Goal: Information Seeking & Learning: Compare options

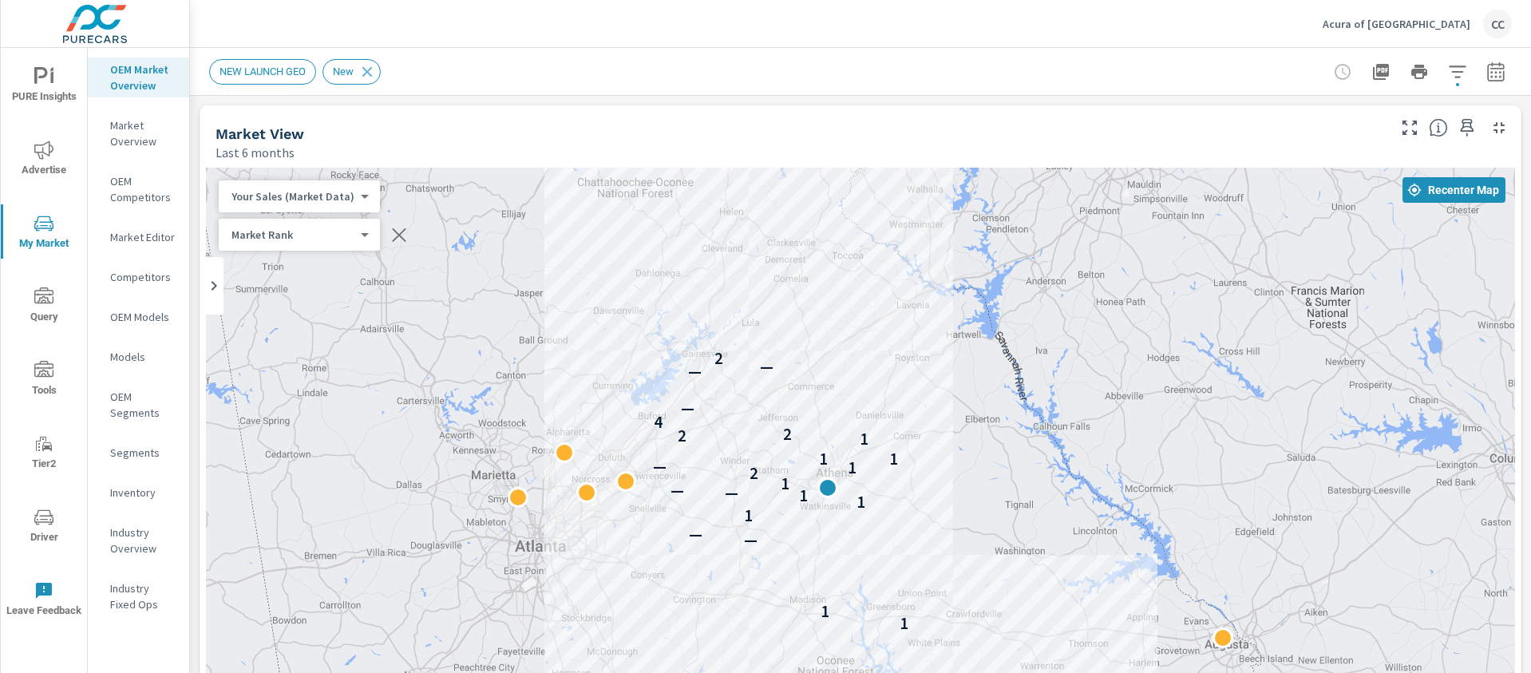
scroll to position [2239, 0]
click at [1450, 26] on p "Acura of Athens" at bounding box center [1397, 24] width 148 height 14
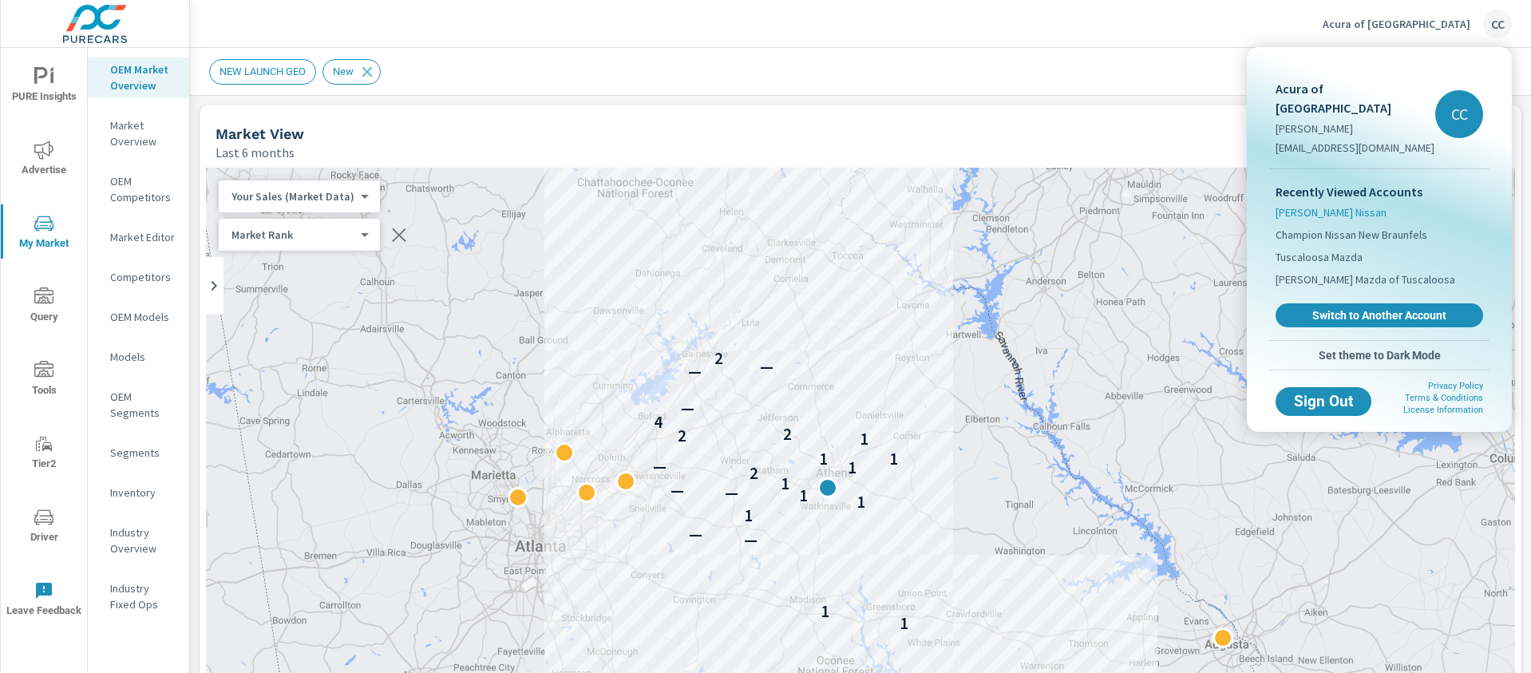
click at [1317, 204] on span "[PERSON_NAME] Nissan" at bounding box center [1331, 212] width 111 height 16
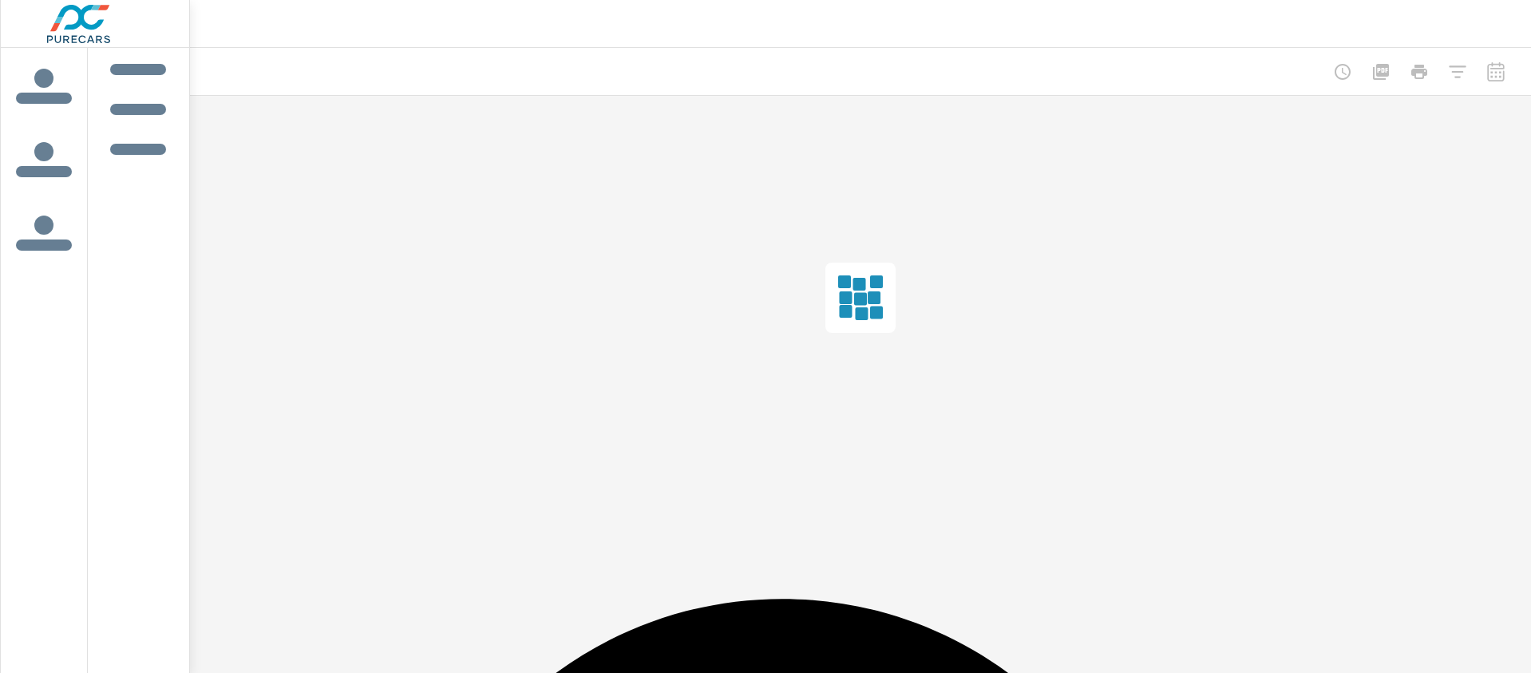
scroll to position [2378, 0]
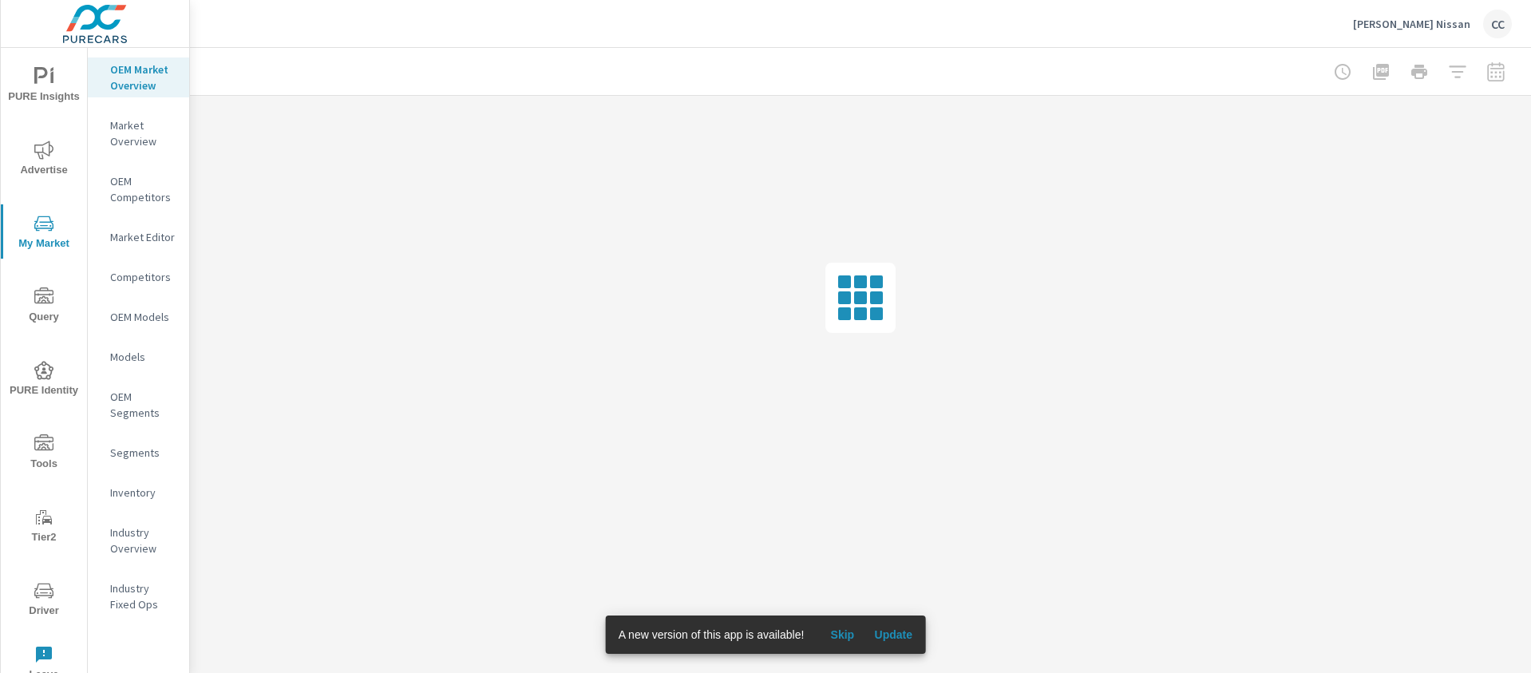
click at [893, 631] on span "Update" at bounding box center [893, 634] width 38 height 14
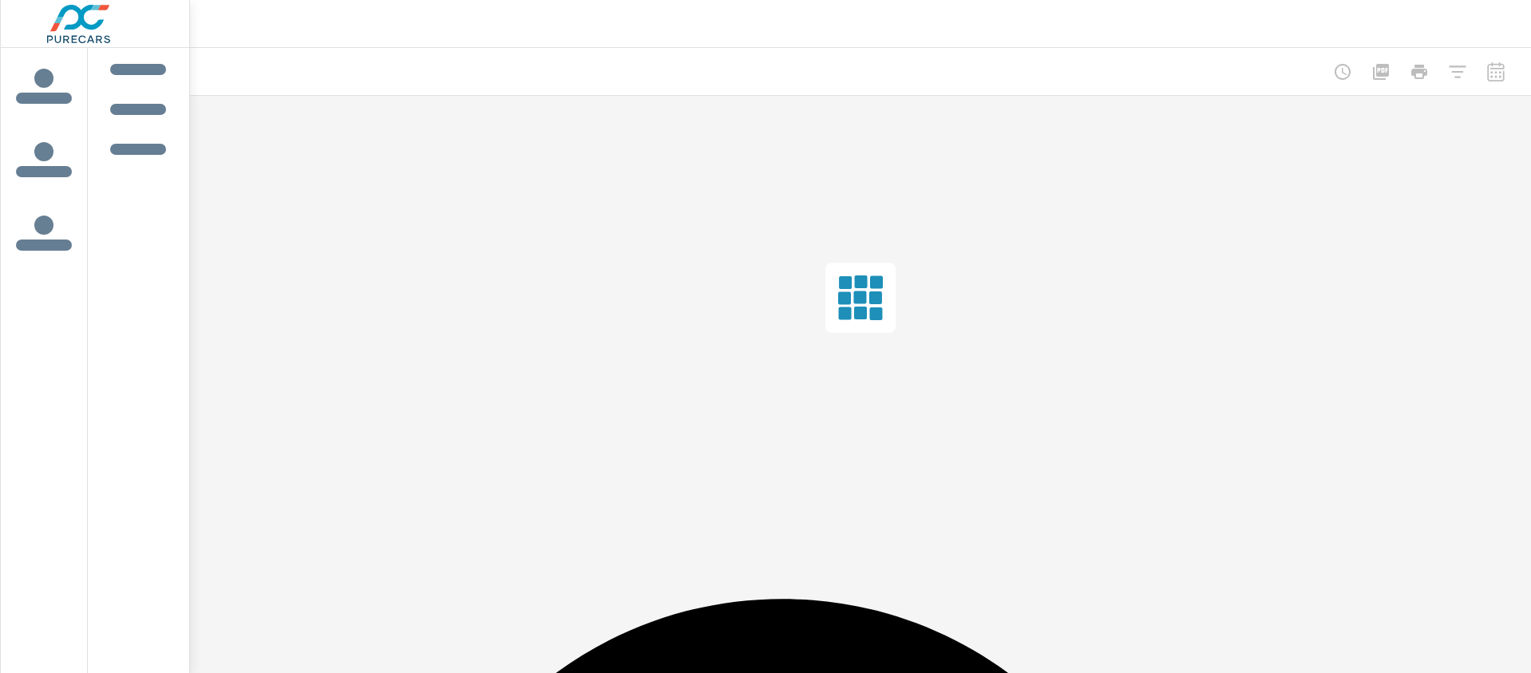
scroll to position [2378, 0]
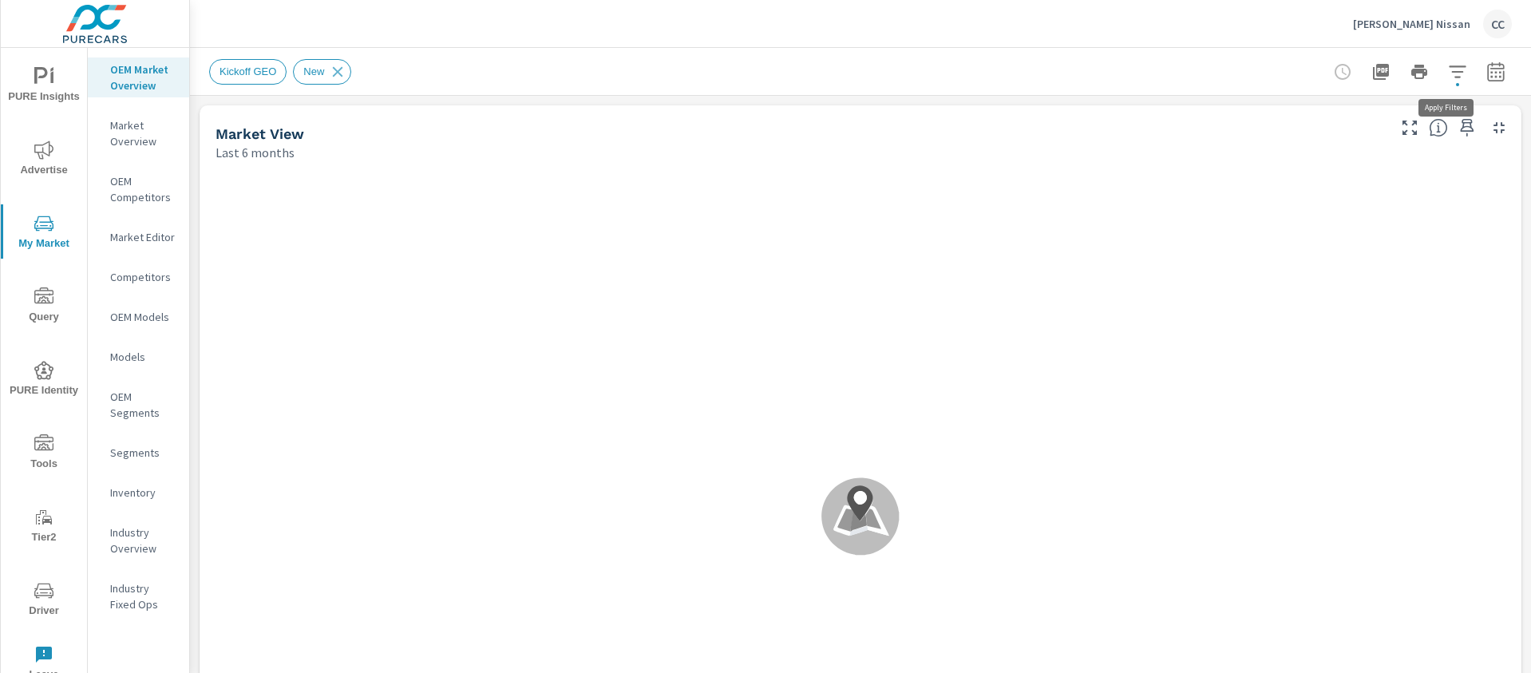
click at [1449, 70] on icon "button" at bounding box center [1457, 71] width 17 height 12
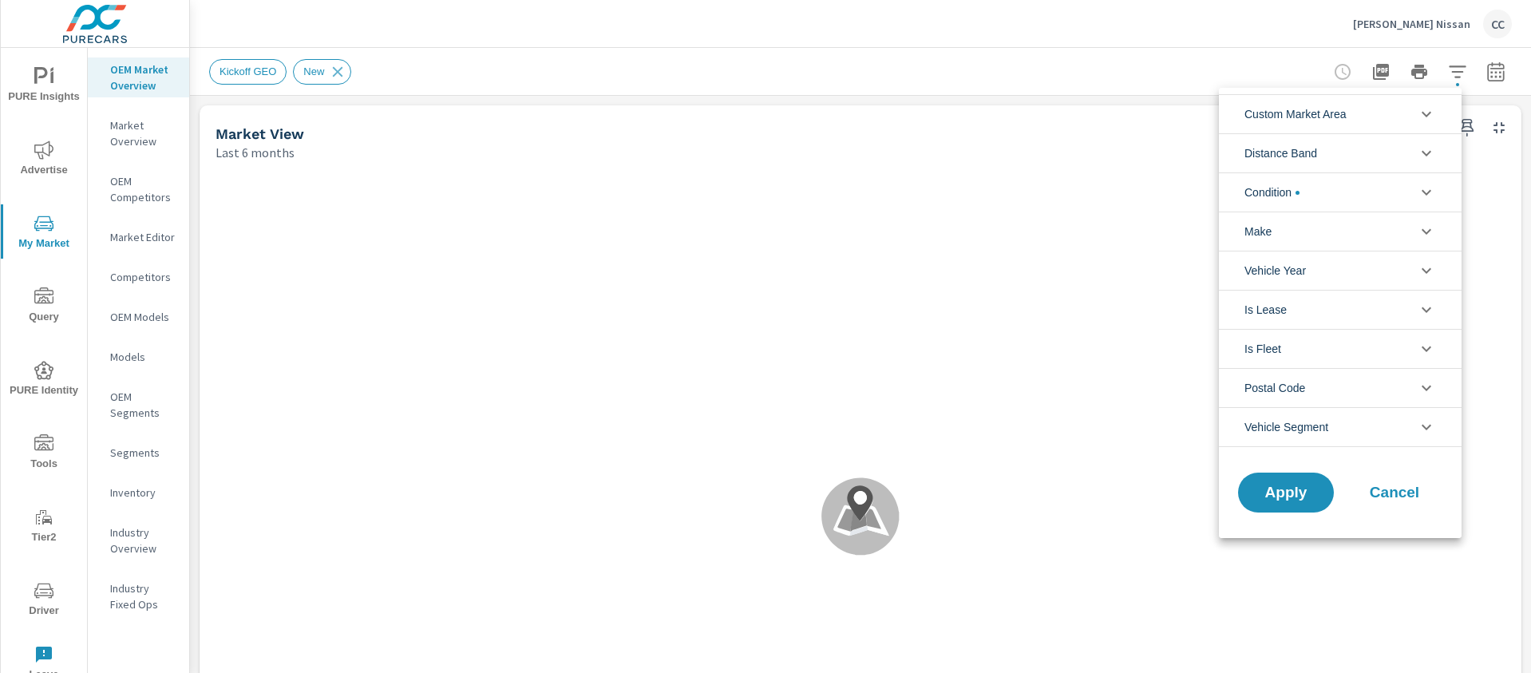
click at [1340, 112] on span "Custom Market Area" at bounding box center [1295, 114] width 102 height 38
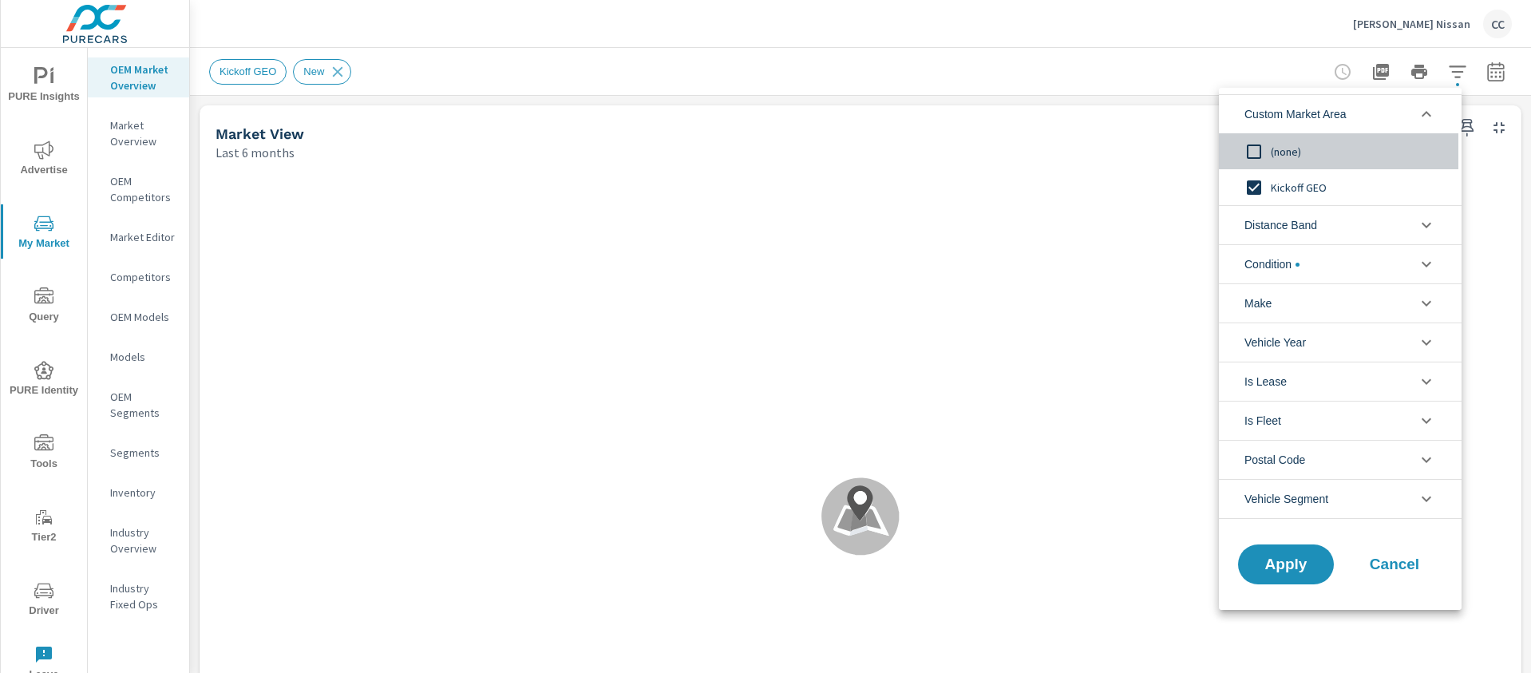
click at [1256, 152] on input "filter options" at bounding box center [1254, 152] width 34 height 34
click at [1283, 231] on span "Distance Band" at bounding box center [1280, 225] width 73 height 38
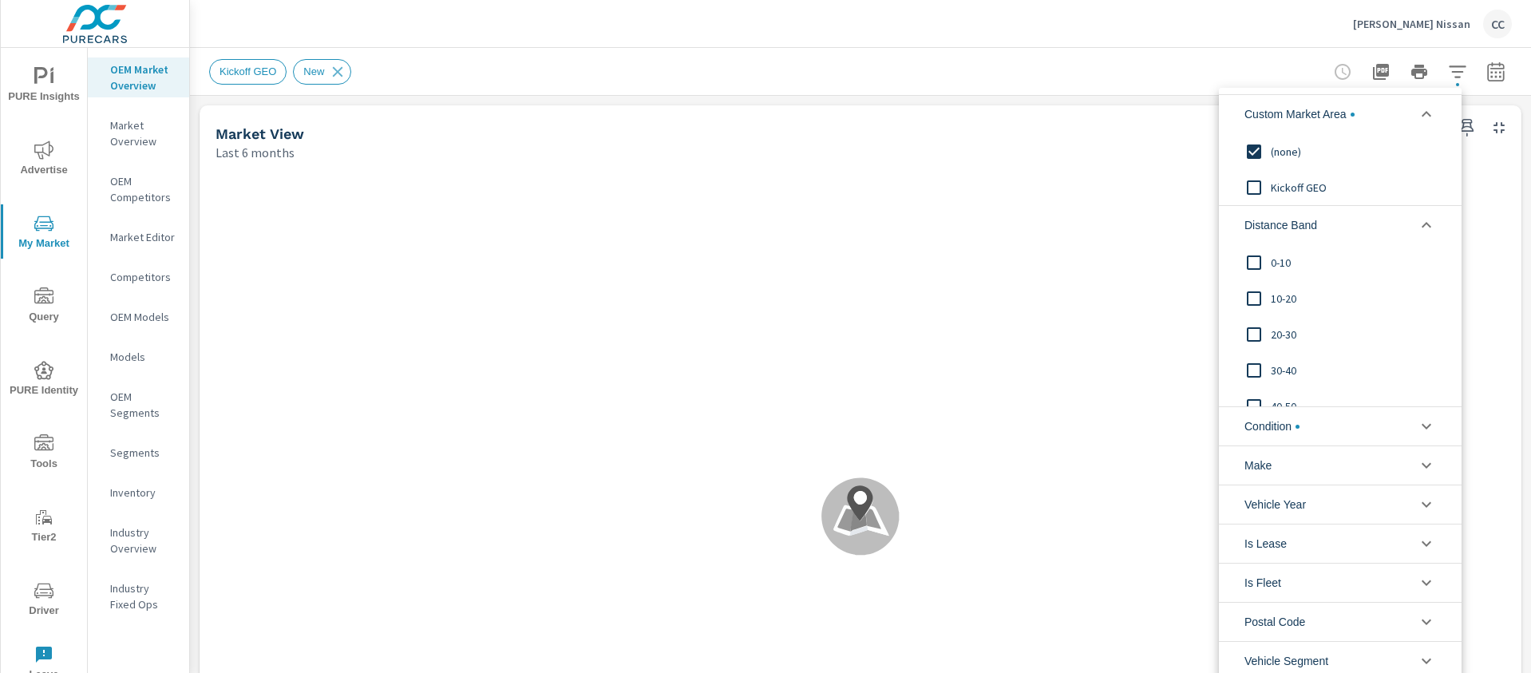
click at [1282, 263] on span "0-10" at bounding box center [1358, 262] width 175 height 19
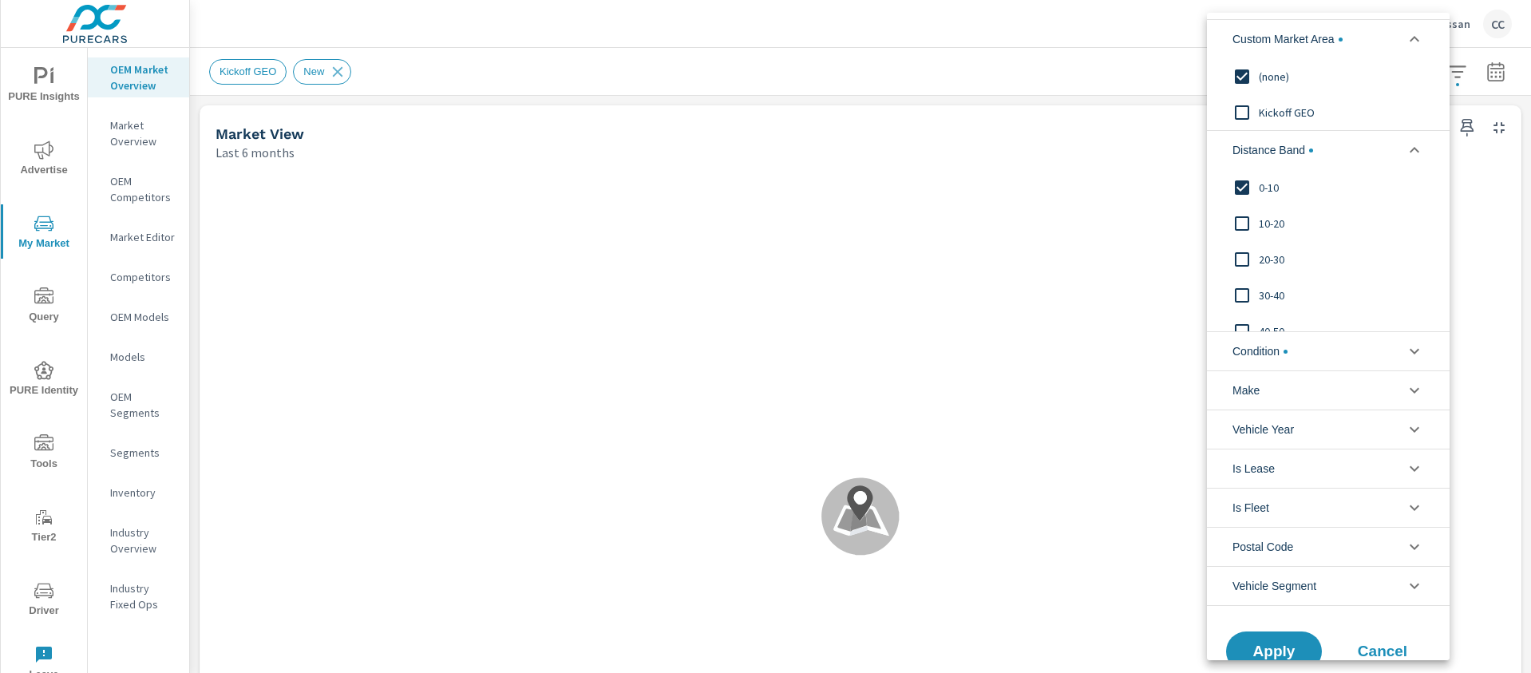
click at [1260, 233] on div "10-20" at bounding box center [1326, 223] width 239 height 36
click at [1258, 259] on input "filter options" at bounding box center [1242, 260] width 34 height 34
click at [1267, 343] on span "Condition" at bounding box center [1259, 351] width 55 height 38
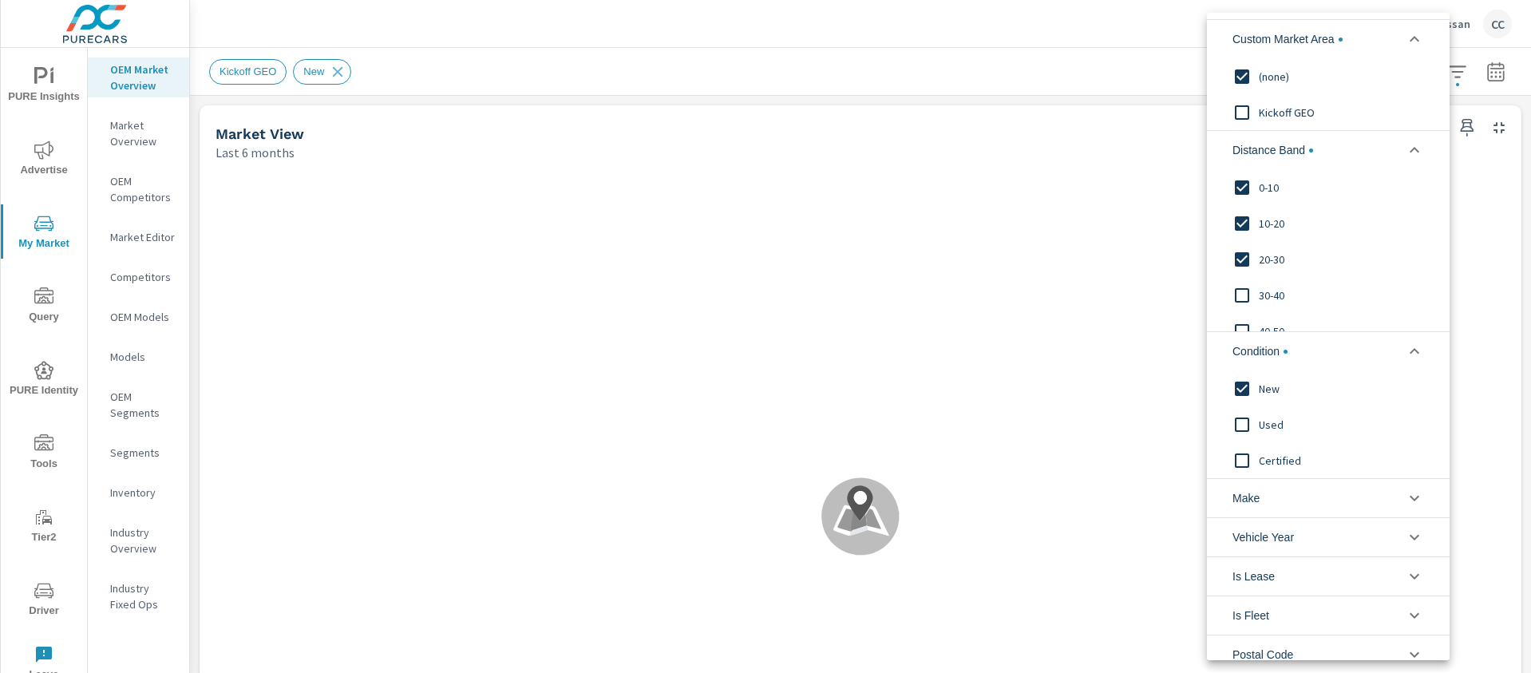
click at [1273, 507] on li "Make" at bounding box center [1328, 497] width 243 height 39
click at [1264, 540] on span "Nissan" at bounding box center [1346, 534] width 175 height 19
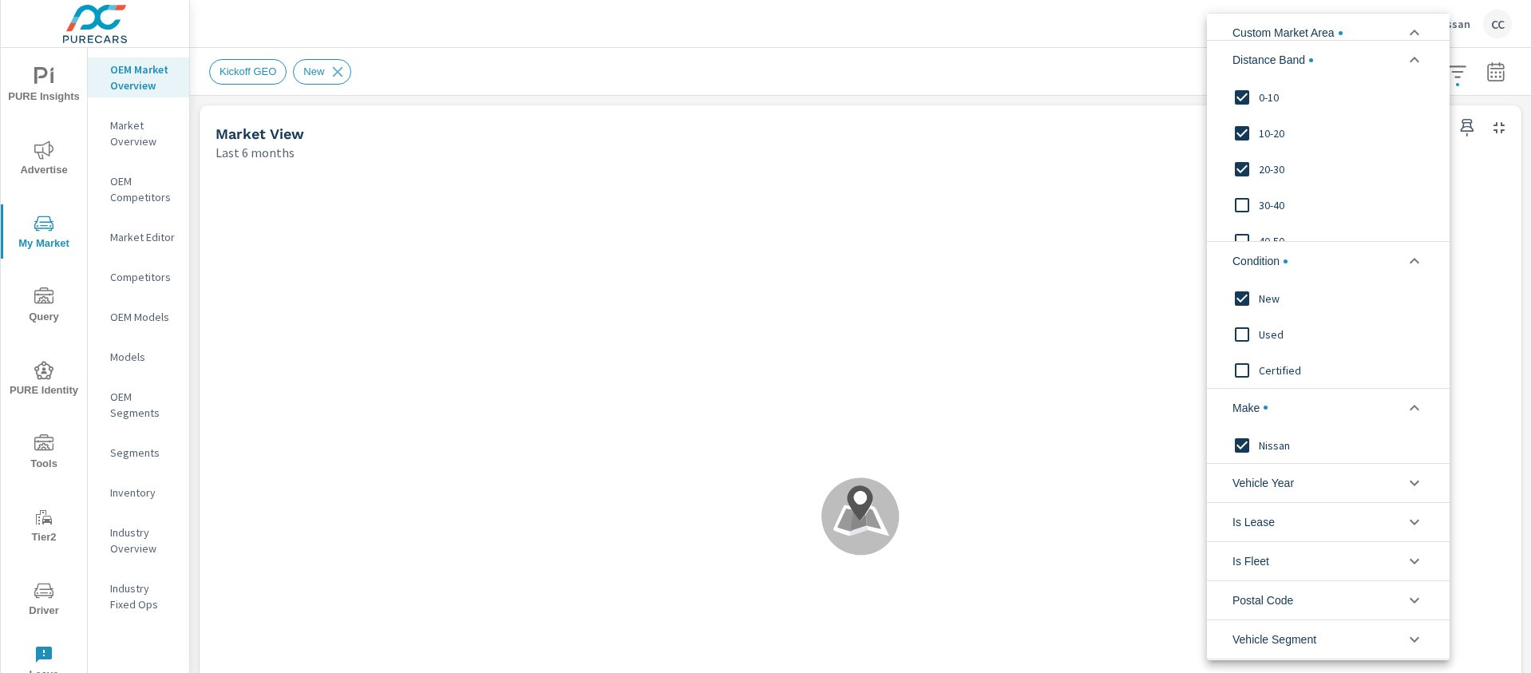
scroll to position [148, 0]
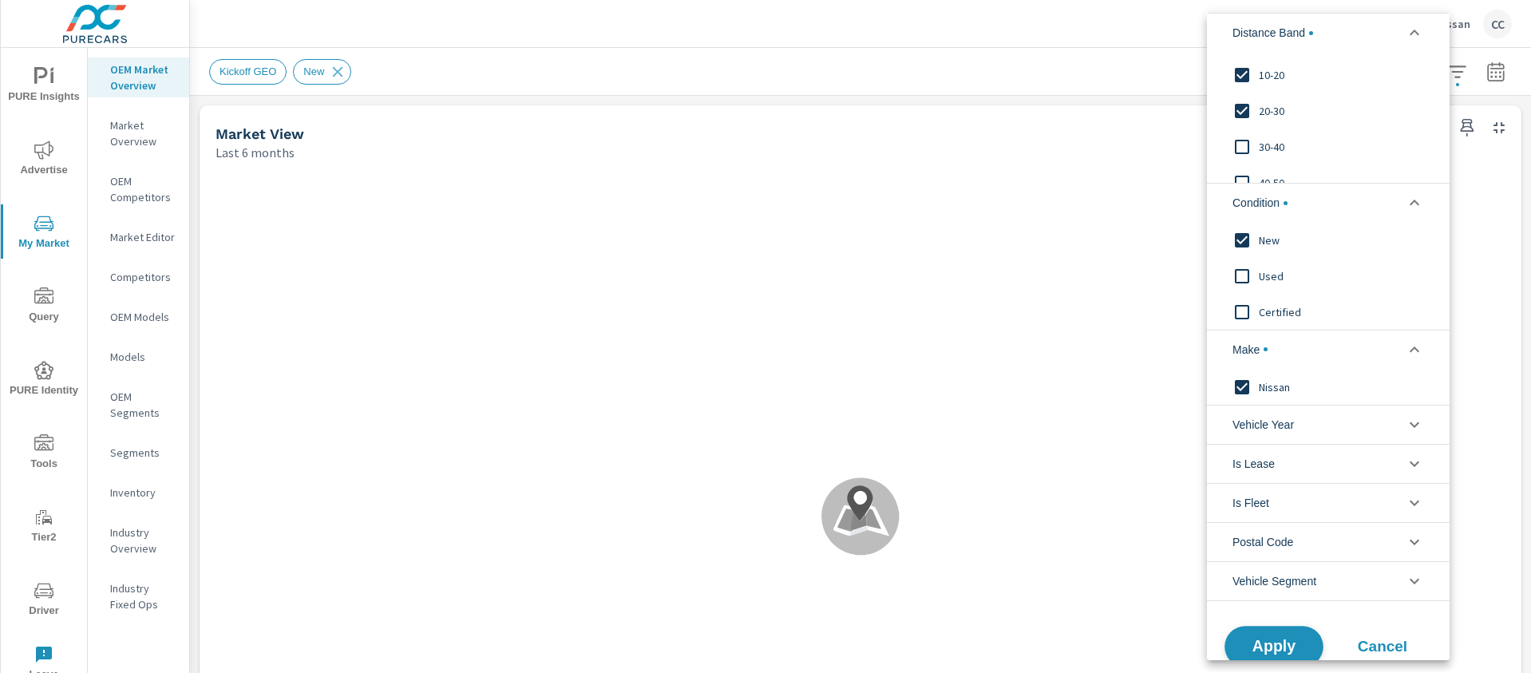
click at [1278, 644] on span "Apply" at bounding box center [1273, 646] width 65 height 15
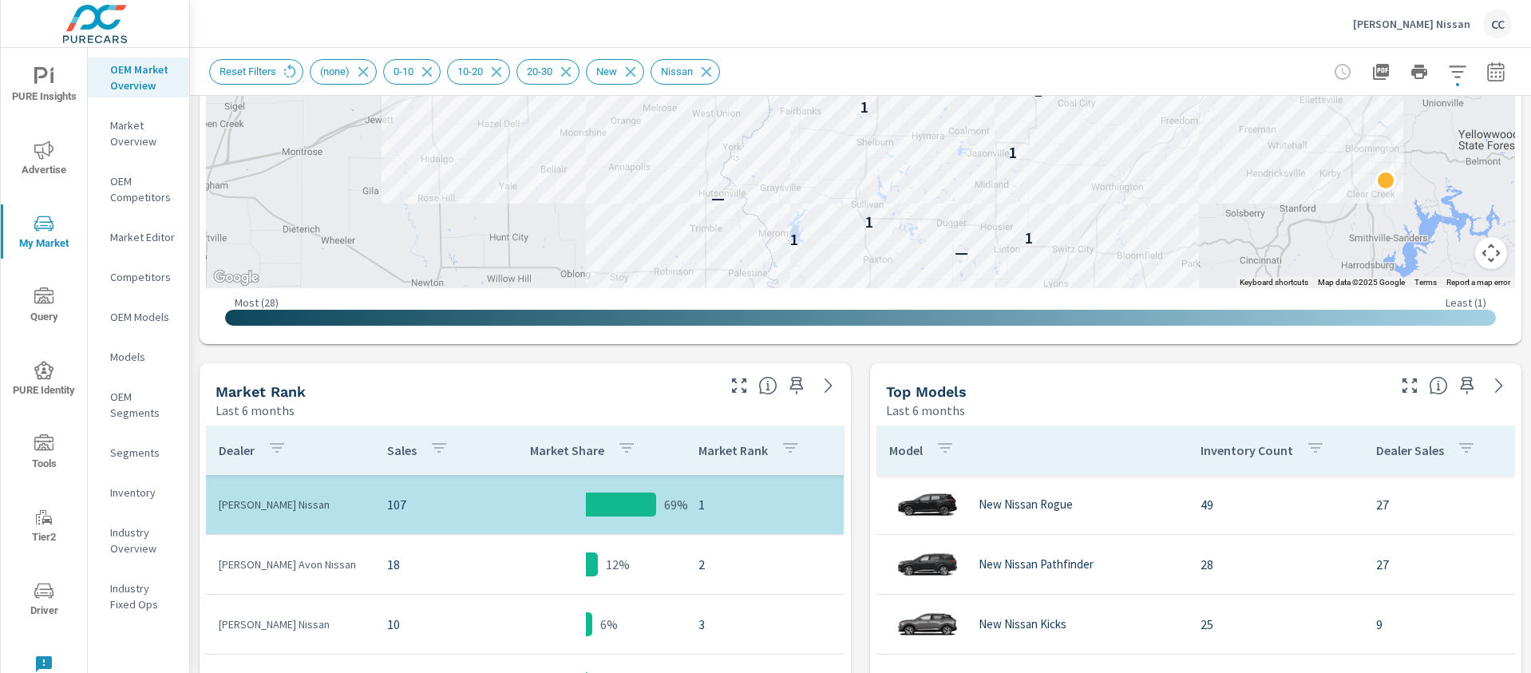
scroll to position [457, 0]
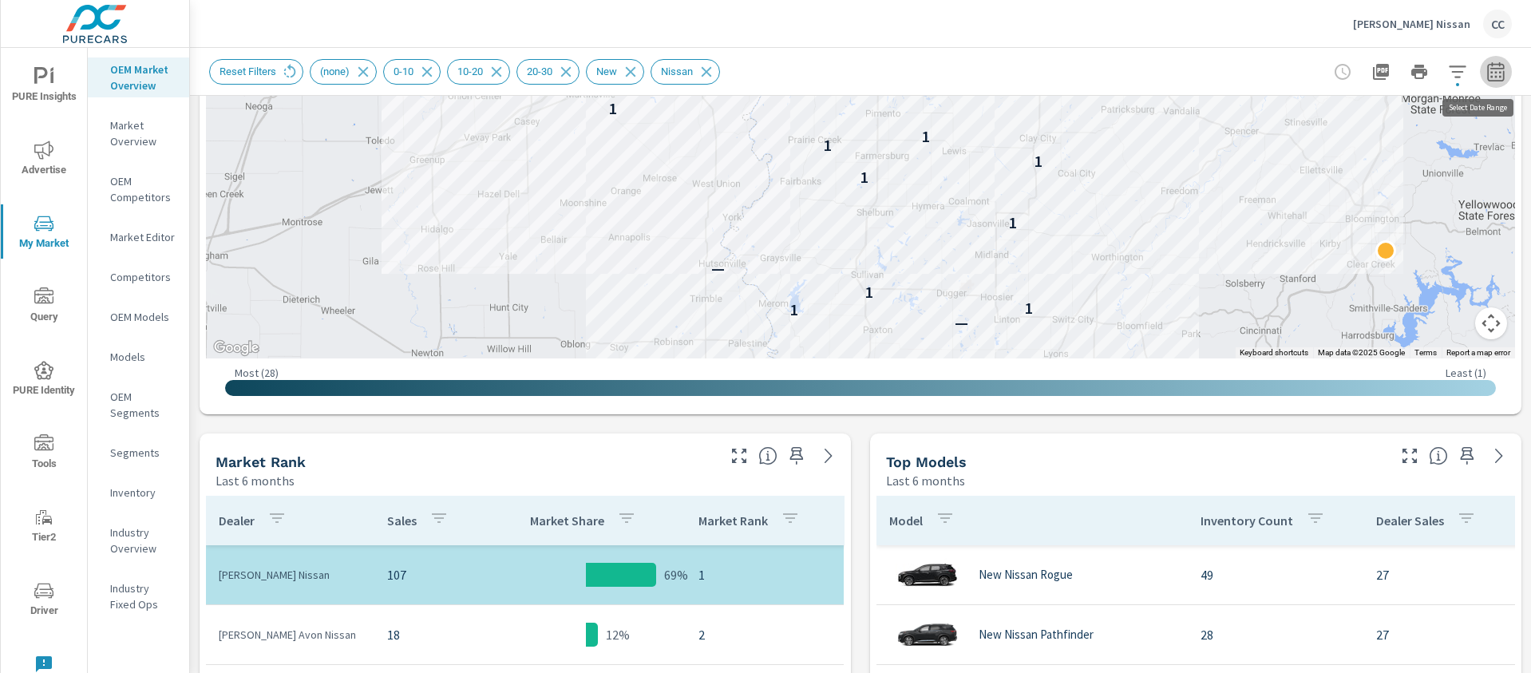
click at [1490, 76] on icon "button" at bounding box center [1495, 74] width 10 height 6
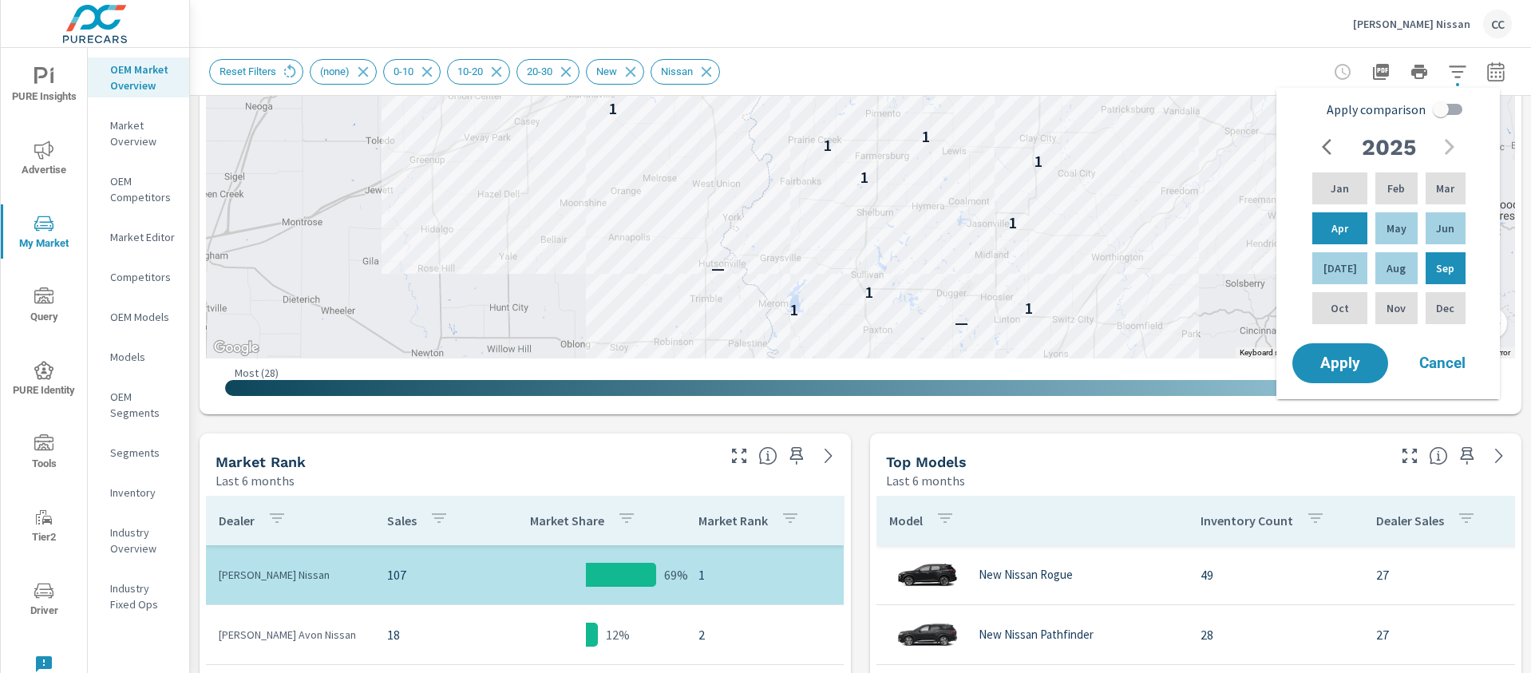
click at [1444, 111] on input "Apply comparison" at bounding box center [1440, 109] width 91 height 30
checkbox input "true"
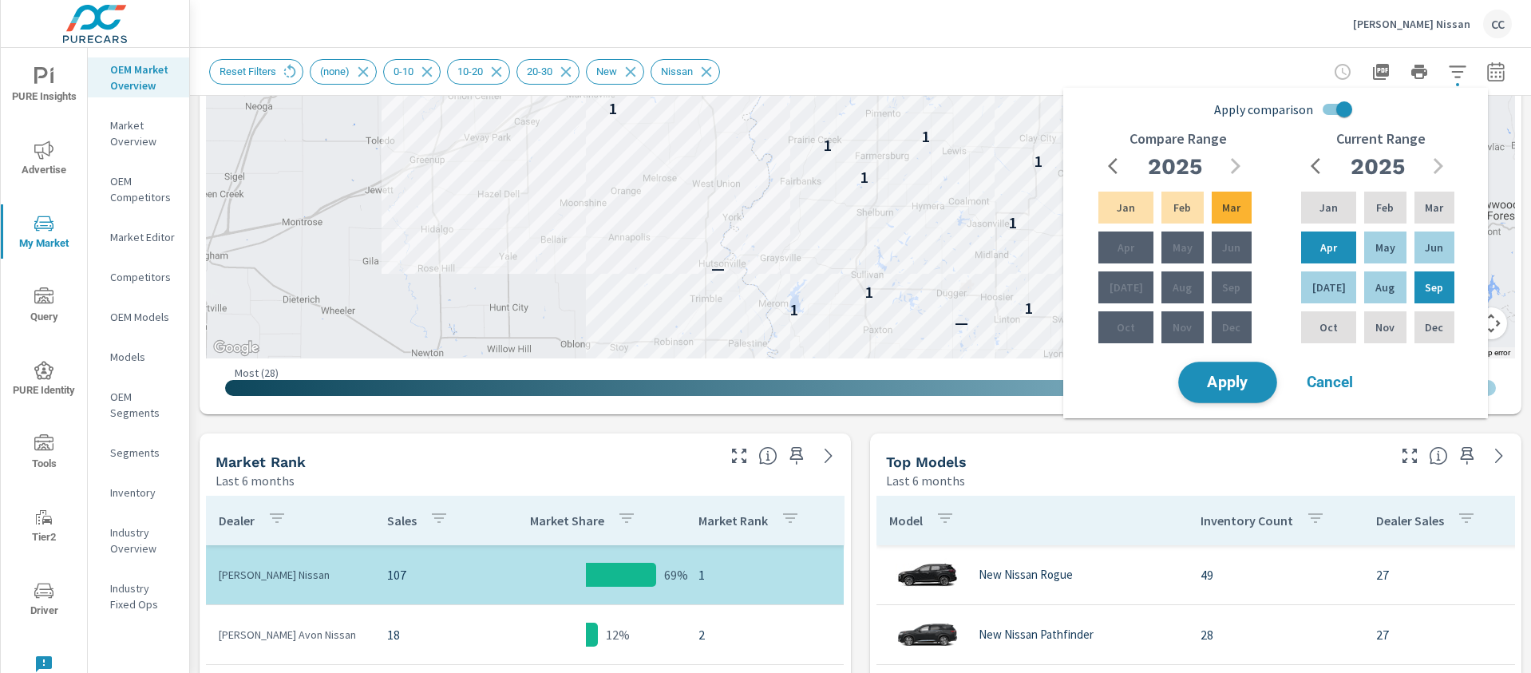
click at [1239, 375] on span "Apply" at bounding box center [1227, 382] width 65 height 15
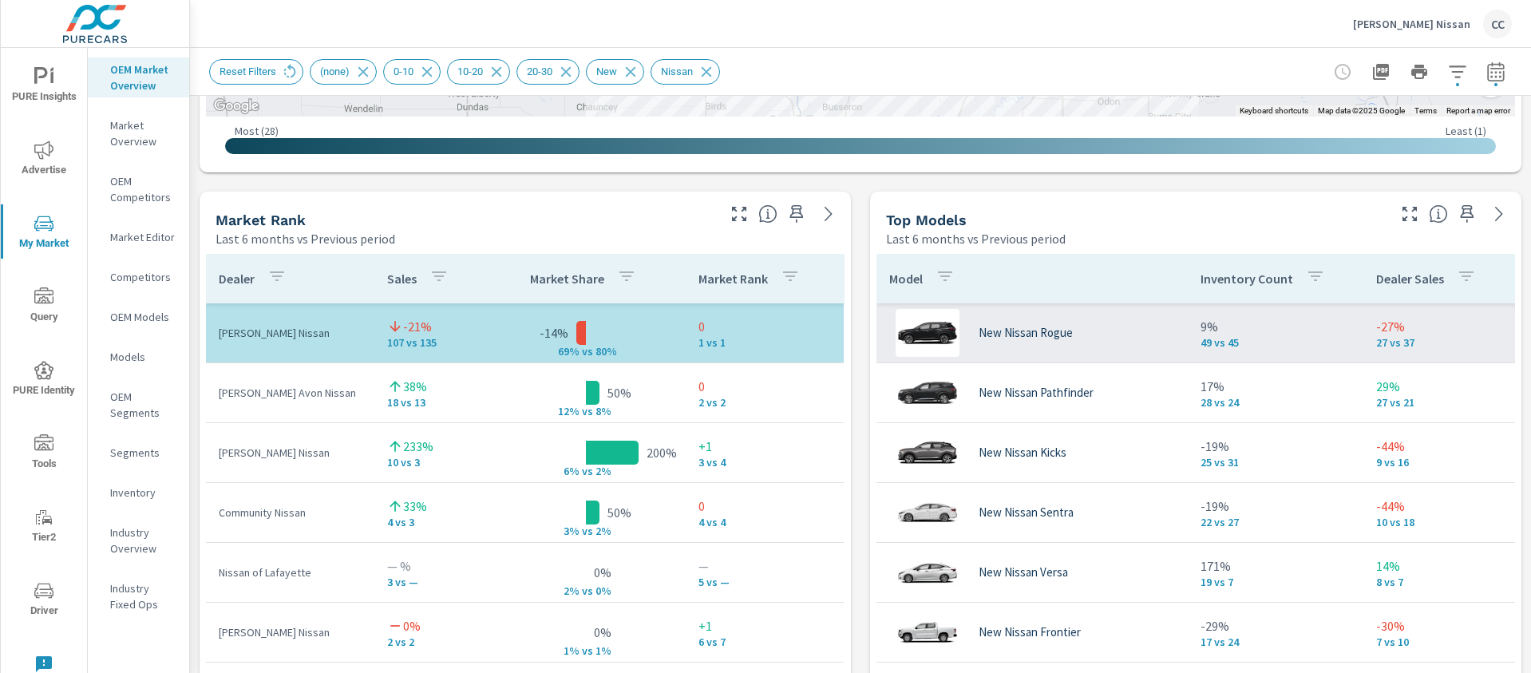
scroll to position [902, 0]
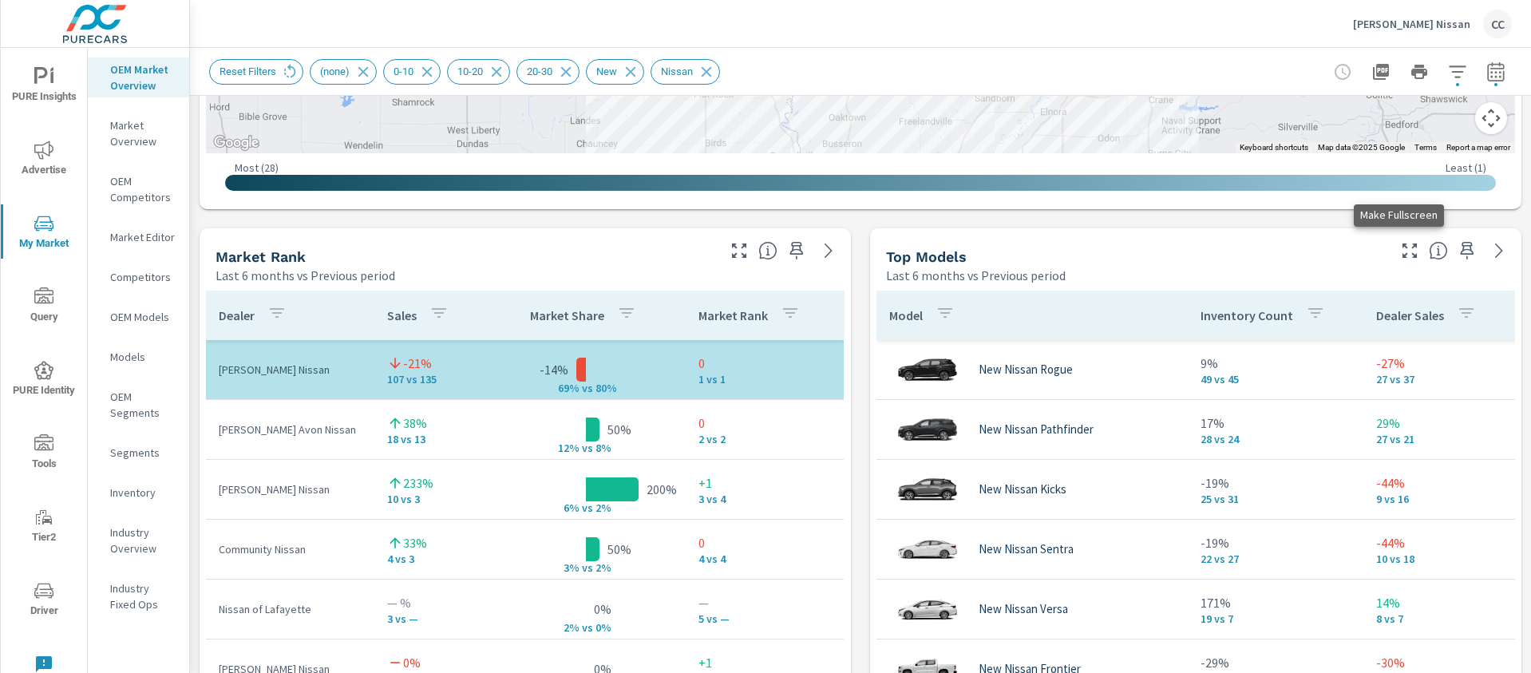
click at [1402, 249] on icon "button" at bounding box center [1409, 250] width 19 height 19
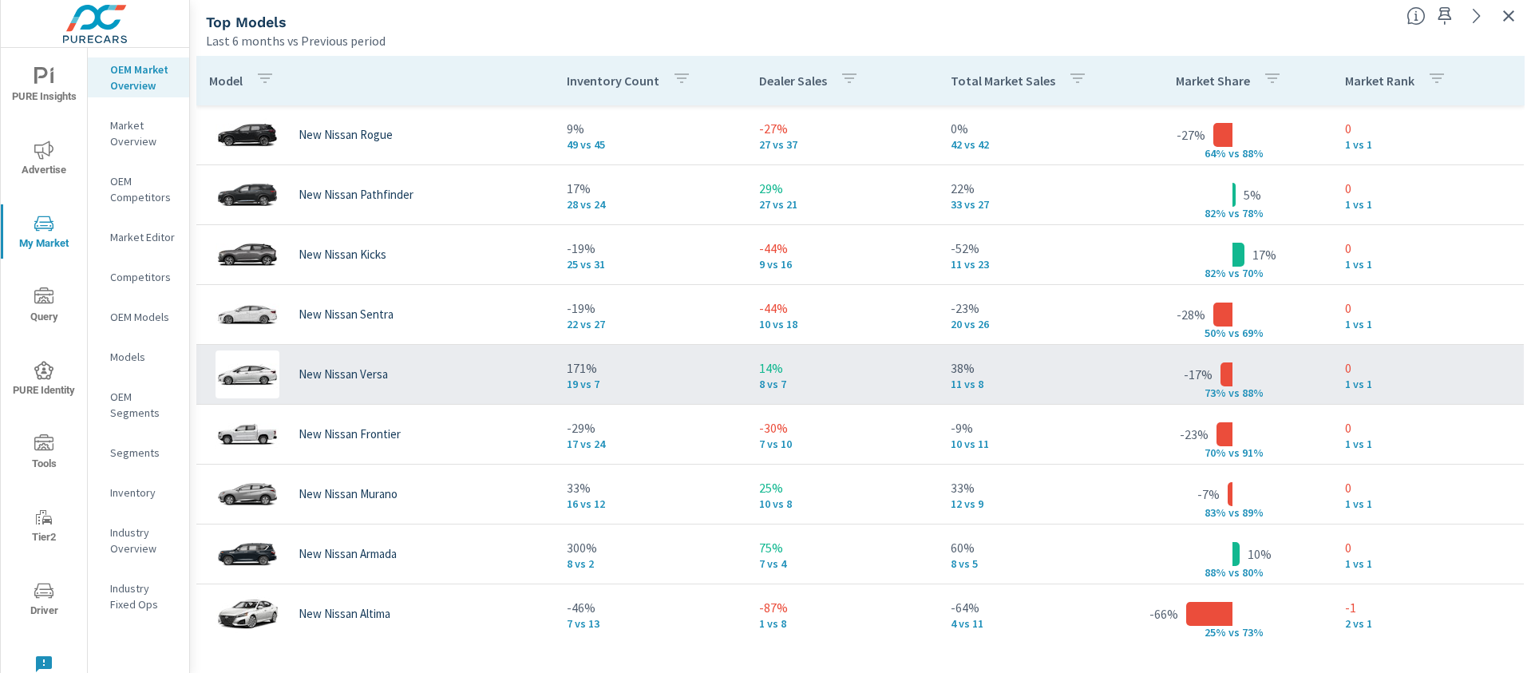
scroll to position [3, 0]
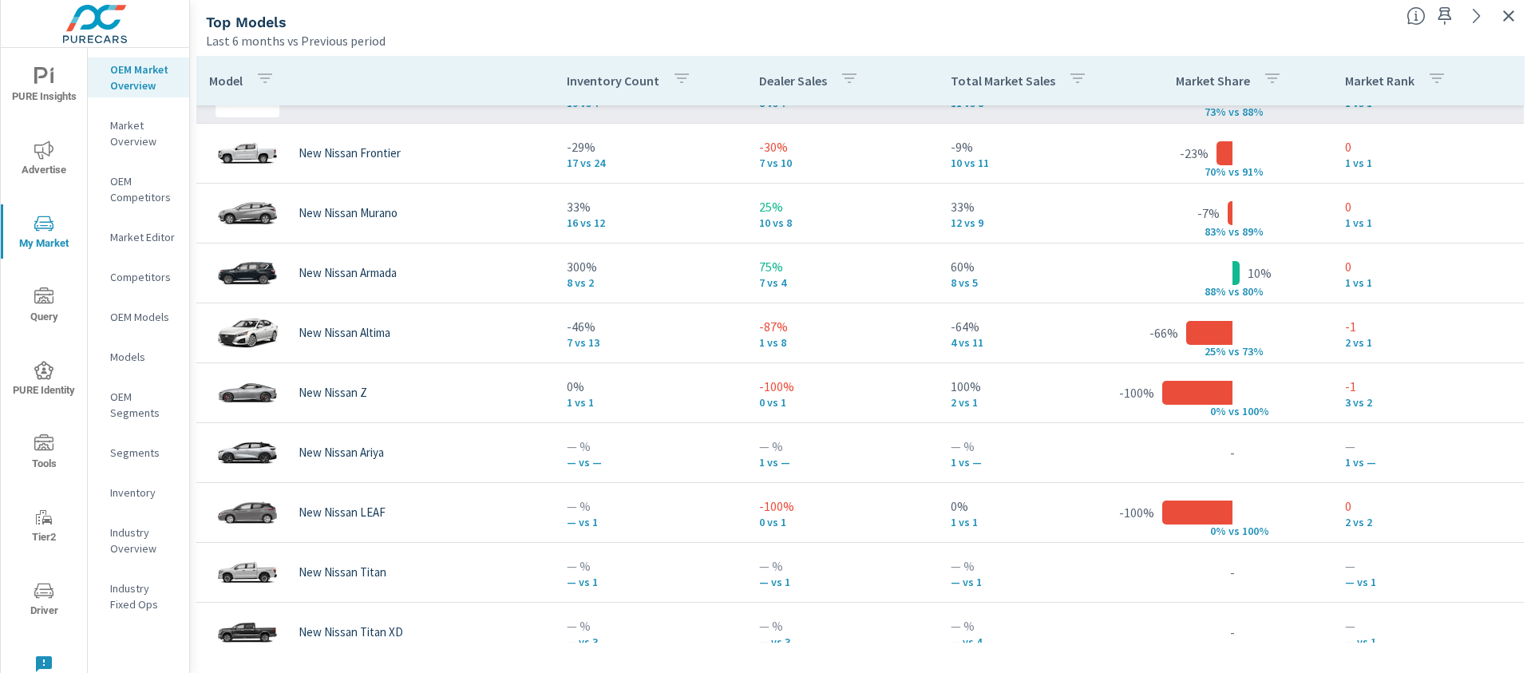
scroll to position [285, 0]
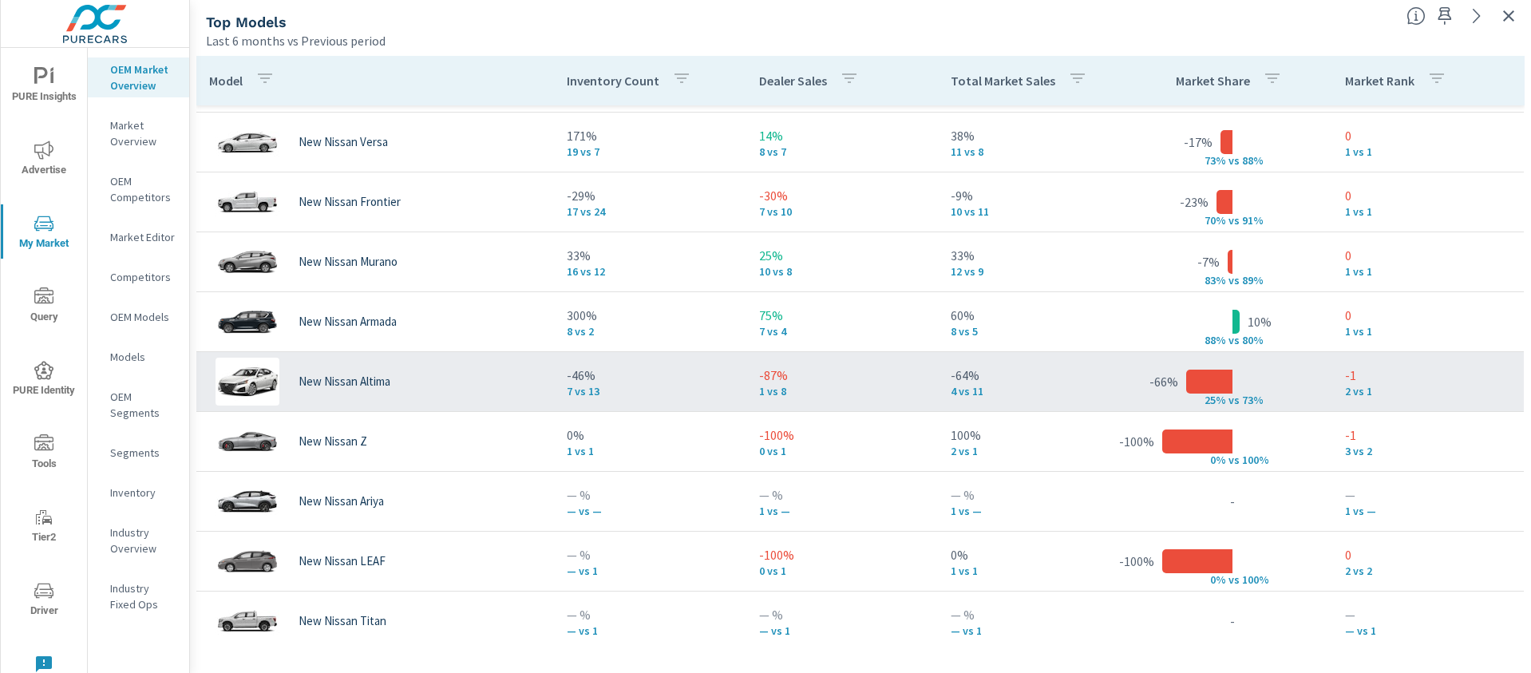
scroll to position [60, 0]
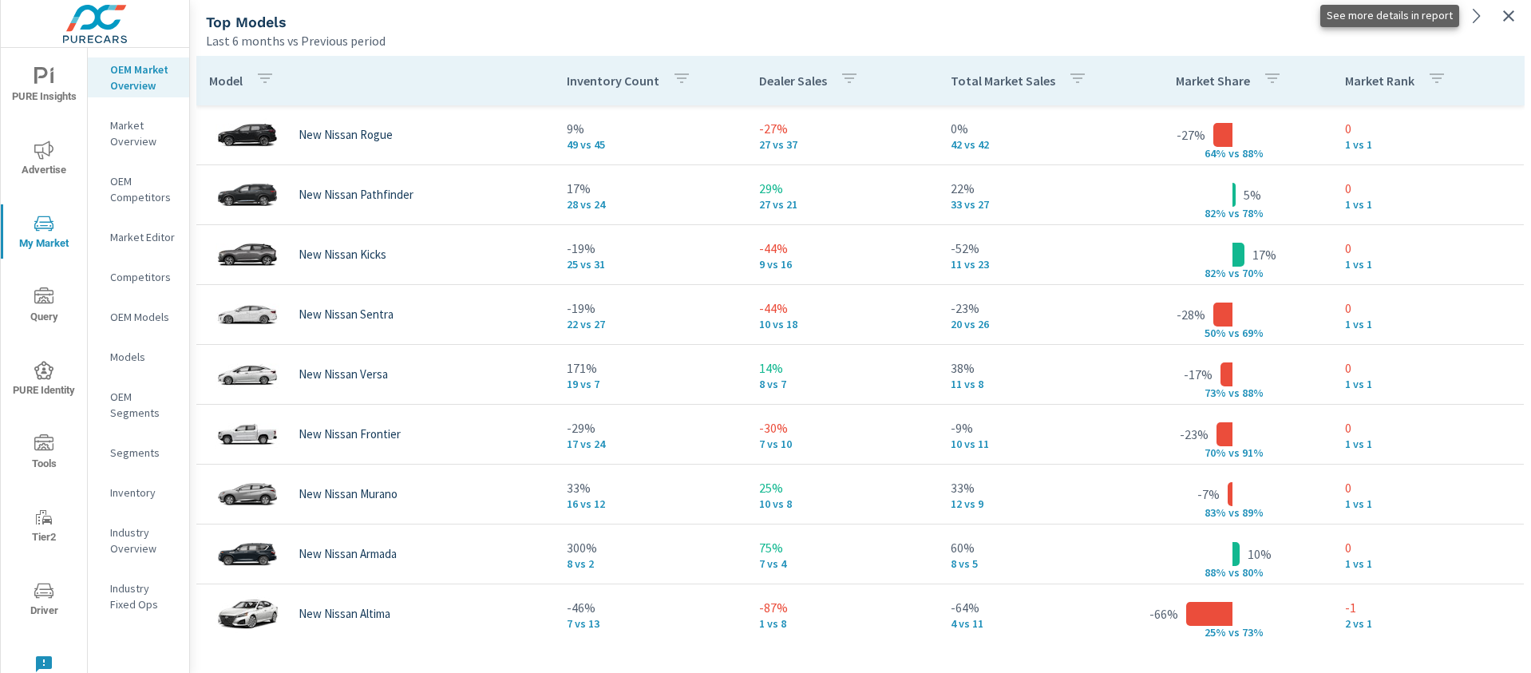
click at [1474, 20] on icon at bounding box center [1476, 16] width 7 height 14
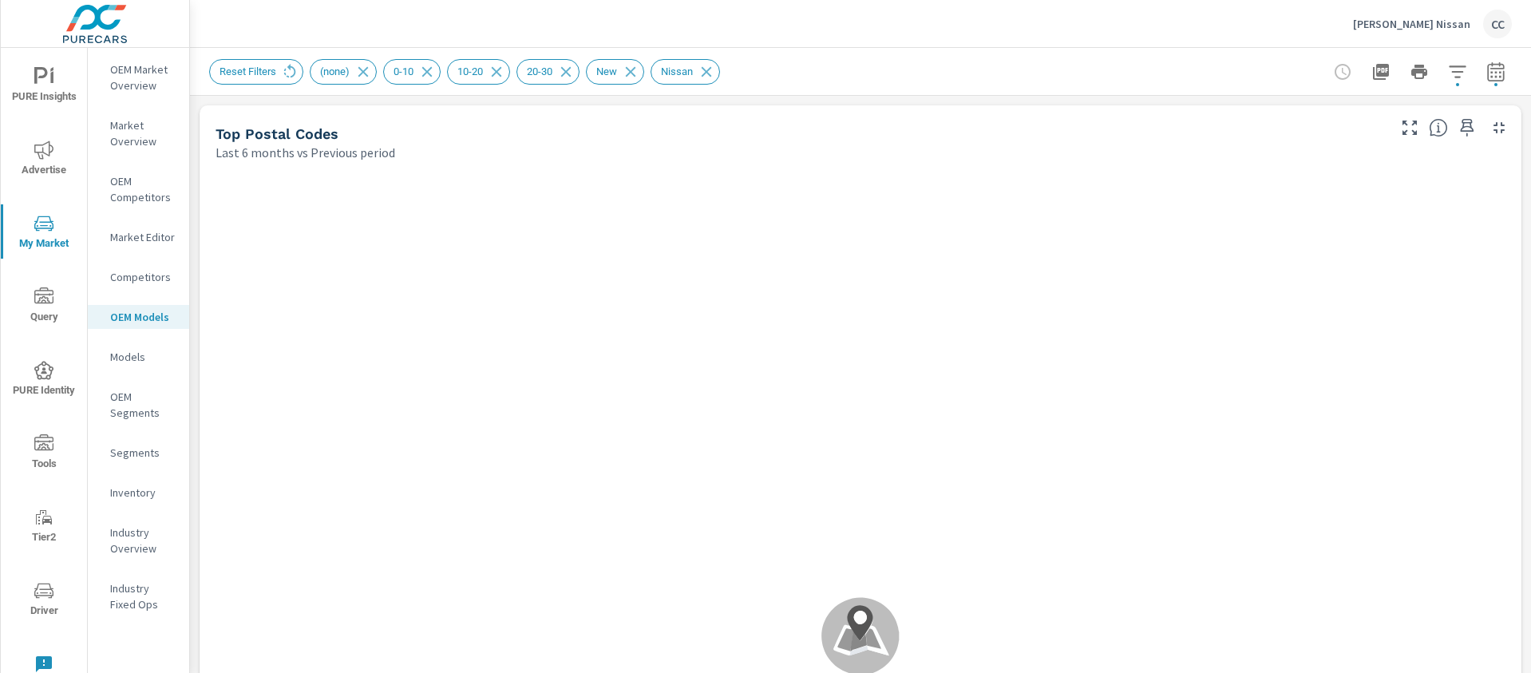
scroll to position [120, 0]
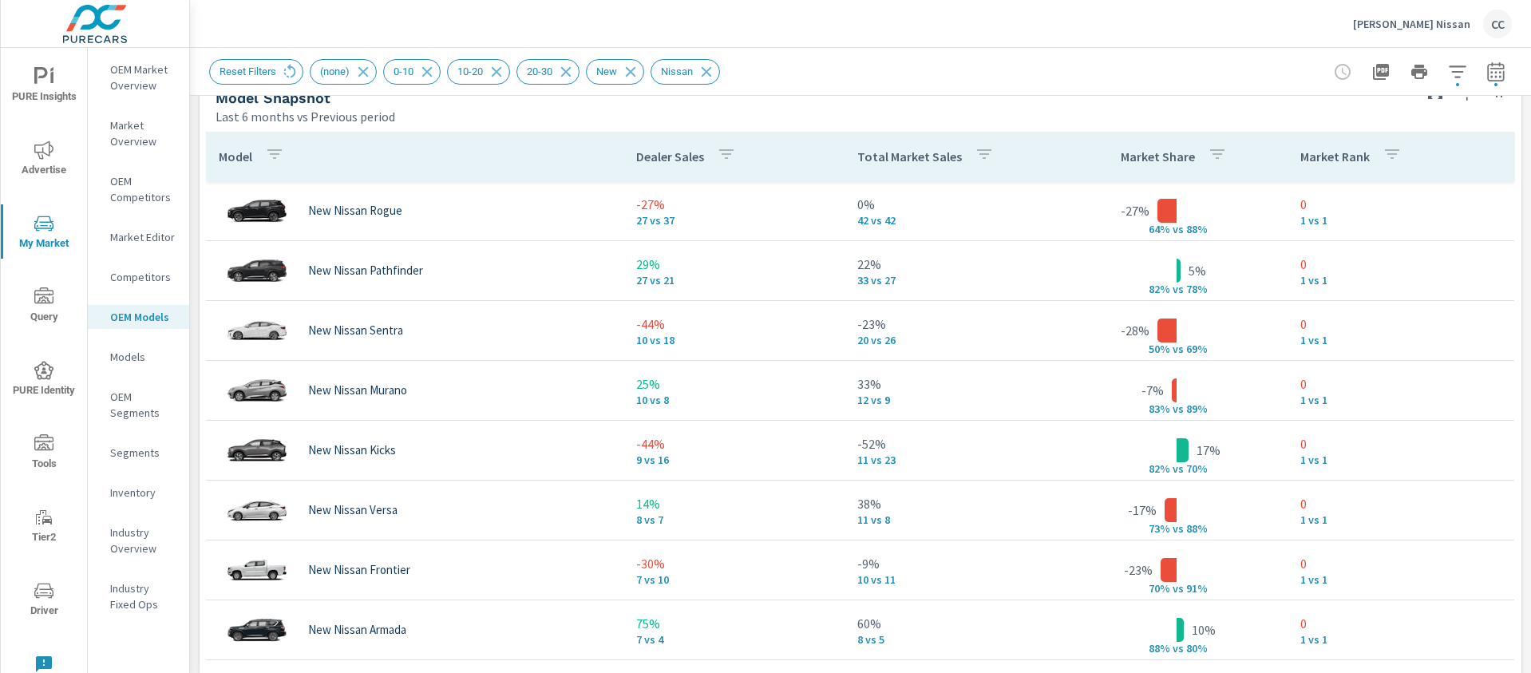
scroll to position [708, 0]
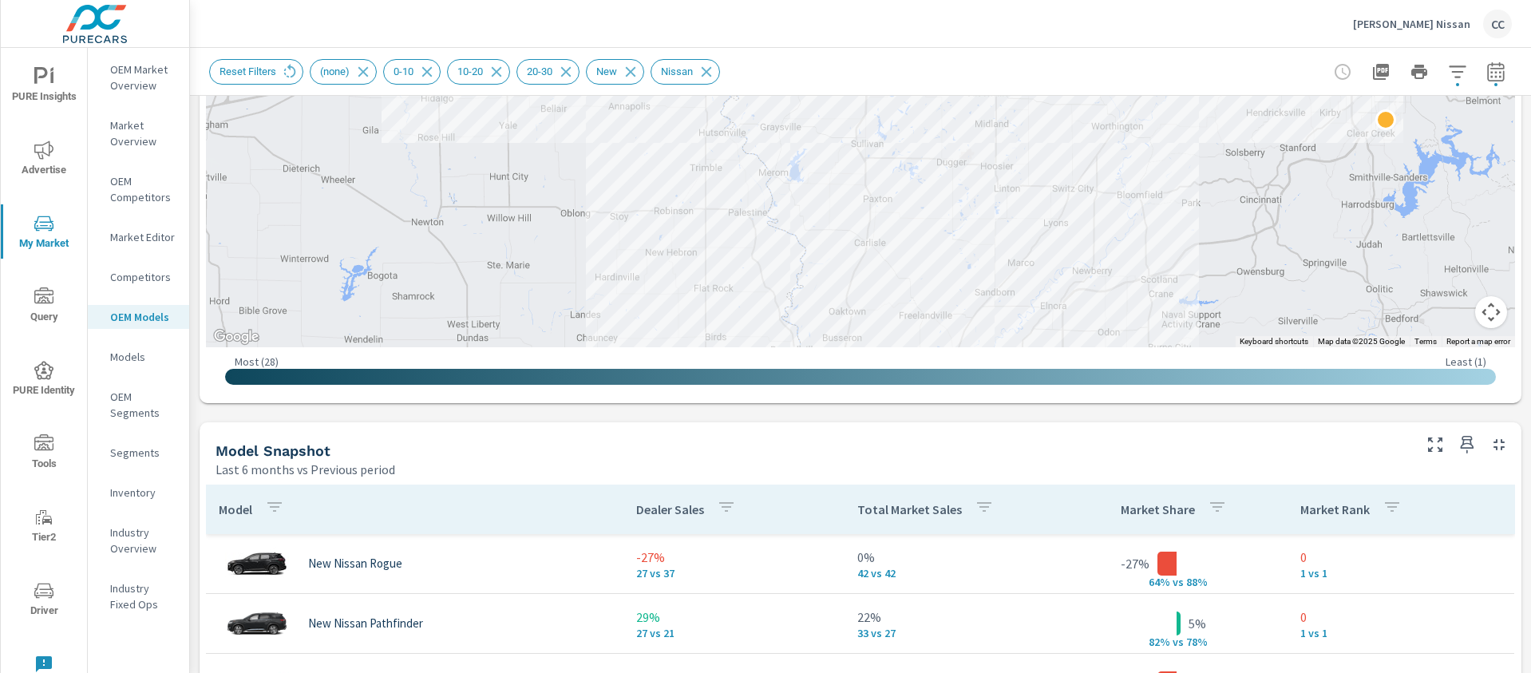
click at [136, 81] on p "OEM Market Overview" at bounding box center [143, 77] width 66 height 32
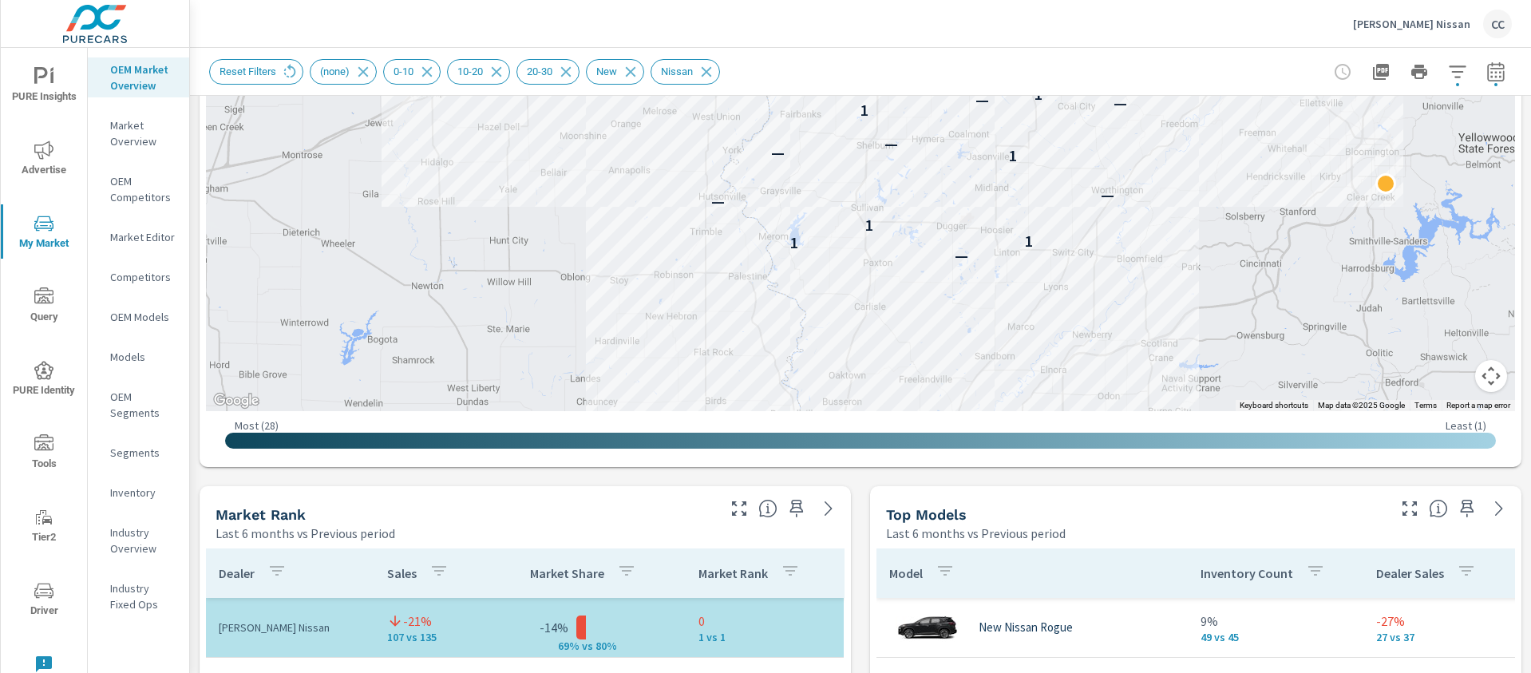
scroll to position [957, 0]
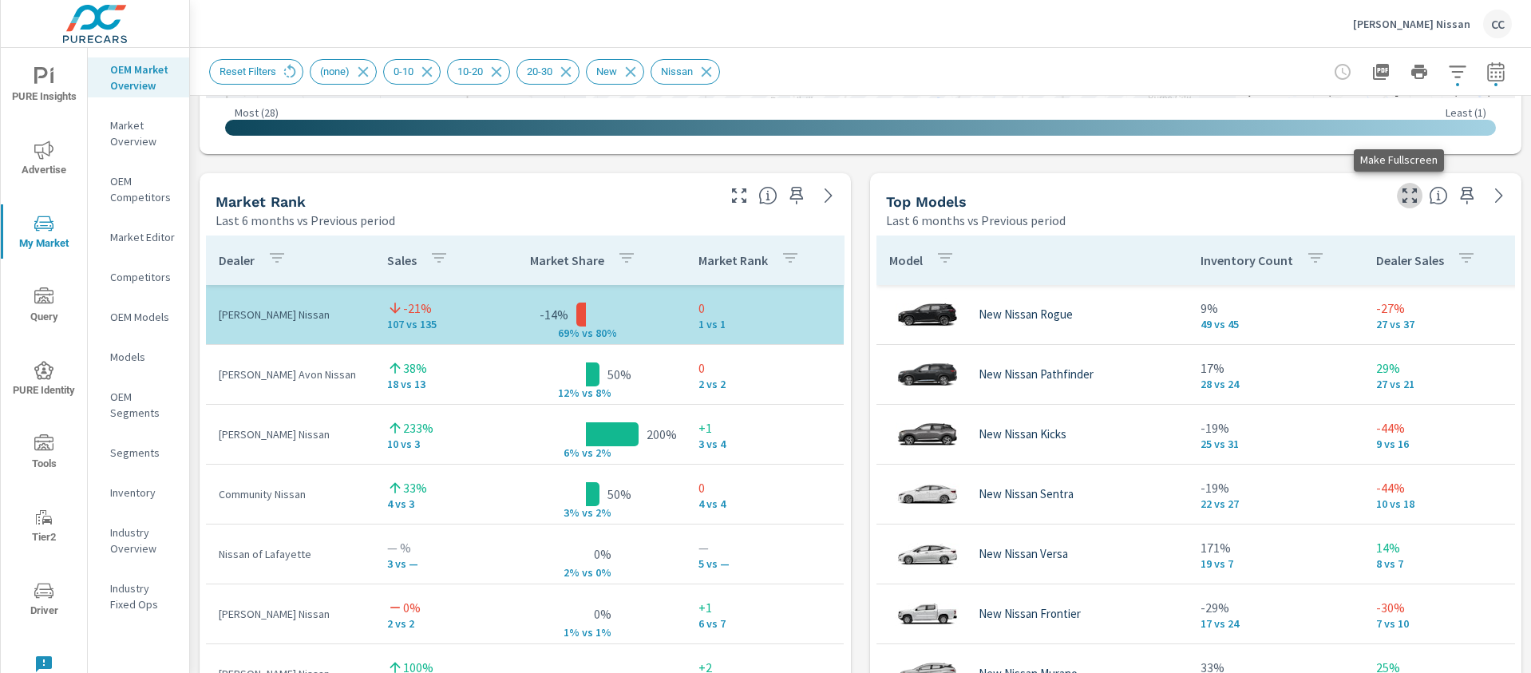
click at [1400, 200] on icon "button" at bounding box center [1409, 195] width 19 height 19
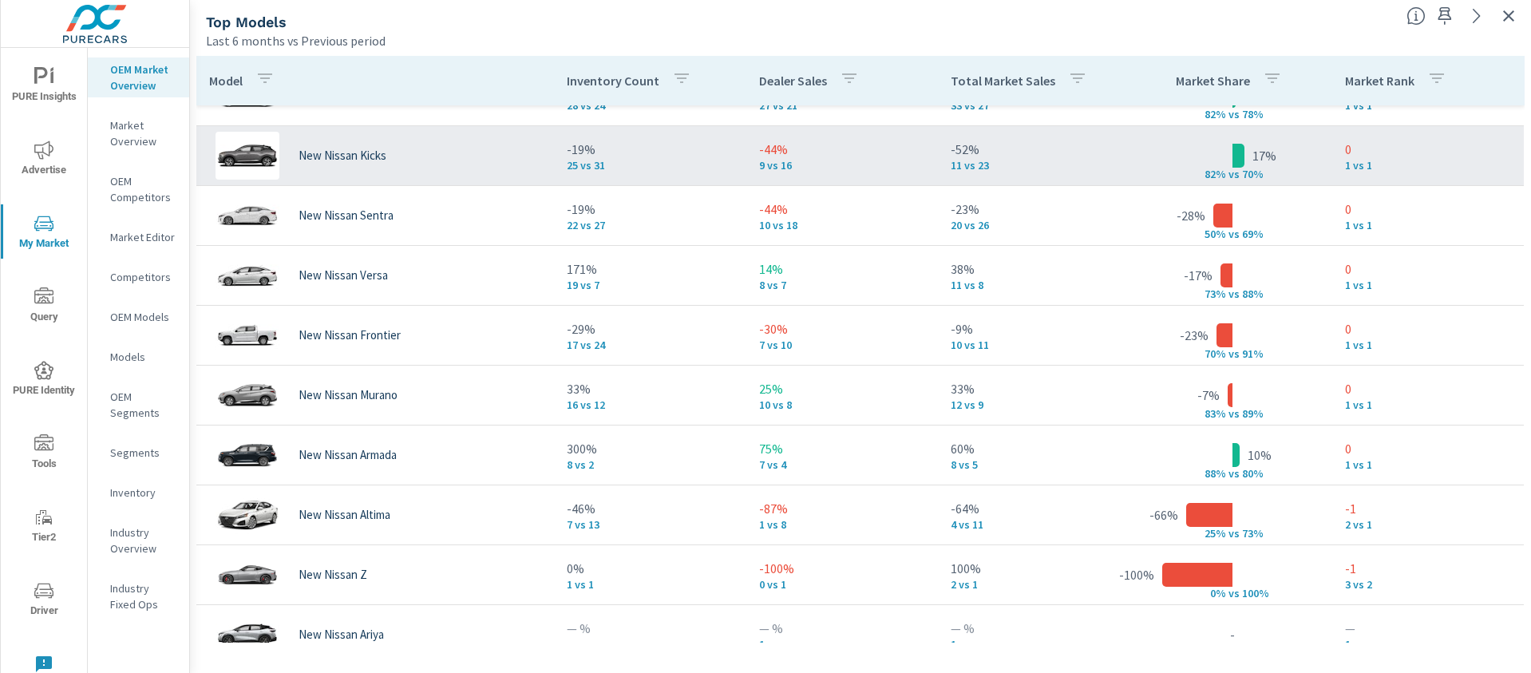
scroll to position [172, 0]
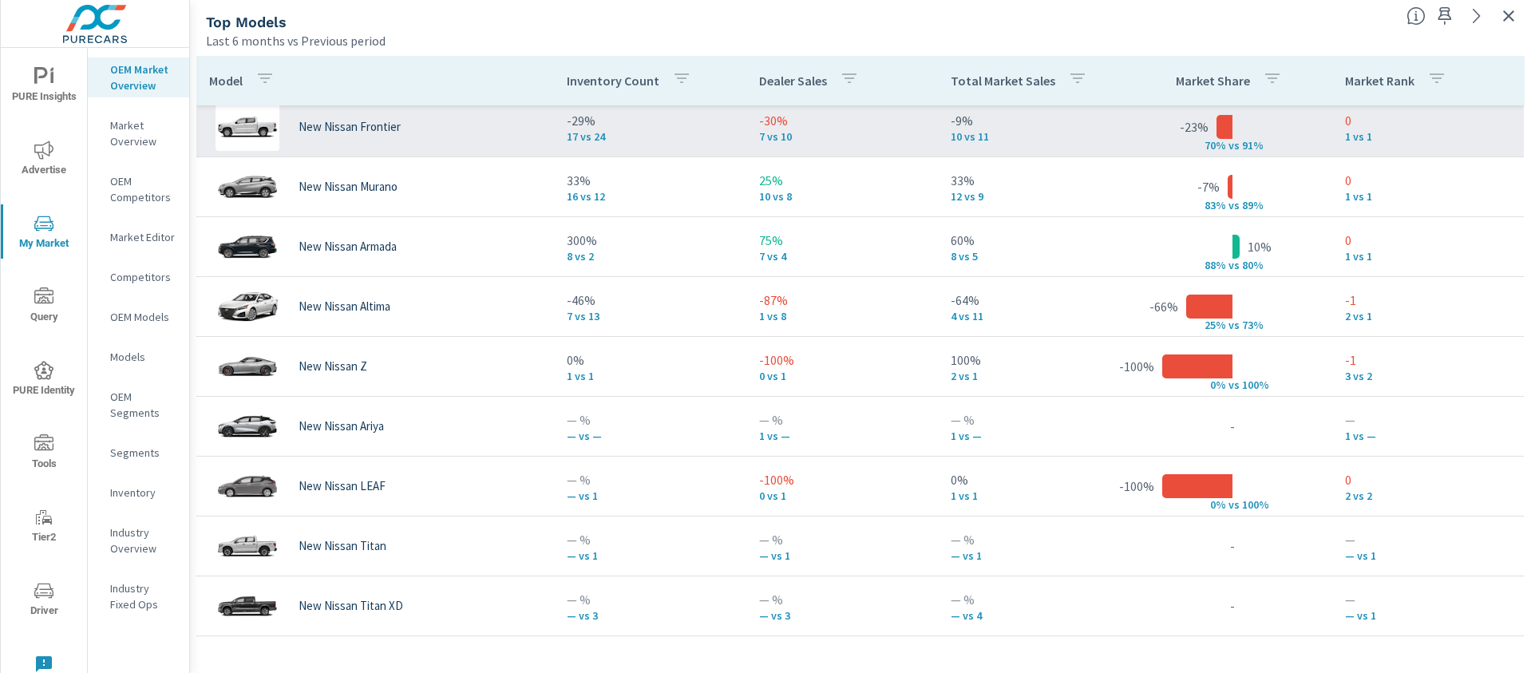
scroll to position [6, 0]
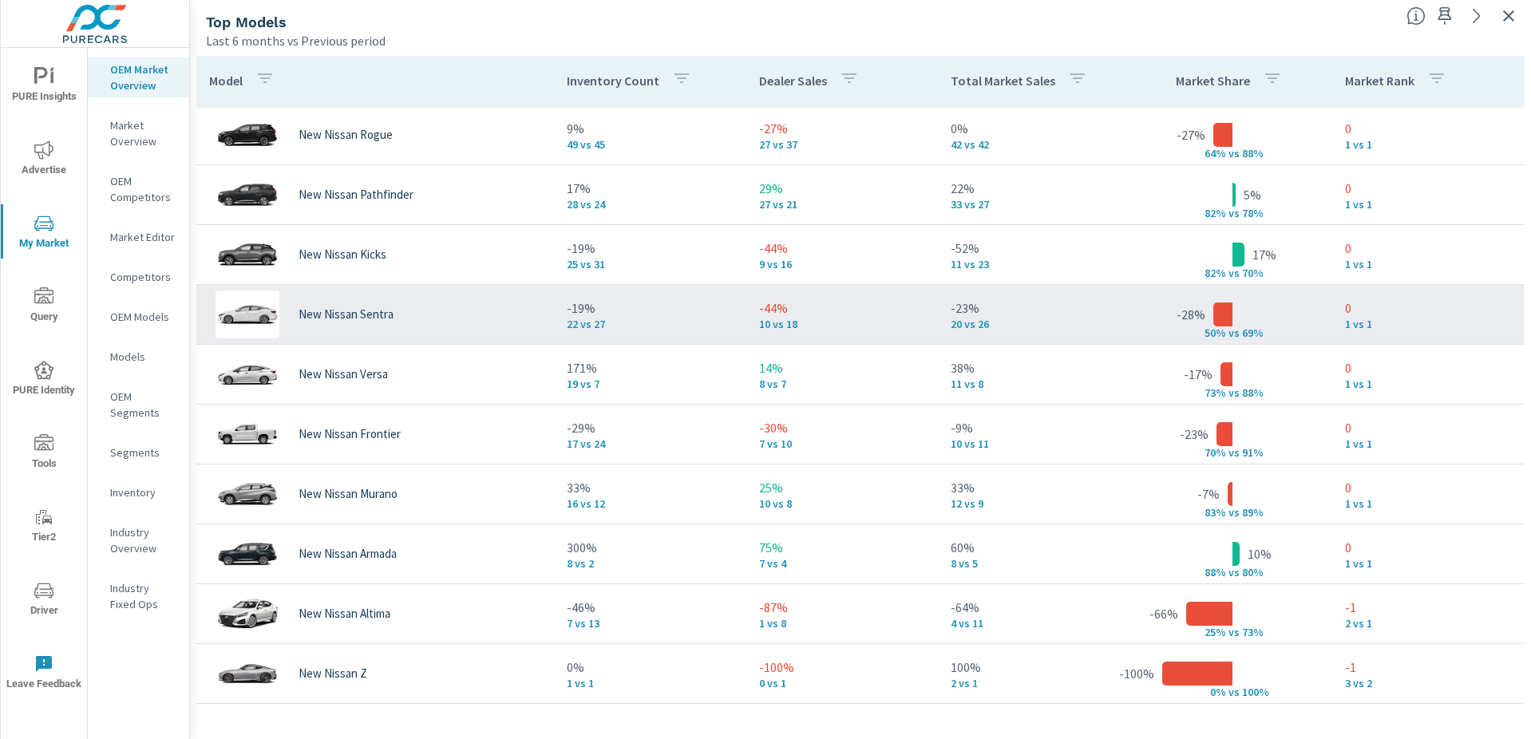
scroll to position [241, 0]
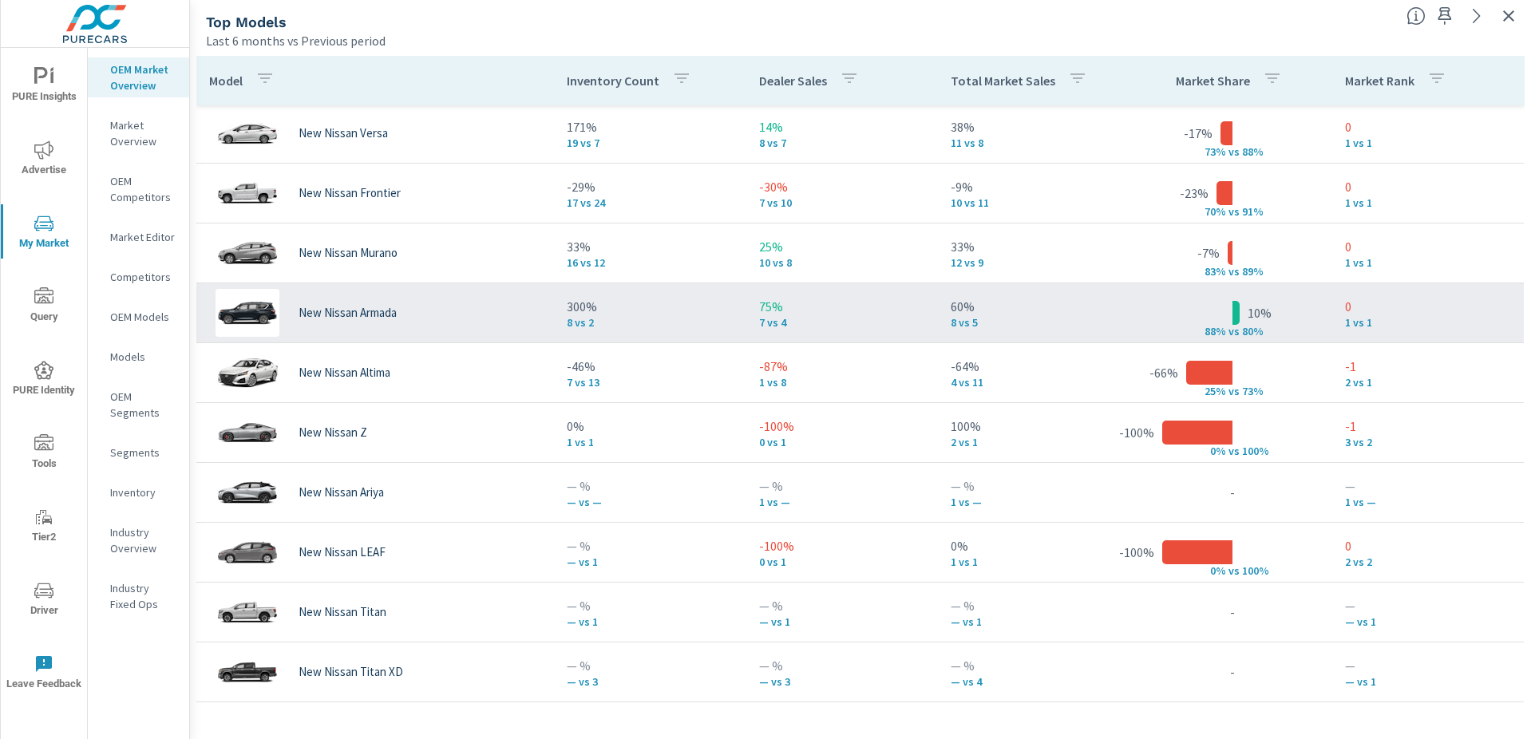
scroll to position [31, 0]
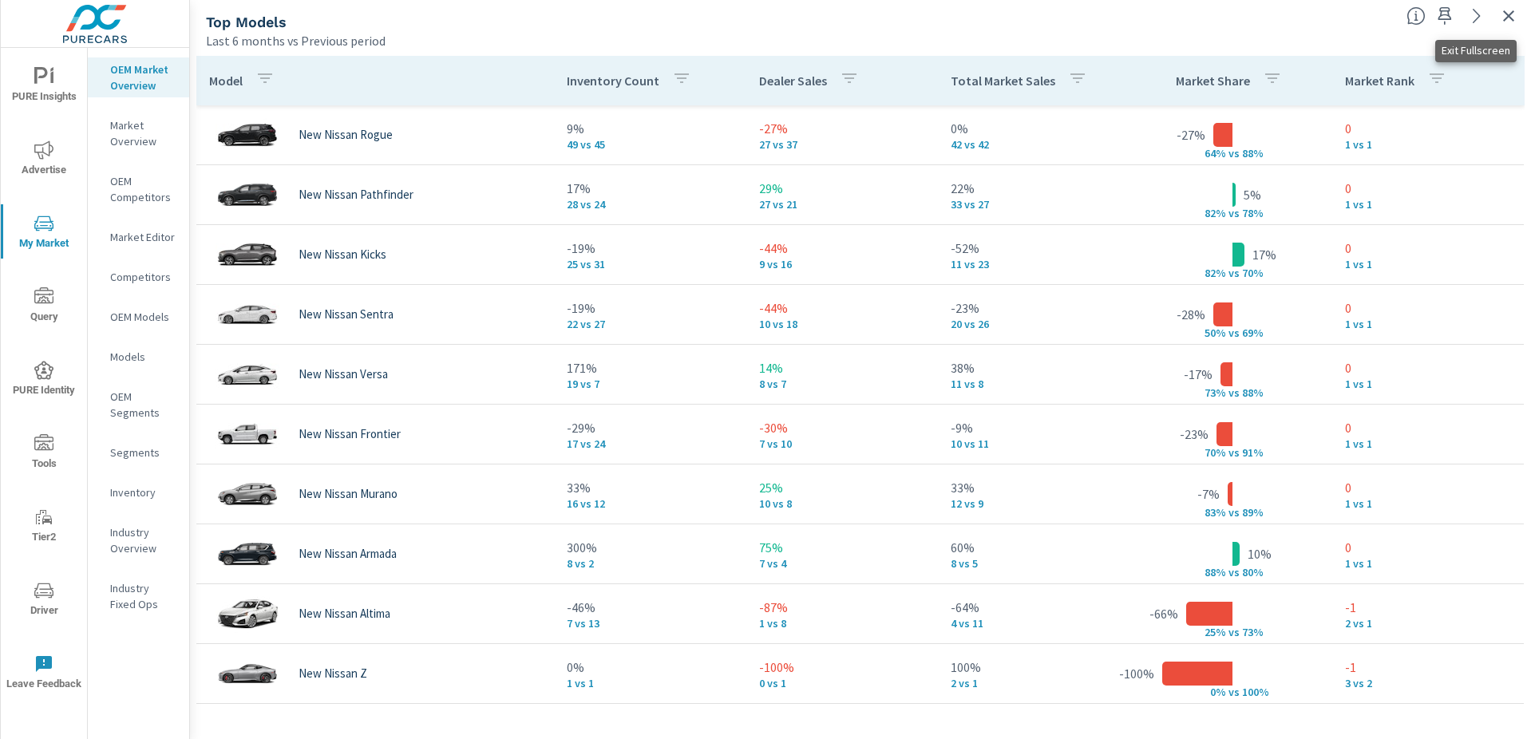
click at [1510, 14] on icon "button" at bounding box center [1508, 15] width 11 height 11
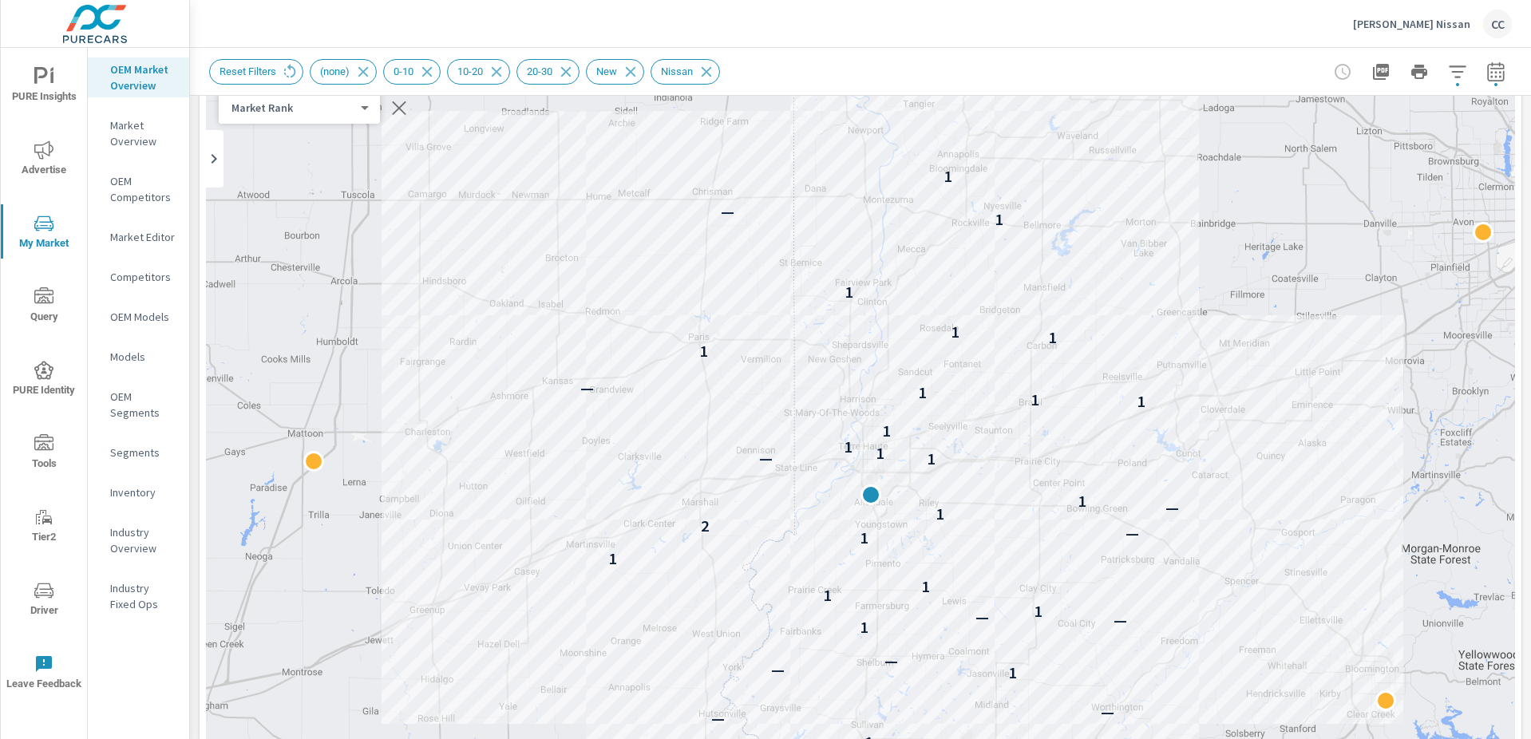
scroll to position [130, 0]
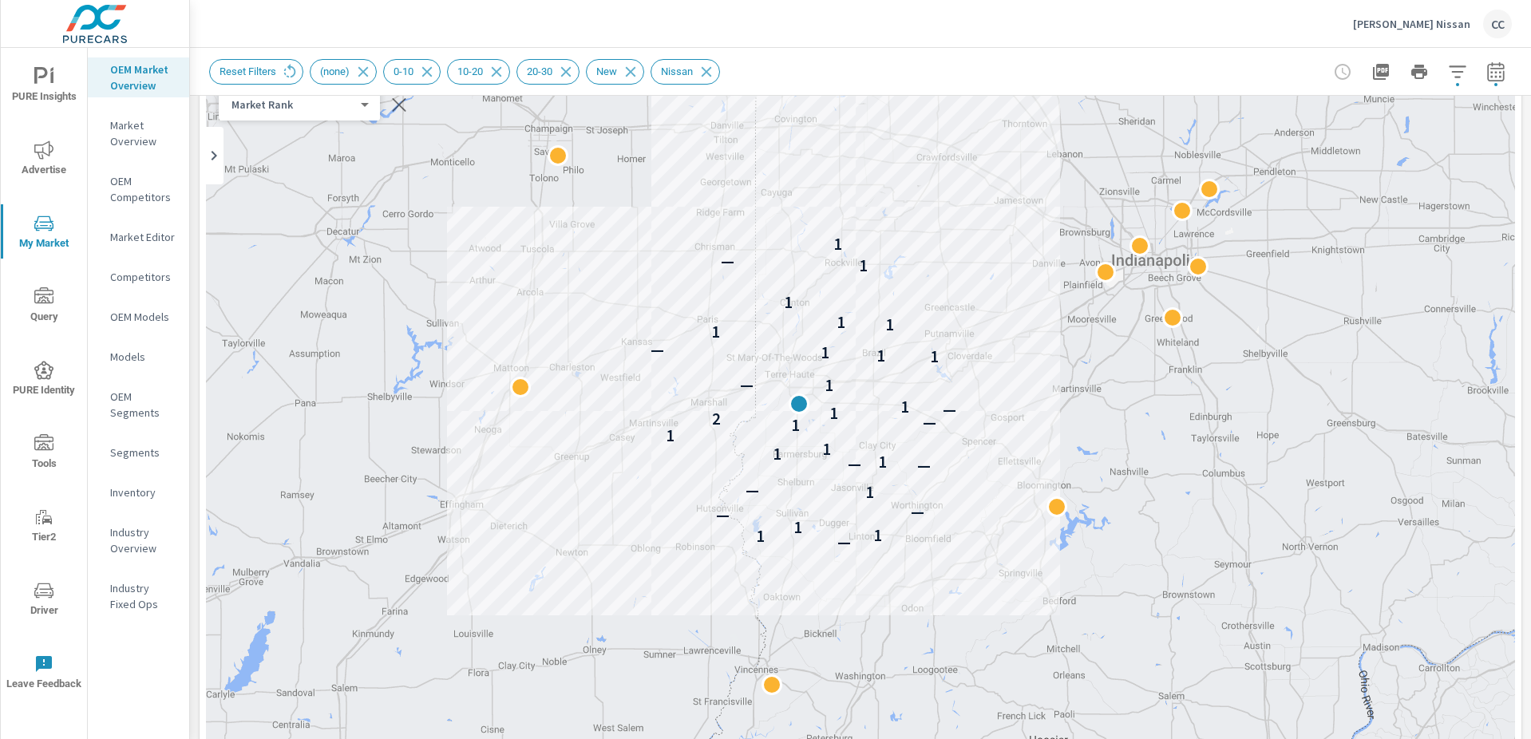
drag, startPoint x: 885, startPoint y: 390, endPoint x: 971, endPoint y: 357, distance: 91.8
click at [971, 357] on div "— 1 1 1 — — 1 — — — 1 1 1 1 1 — 2 1 — 1 1 — 1 1 1 — 1 1 1 1 1 — 1" at bounding box center [860, 482] width 1309 height 888
click at [393, 106] on icon "button" at bounding box center [399, 105] width 14 height 14
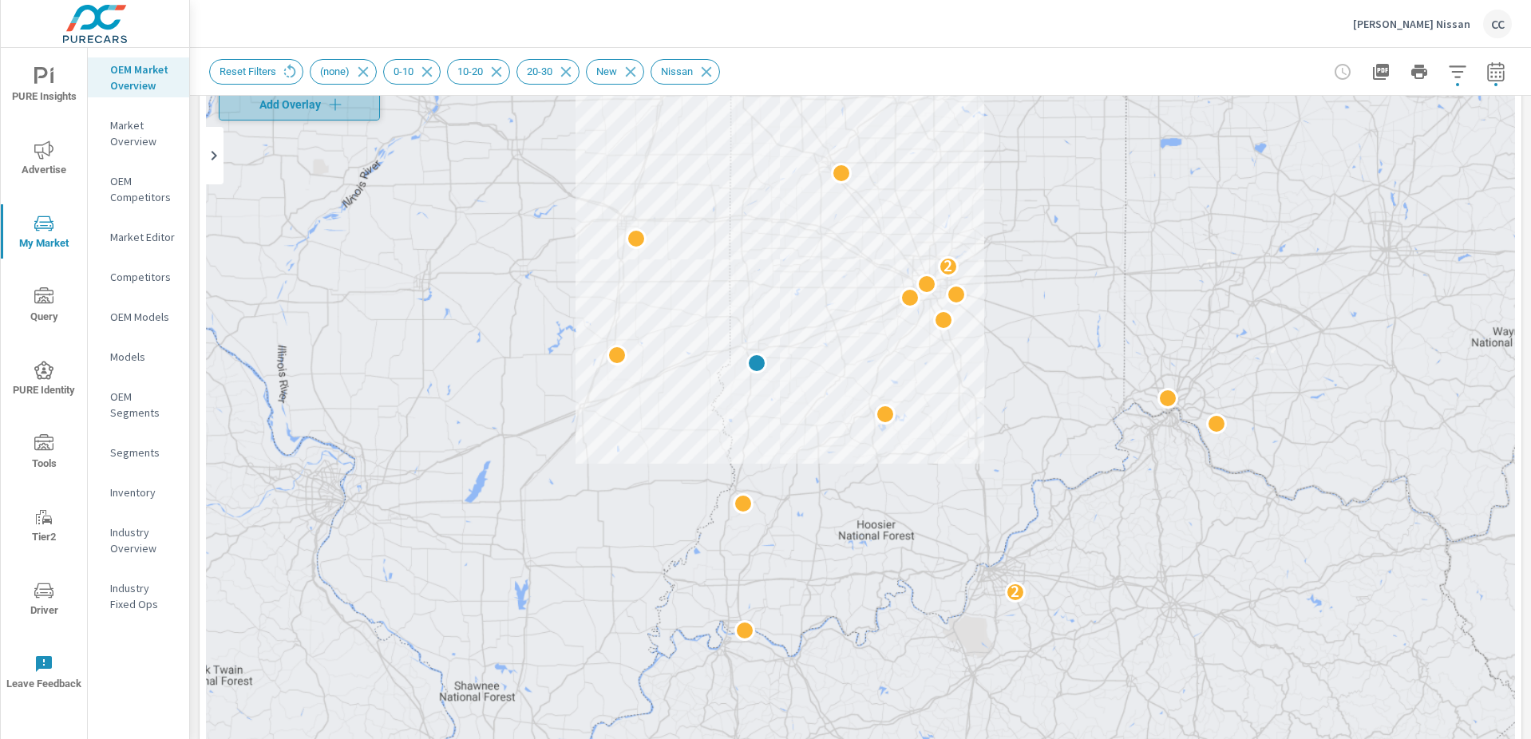
click at [311, 108] on span "Add Overlay" at bounding box center [299, 105] width 147 height 16
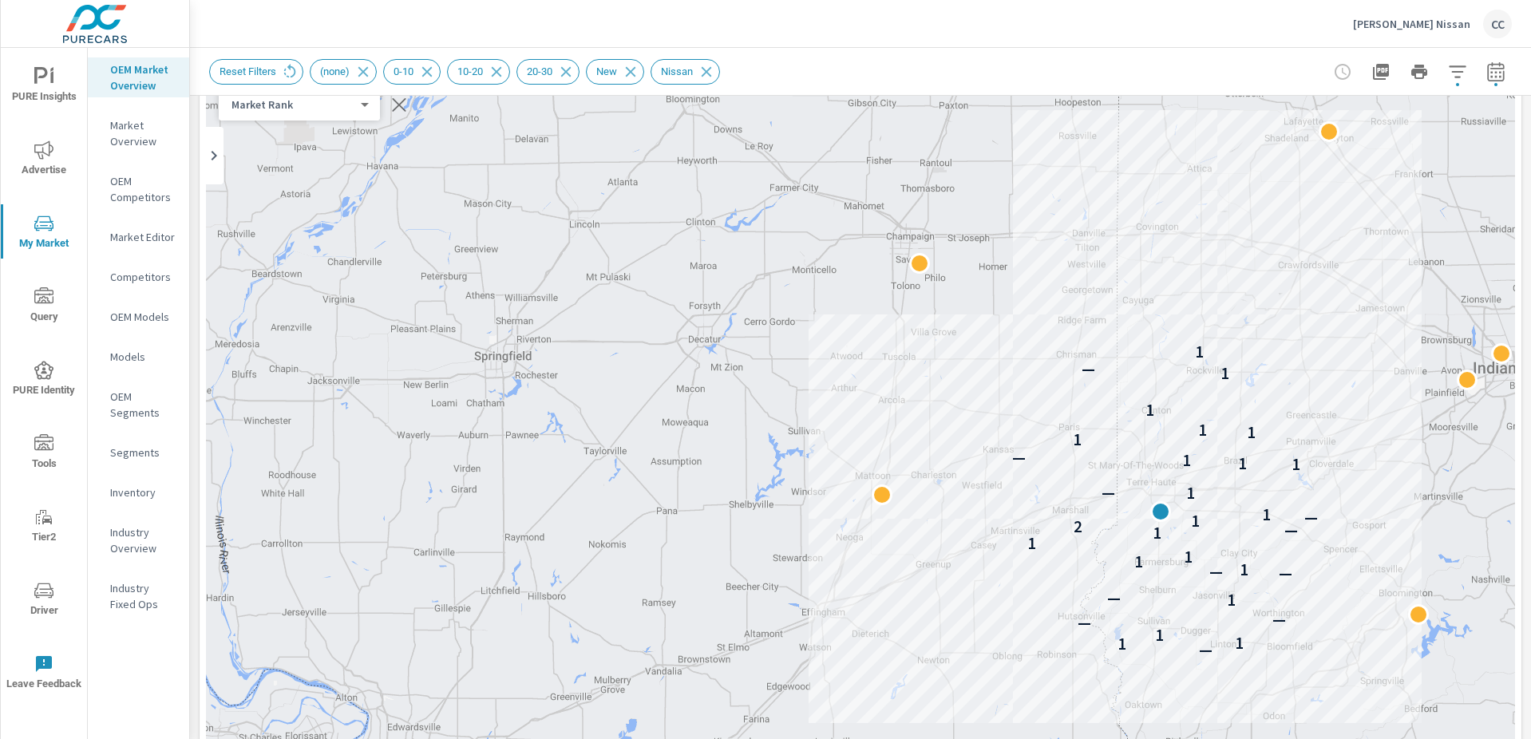
click at [344, 107] on body "PURE Insights Advertise My Market Query PURE Identity Tools Tier2 Driver Leave …" at bounding box center [765, 369] width 1531 height 739
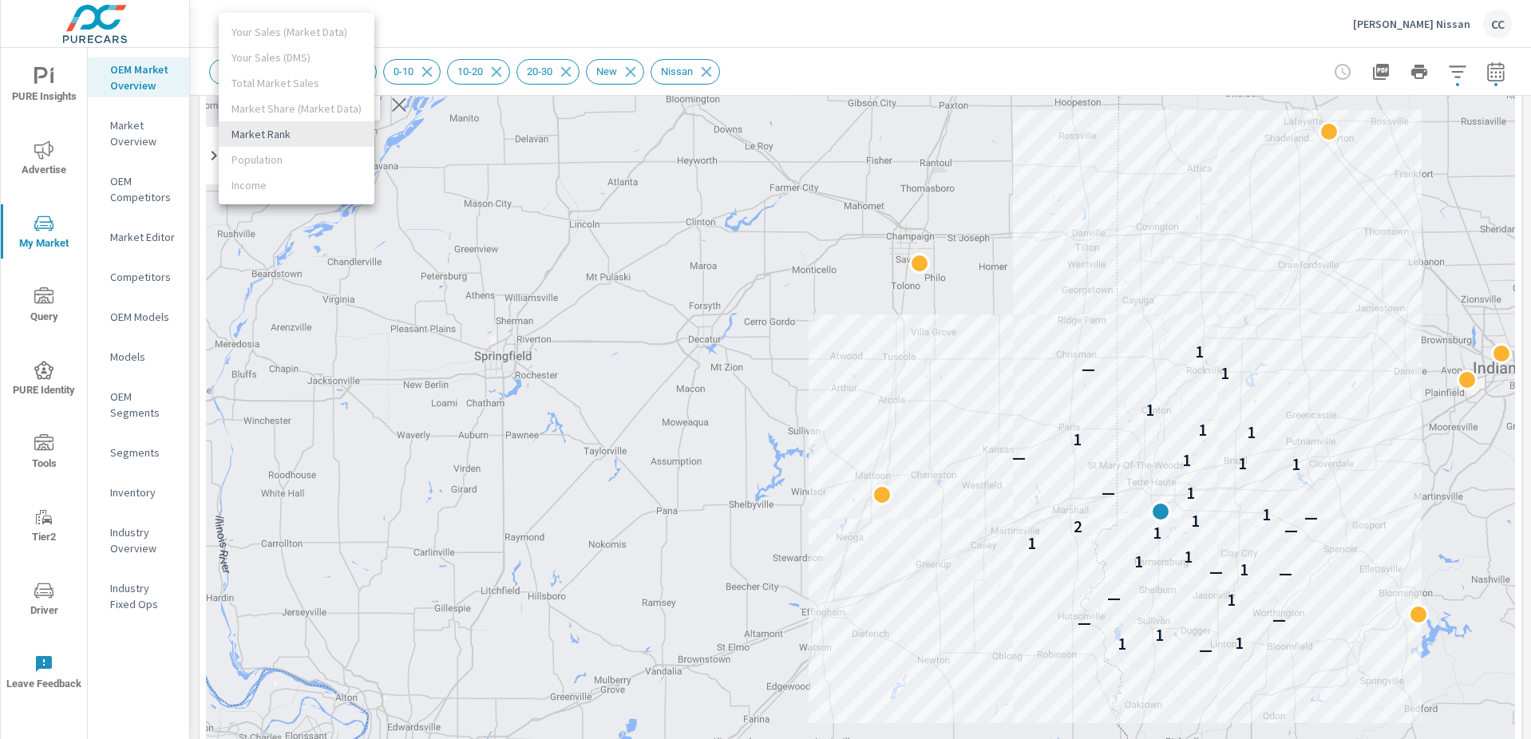
click at [345, 138] on li "Market Rank" at bounding box center [297, 134] width 156 height 26
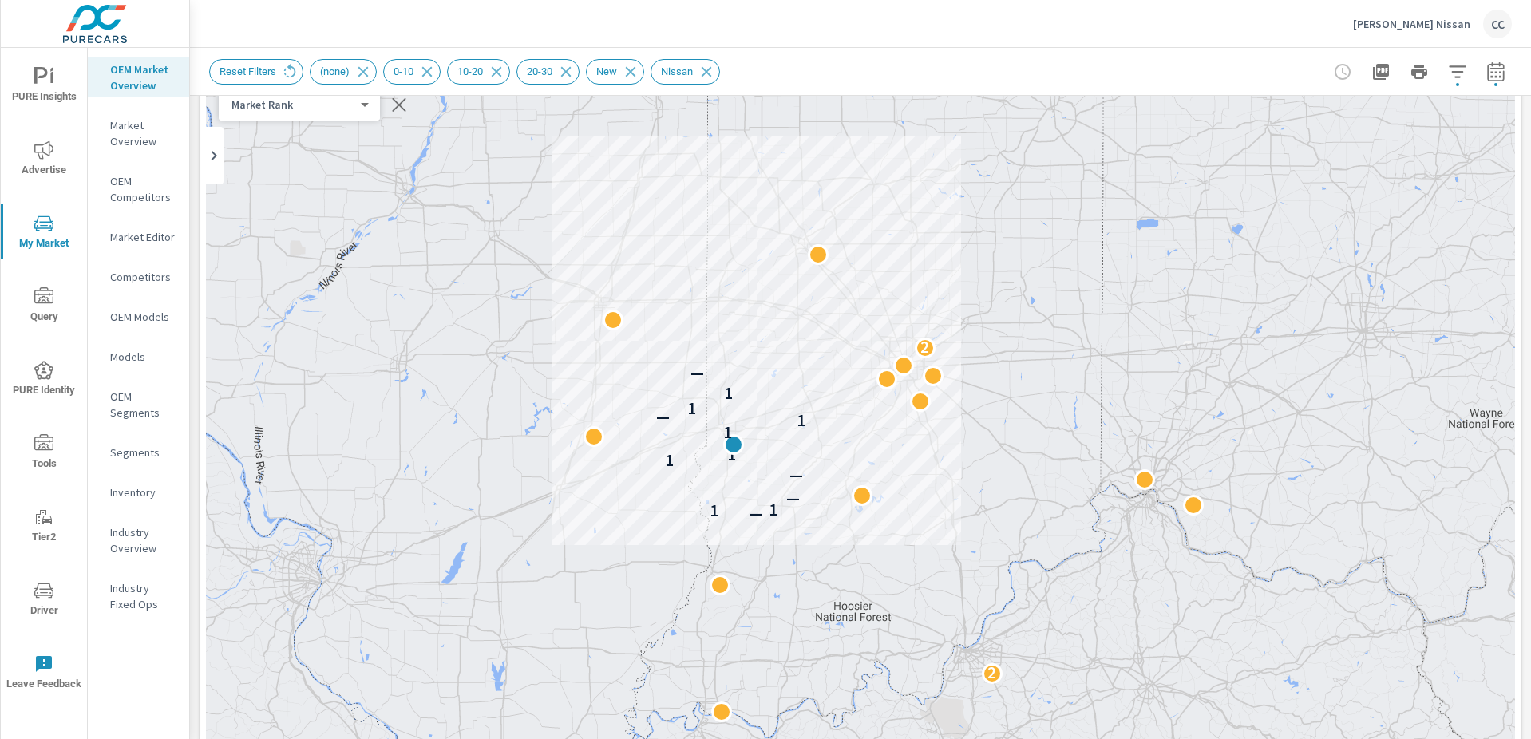
drag, startPoint x: 782, startPoint y: 482, endPoint x: 596, endPoint y: 481, distance: 186.0
click at [596, 481] on div "2 — 1 1 — — 1 1 1 1 — 1 1 — 2" at bounding box center [860, 482] width 1309 height 888
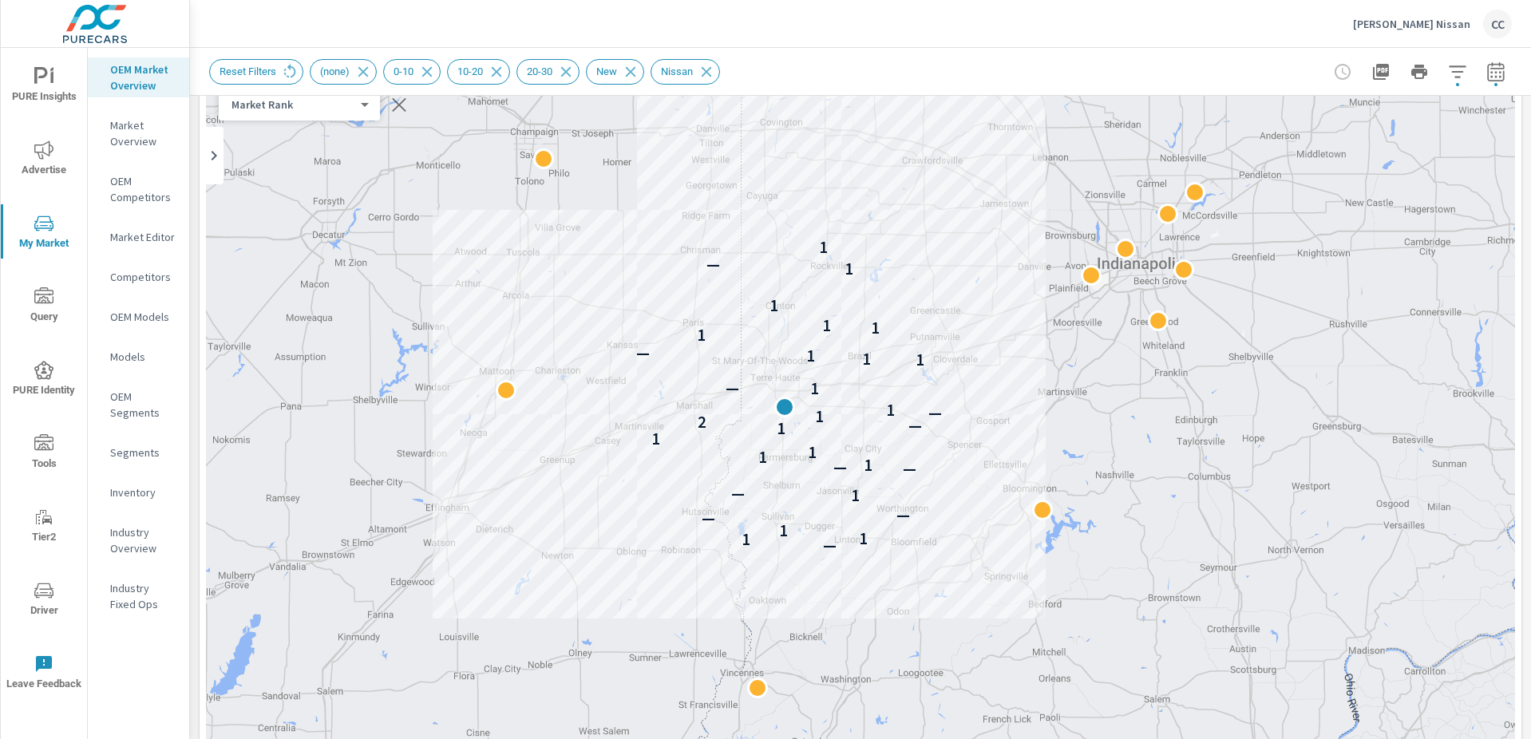
drag, startPoint x: 1132, startPoint y: 436, endPoint x: 1135, endPoint y: 457, distance: 21.8
click at [1135, 457] on div "— 1 1 1 — — 1 — — — 1 1 1 1 1 — 2 1 — 1 1 — 1 1 1 — 1 1 1 1 1 — 1" at bounding box center [860, 482] width 1309 height 888
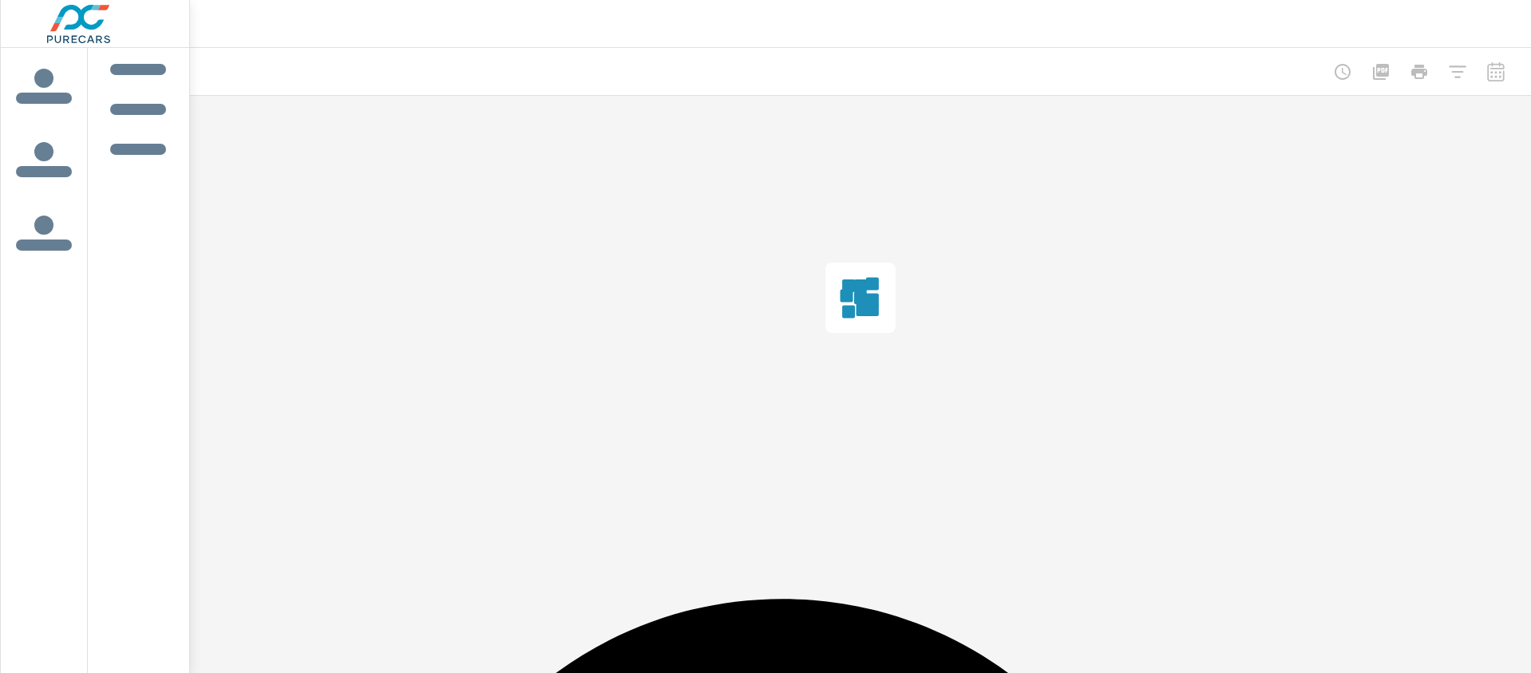
scroll to position [2378, 0]
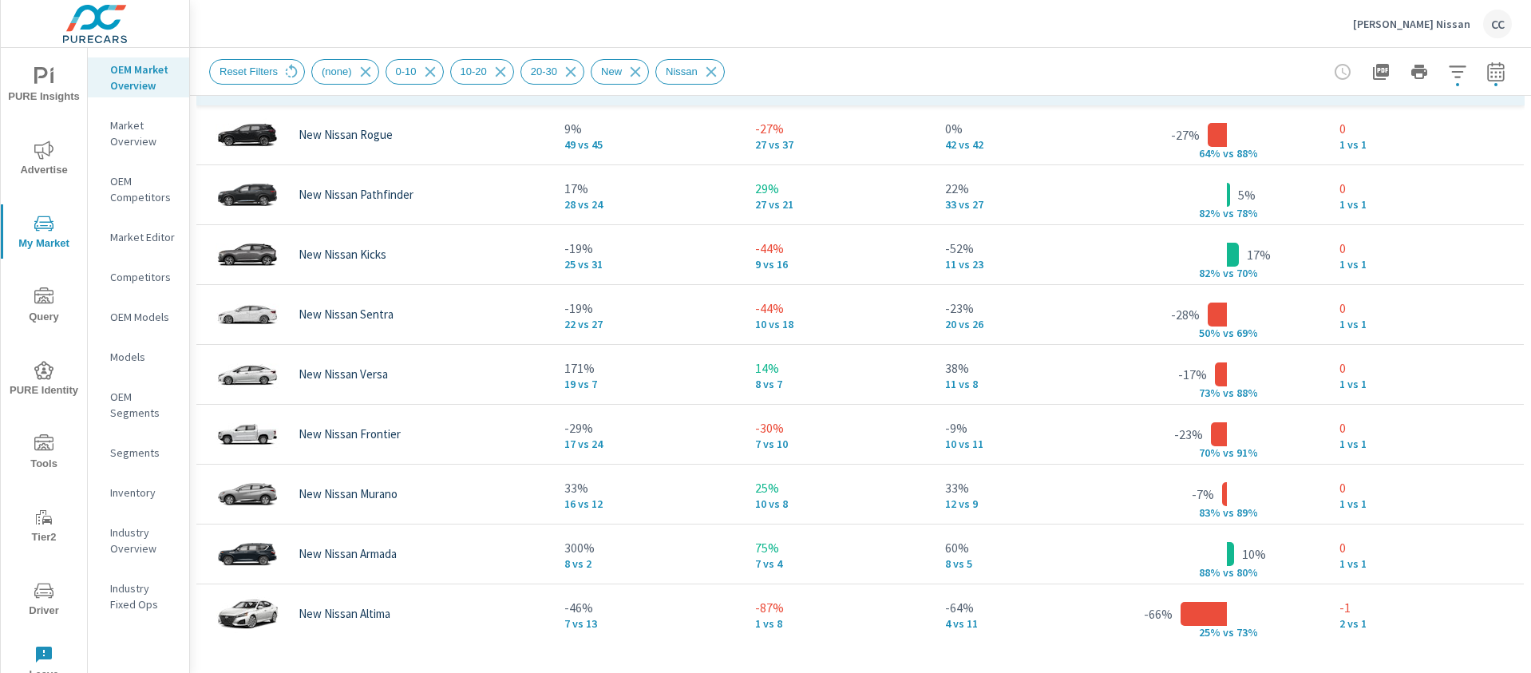
click at [1442, 30] on div "Top Models Last 6 months vs Previous period" at bounding box center [860, 22] width 1341 height 56
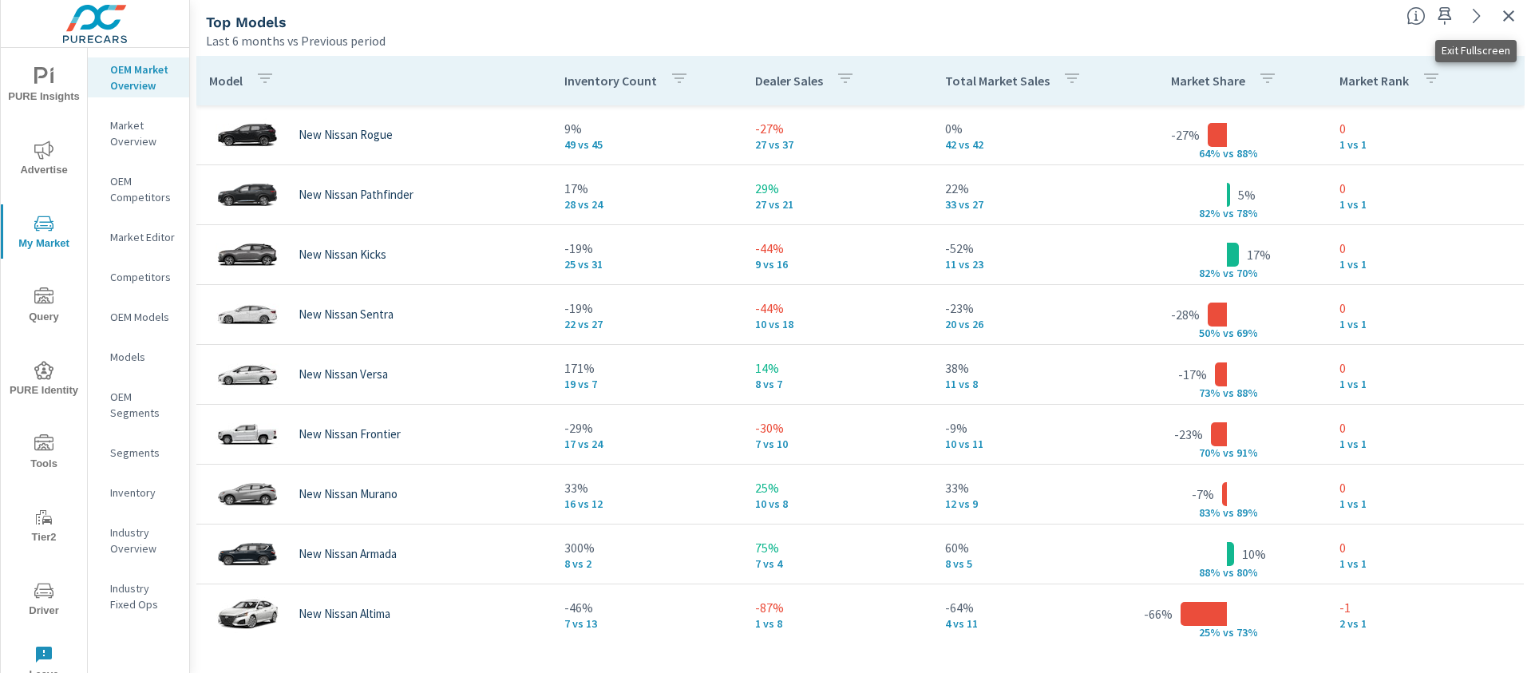
click at [1511, 20] on icon "button" at bounding box center [1508, 15] width 19 height 19
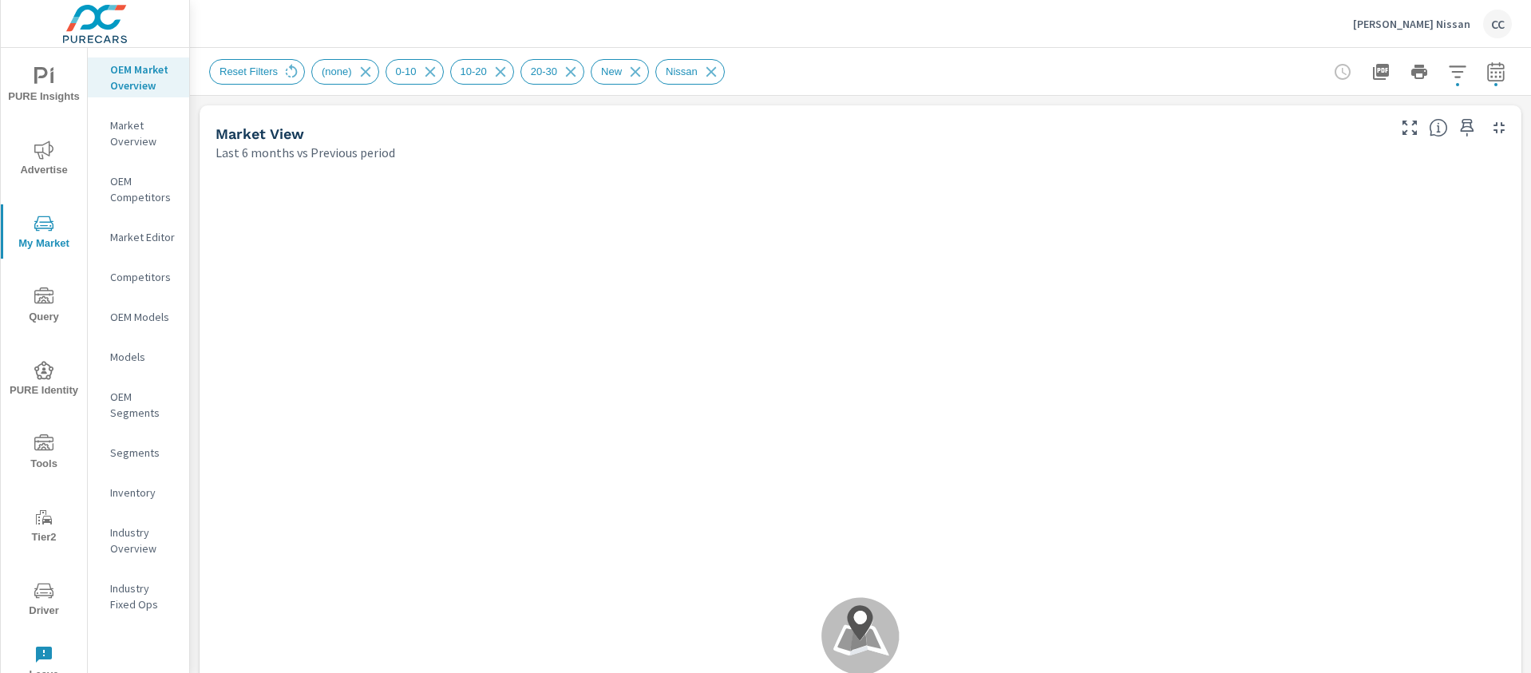
scroll to position [120, 0]
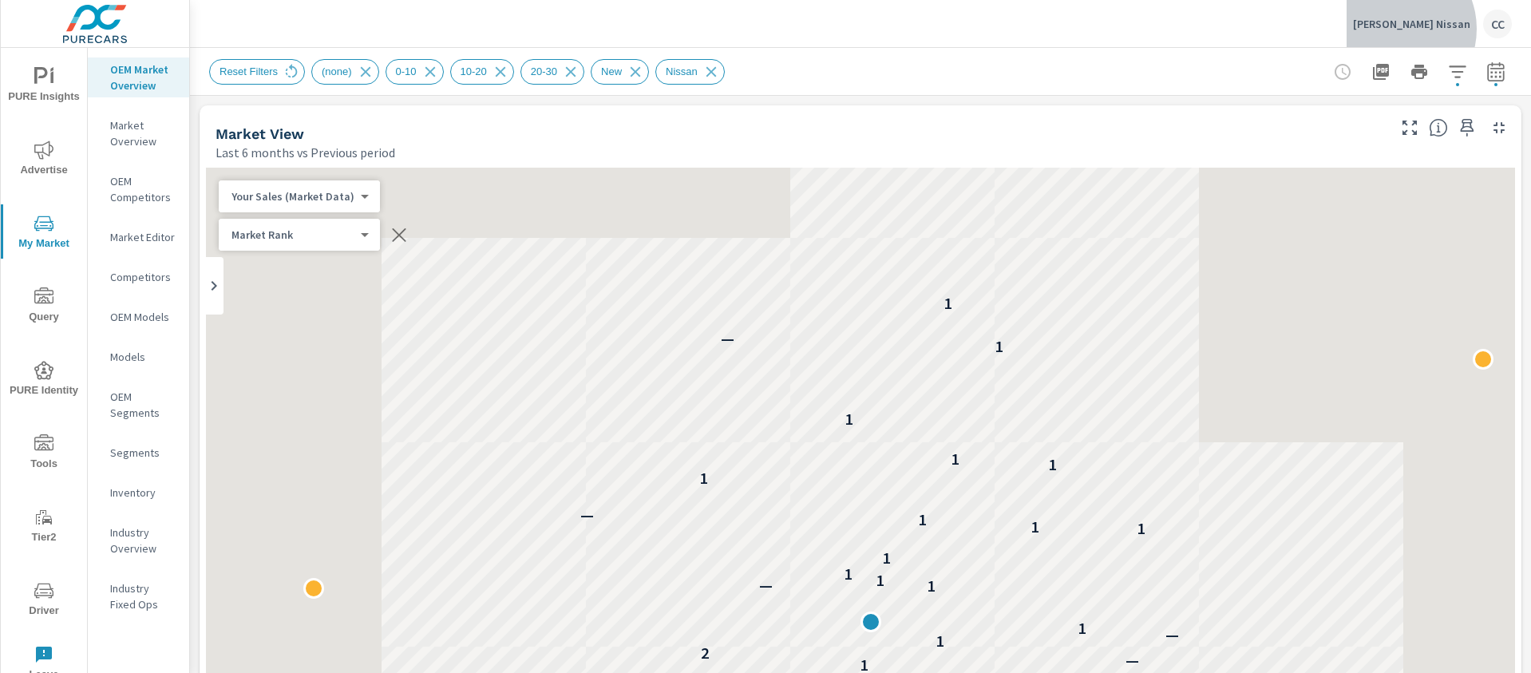
click at [1440, 29] on p "[PERSON_NAME] Nissan" at bounding box center [1411, 24] width 117 height 14
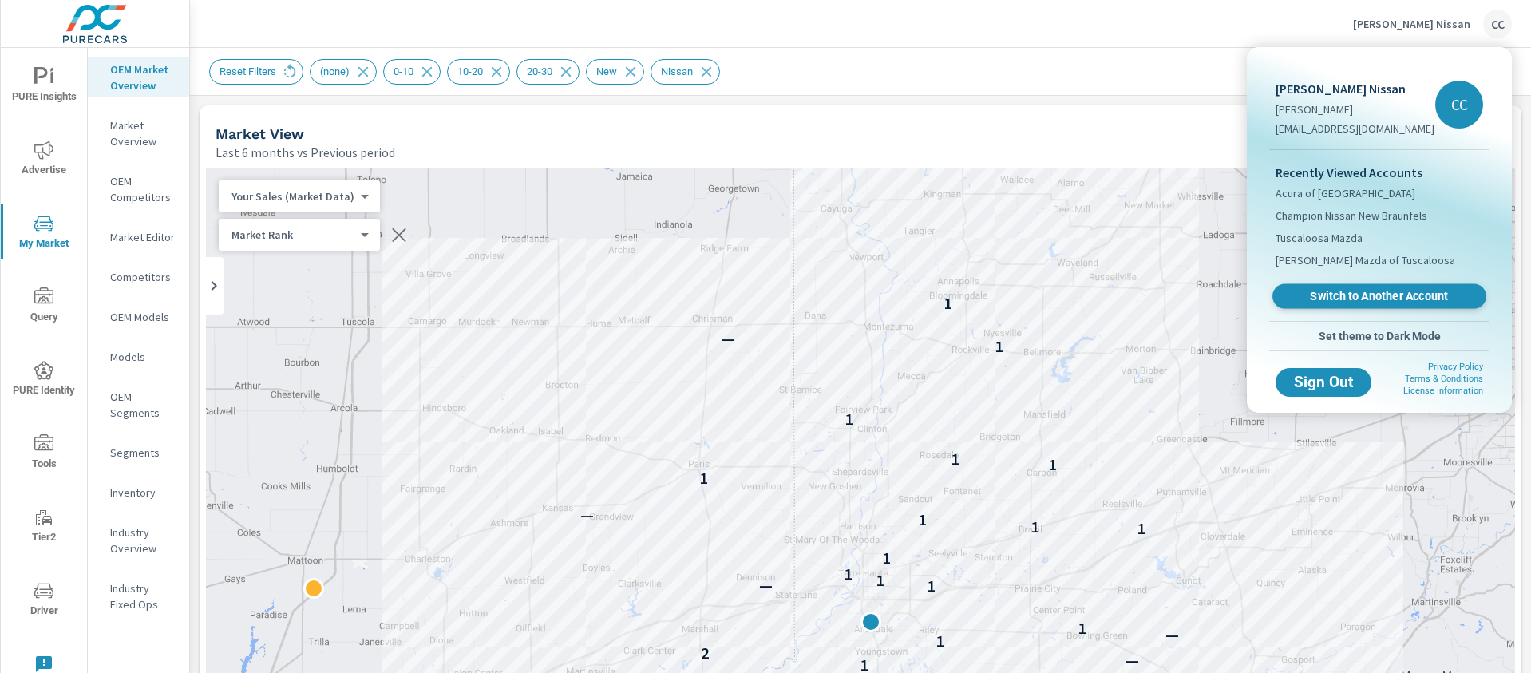
click at [1391, 299] on span "Switch to Another Account" at bounding box center [1379, 296] width 196 height 15
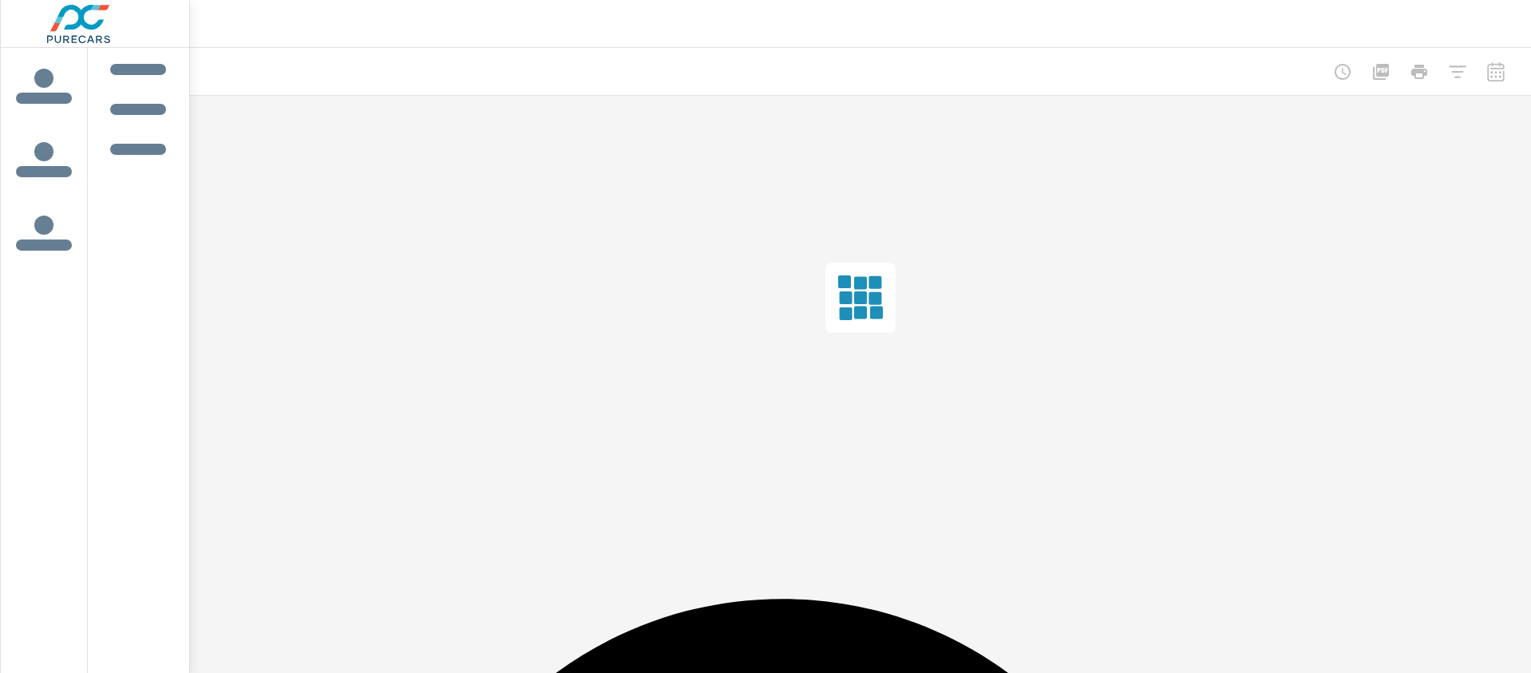
scroll to position [2378, 0]
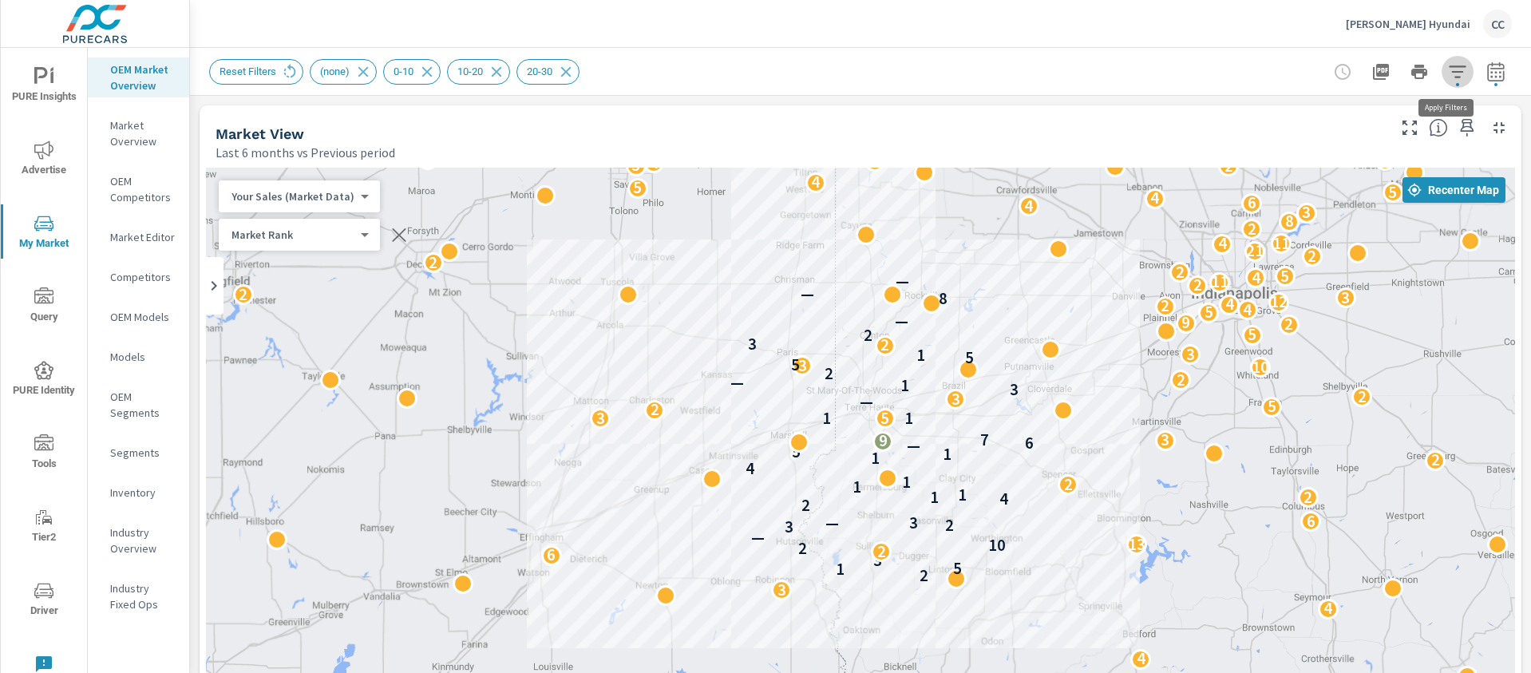
click at [1449, 70] on icon "button" at bounding box center [1457, 71] width 17 height 12
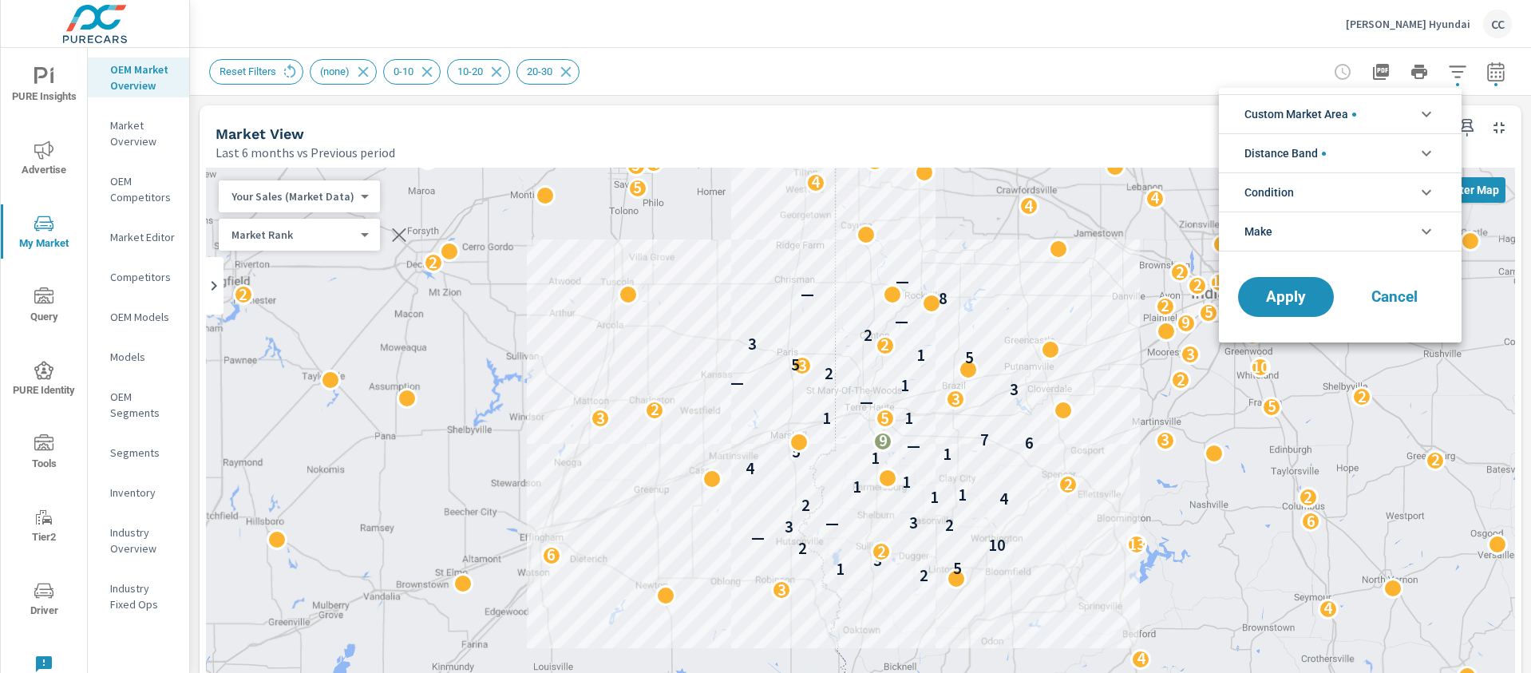
scroll to position [72, 0]
click at [1315, 120] on span "Custom Market Area" at bounding box center [1300, 114] width 112 height 38
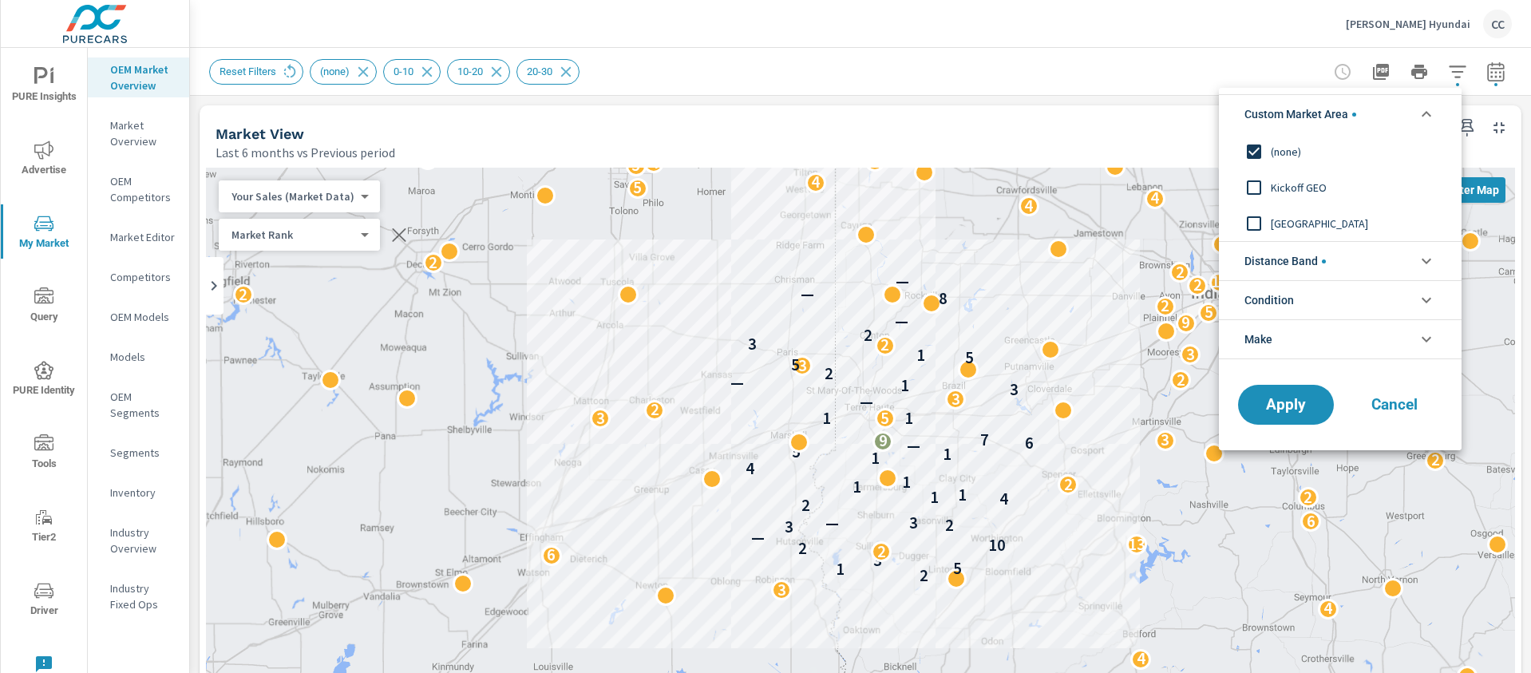
click at [1306, 261] on span "Distance Band" at bounding box center [1284, 261] width 81 height 38
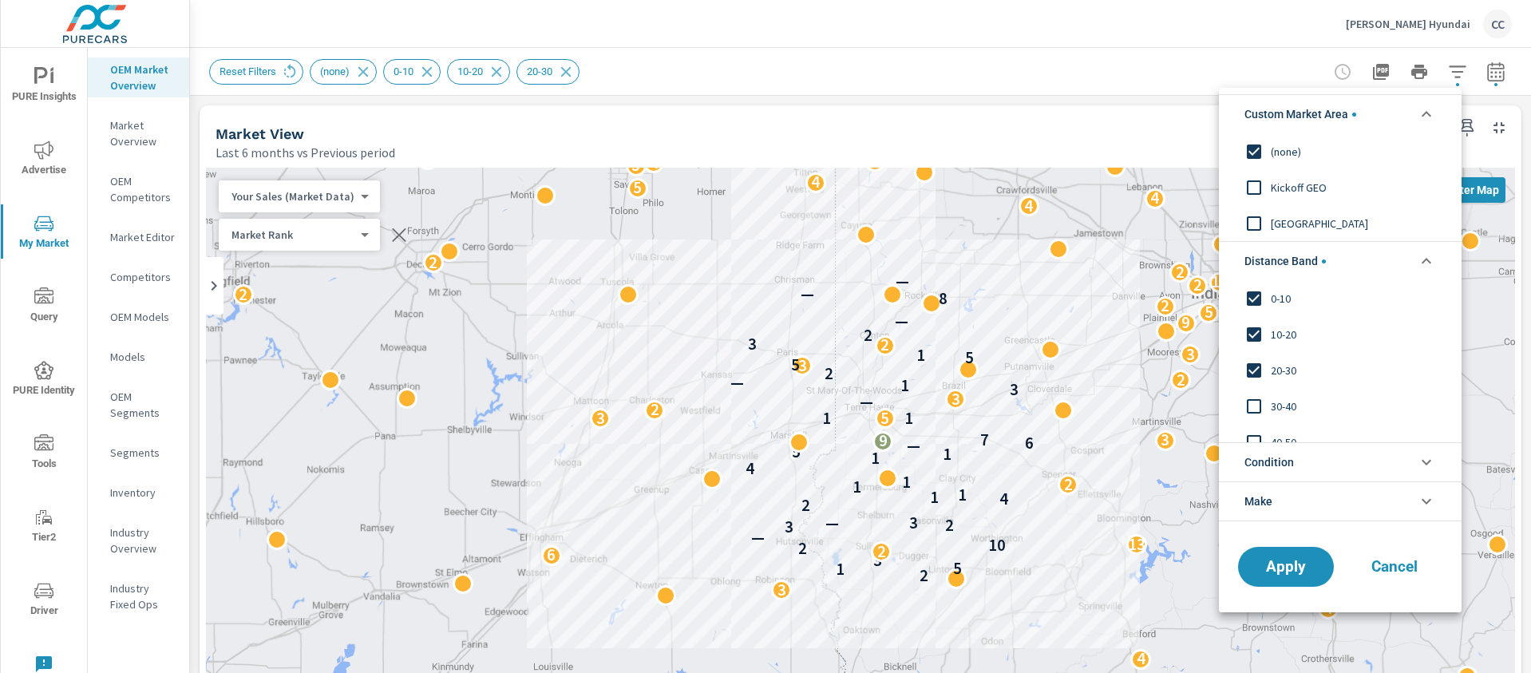
scroll to position [0, 0]
click at [1294, 453] on span "Condition" at bounding box center [1268, 462] width 49 height 38
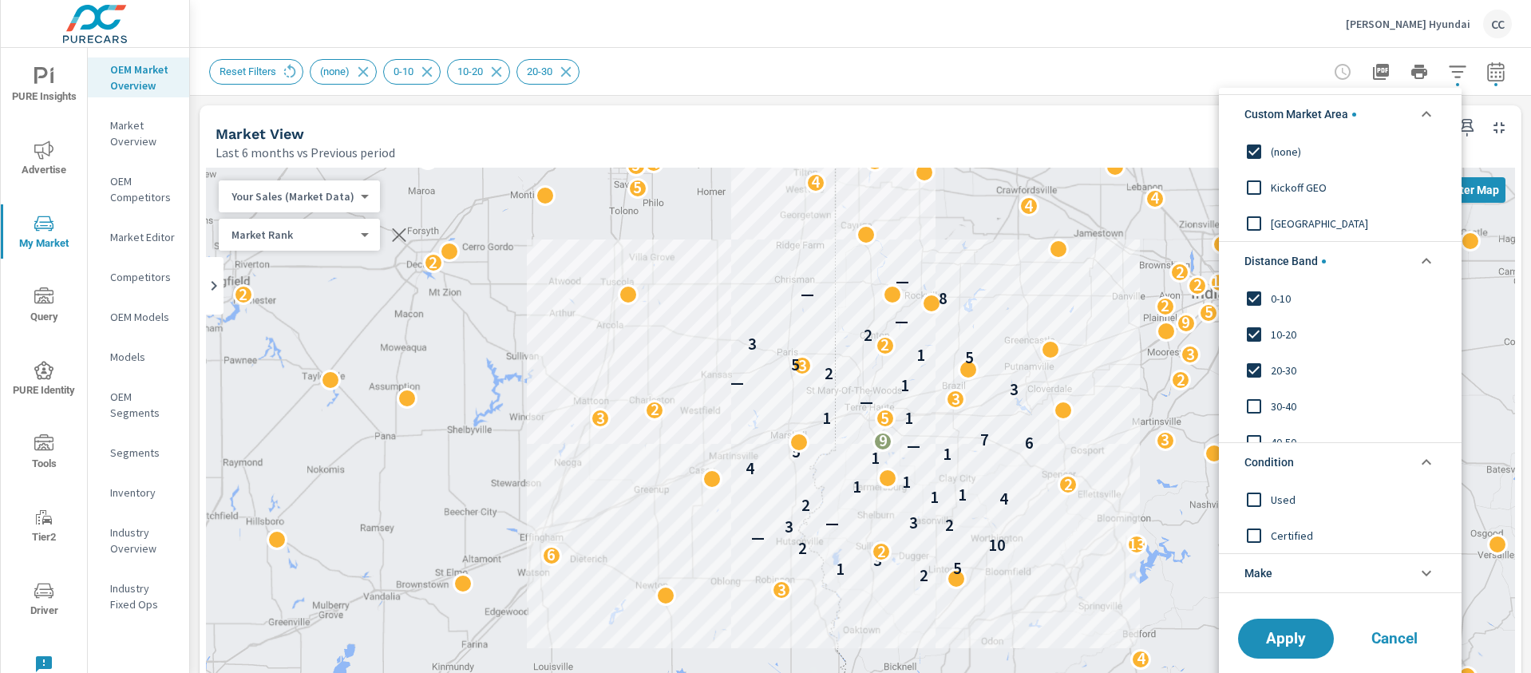
click at [1303, 565] on li "Make" at bounding box center [1340, 573] width 243 height 40
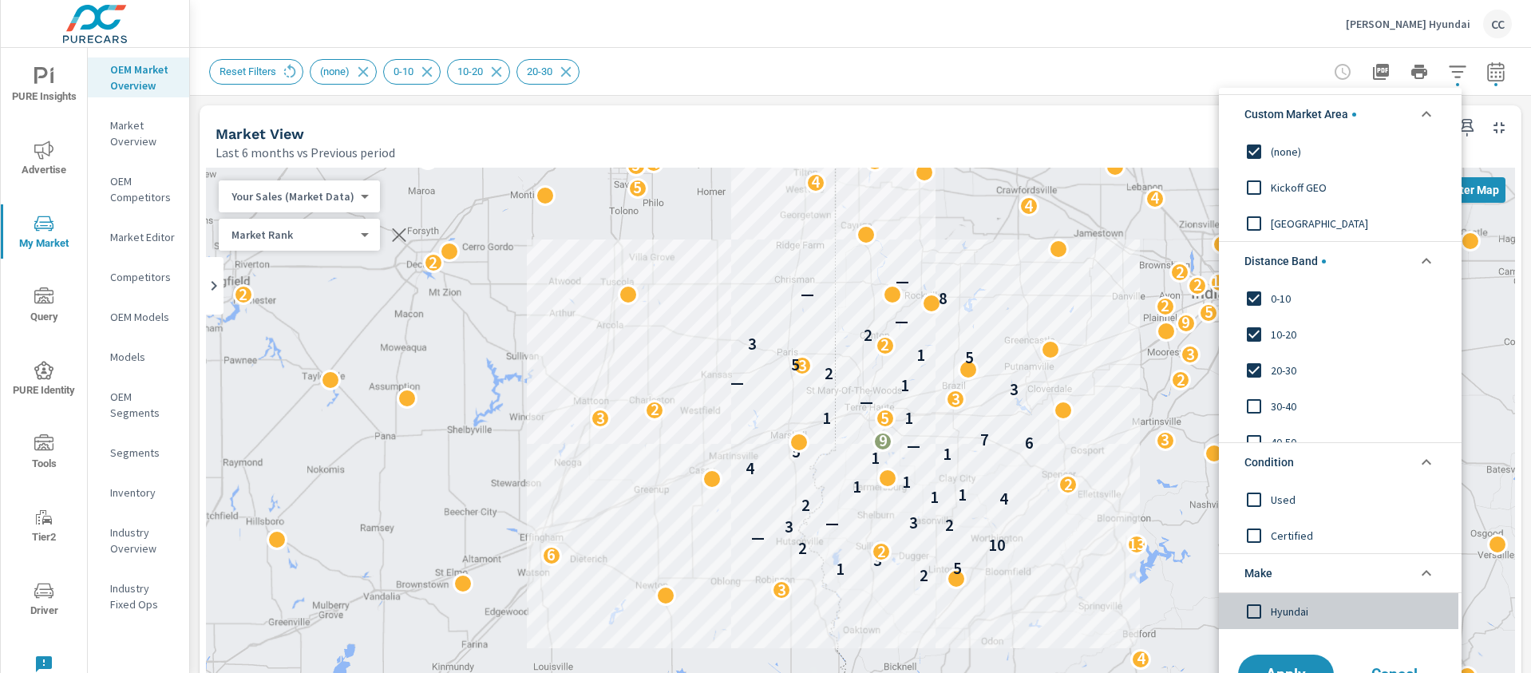
click at [1259, 610] on input "filter options" at bounding box center [1254, 611] width 34 height 34
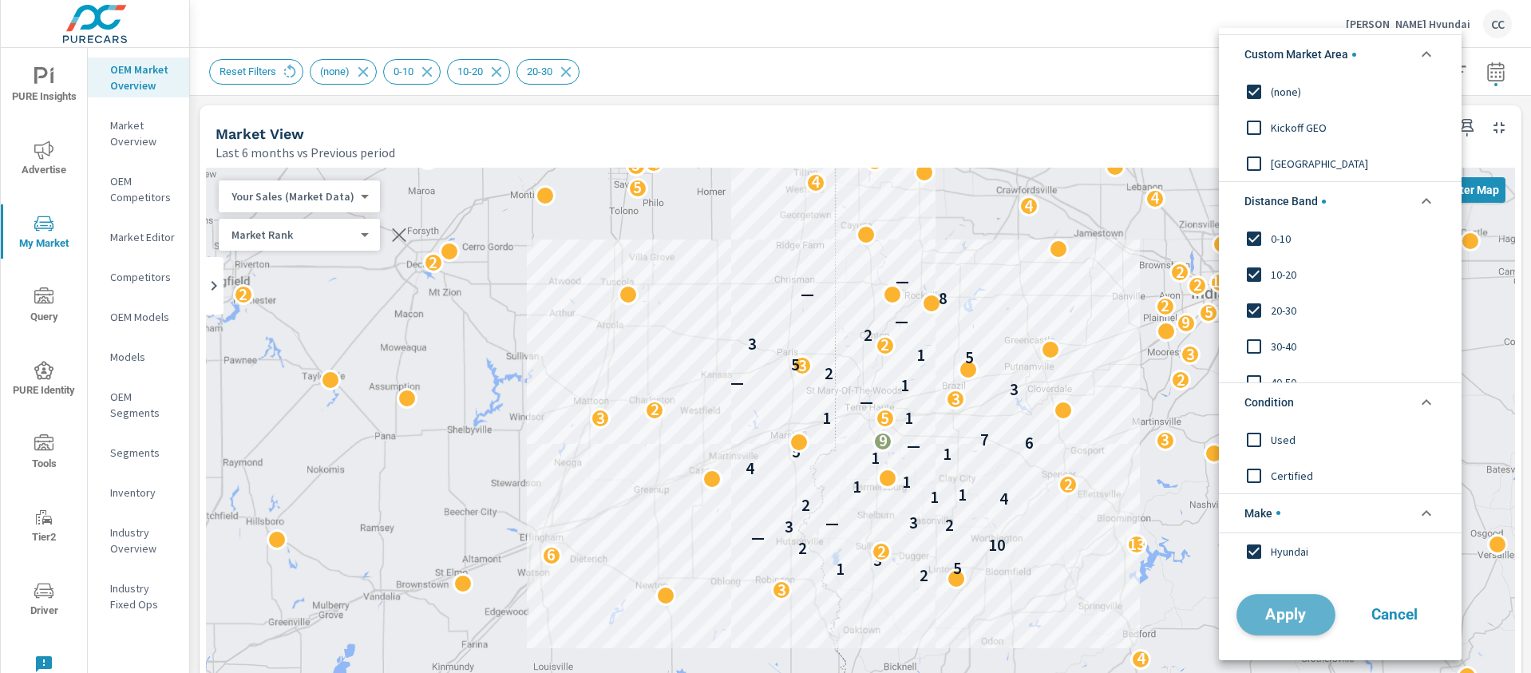
click at [1295, 617] on span "Apply" at bounding box center [1285, 614] width 65 height 15
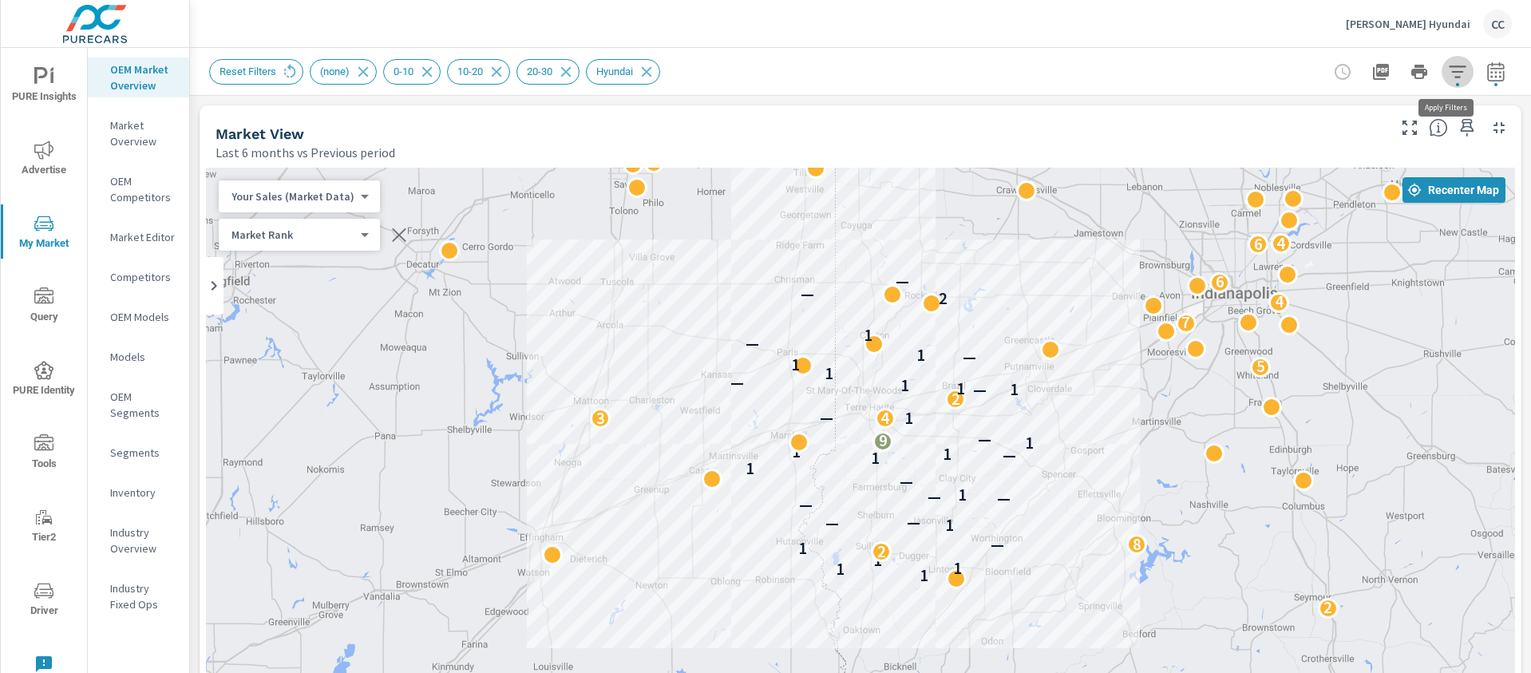
click at [1448, 74] on icon "button" at bounding box center [1457, 71] width 19 height 19
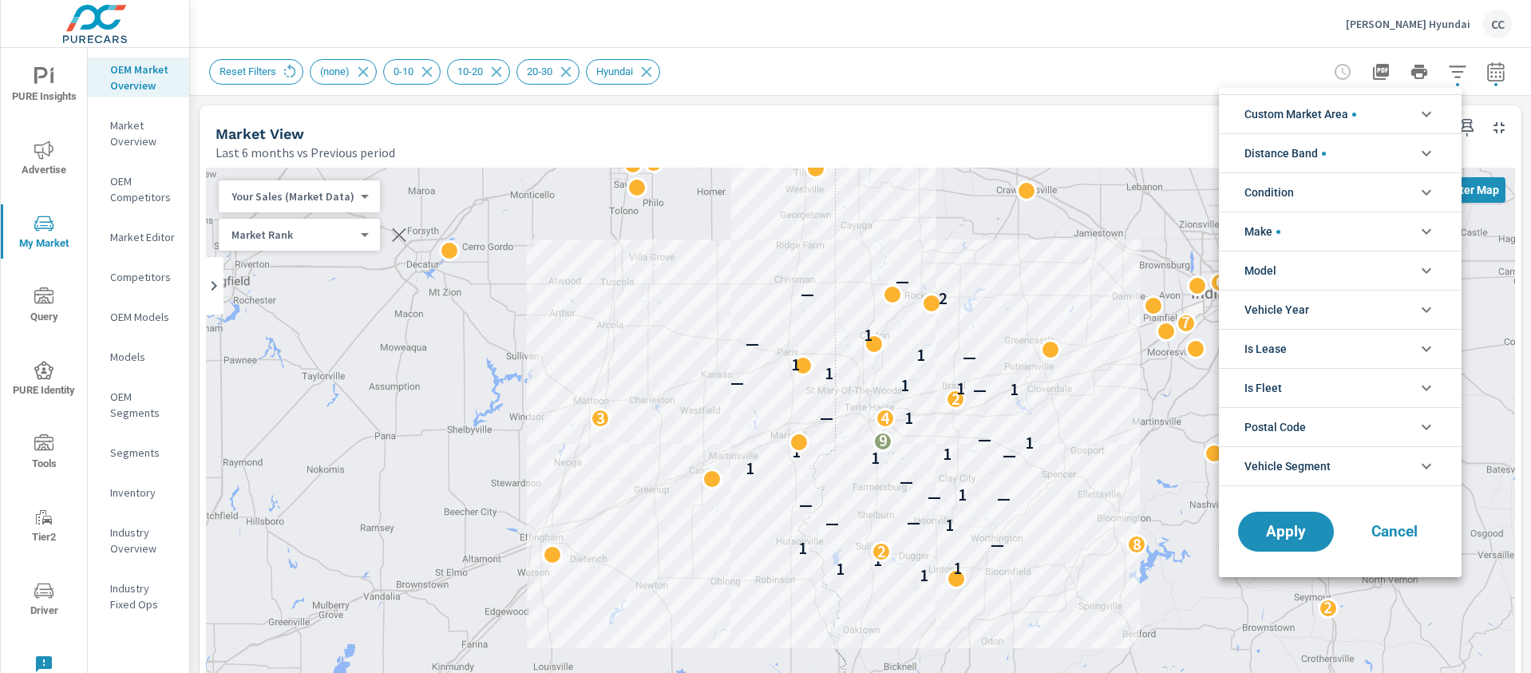
scroll to position [108, 0]
click at [1334, 188] on li "Condition" at bounding box center [1340, 191] width 243 height 39
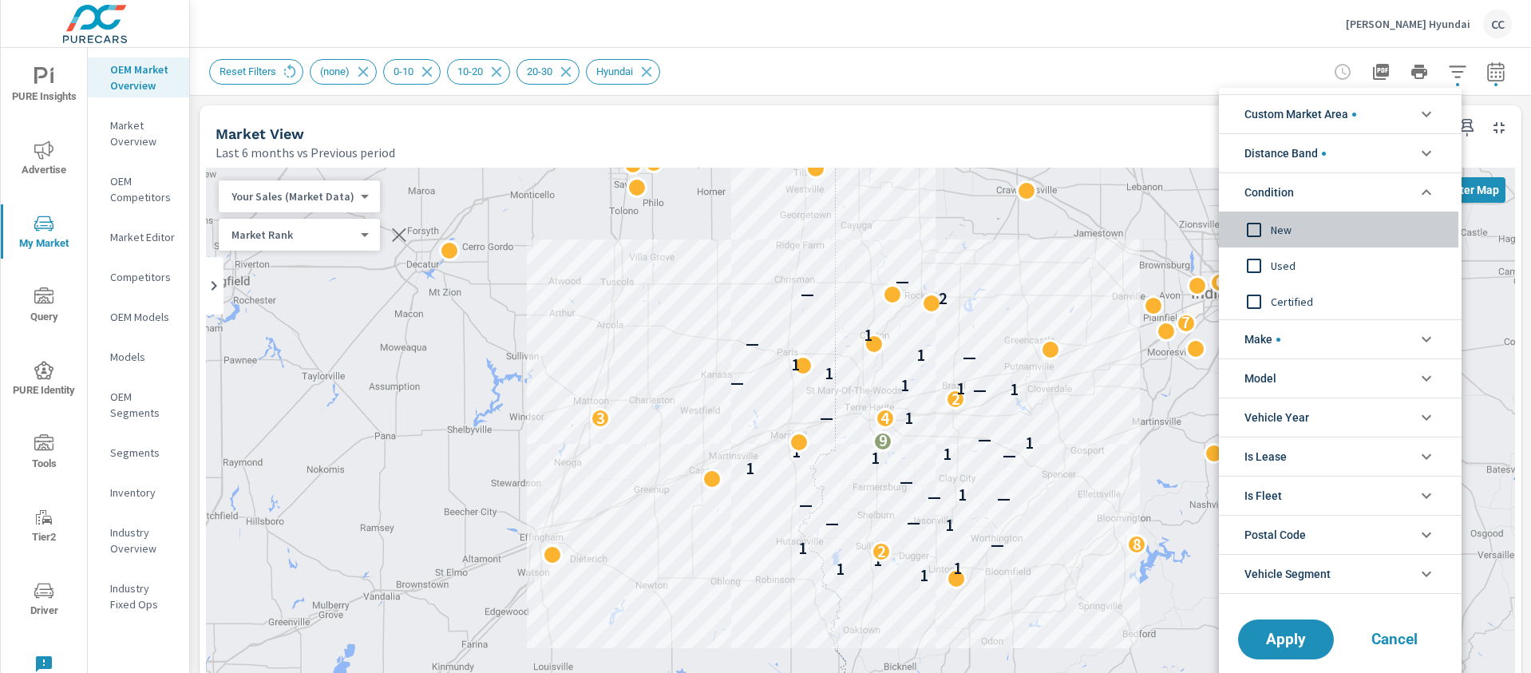
click at [1251, 231] on input "filter options" at bounding box center [1254, 230] width 34 height 34
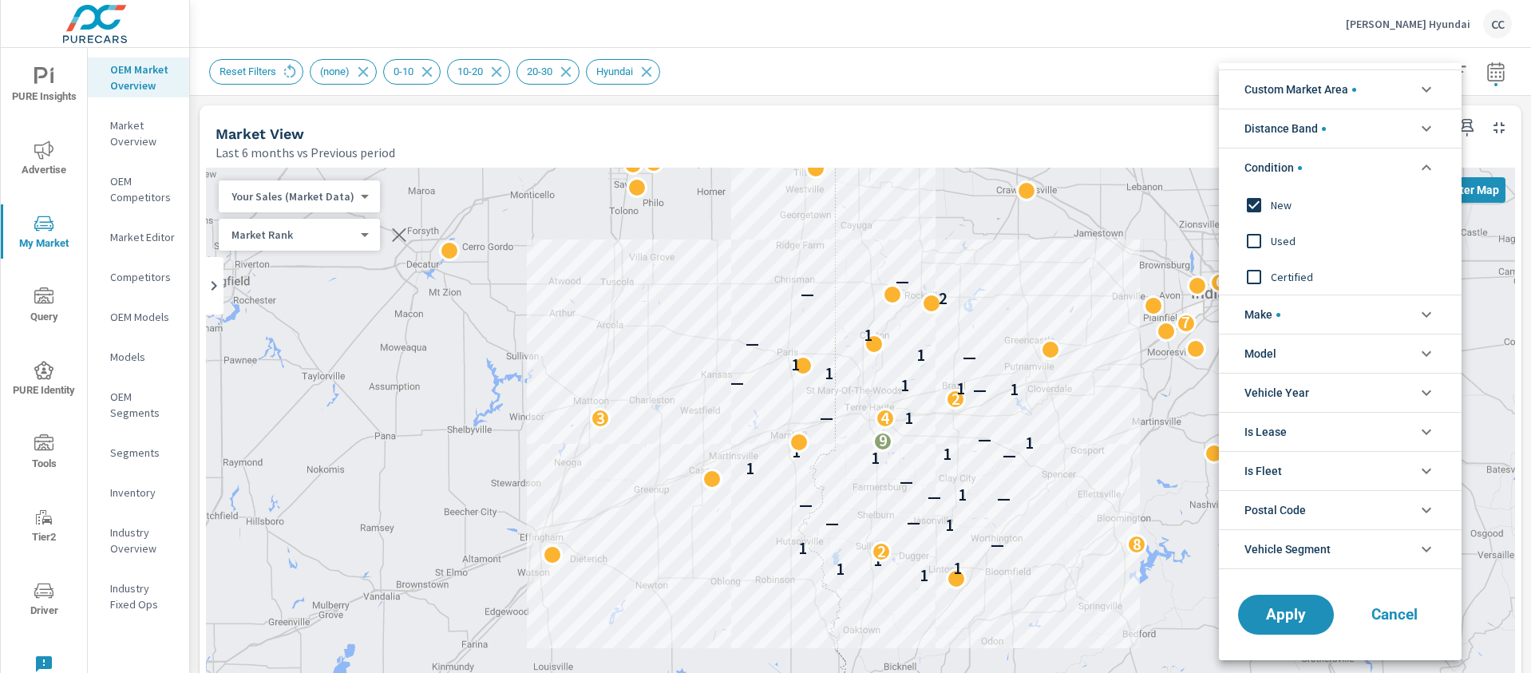
click at [1326, 129] on span "filter options" at bounding box center [1324, 129] width 4 height 4
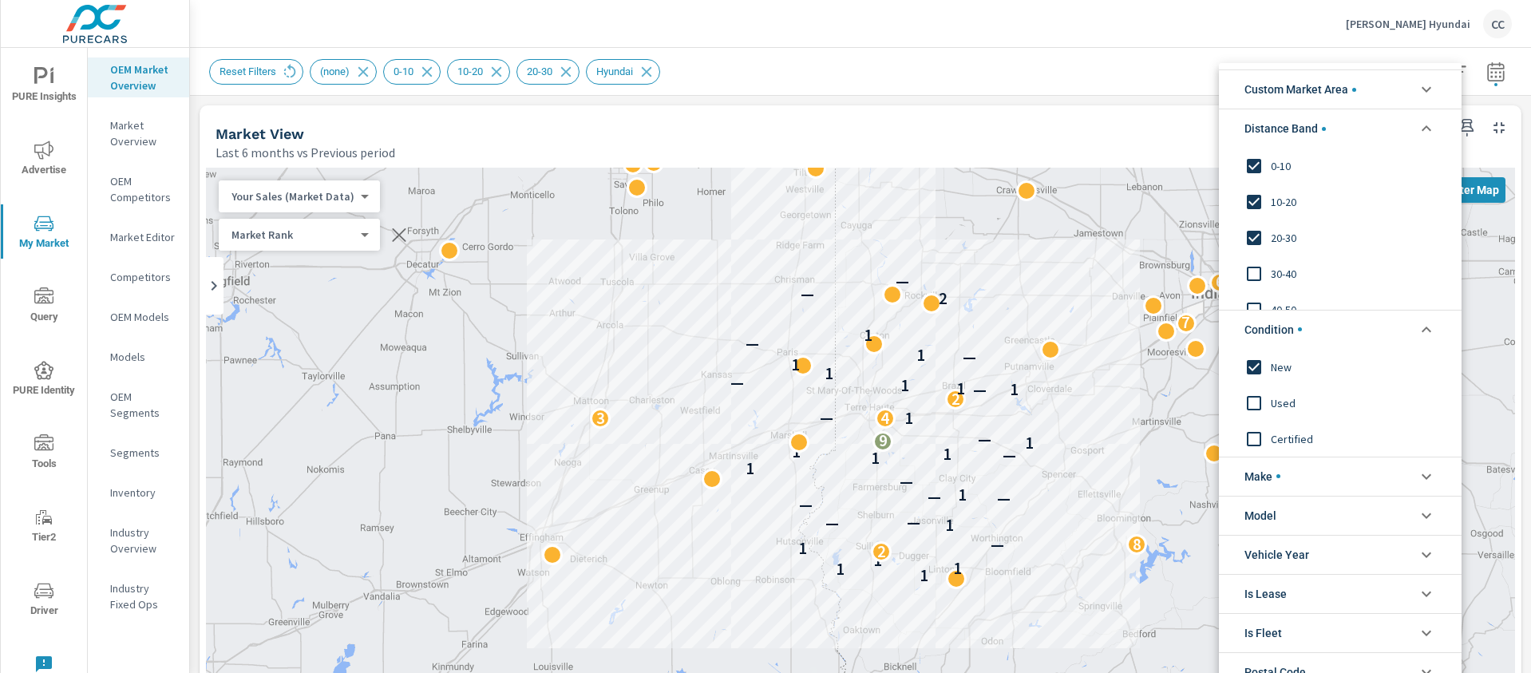
click at [1327, 98] on span "Custom Market Area" at bounding box center [1300, 89] width 112 height 38
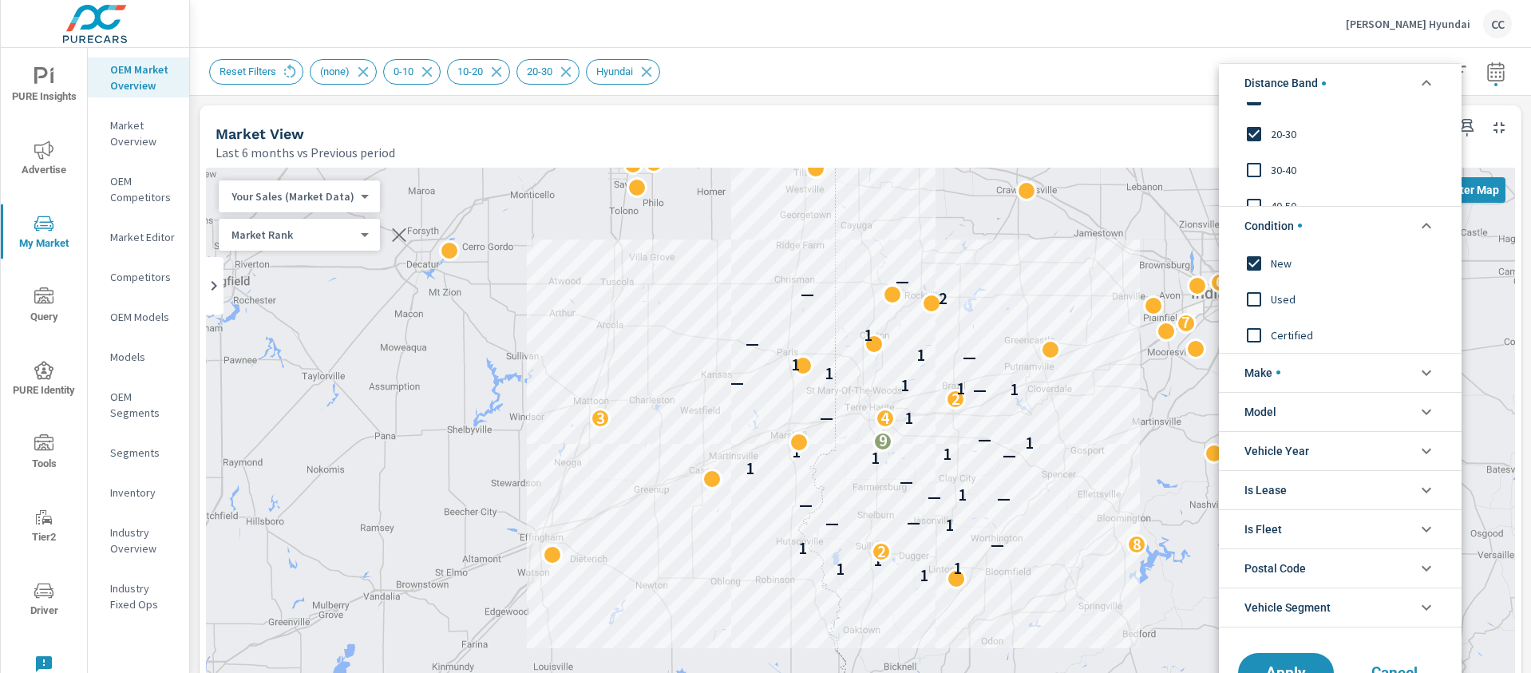
scroll to position [220, 0]
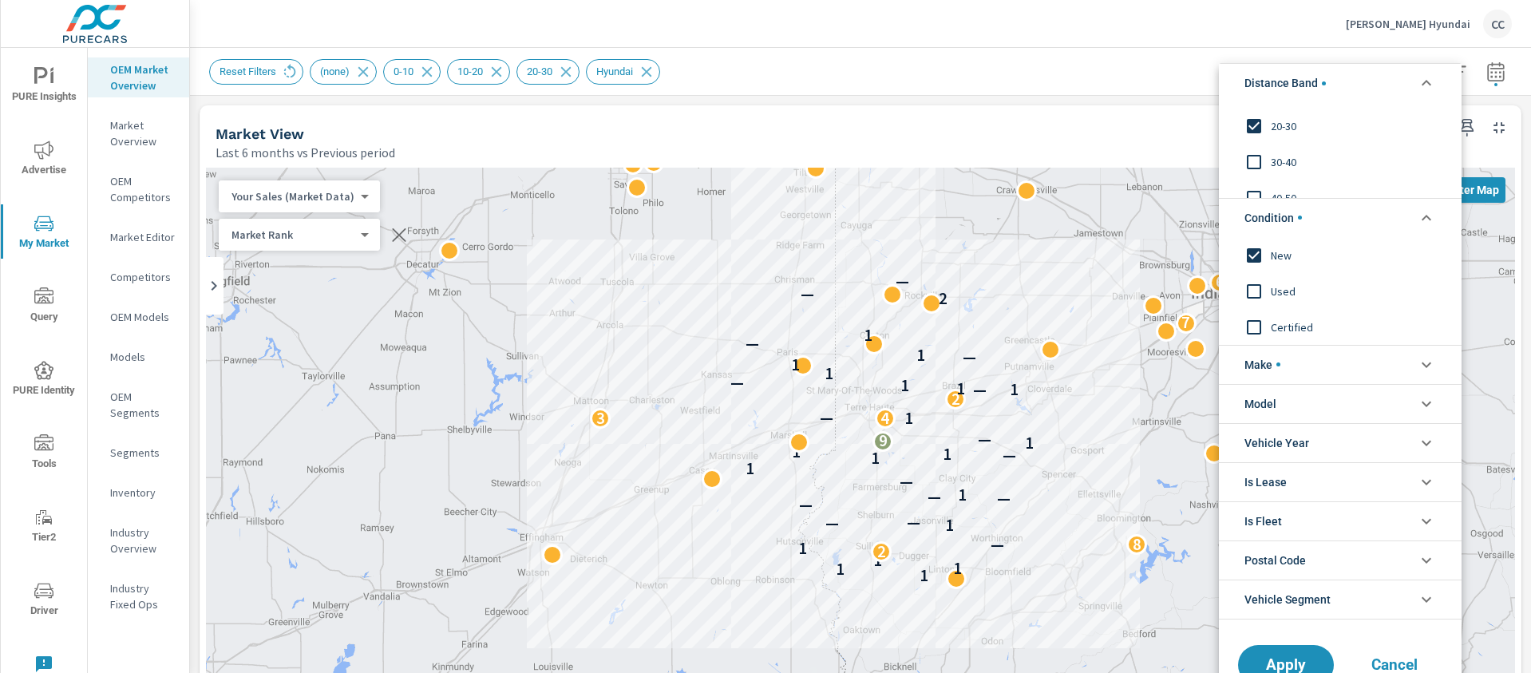
click at [1310, 369] on li "Make" at bounding box center [1340, 364] width 243 height 39
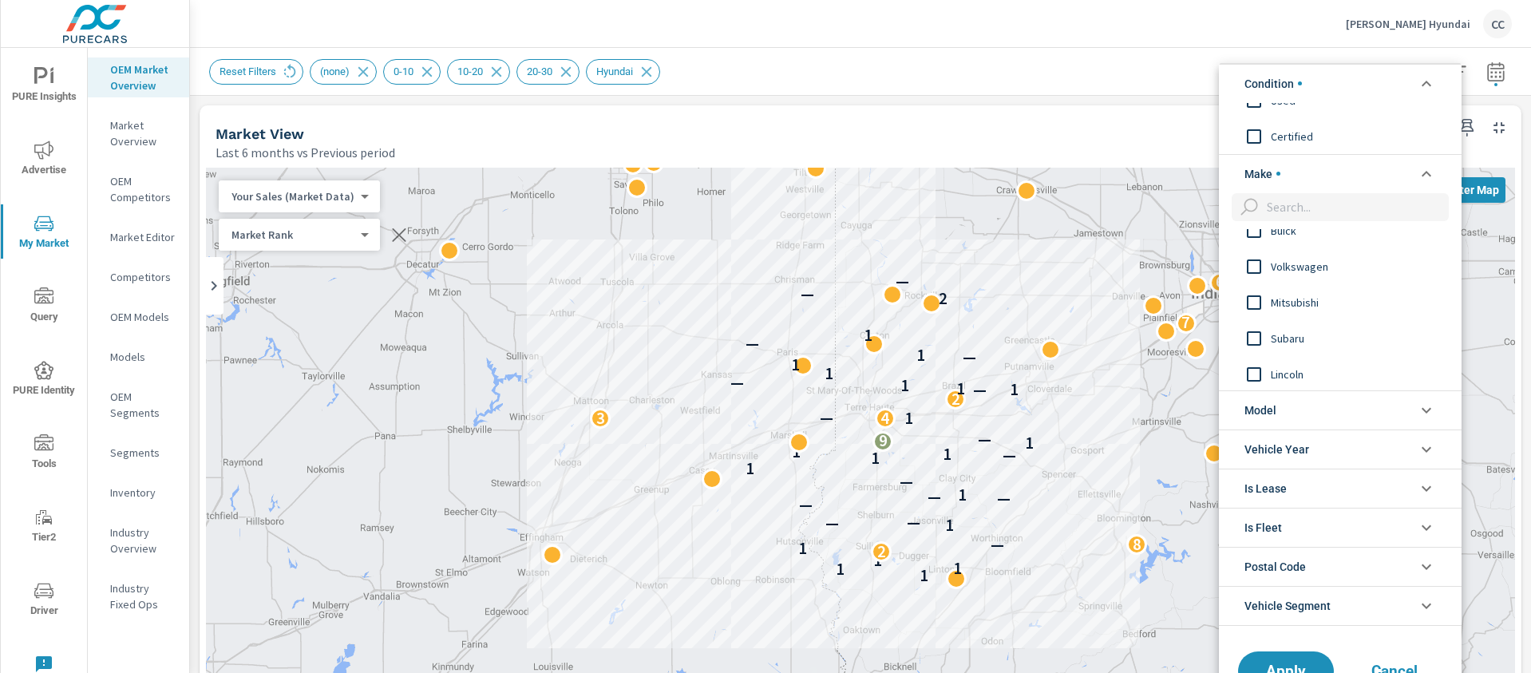
scroll to position [417, 0]
click at [1303, 655] on button "Apply" at bounding box center [1285, 665] width 99 height 42
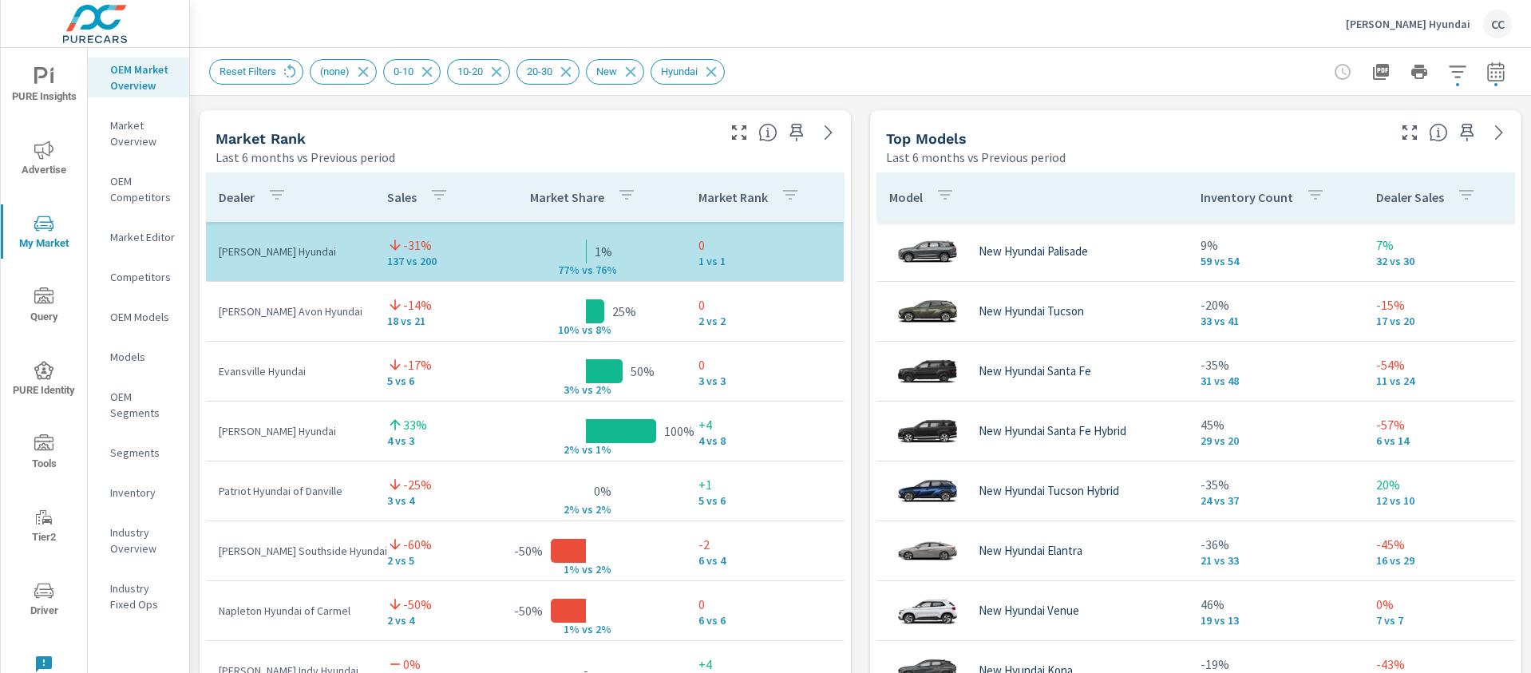
scroll to position [1019, 0]
click at [1400, 135] on icon "button" at bounding box center [1409, 133] width 19 height 19
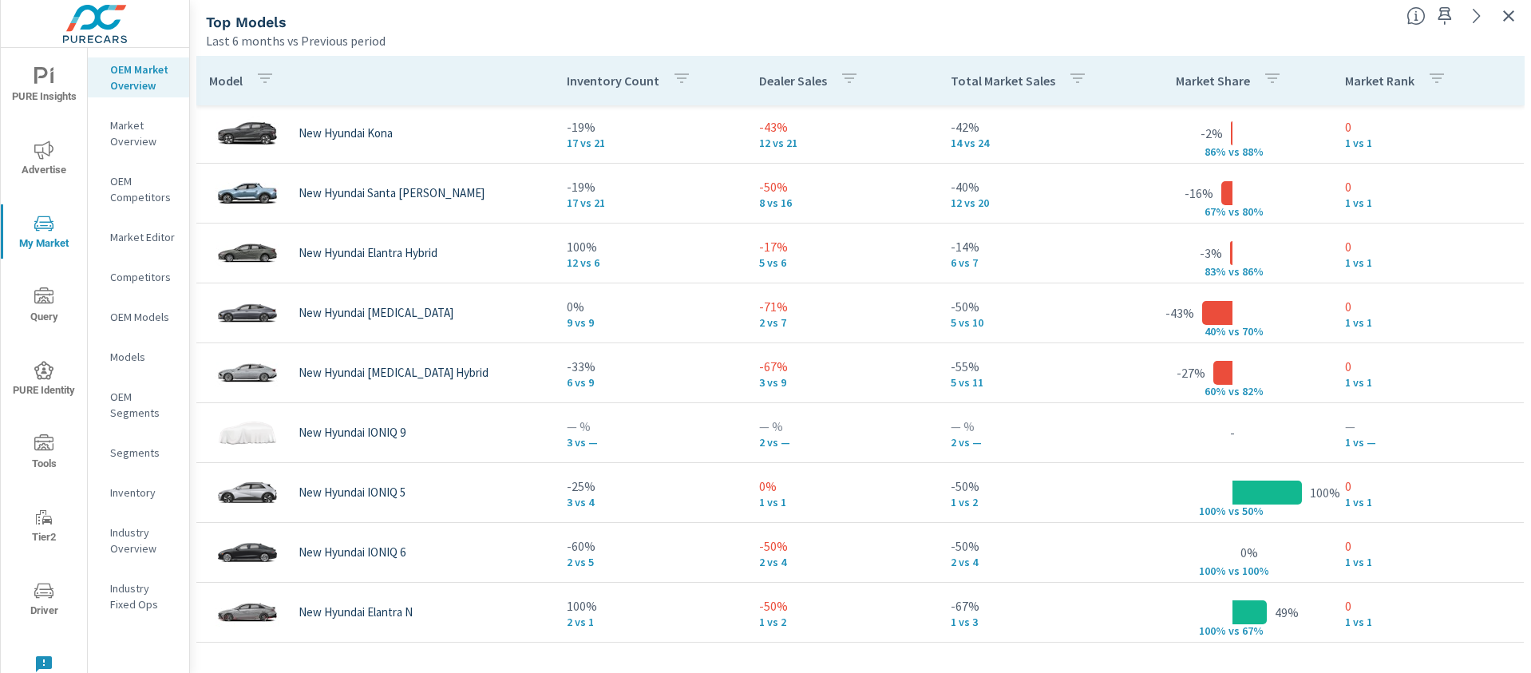
scroll to position [427, 0]
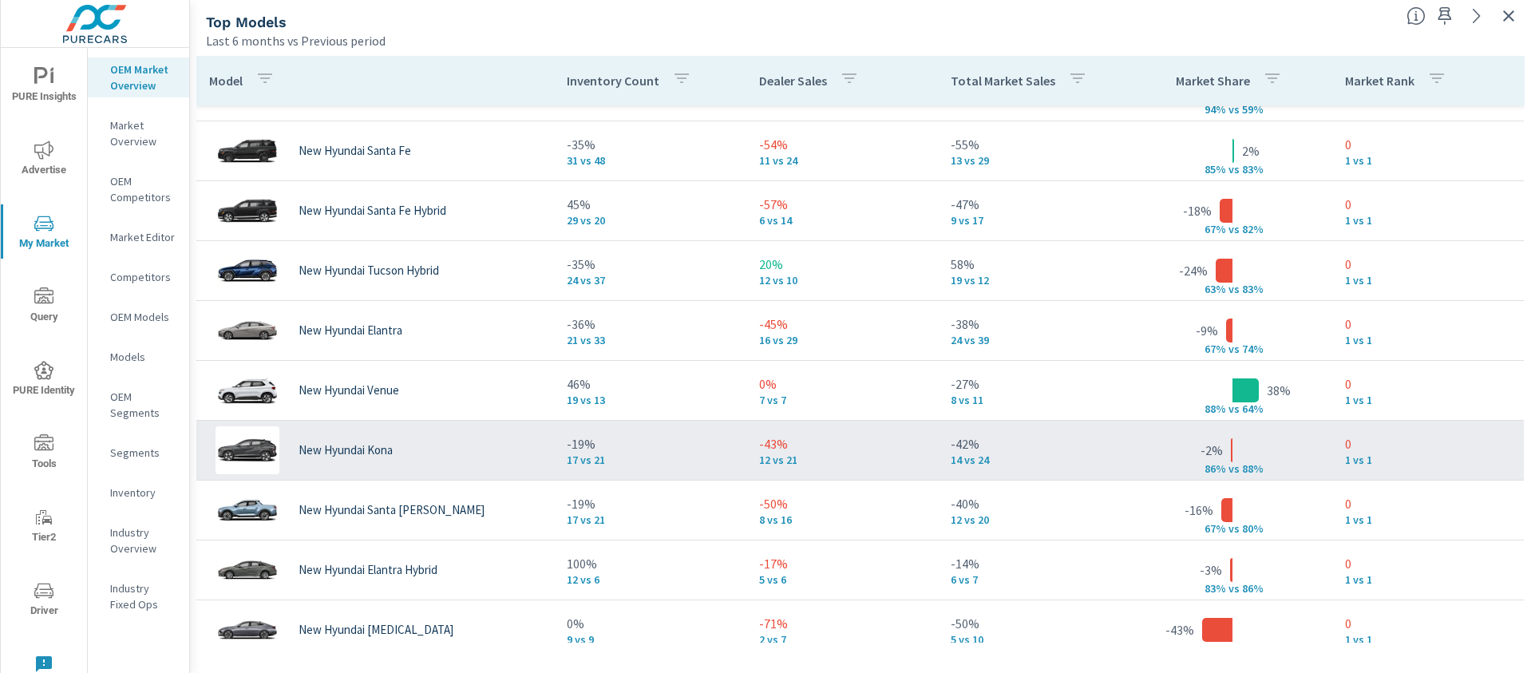
scroll to position [5, 0]
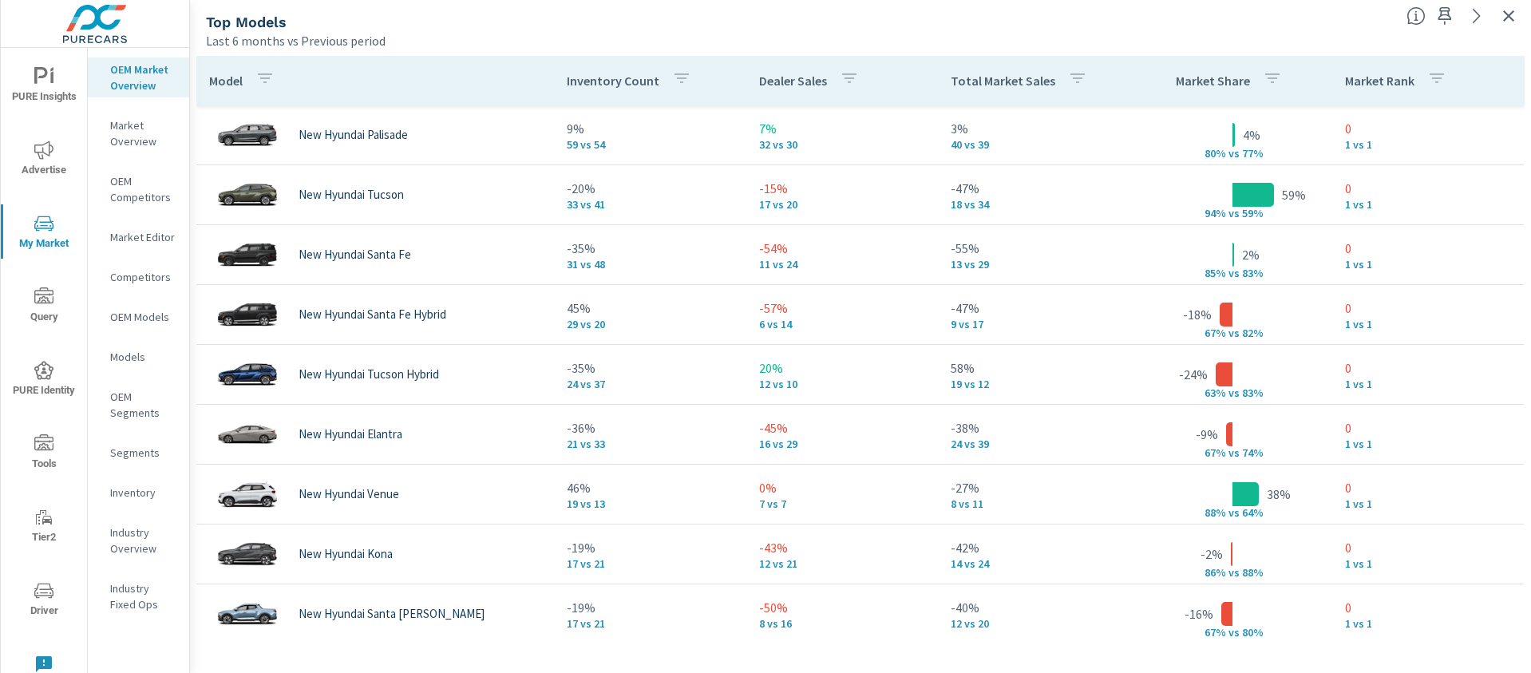
scroll to position [330, 0]
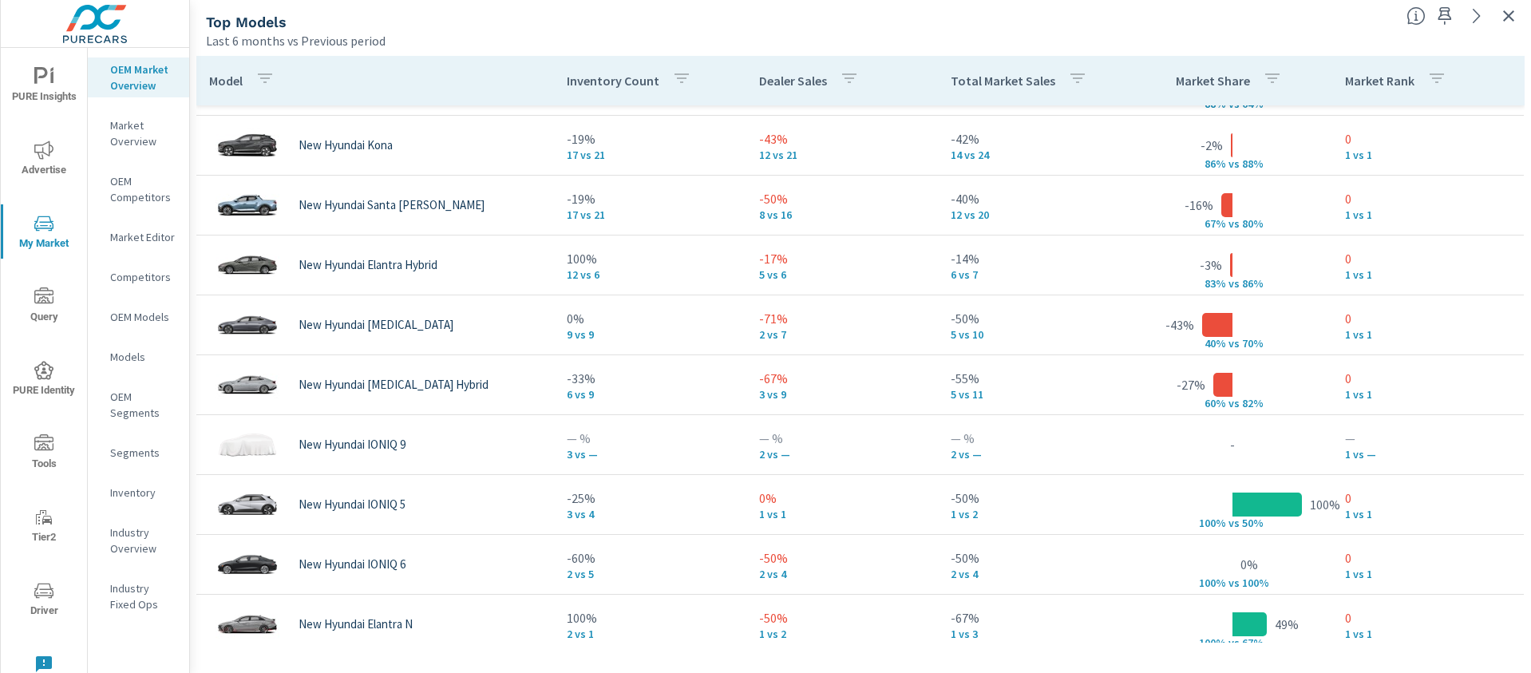
scroll to position [427, 0]
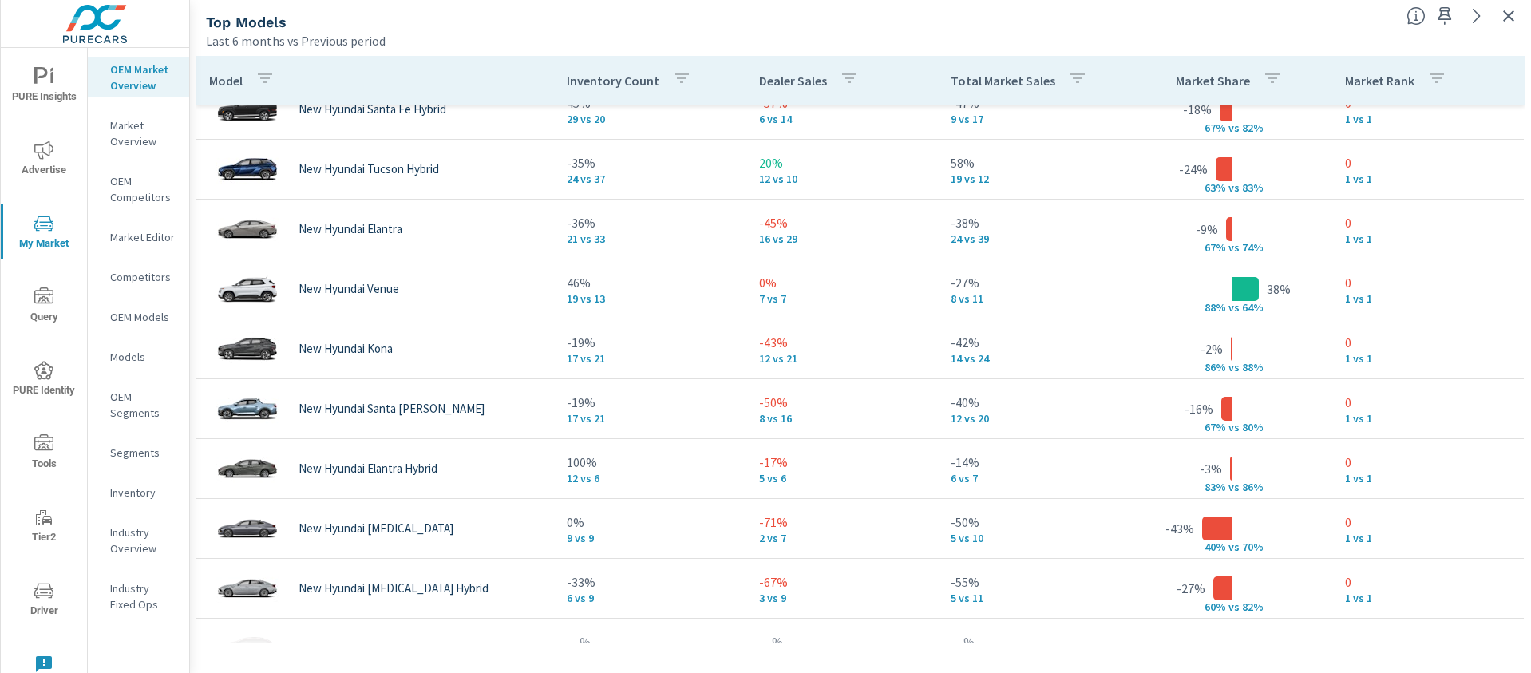
scroll to position [208, 0]
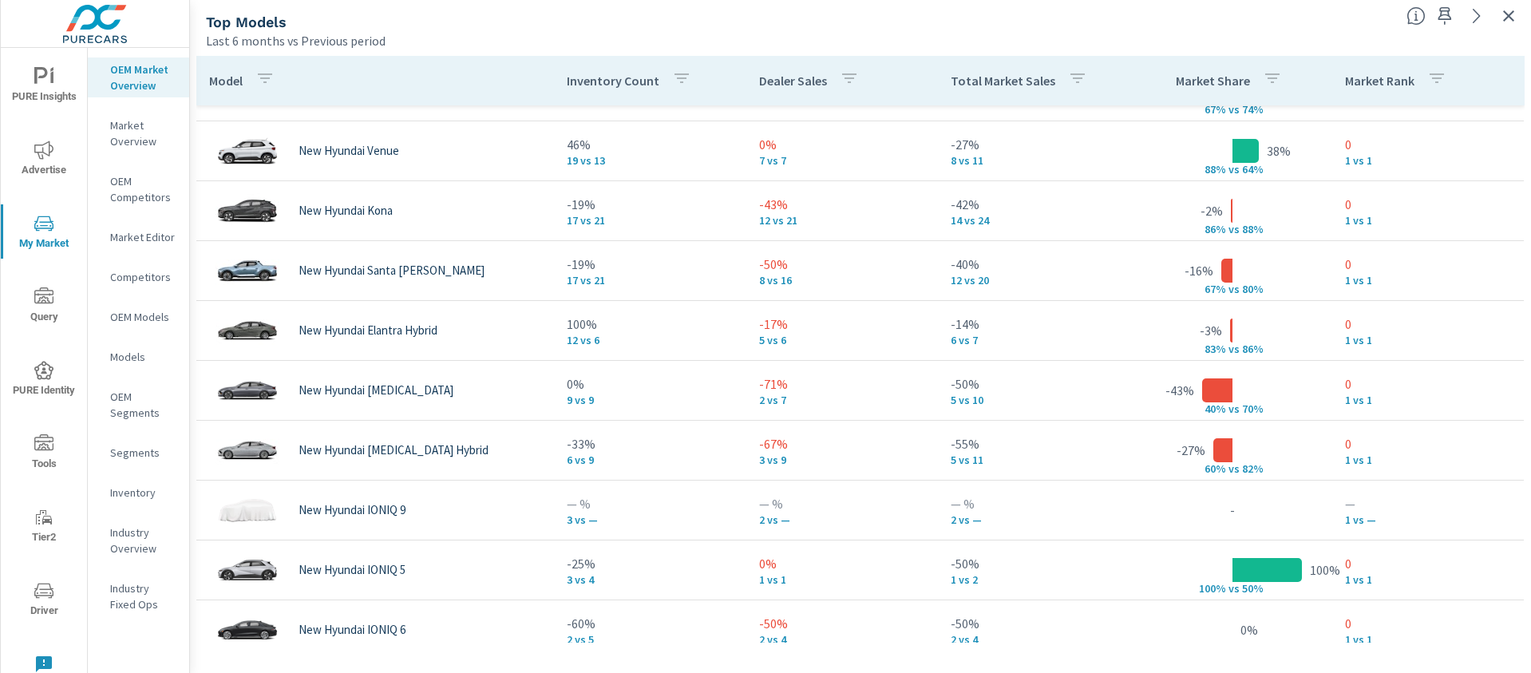
scroll to position [103, 0]
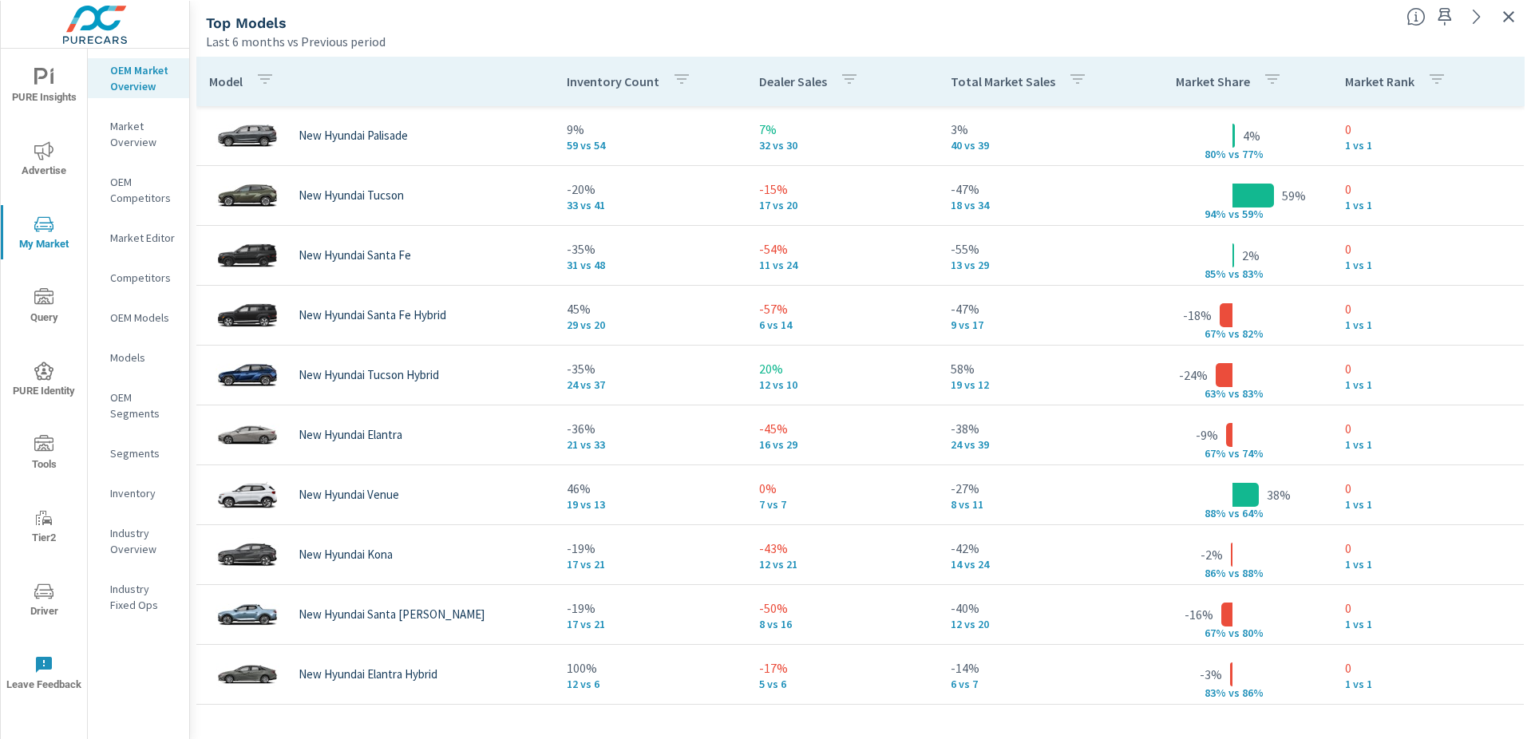
scroll to position [2312, 0]
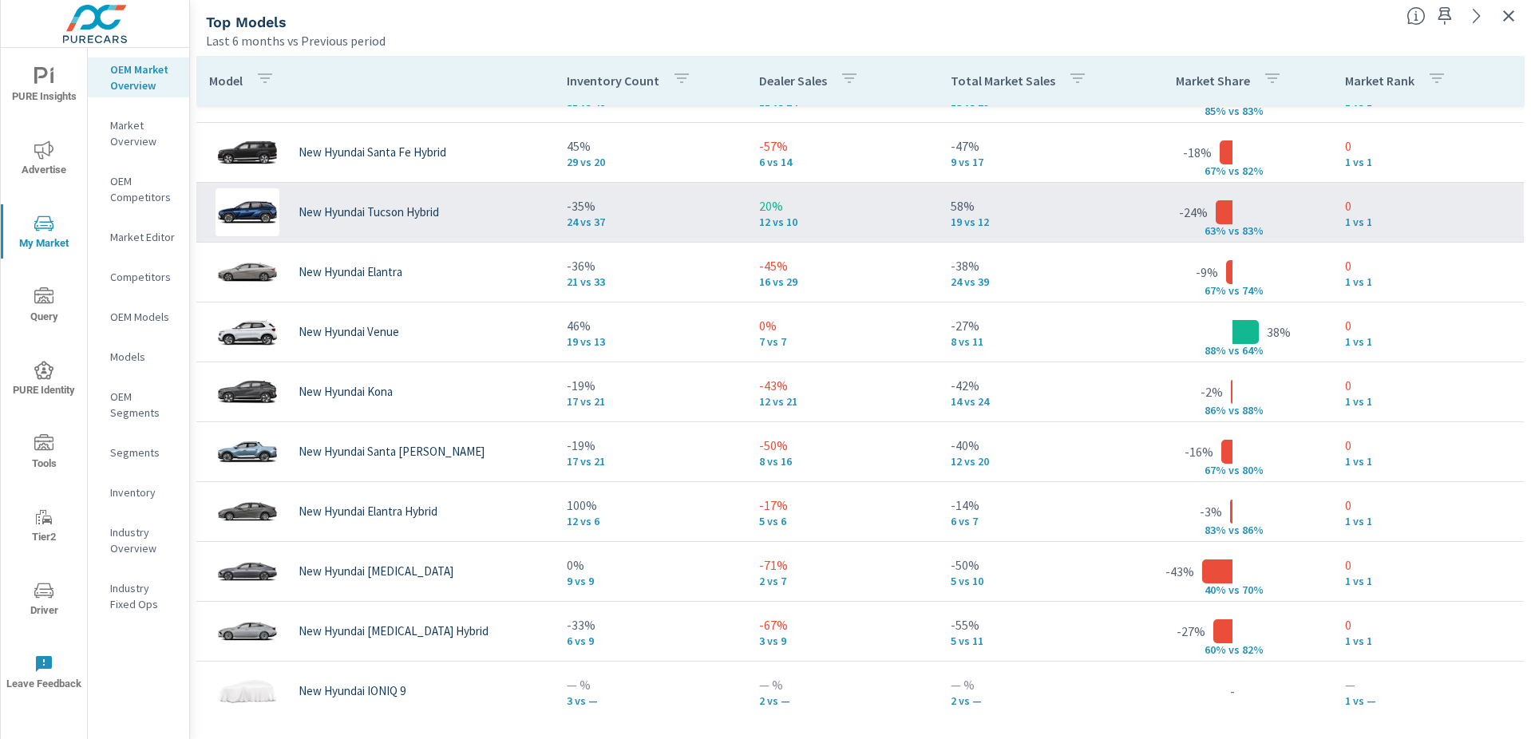
scroll to position [176, 0]
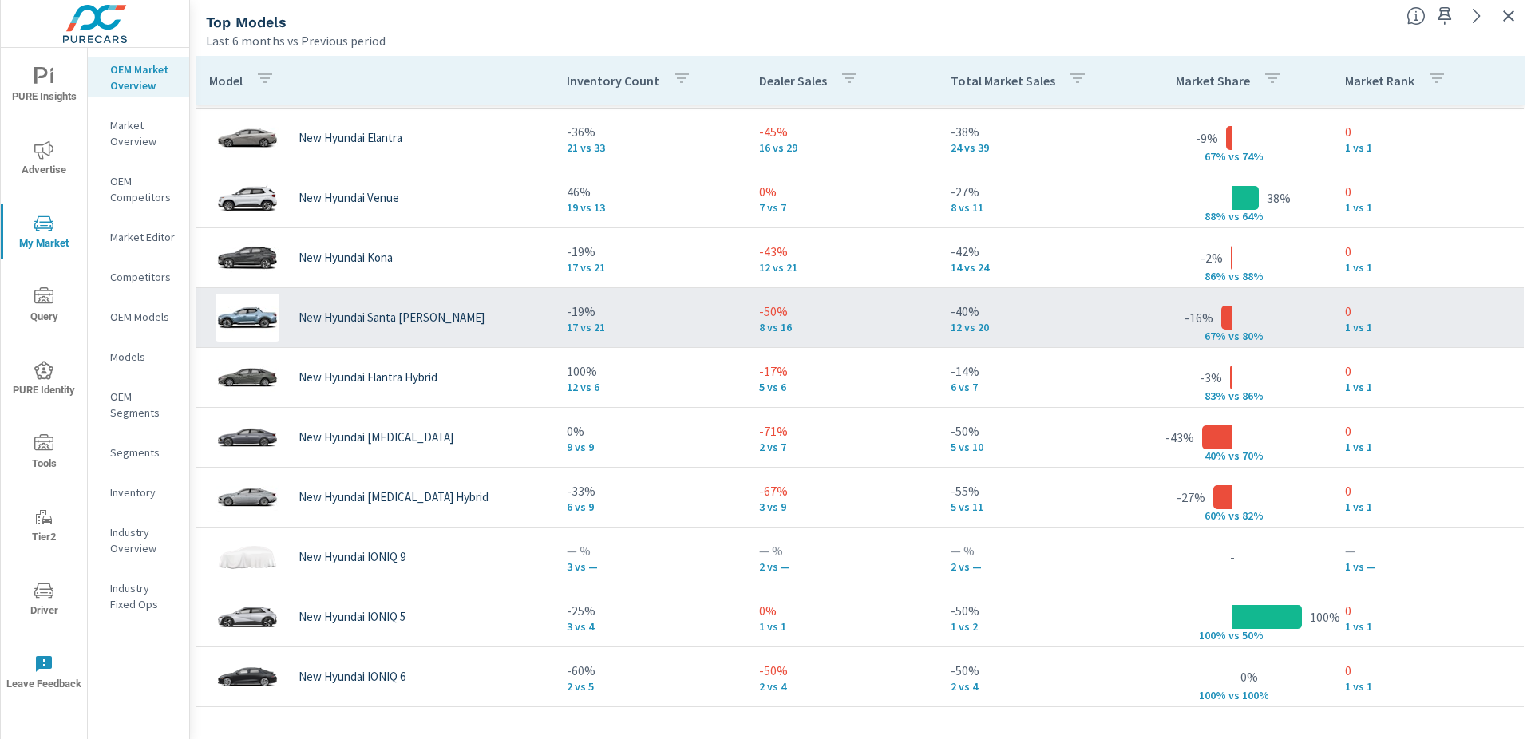
scroll to position [299, 0]
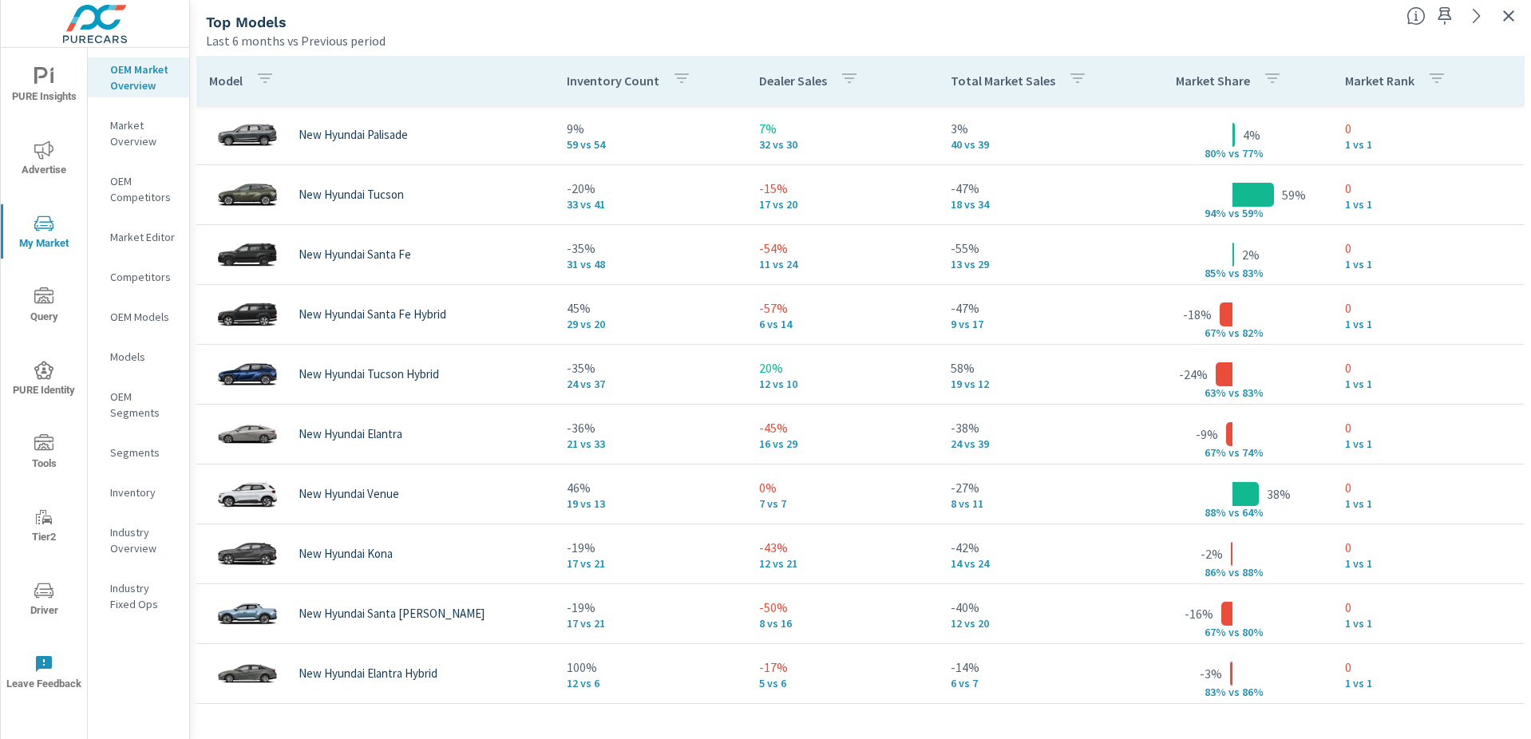
click at [1512, 12] on icon "button" at bounding box center [1508, 15] width 11 height 11
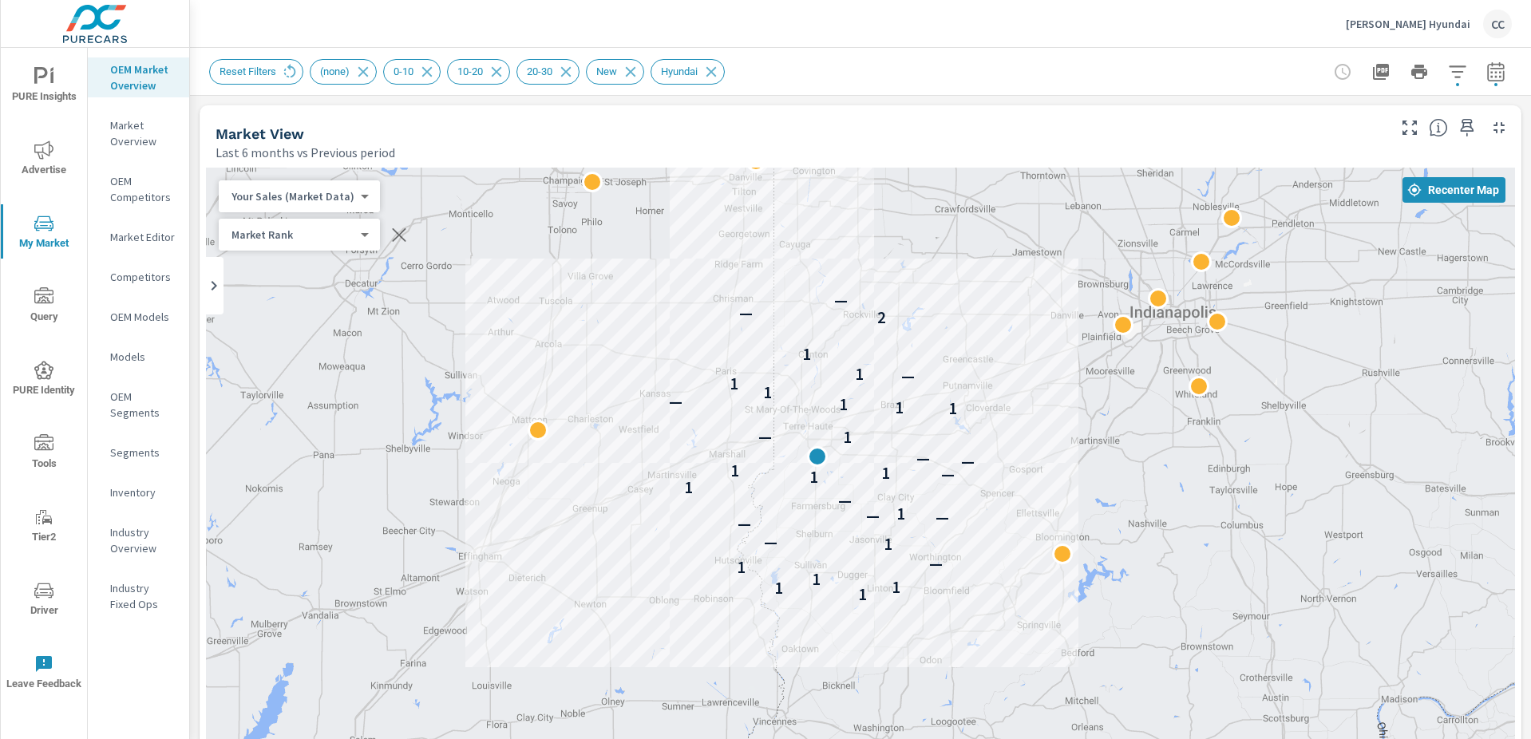
drag, startPoint x: 1130, startPoint y: 408, endPoint x: 1066, endPoint y: 428, distance: 67.7
click at [1066, 428] on div "1 1 1 1 1 — 1 — — — — 1 — 1 1 — 1 1 — — 1 — 1 1 1 — 1 1 — 1 1 2 — —" at bounding box center [860, 612] width 1309 height 888
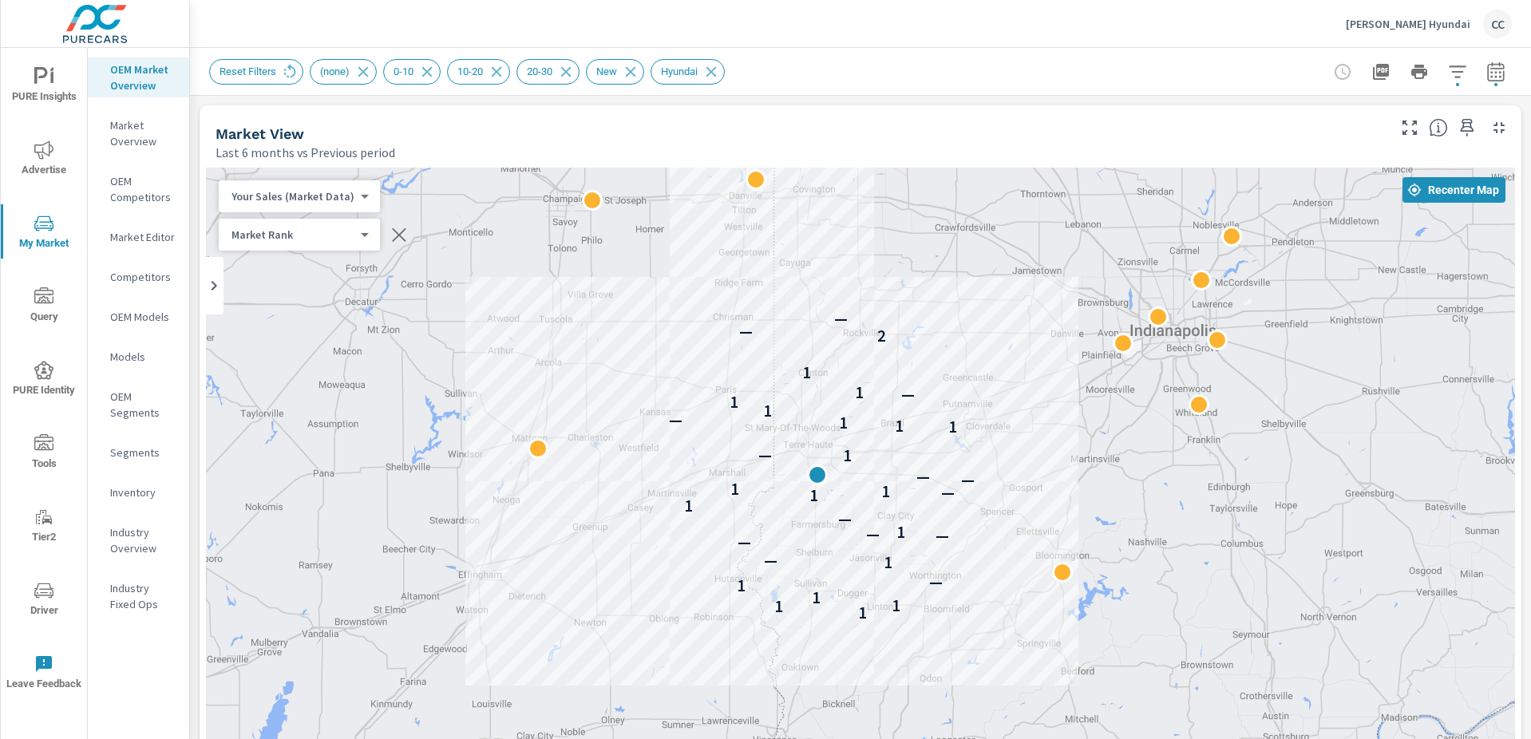
drag, startPoint x: 1036, startPoint y: 394, endPoint x: 1036, endPoint y: 415, distance: 20.8
click at [1036, 415] on div "1 1 1 1 1 — 1 — — — — 1 — 1 1 — 1 1 — — 1 — 1 1 1 — 1 1 — 1 1 2 — —" at bounding box center [860, 612] width 1309 height 888
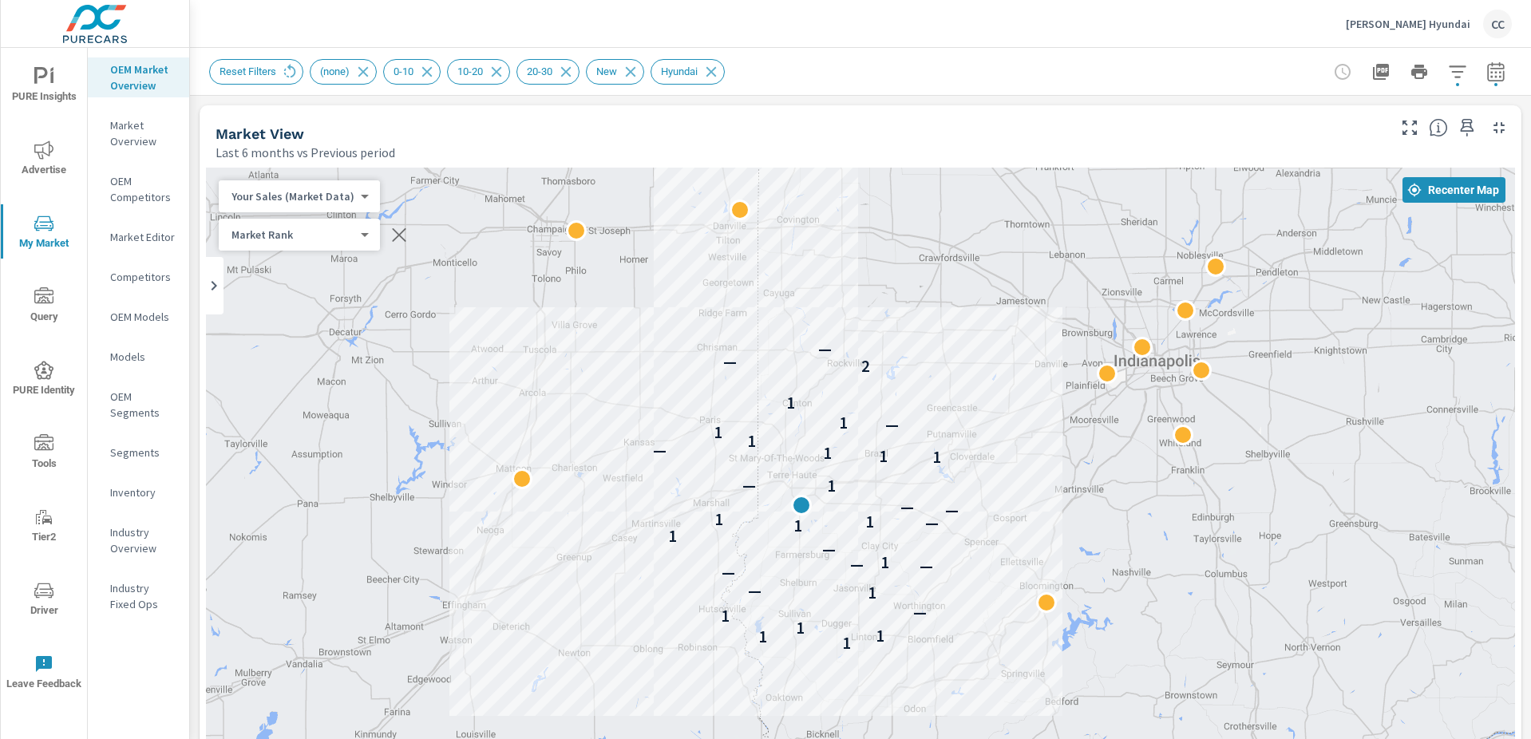
drag, startPoint x: 1098, startPoint y: 401, endPoint x: 1079, endPoint y: 433, distance: 36.8
click at [1079, 433] on div "1 1 1 1 1 — 1 — — — — 1 — 1 1 — 1 1 — — 1 — 1 1 1 — 1 1 — 1 1 2 — —" at bounding box center [860, 612] width 1309 height 888
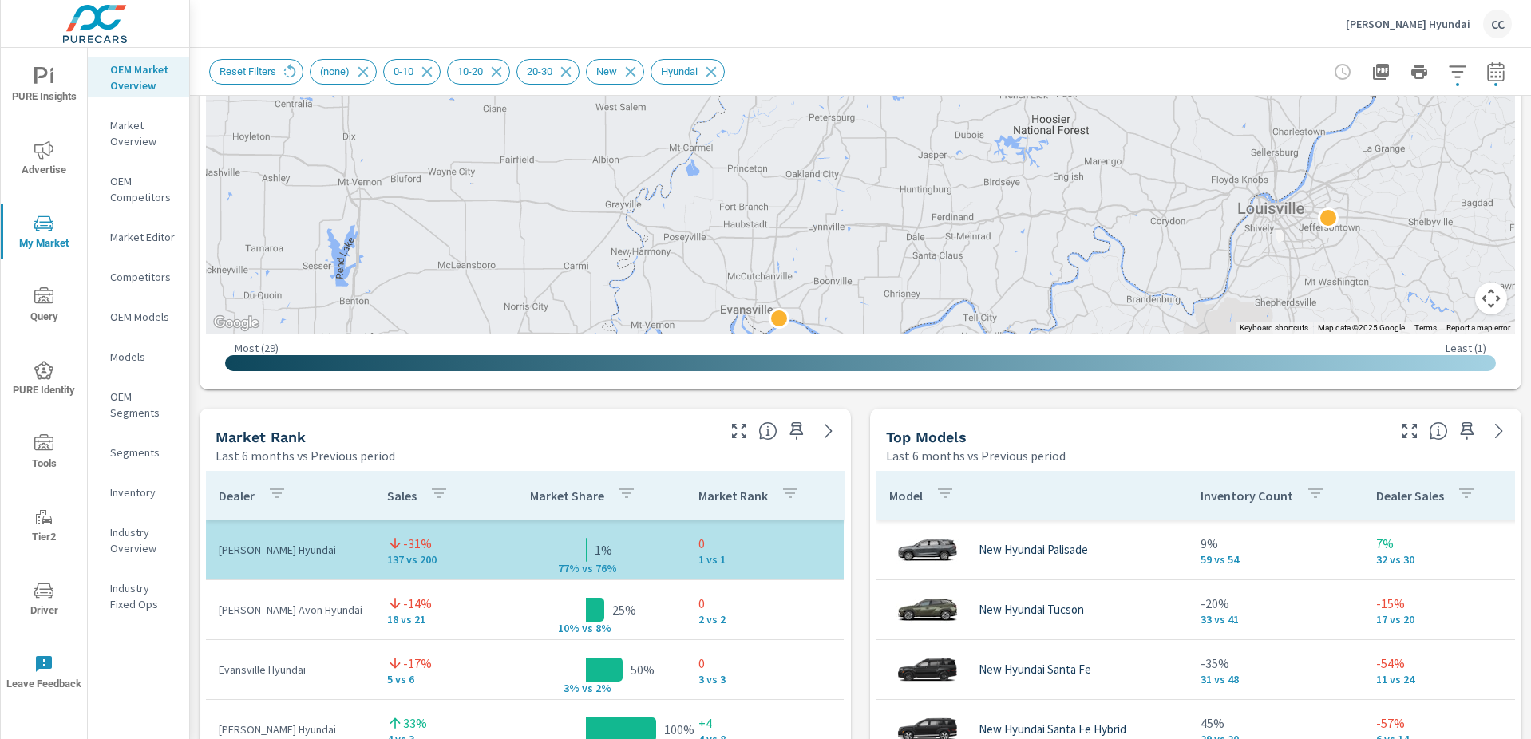
scroll to position [964, 0]
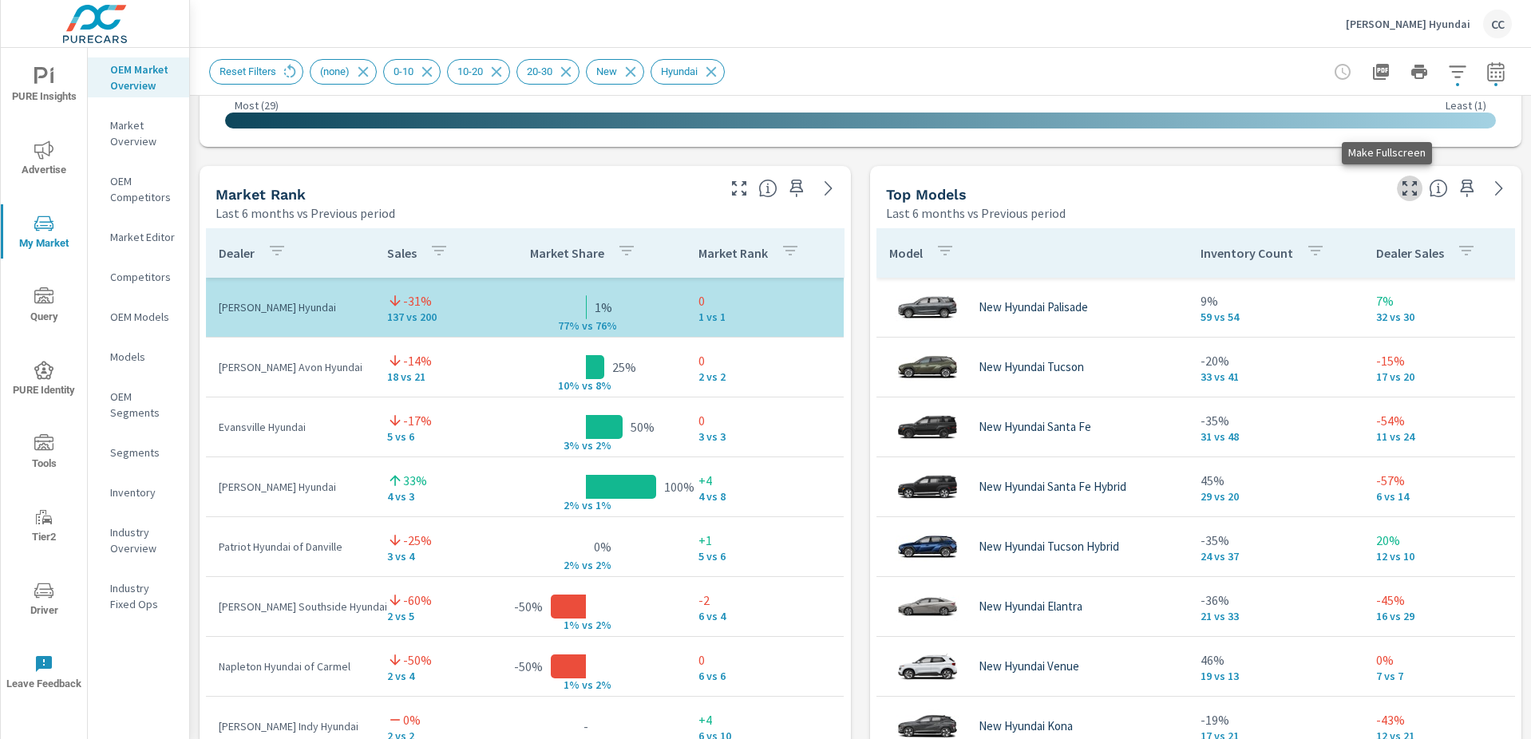
click at [1400, 187] on icon "button" at bounding box center [1409, 188] width 19 height 19
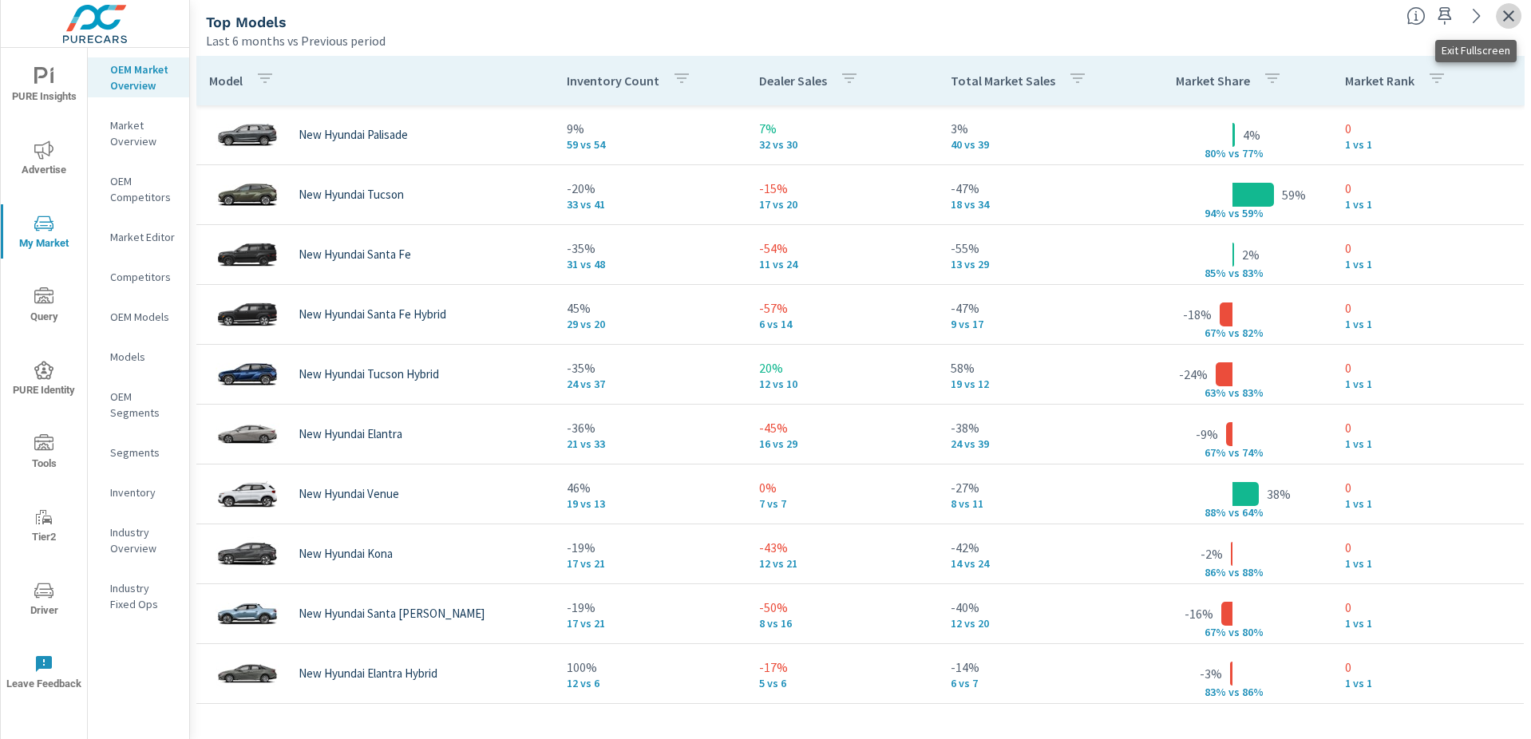
click at [1512, 15] on icon "button" at bounding box center [1508, 15] width 19 height 19
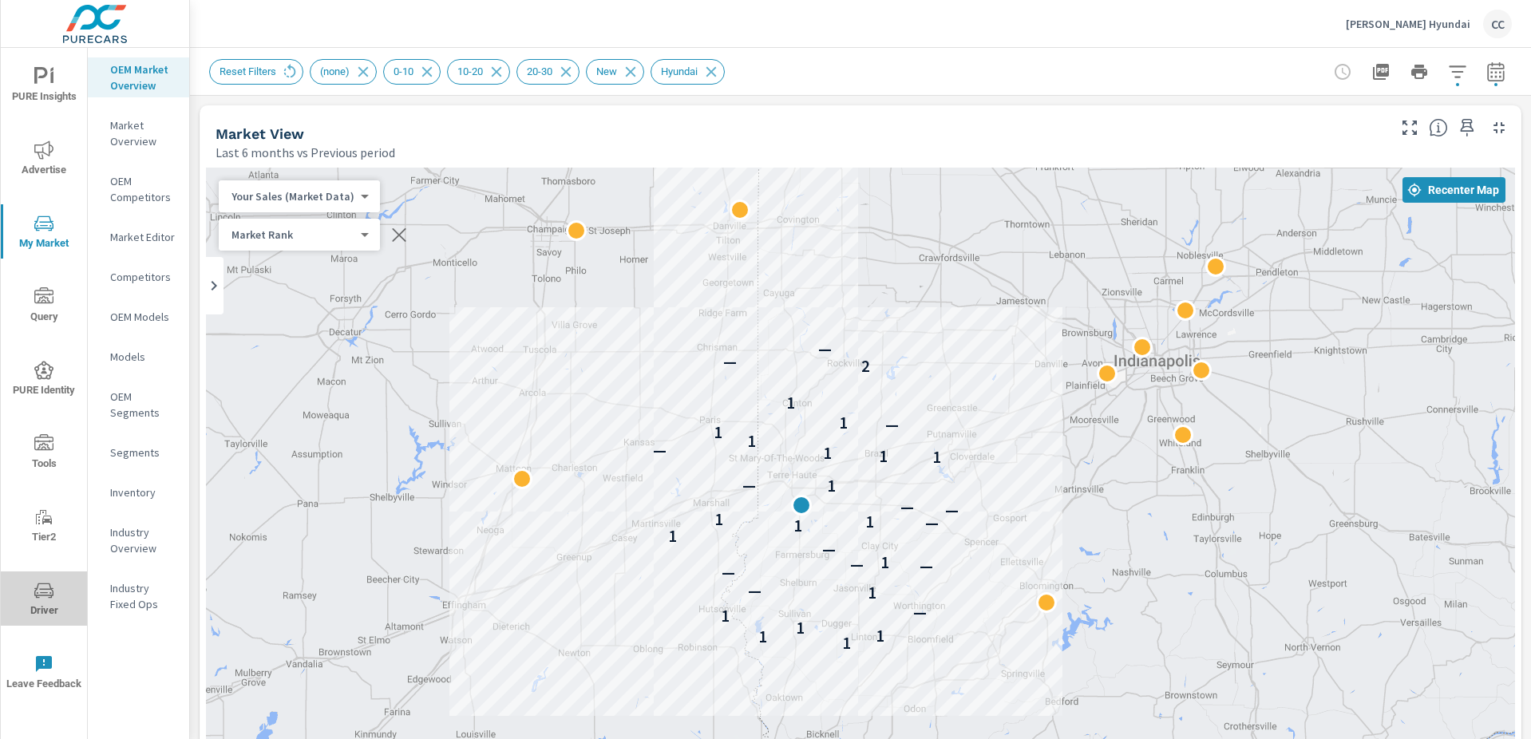
click at [51, 603] on span "Driver" at bounding box center [44, 600] width 77 height 39
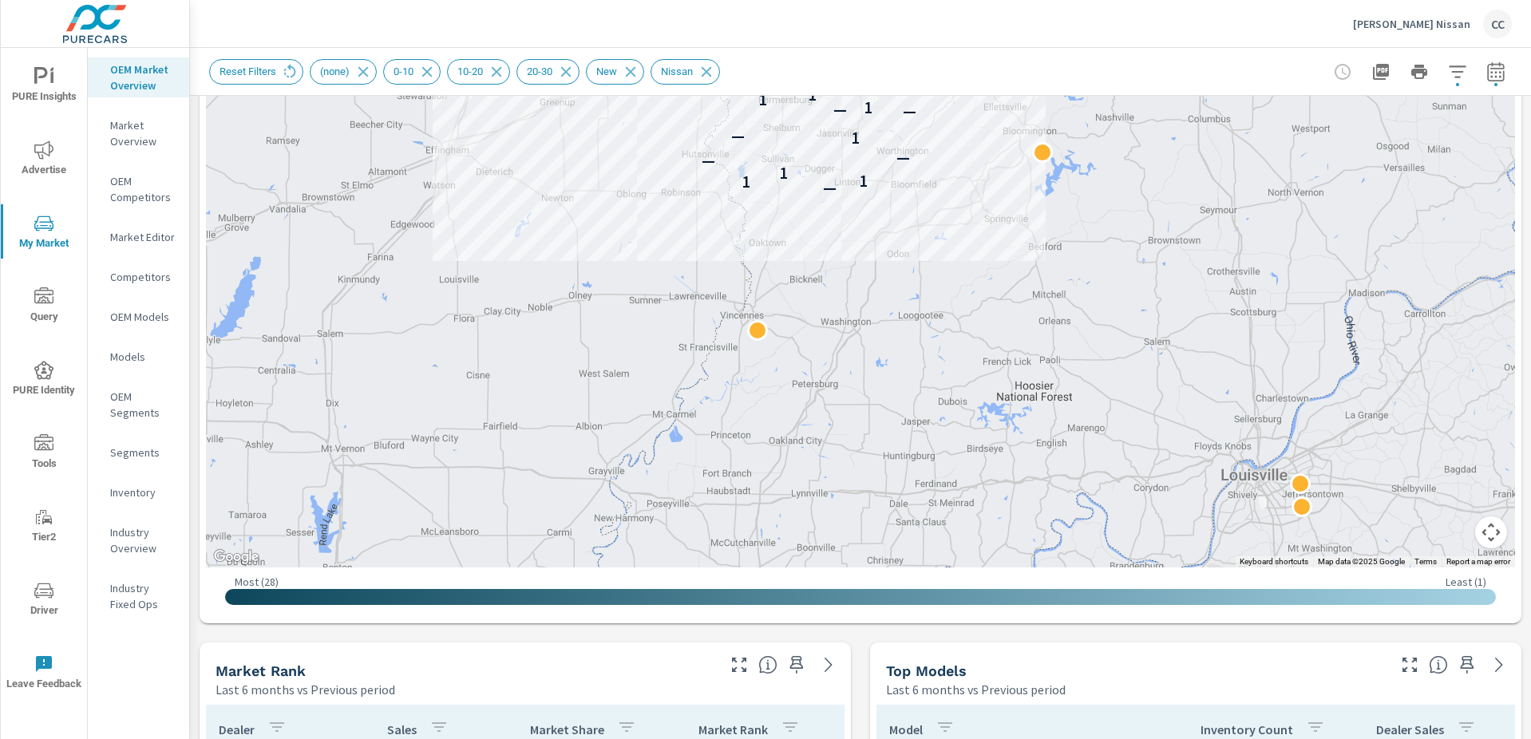
scroll to position [810, 0]
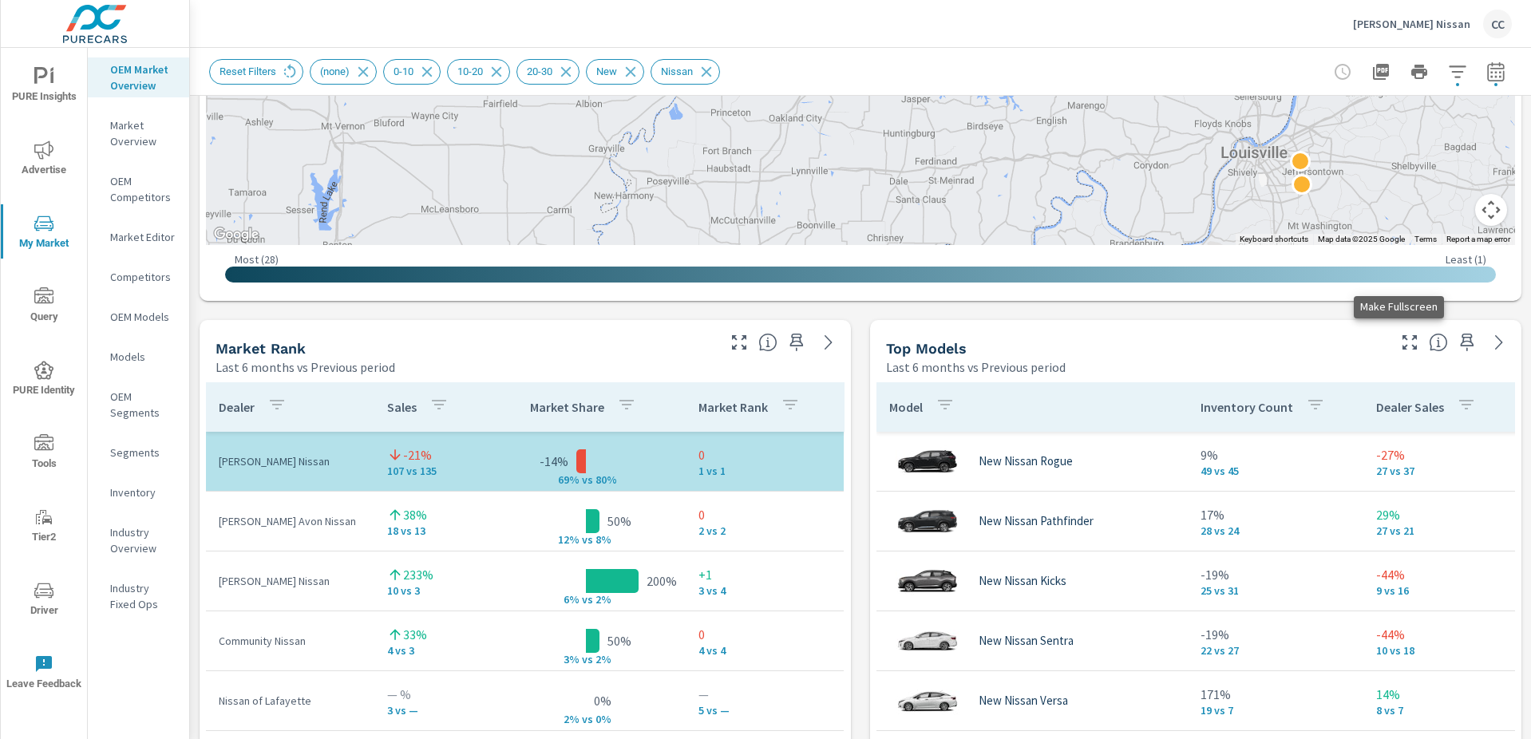
click at [1406, 342] on icon "button" at bounding box center [1409, 342] width 19 height 19
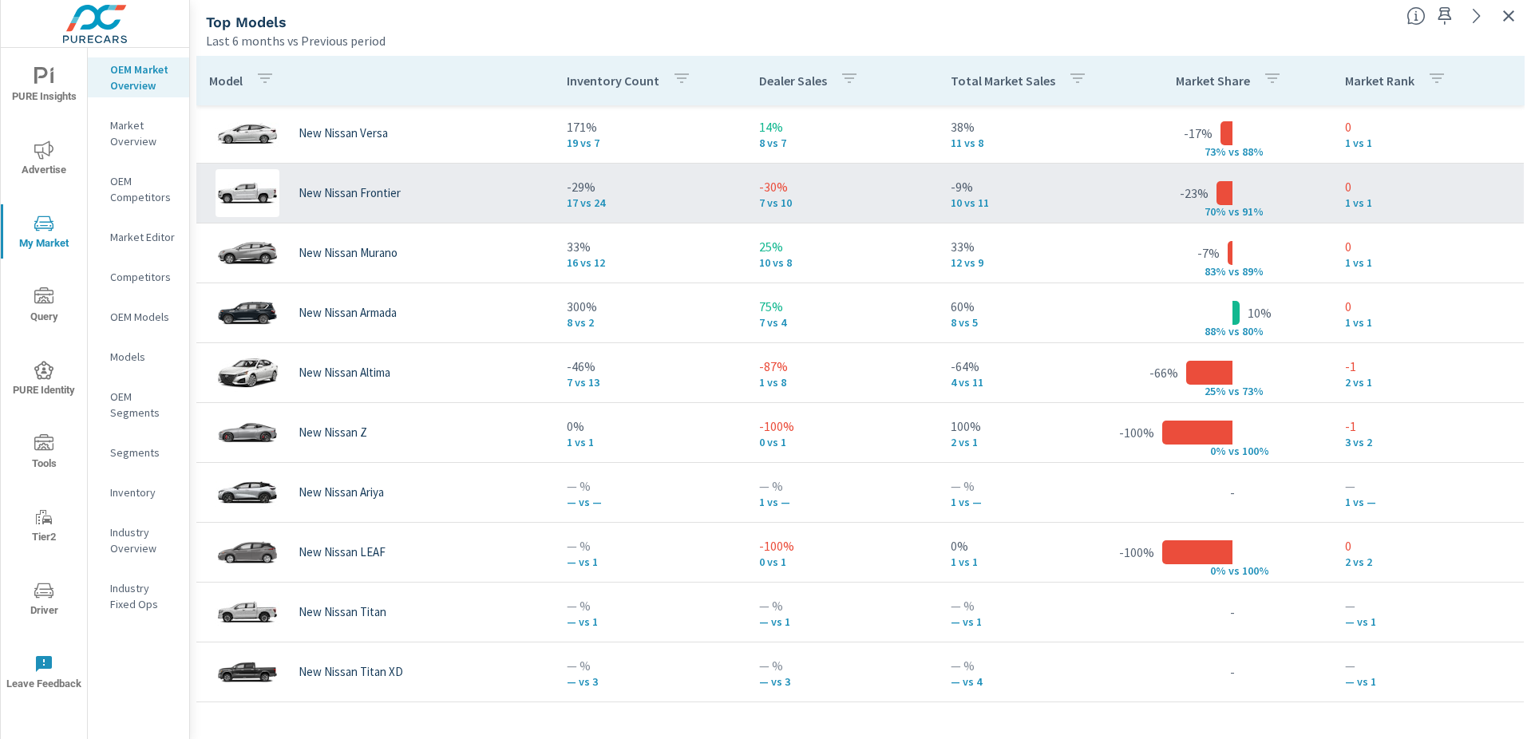
scroll to position [53, 0]
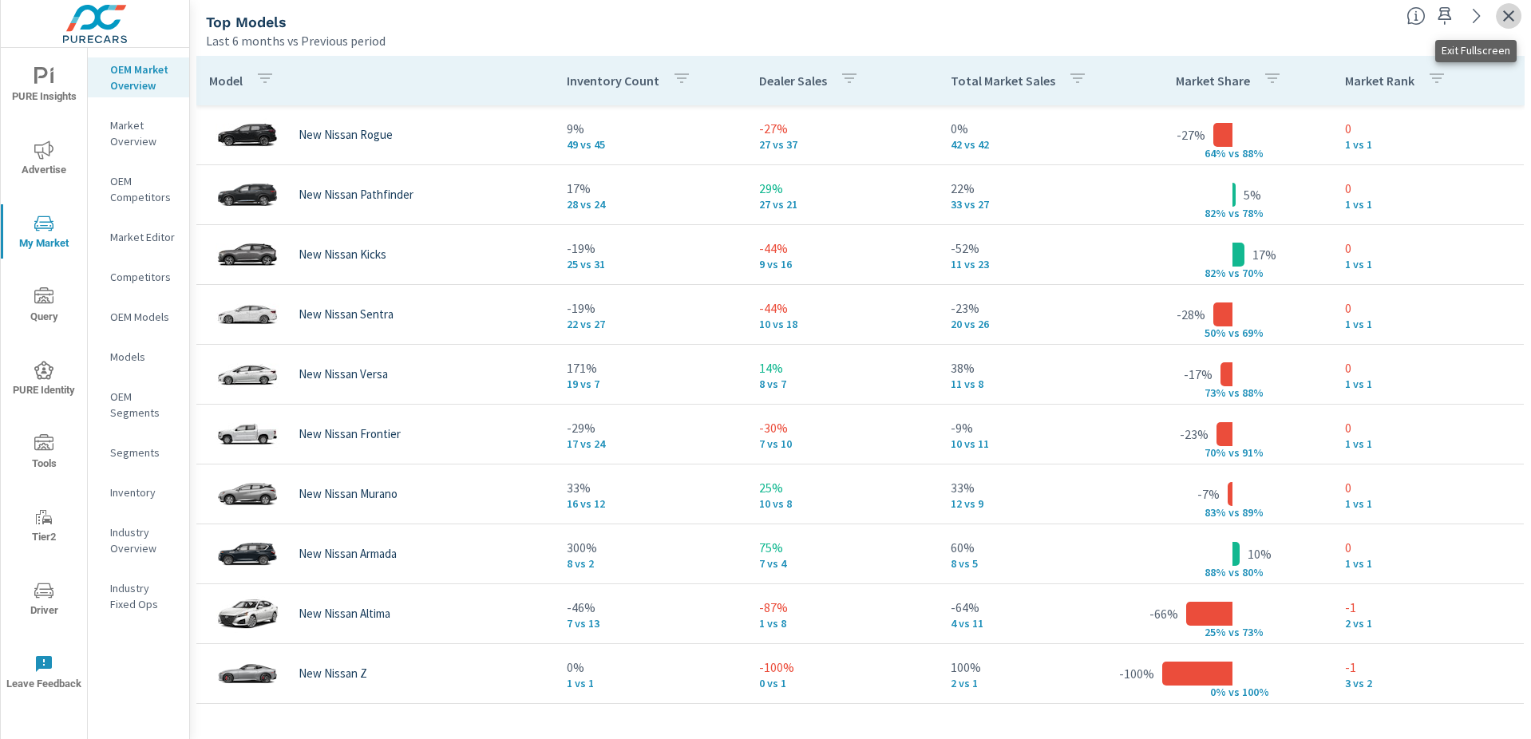
click at [1507, 19] on icon "button" at bounding box center [1508, 15] width 19 height 19
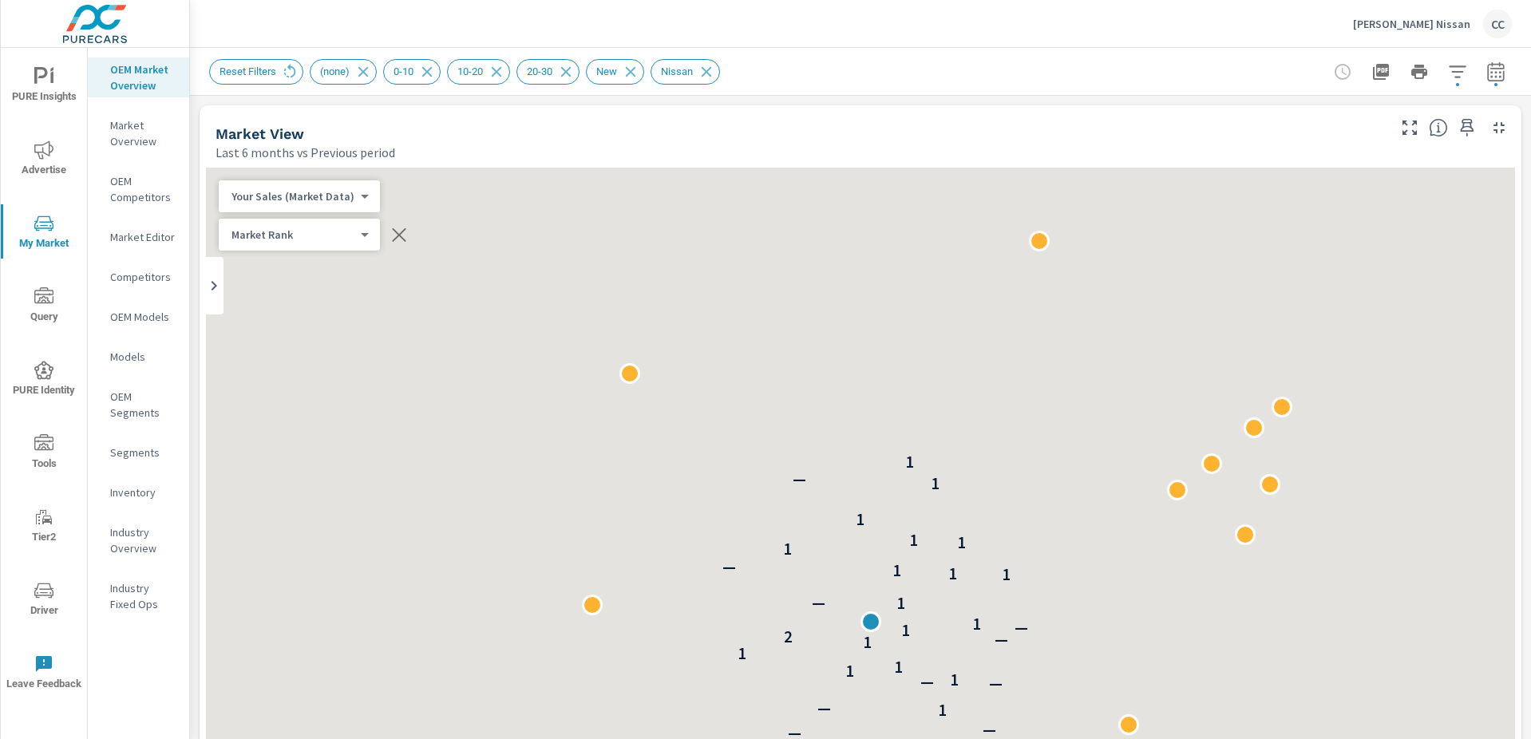
scroll to position [120, 0]
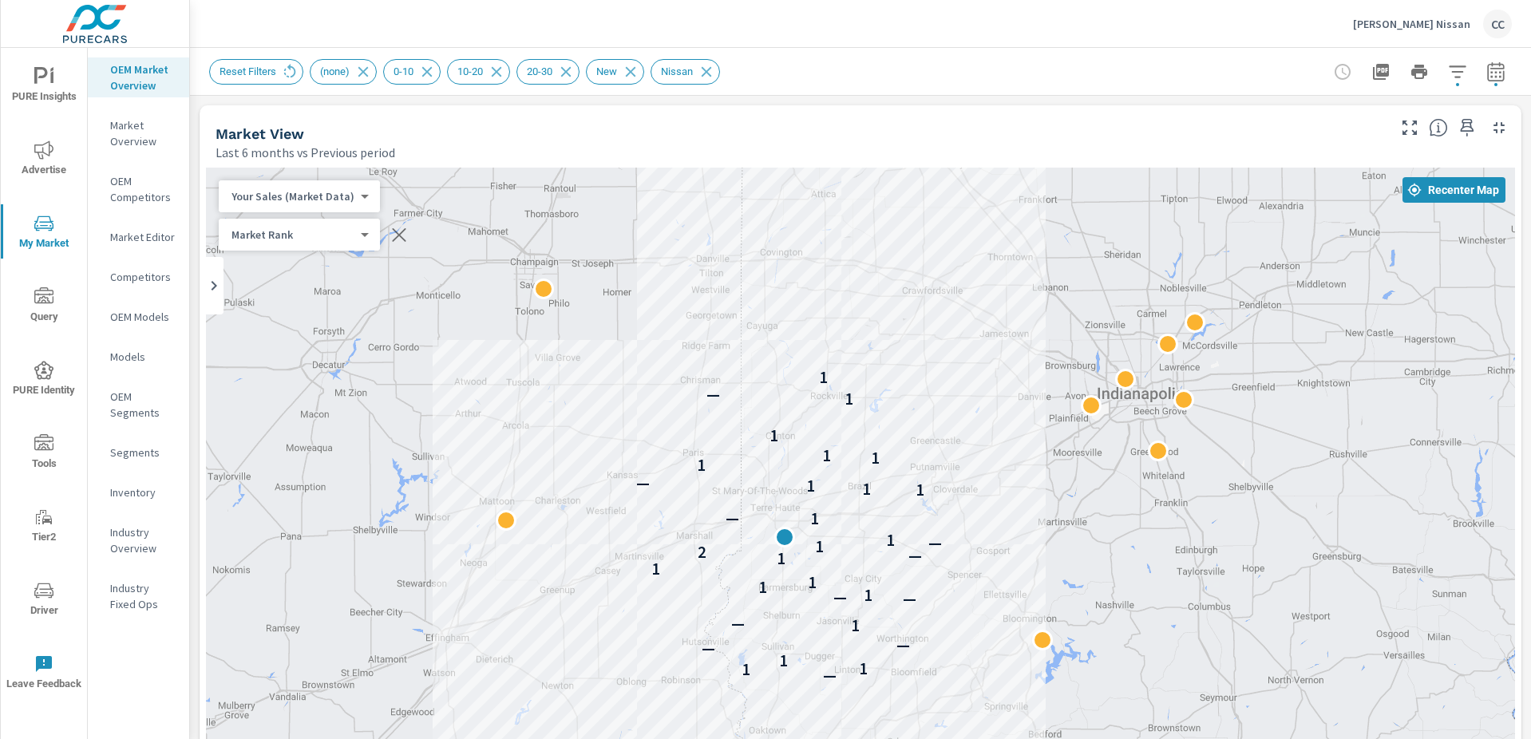
click at [213, 283] on icon at bounding box center [213, 285] width 19 height 19
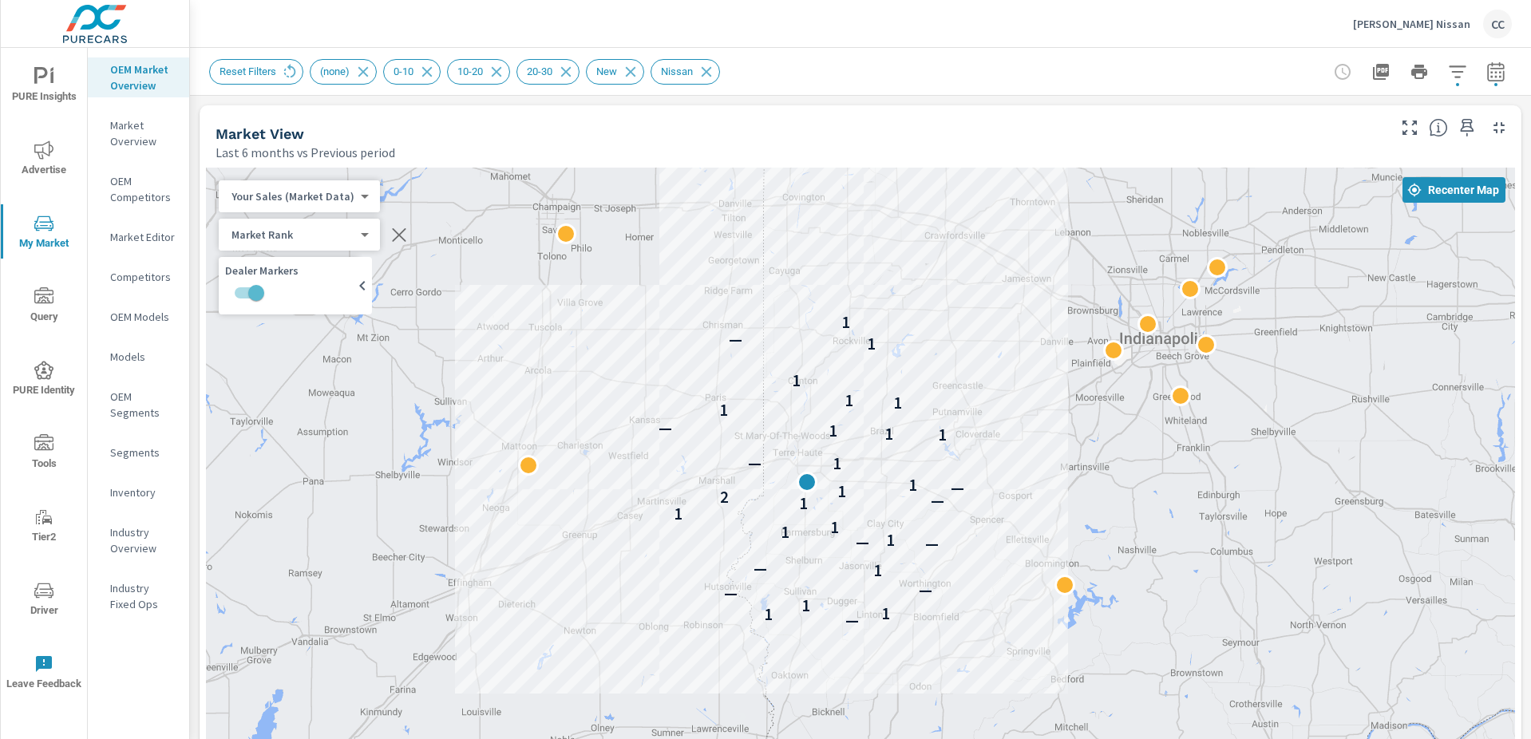
drag, startPoint x: 931, startPoint y: 459, endPoint x: 954, endPoint y: 401, distance: 62.7
click at [954, 401] on div "— 1 1 1 — — 1 — — — 1 1 1 1 1 — 2 1 — 1 1 — 1 1 1 — 1 1 1 1 1 — 1" at bounding box center [860, 612] width 1309 height 888
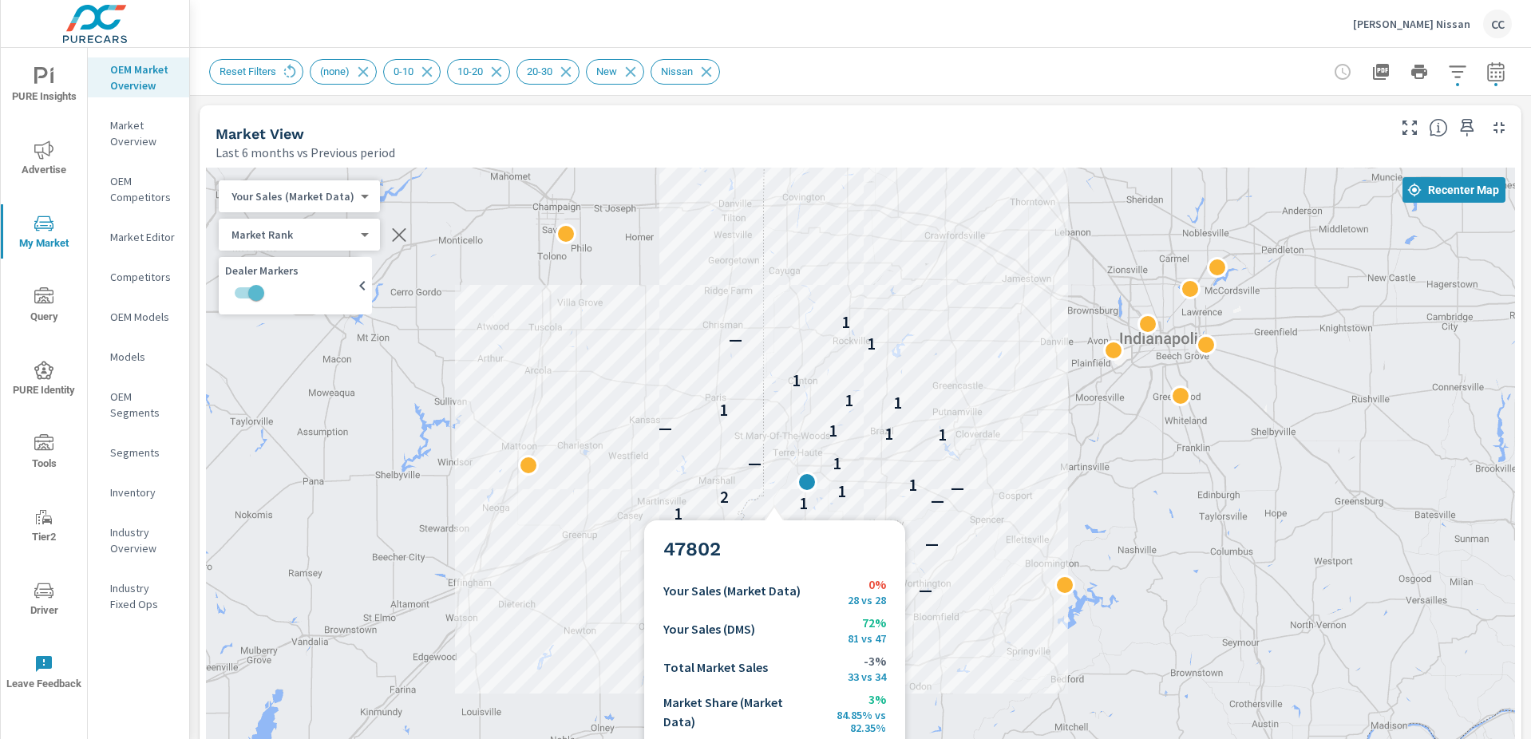
click at [774, 501] on div "— 1 1 1 — — 1 — — — 1 1 1 1 1 — 2 1 — 1 1 — 1 1 1 — 1 1 1 1 1 — 1" at bounding box center [860, 612] width 1309 height 888
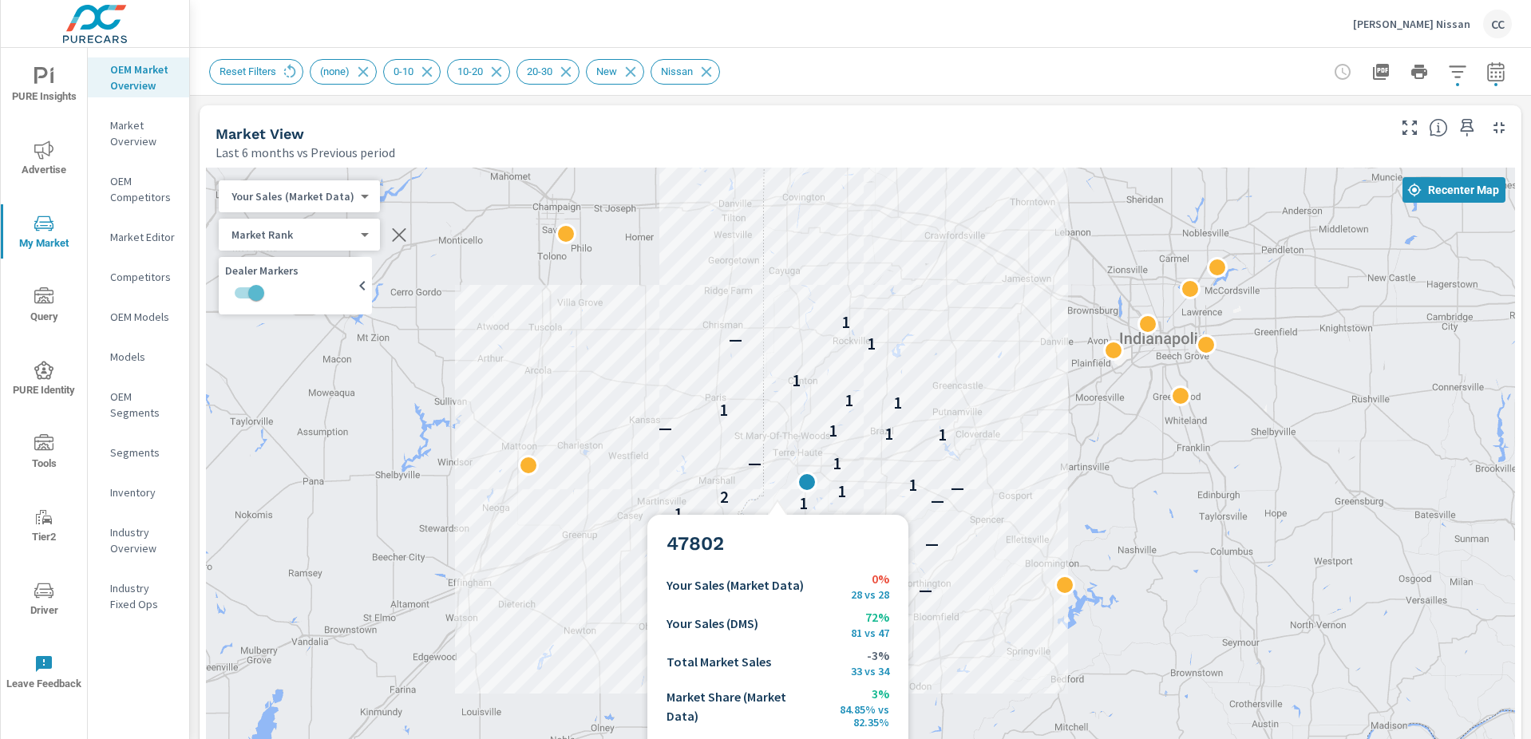
click at [777, 496] on div "— 1 1 1 — — 1 — — — 1 1 1 1 1 — 2 1 — 1 1 — 1 1 1 — 1 1 1 1 1 — 1" at bounding box center [860, 612] width 1309 height 888
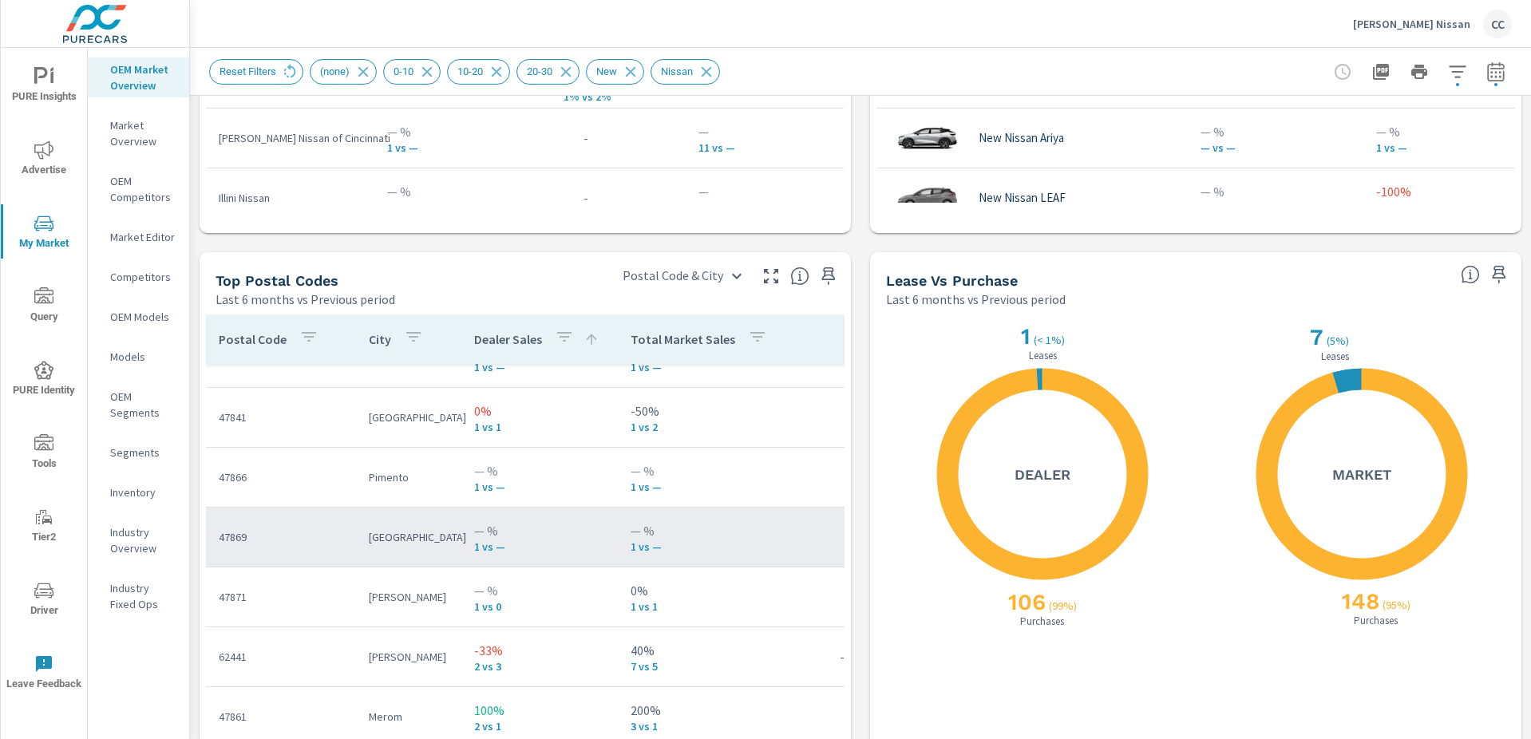
scroll to position [460, 0]
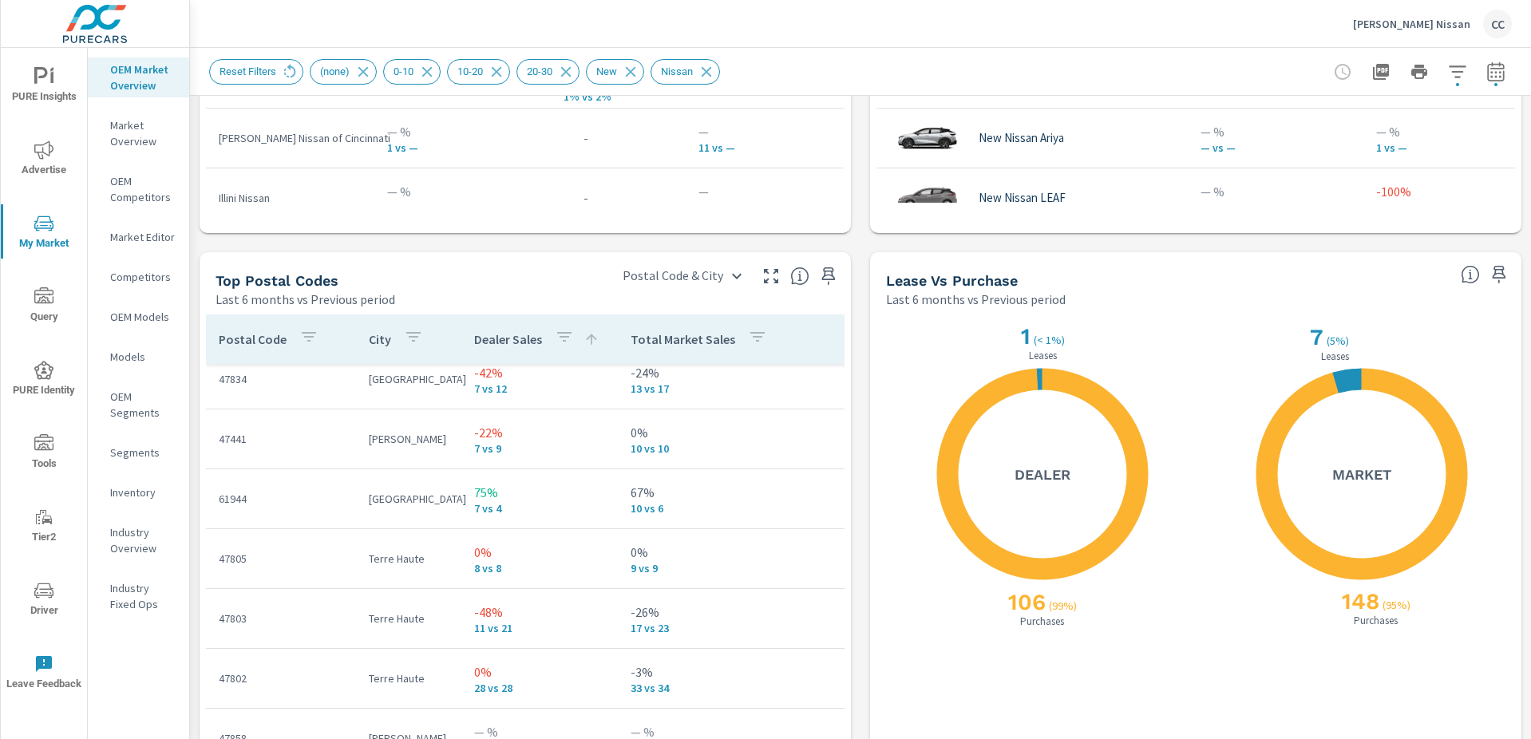
scroll to position [1330, 0]
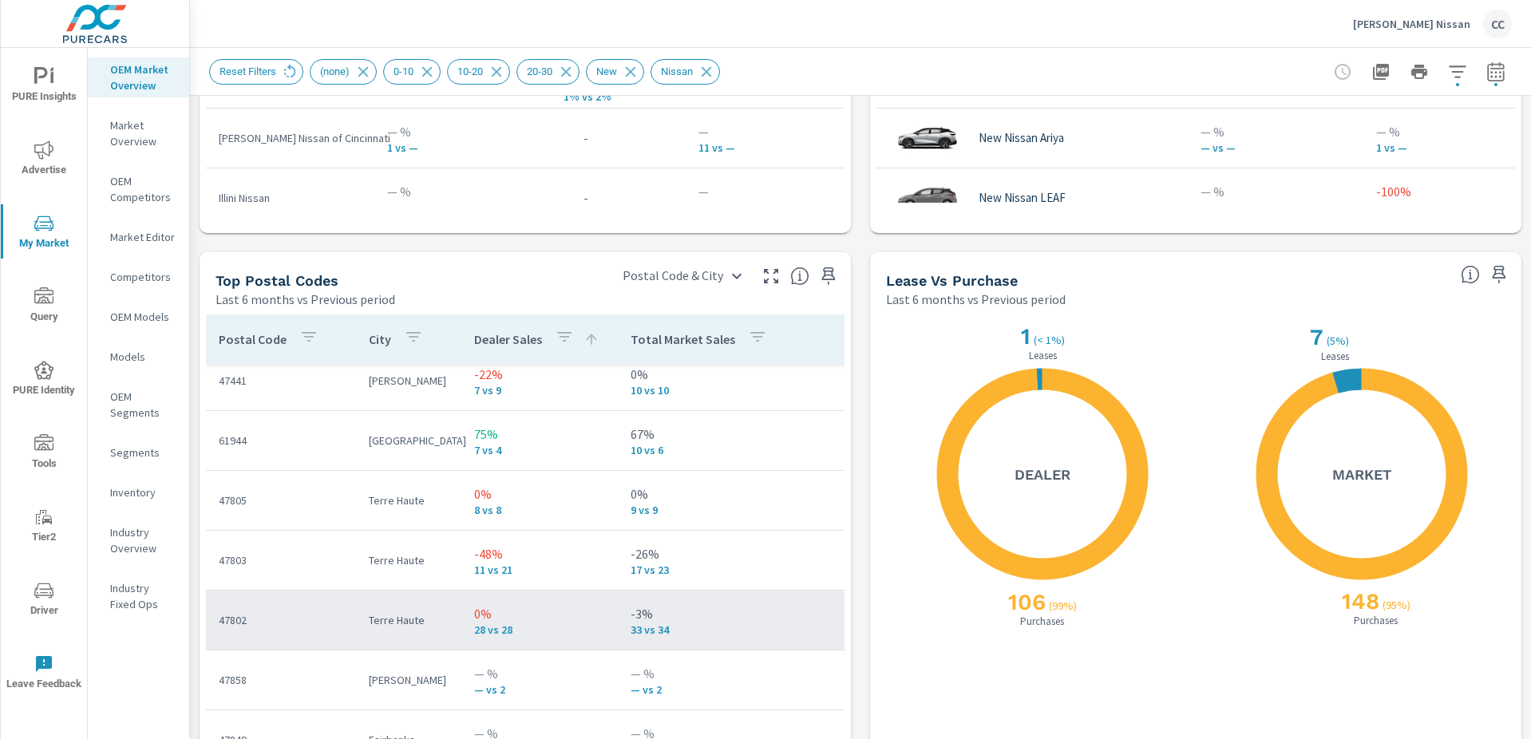
click at [278, 629] on td "47802" at bounding box center [281, 620] width 150 height 42
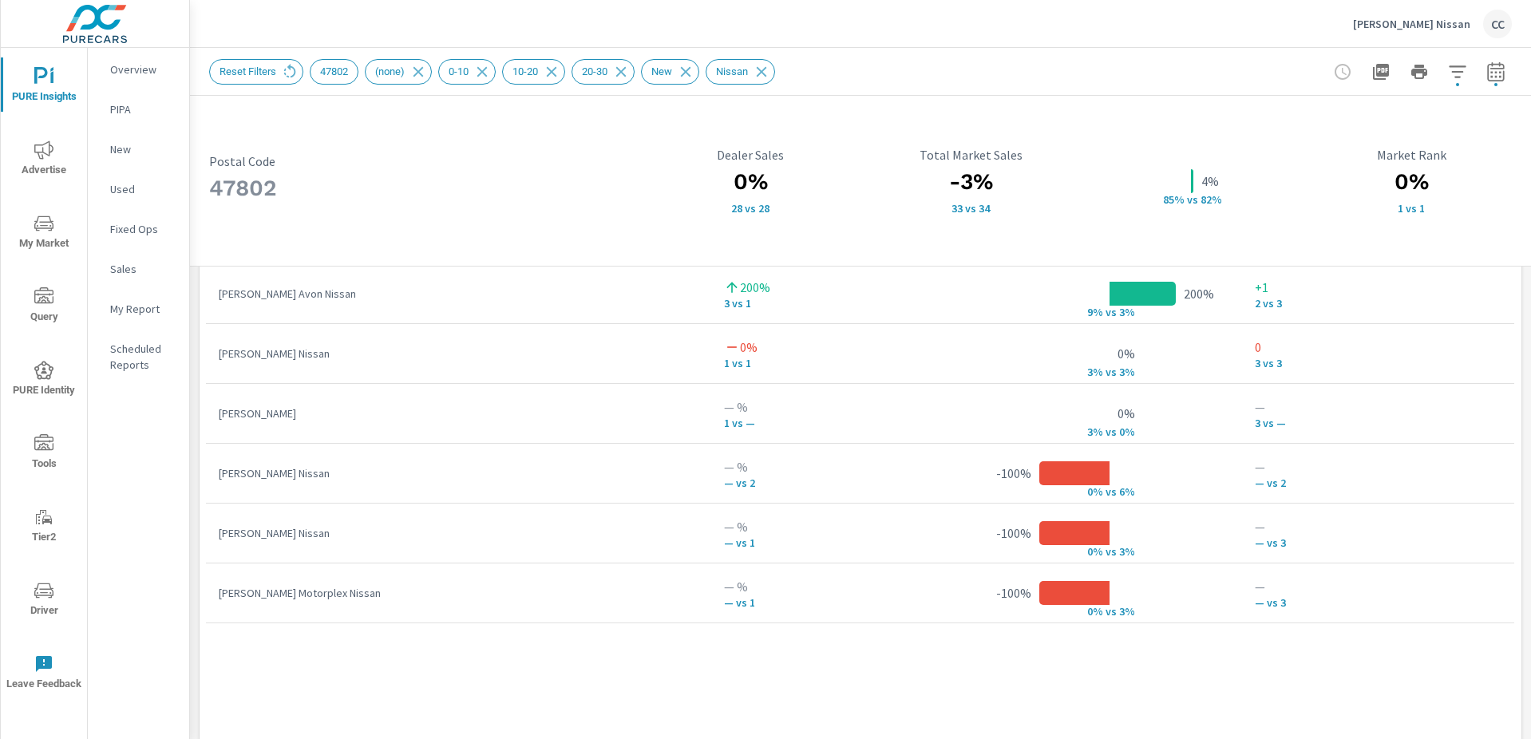
scroll to position [1059, 0]
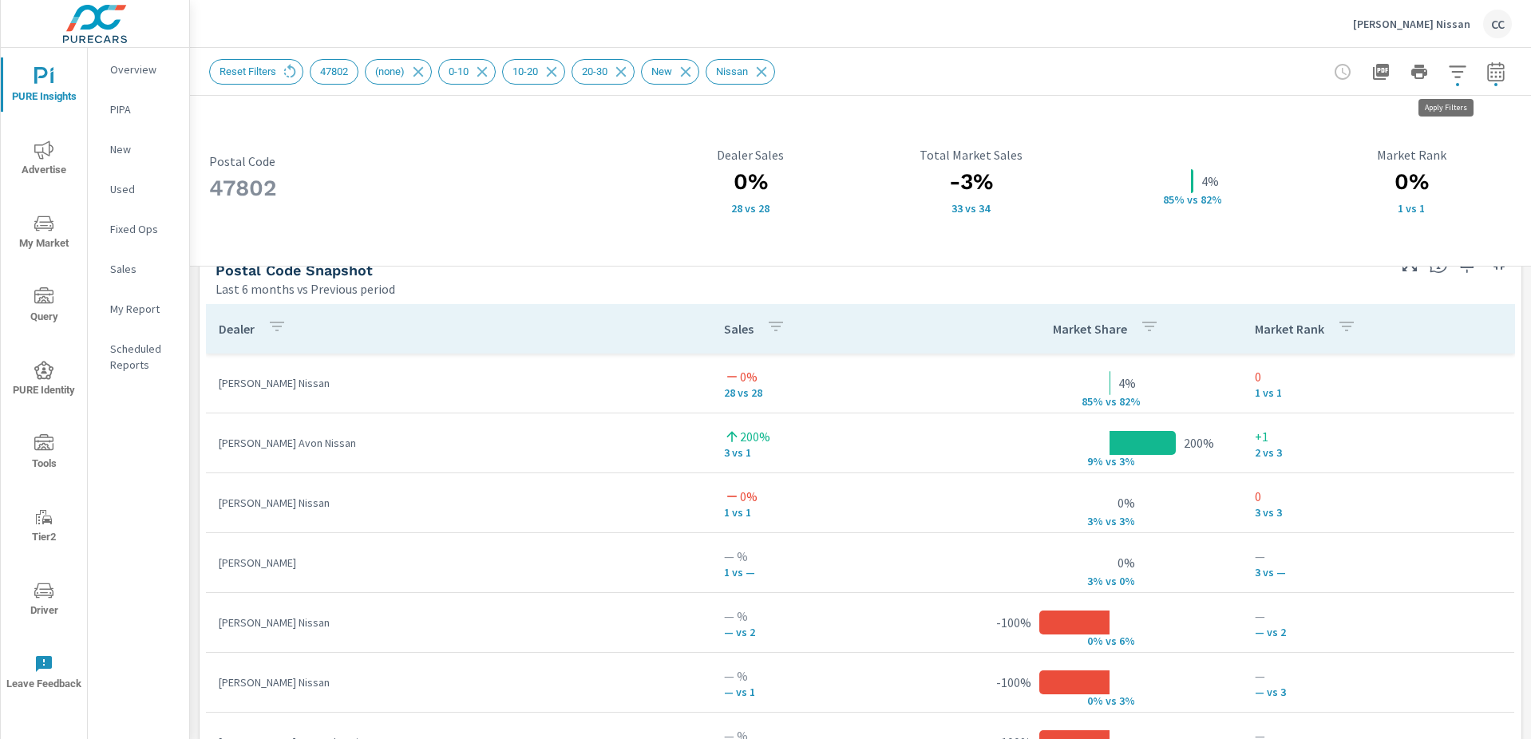
click at [1448, 77] on icon "button" at bounding box center [1457, 71] width 19 height 19
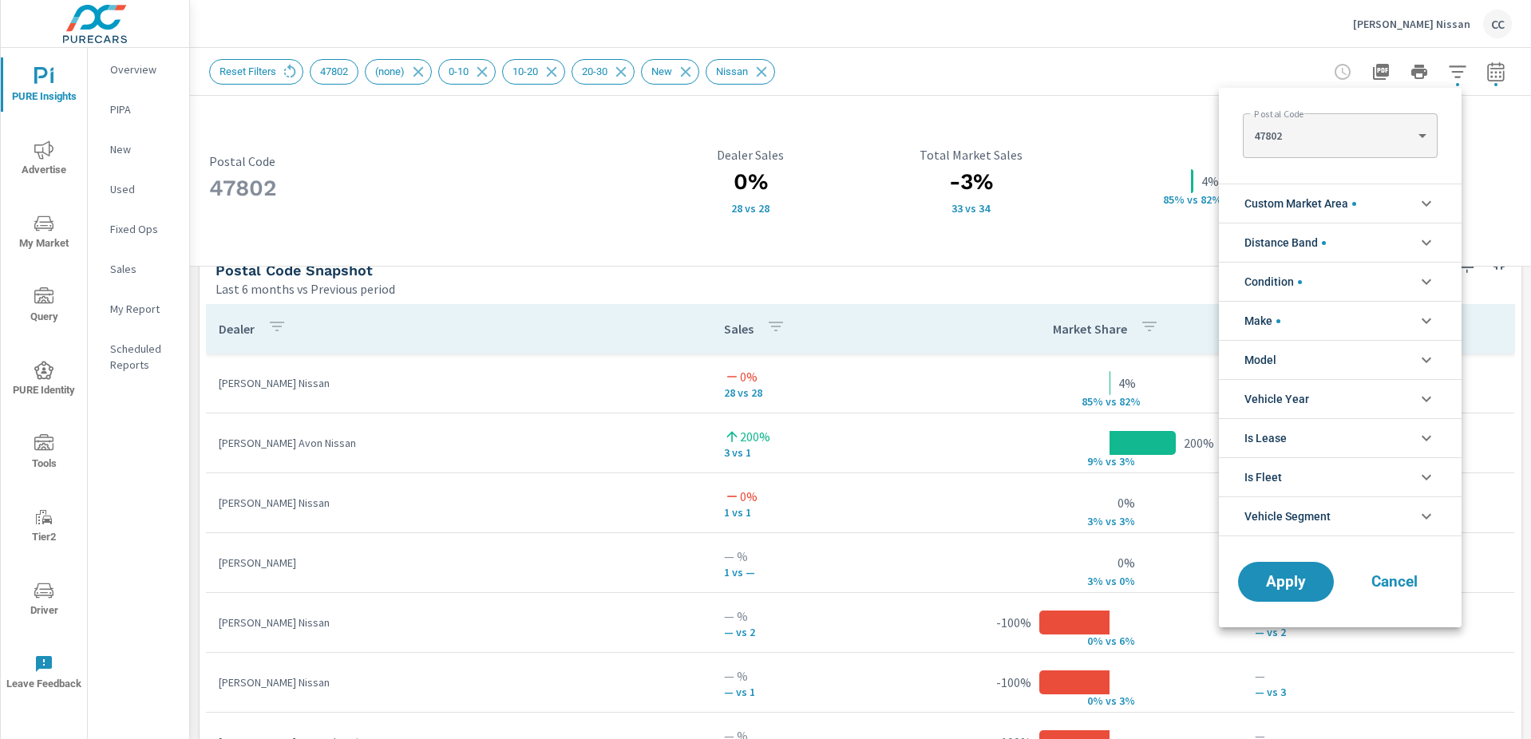
click at [1382, 203] on li "Custom Market Area" at bounding box center [1340, 203] width 243 height 39
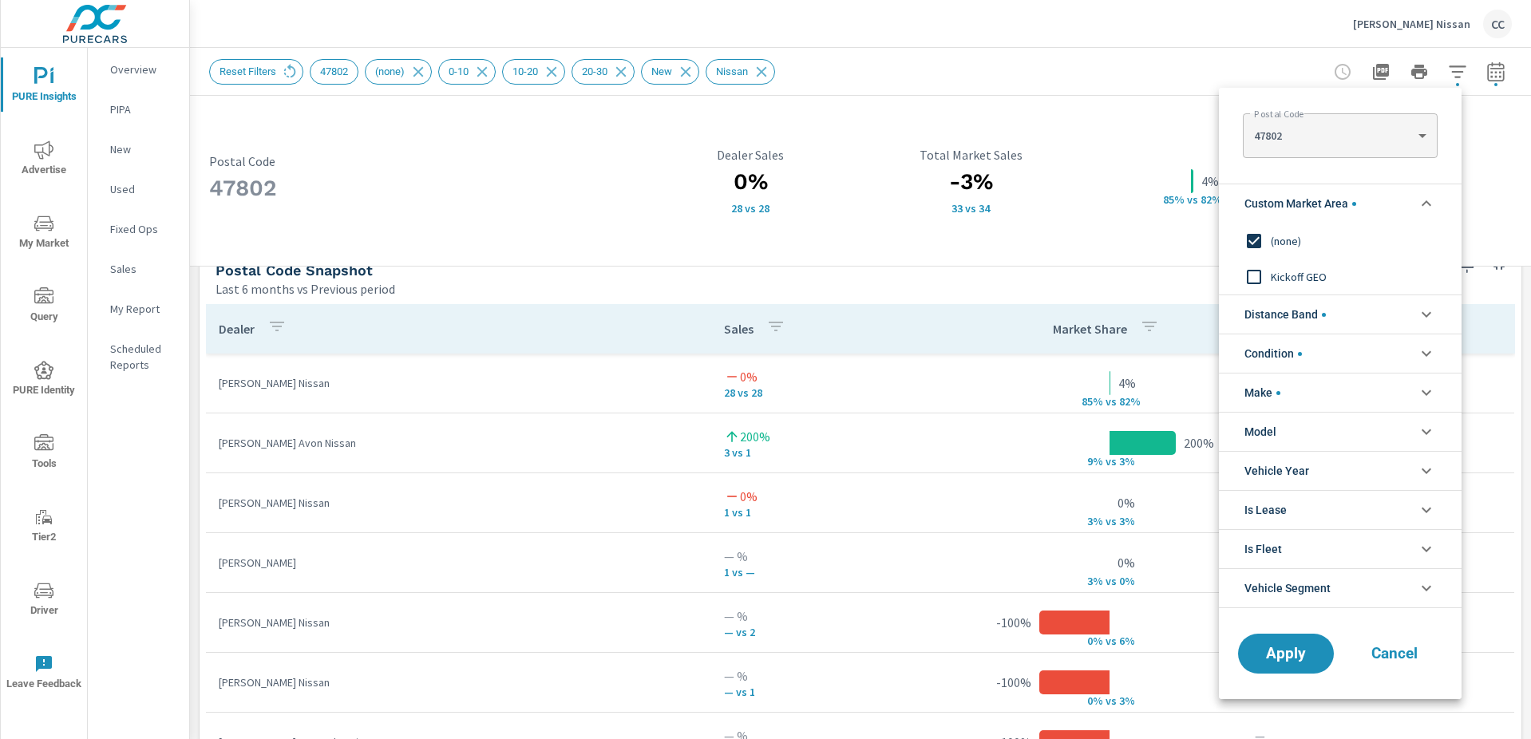
click at [1308, 315] on span "Distance Band" at bounding box center [1284, 314] width 81 height 38
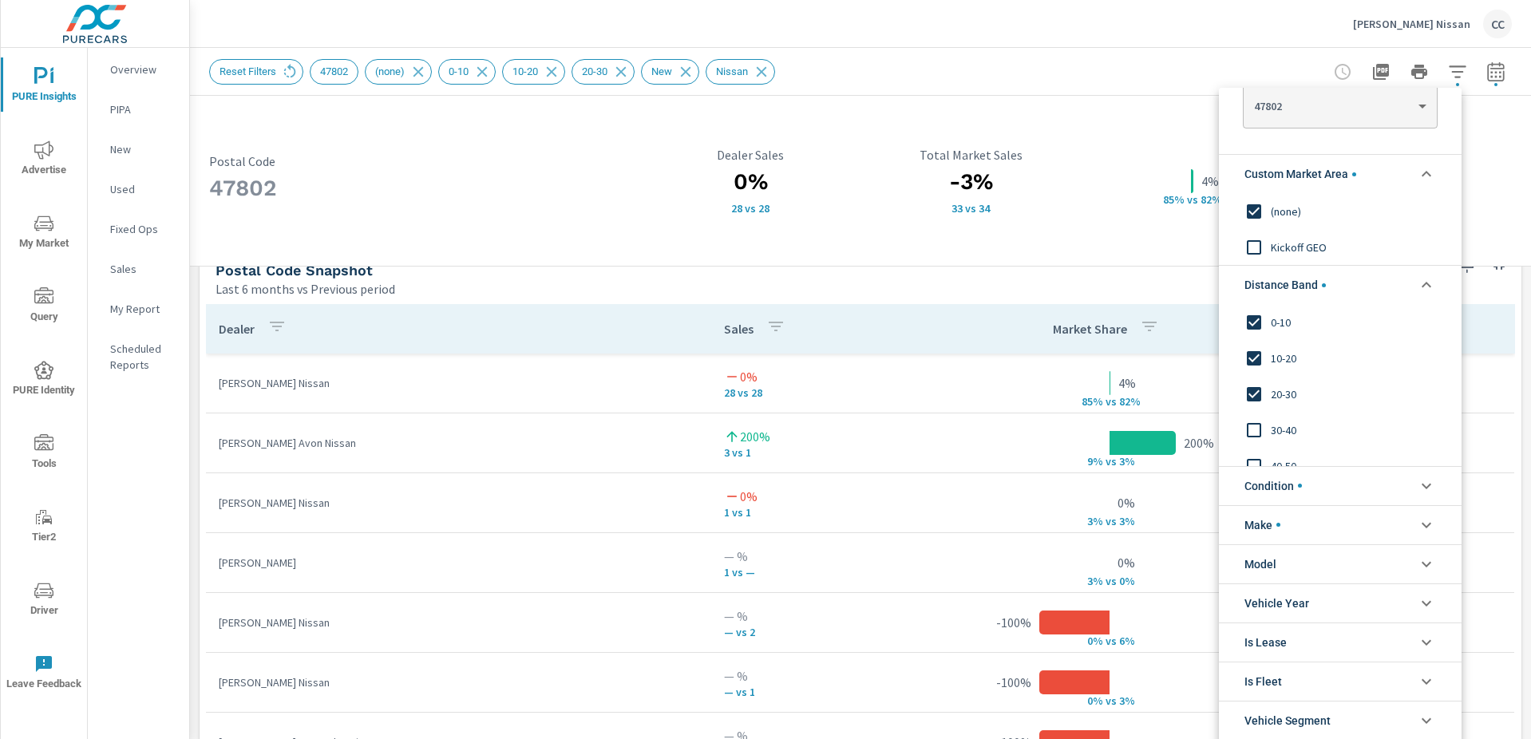
scroll to position [60, 0]
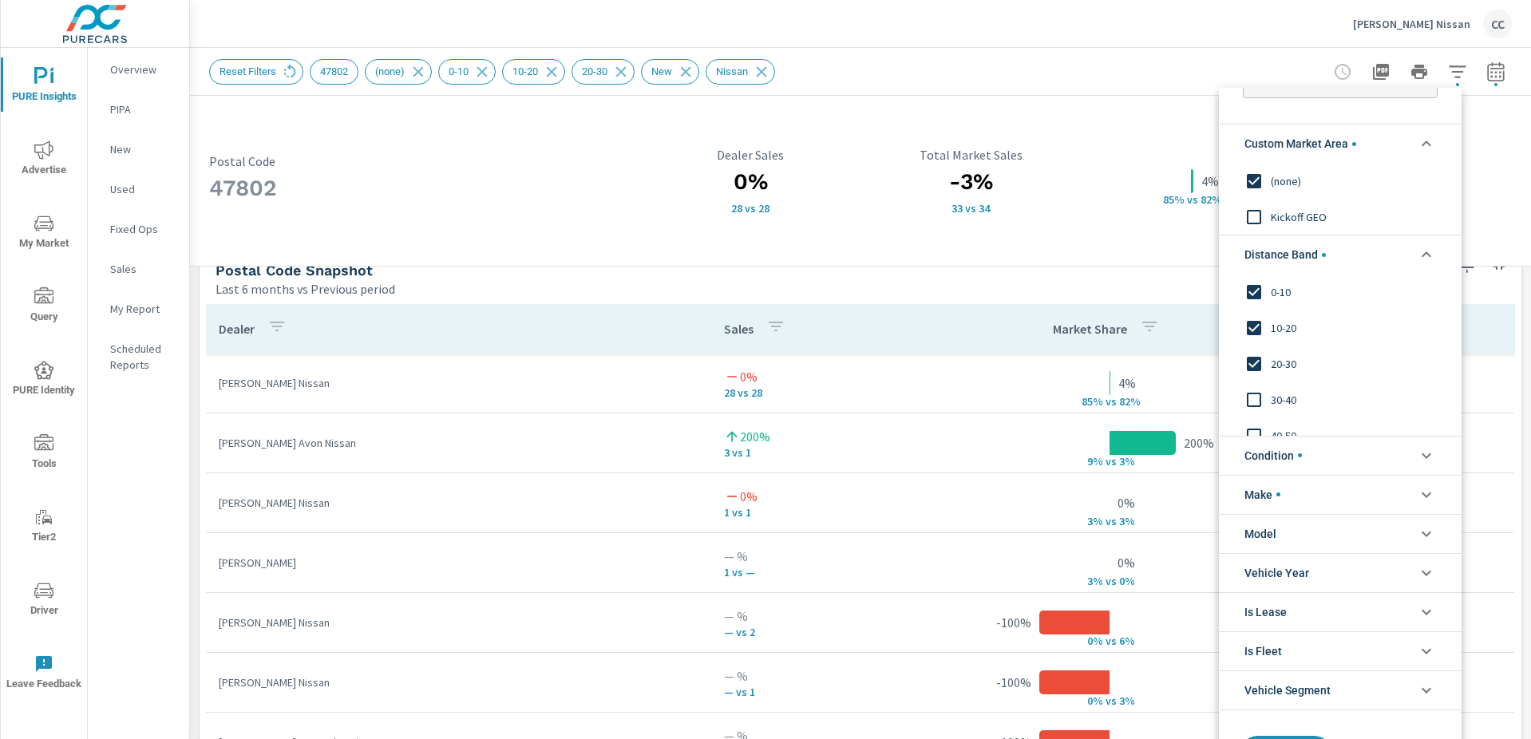
drag, startPoint x: 1523, startPoint y: 427, endPoint x: 1528, endPoint y: 506, distance: 79.2
click at [1528, 506] on div at bounding box center [765, 369] width 1531 height 739
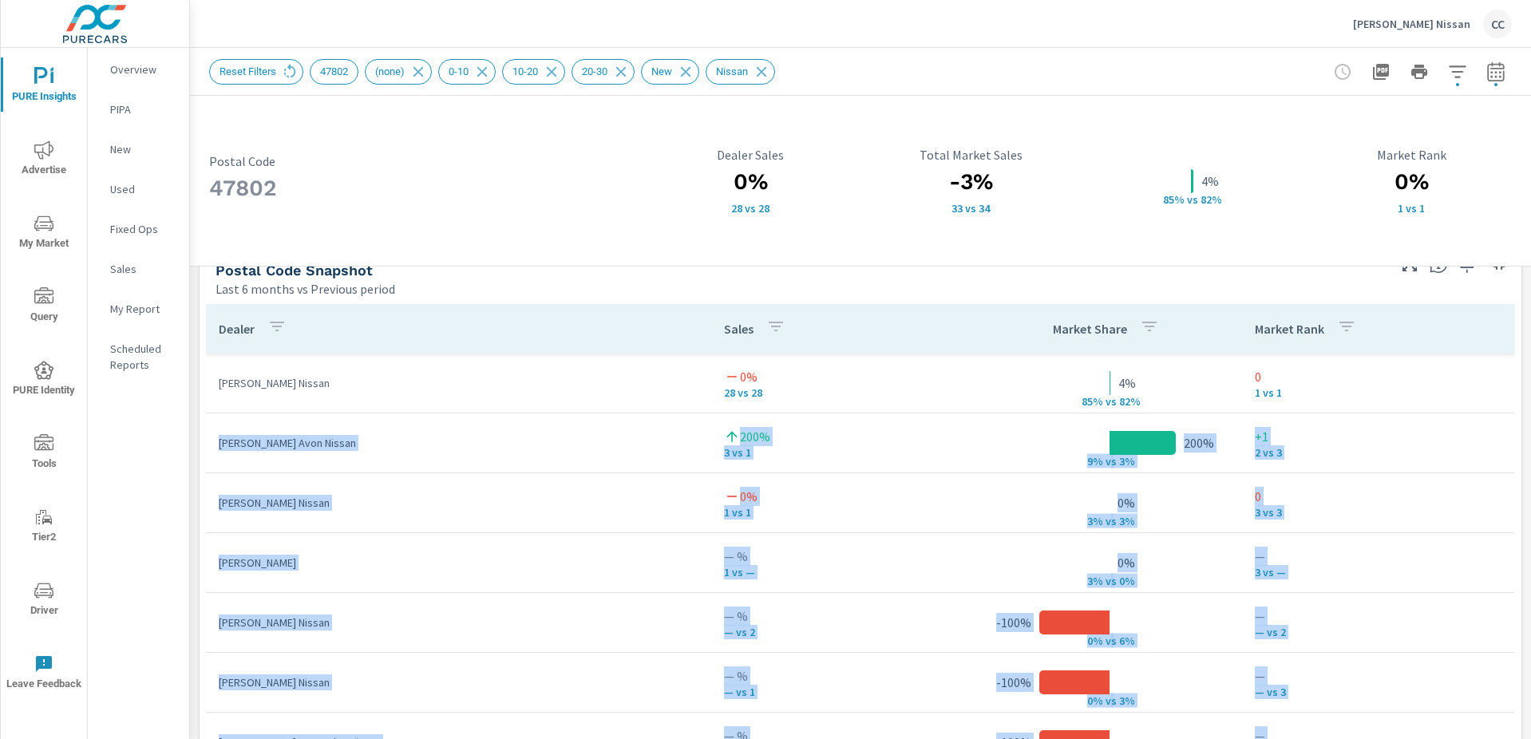
drag, startPoint x: 1528, startPoint y: 506, endPoint x: 1521, endPoint y: 516, distance: 12.2
type textarea "Andy Mohr Avon Nissan 200% 3 vs 1 200% 9% v s 3% +1 2 vs 3 Andy Mohr Nissan 0% …"
click at [1414, 500] on p "0" at bounding box center [1378, 496] width 247 height 19
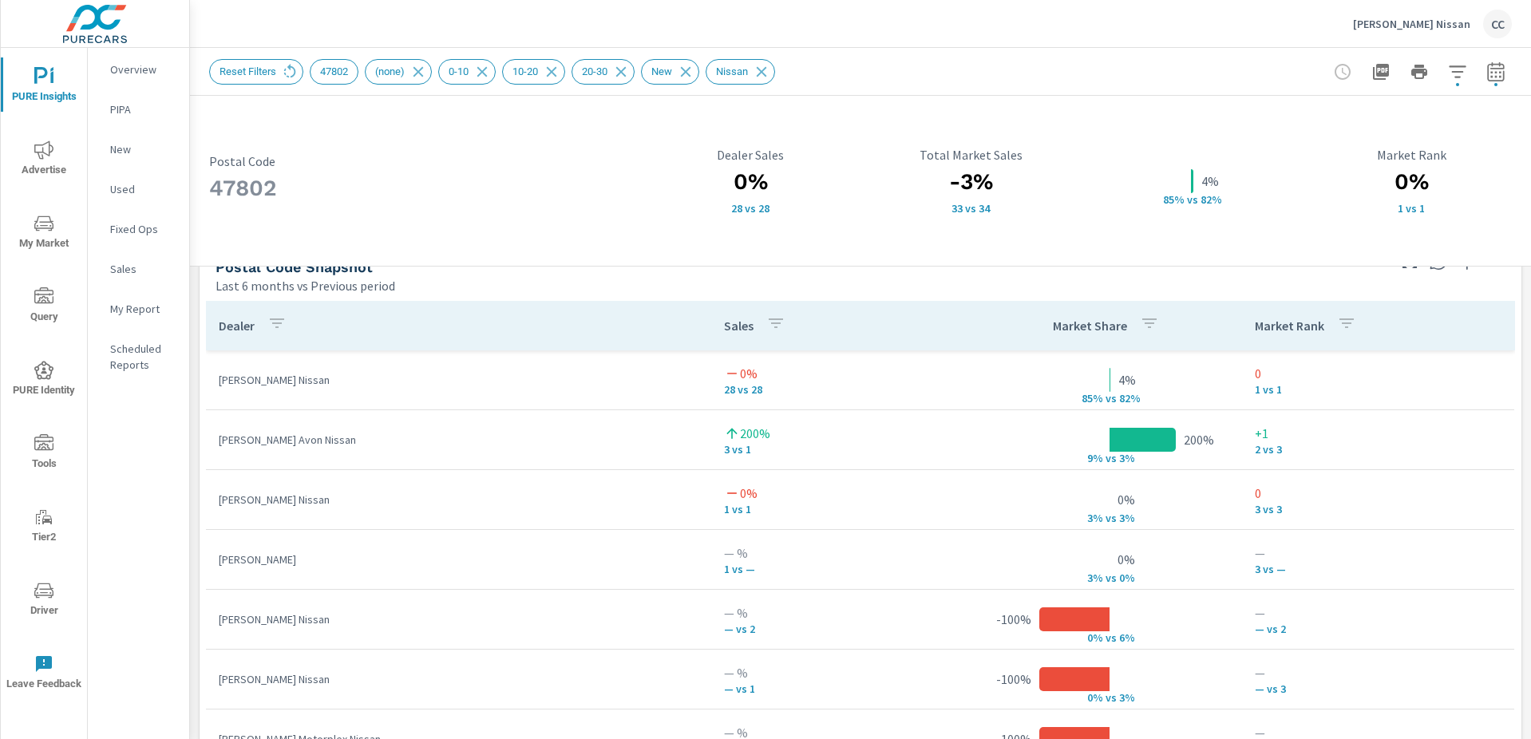
scroll to position [1046, 0]
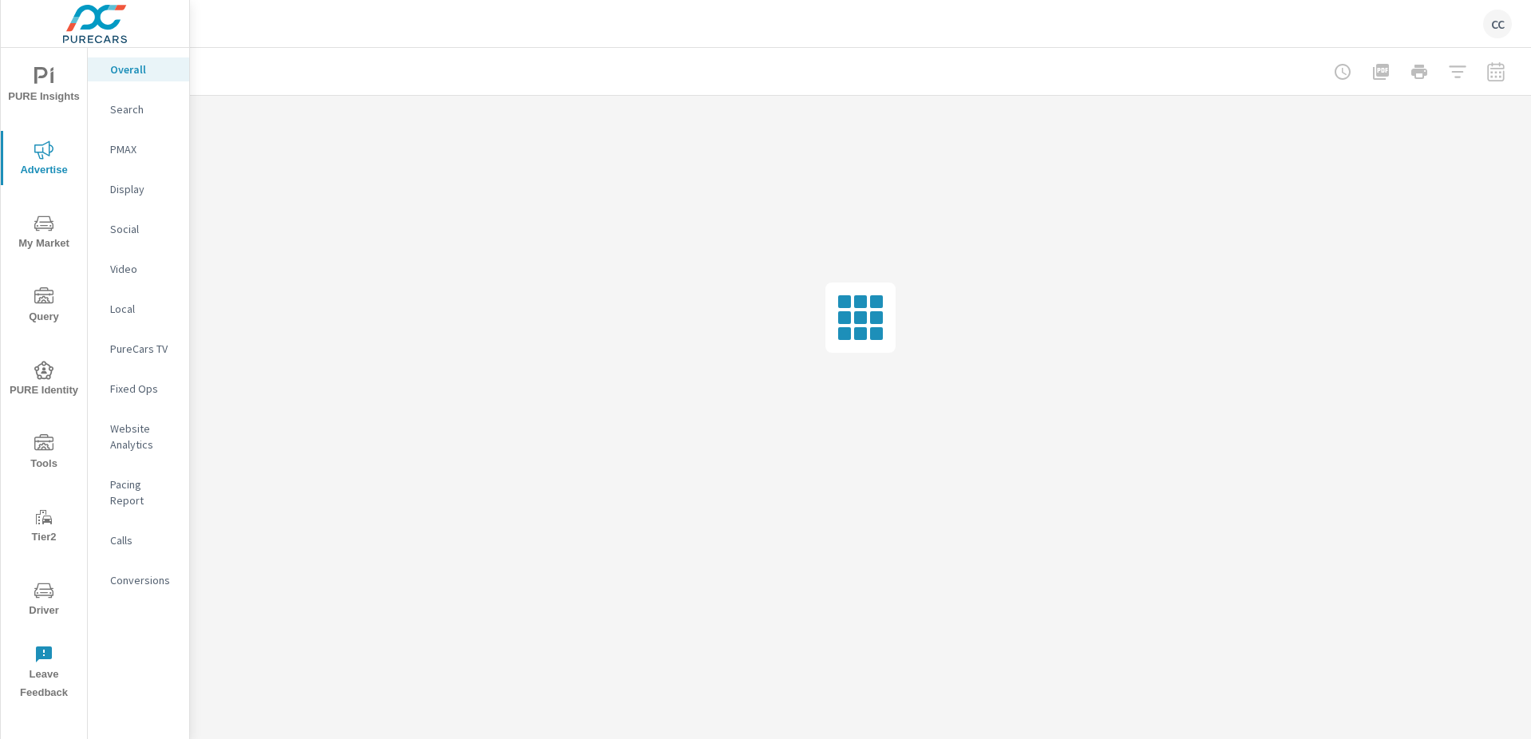
scroll to position [2312, 0]
click at [39, 236] on span "My Market" at bounding box center [44, 233] width 77 height 39
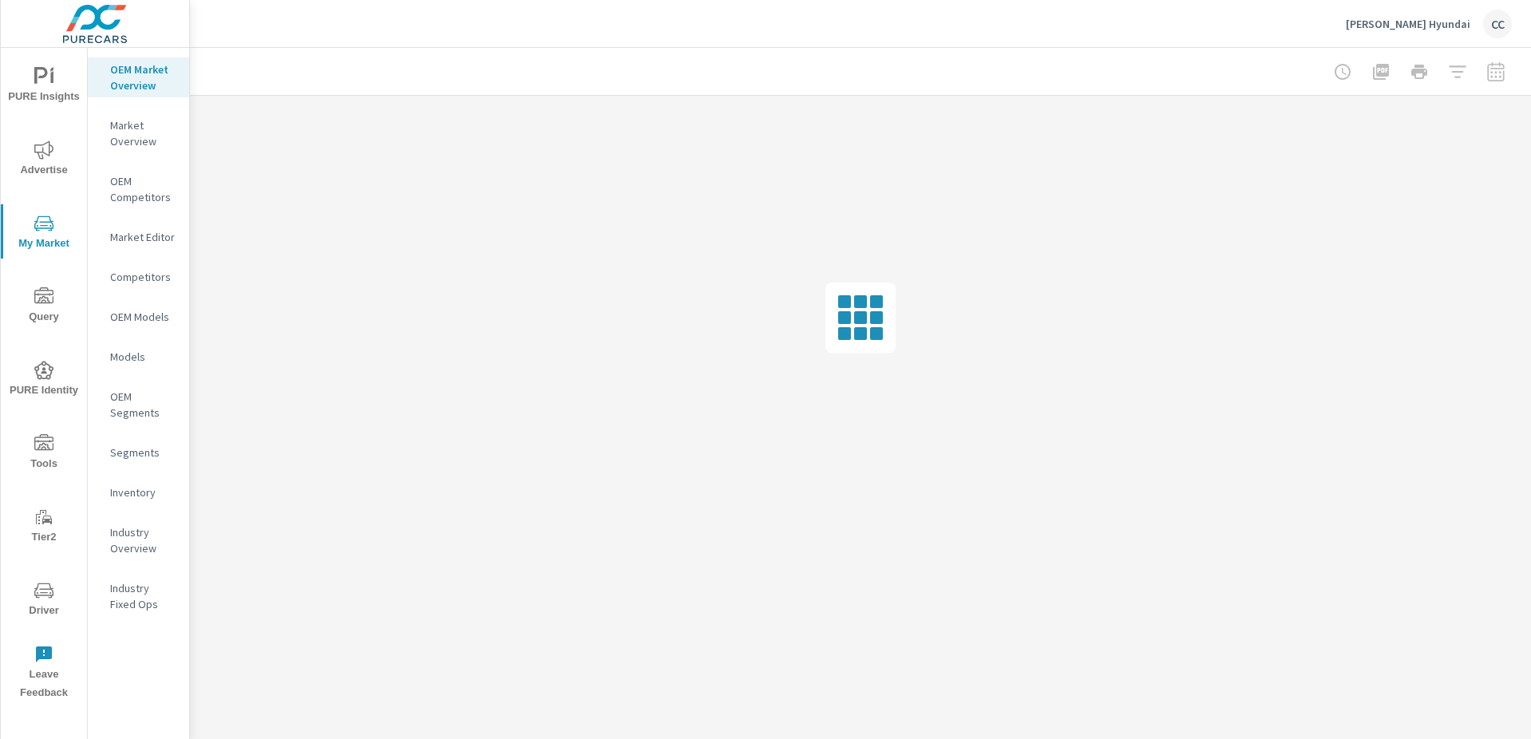
click at [131, 492] on p "Inventory" at bounding box center [143, 493] width 66 height 16
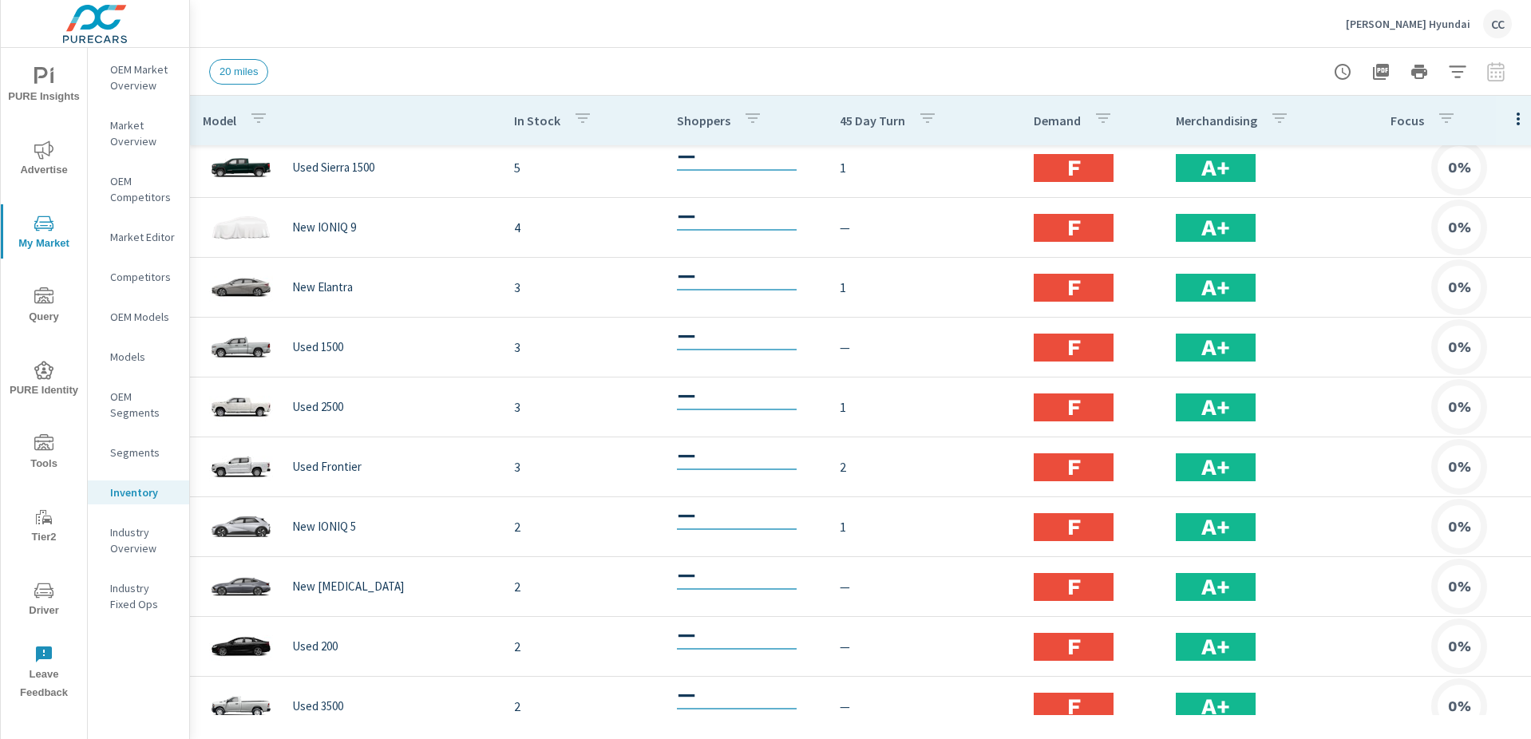
scroll to position [281, 0]
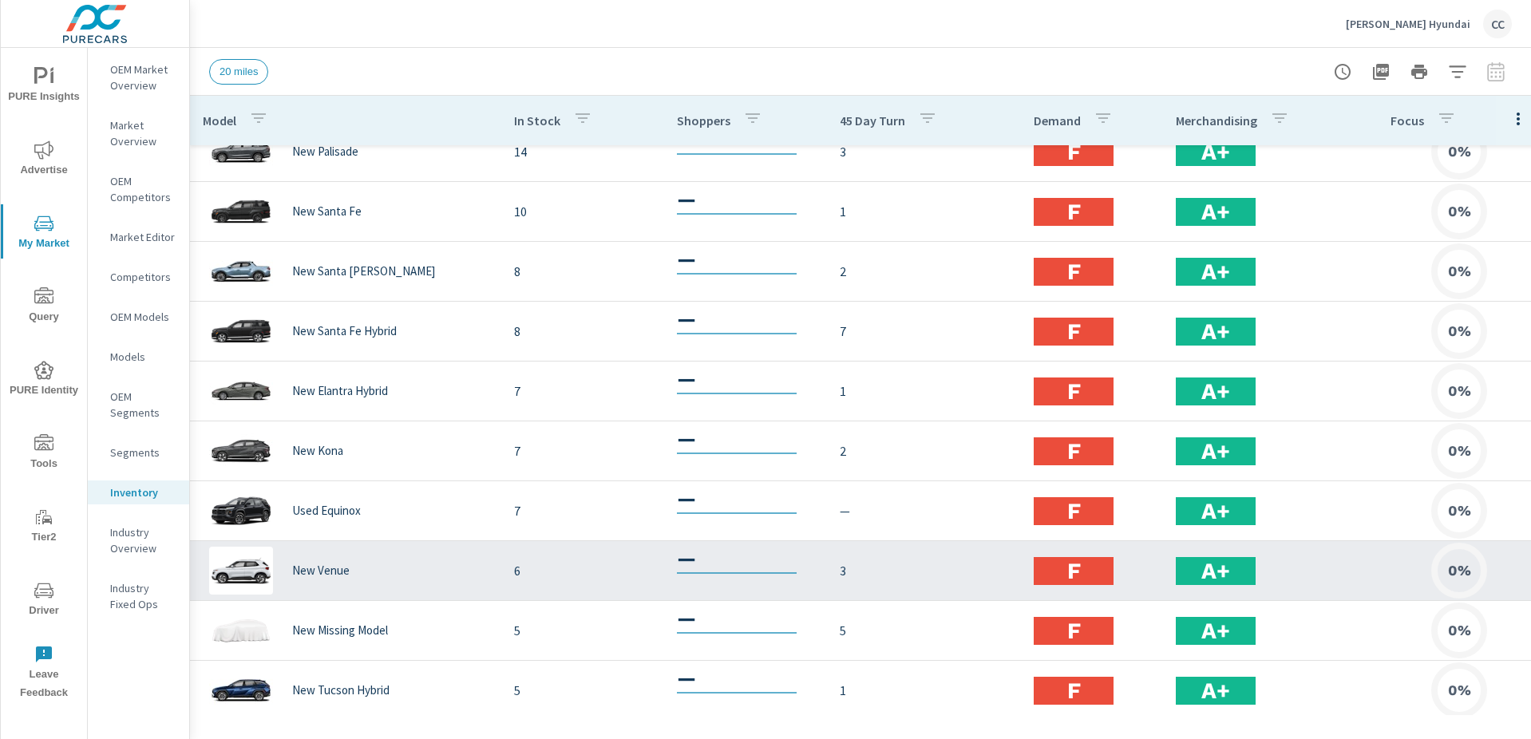
scroll to position [75, 0]
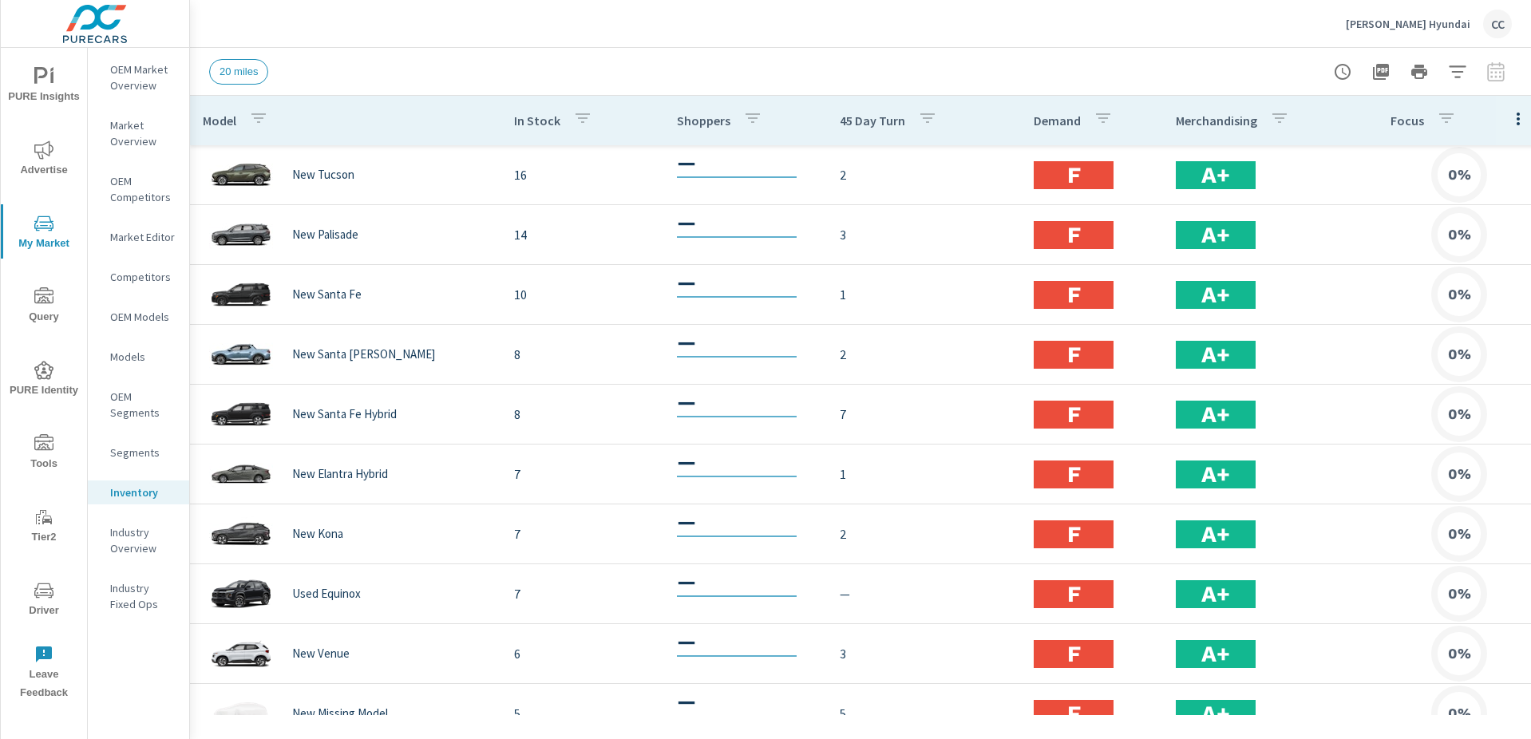
click at [140, 276] on p "Competitors" at bounding box center [143, 277] width 66 height 16
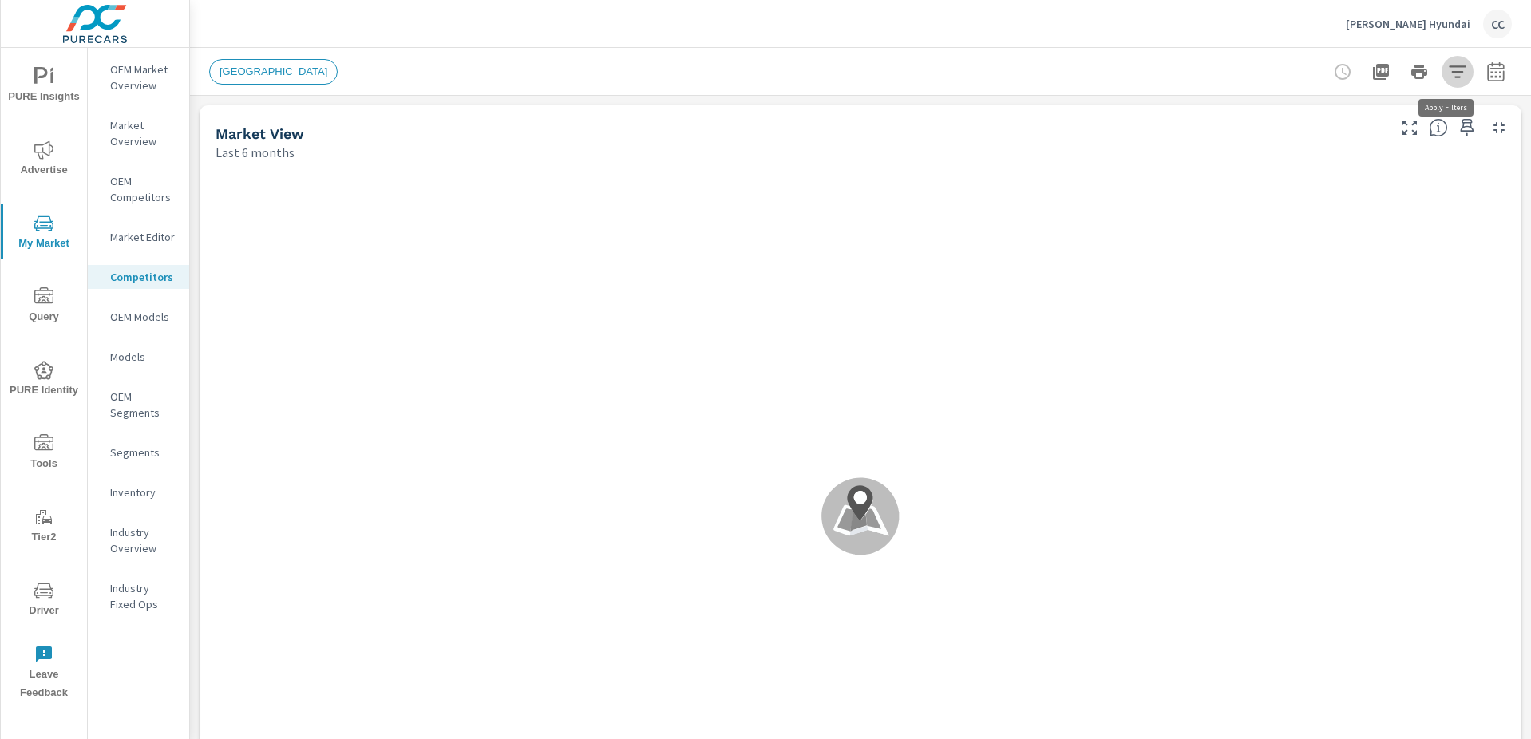
click at [1457, 70] on button "button" at bounding box center [1458, 72] width 32 height 32
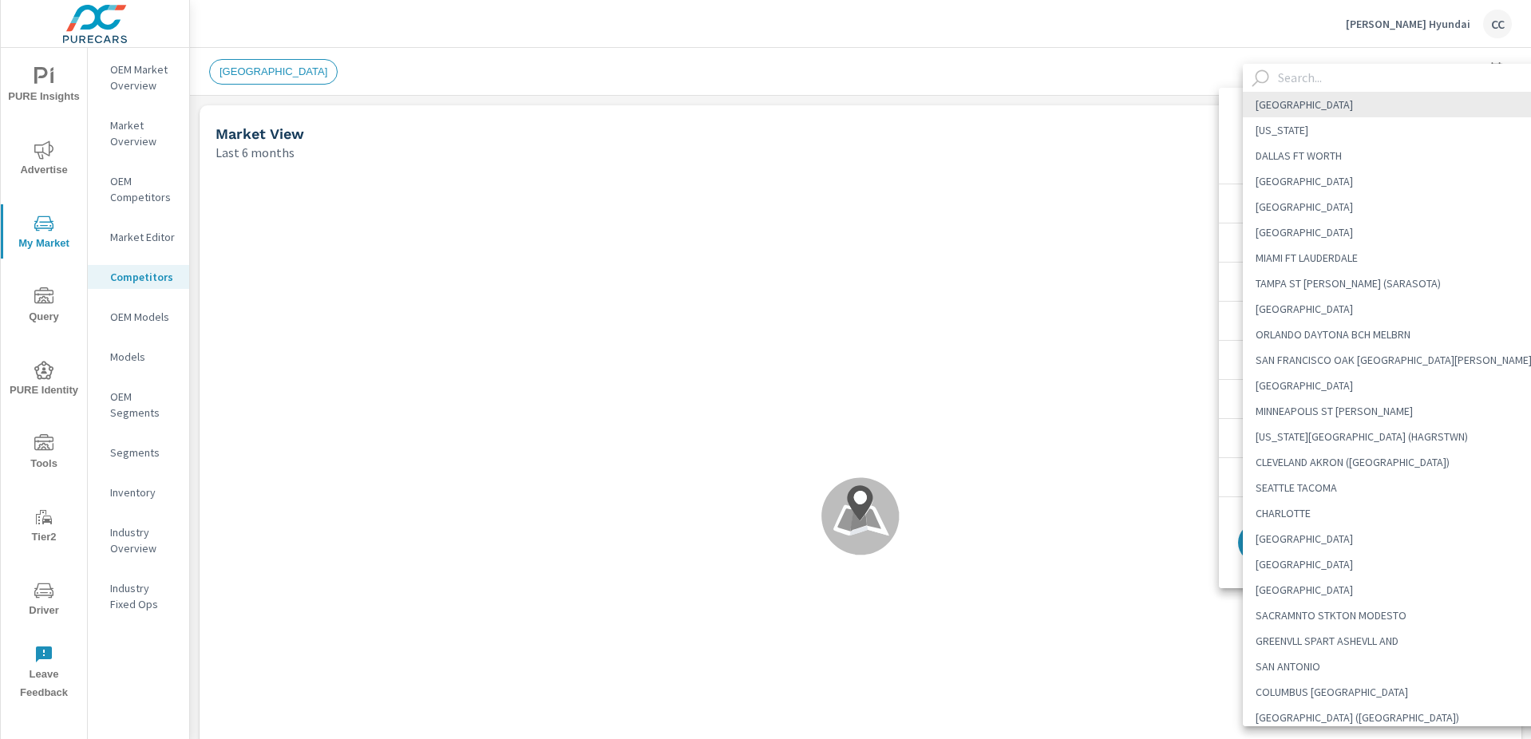
click at [1324, 131] on body "PURE Insights Advertise My Market Query PURE Identity Tools Tier2 Driver Leave …" at bounding box center [765, 369] width 1531 height 739
click at [1162, 67] on div at bounding box center [765, 369] width 1531 height 739
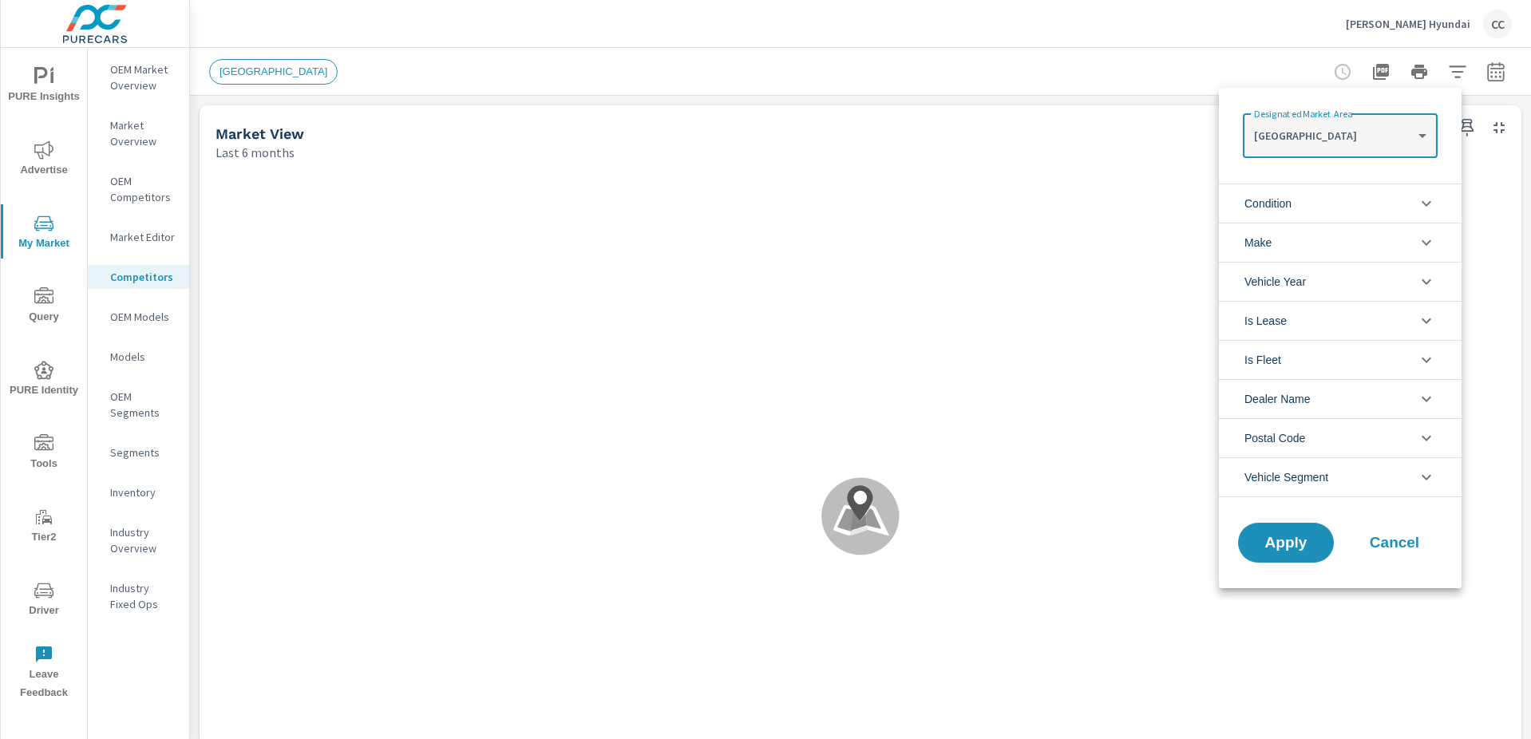
click at [47, 85] on div at bounding box center [765, 369] width 1531 height 739
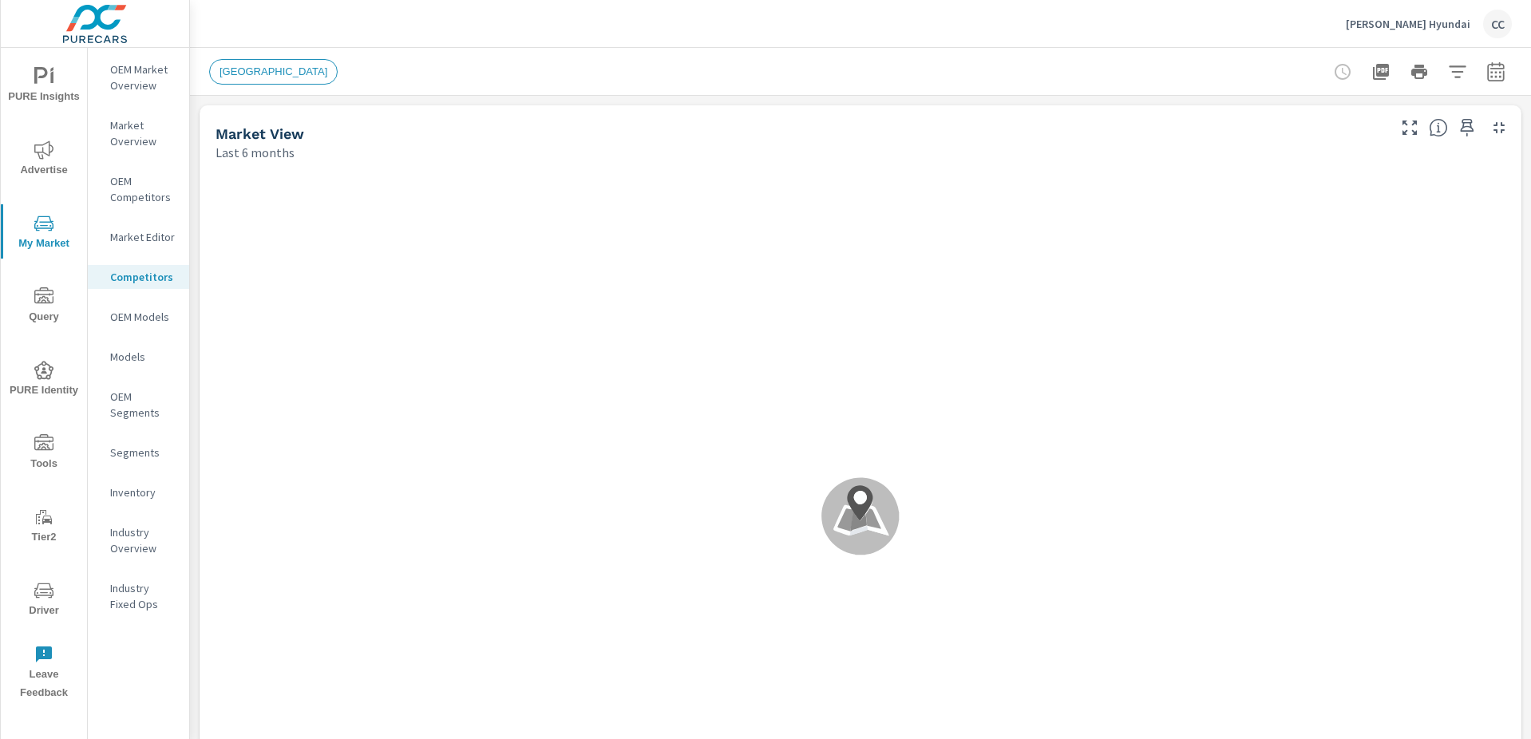
click at [148, 82] on p "OEM Market Overview" at bounding box center [143, 77] width 66 height 32
click at [150, 195] on p "OEM Competitors" at bounding box center [143, 189] width 66 height 32
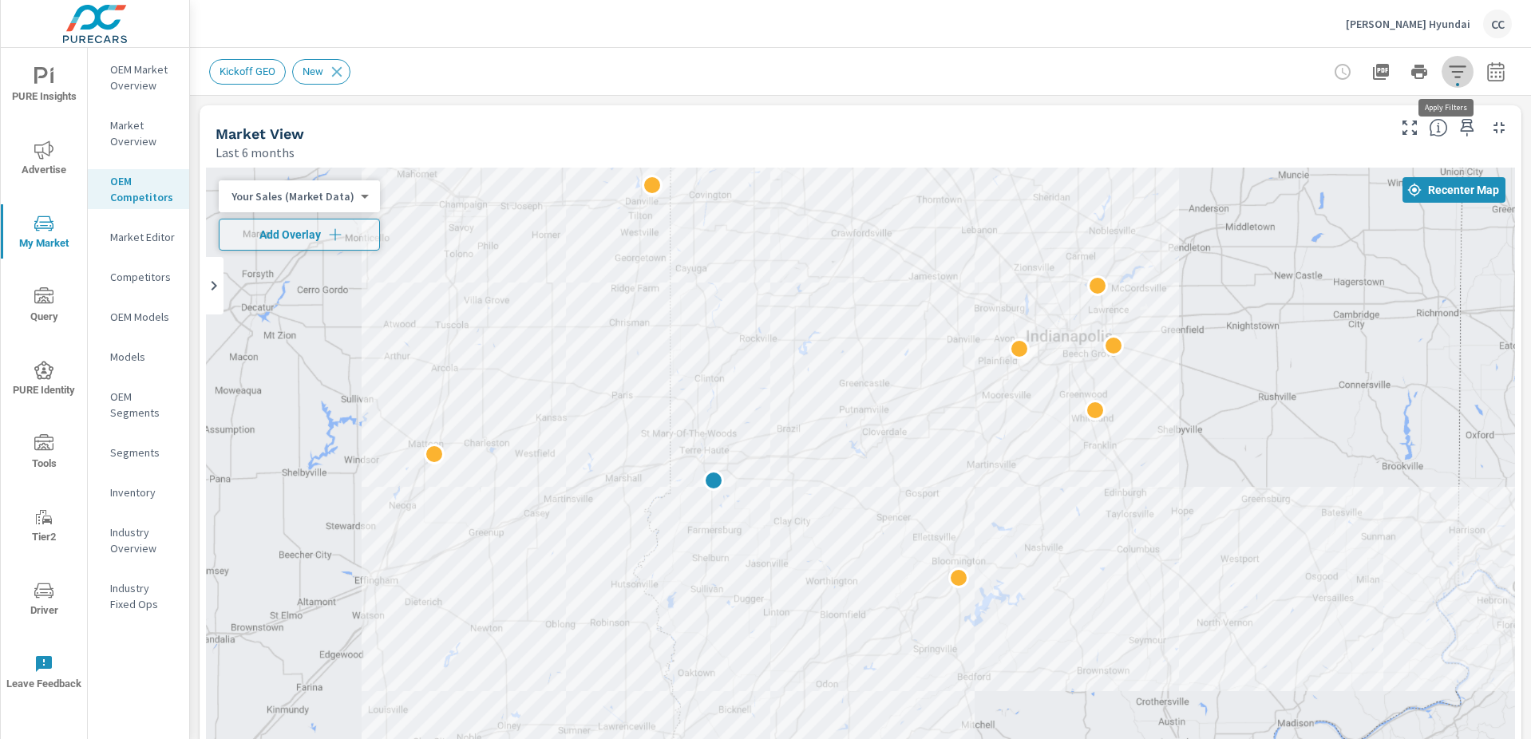
click at [1454, 75] on icon "button" at bounding box center [1457, 71] width 19 height 19
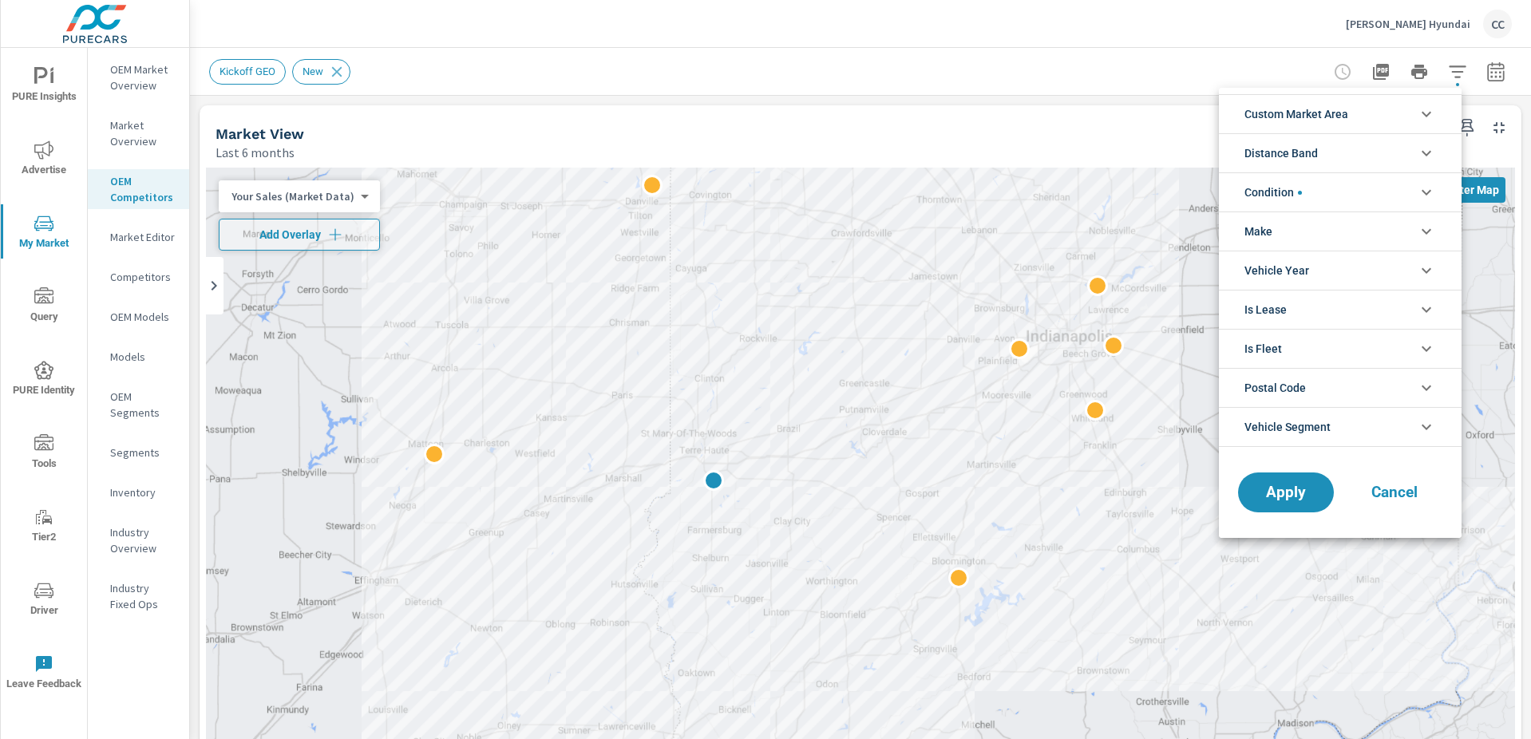
click at [1498, 74] on div at bounding box center [765, 369] width 1531 height 739
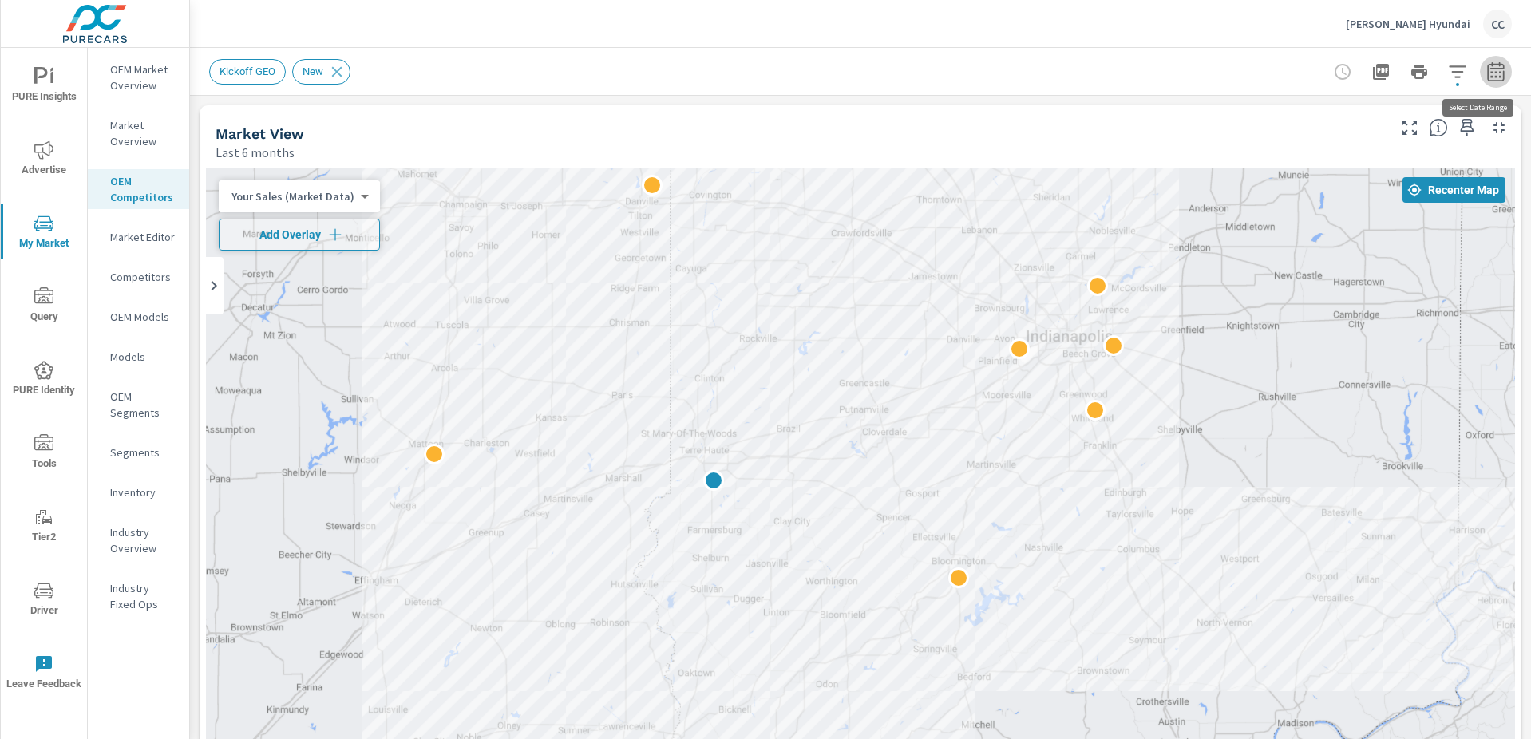
click at [1486, 74] on icon "button" at bounding box center [1495, 71] width 19 height 19
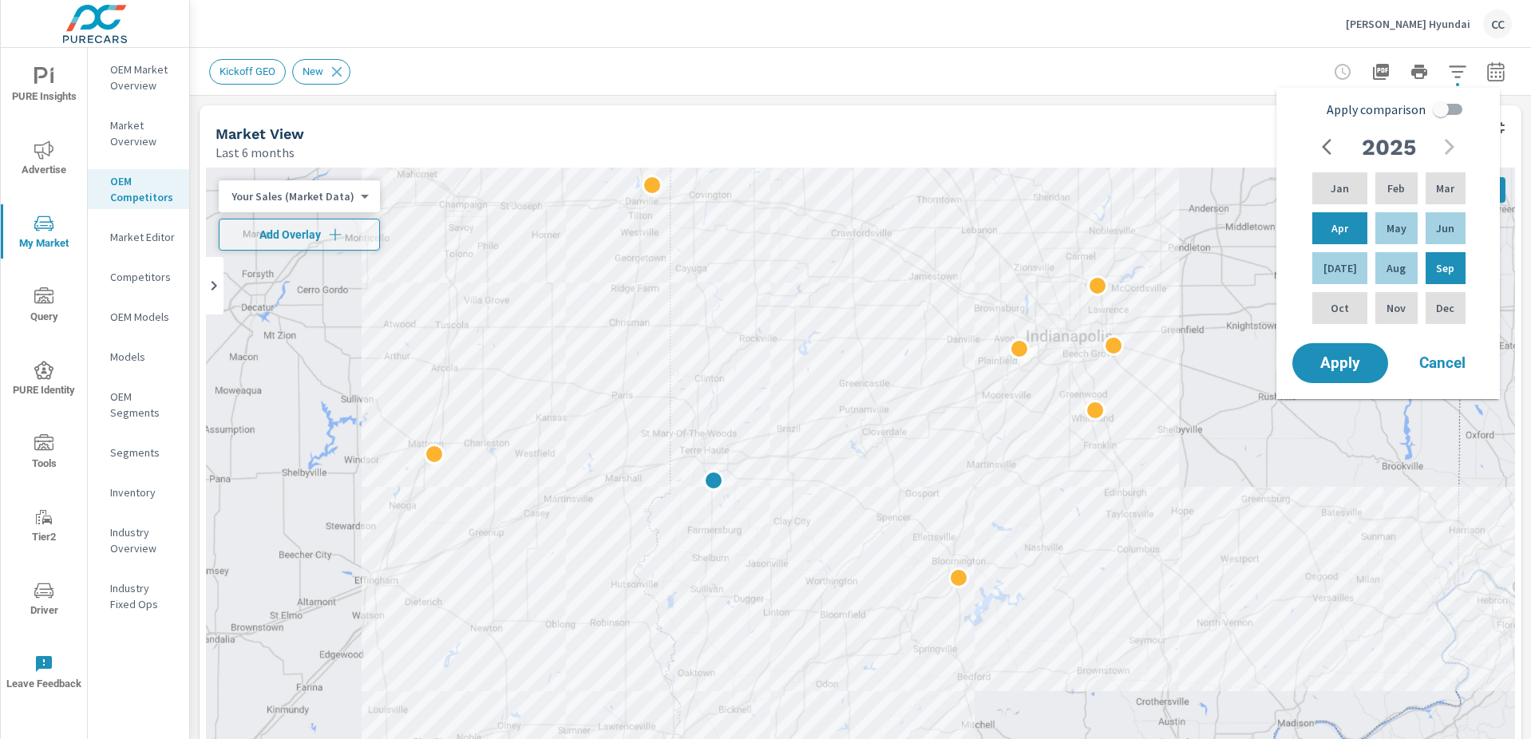
click at [1433, 105] on input "Apply comparison" at bounding box center [1440, 109] width 91 height 30
checkbox input "true"
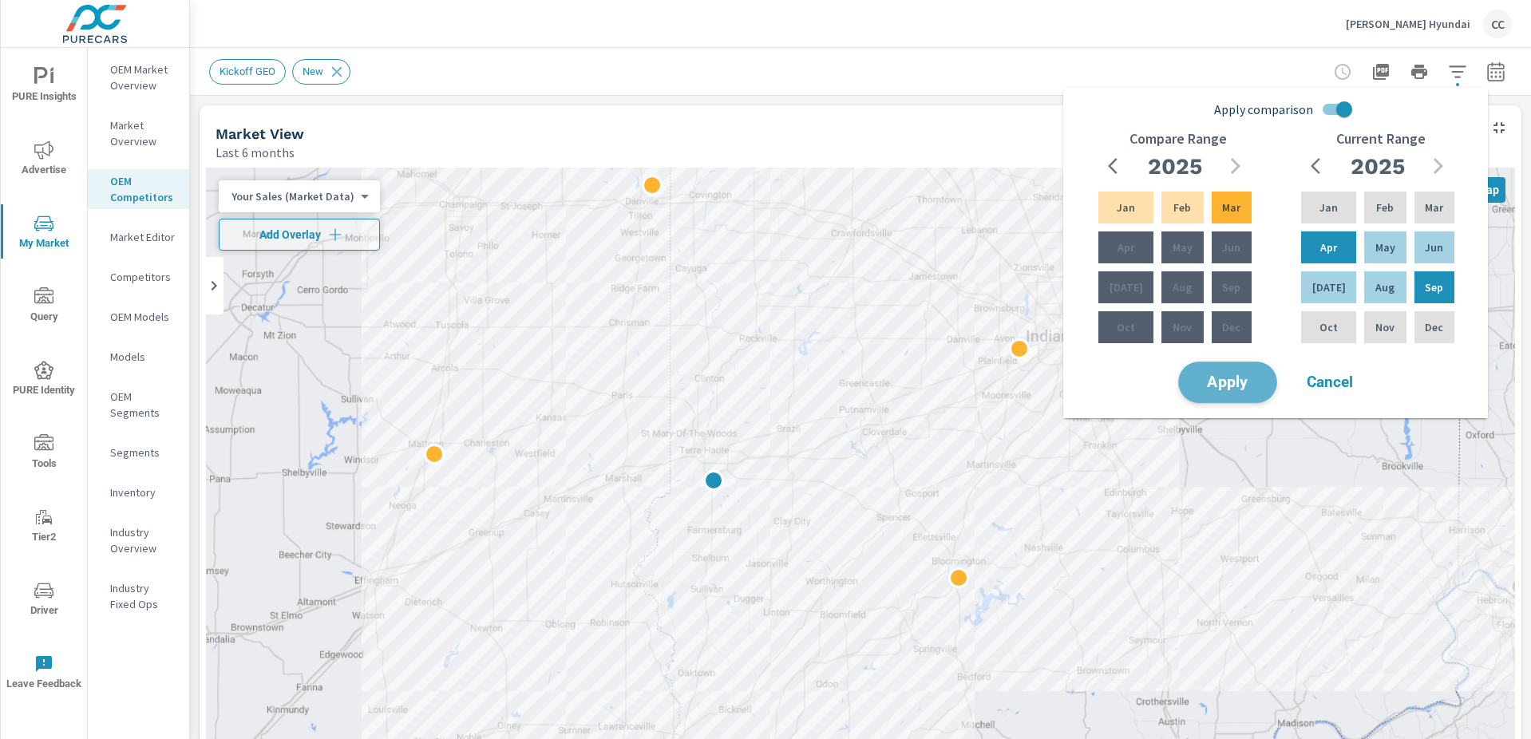
click at [1231, 386] on span "Apply" at bounding box center [1227, 382] width 65 height 15
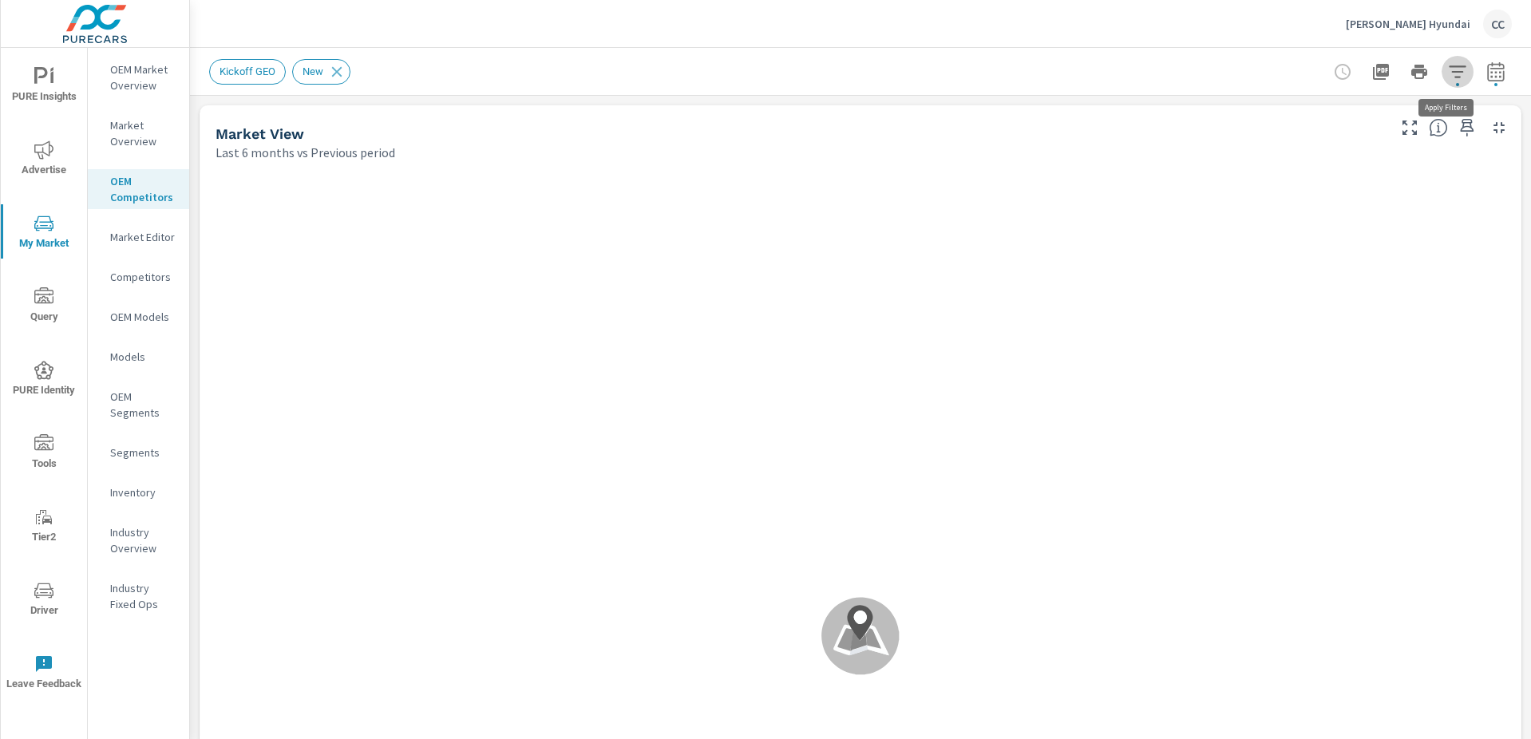
click at [1449, 68] on icon "button" at bounding box center [1457, 71] width 19 height 19
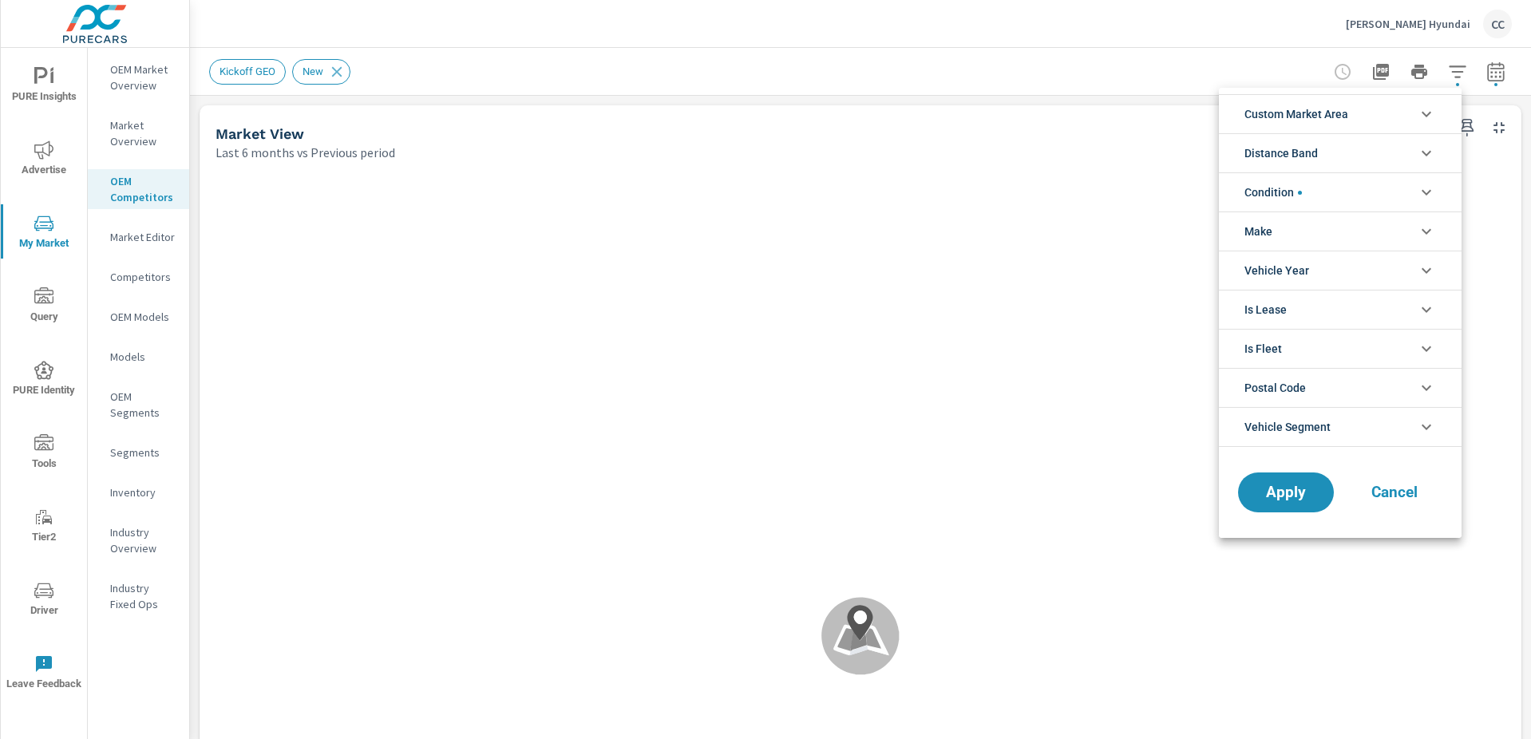
click at [1361, 113] on li "Custom Market Area" at bounding box center [1340, 113] width 243 height 39
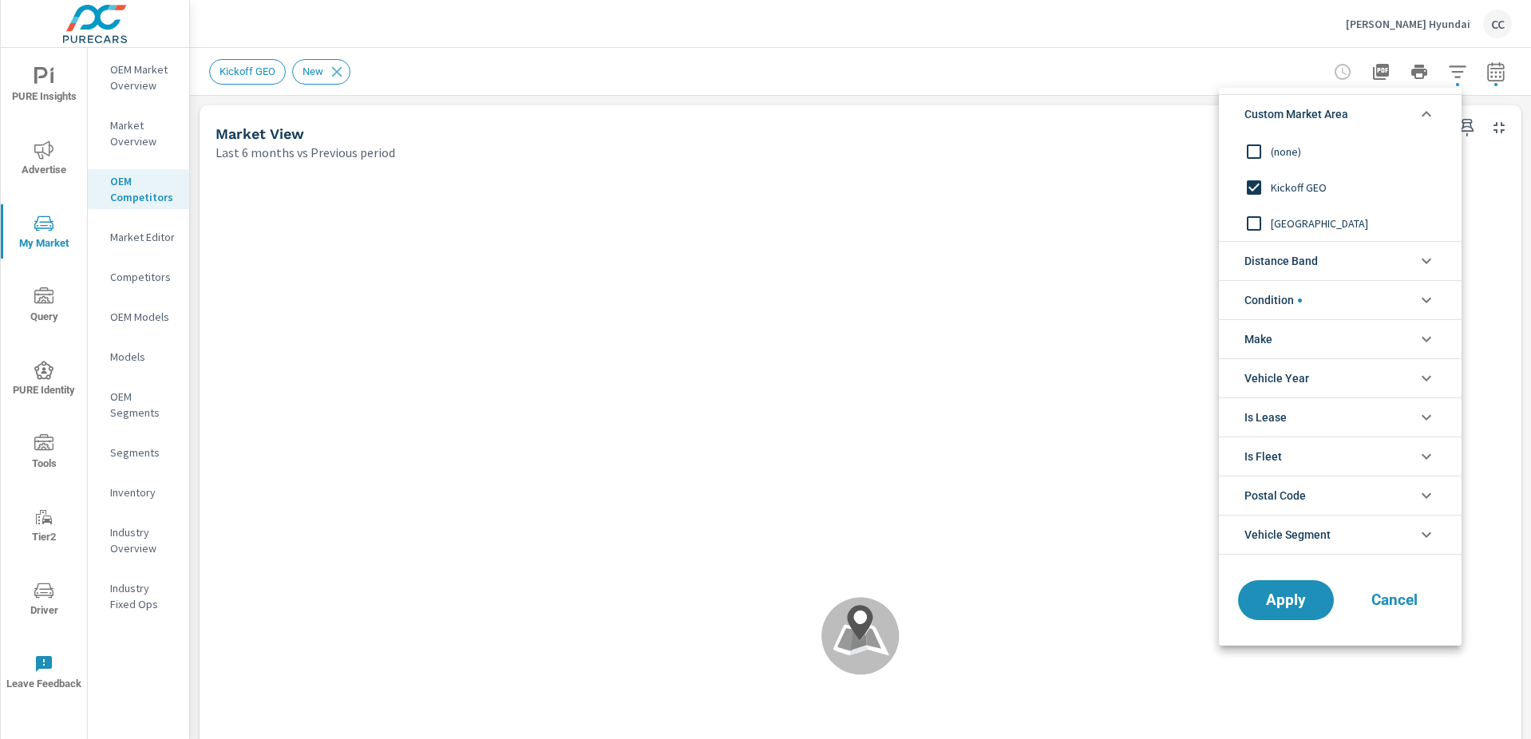
click at [1252, 150] on input "filter options" at bounding box center [1254, 152] width 34 height 34
click at [1280, 255] on span "Distance Band" at bounding box center [1280, 261] width 73 height 38
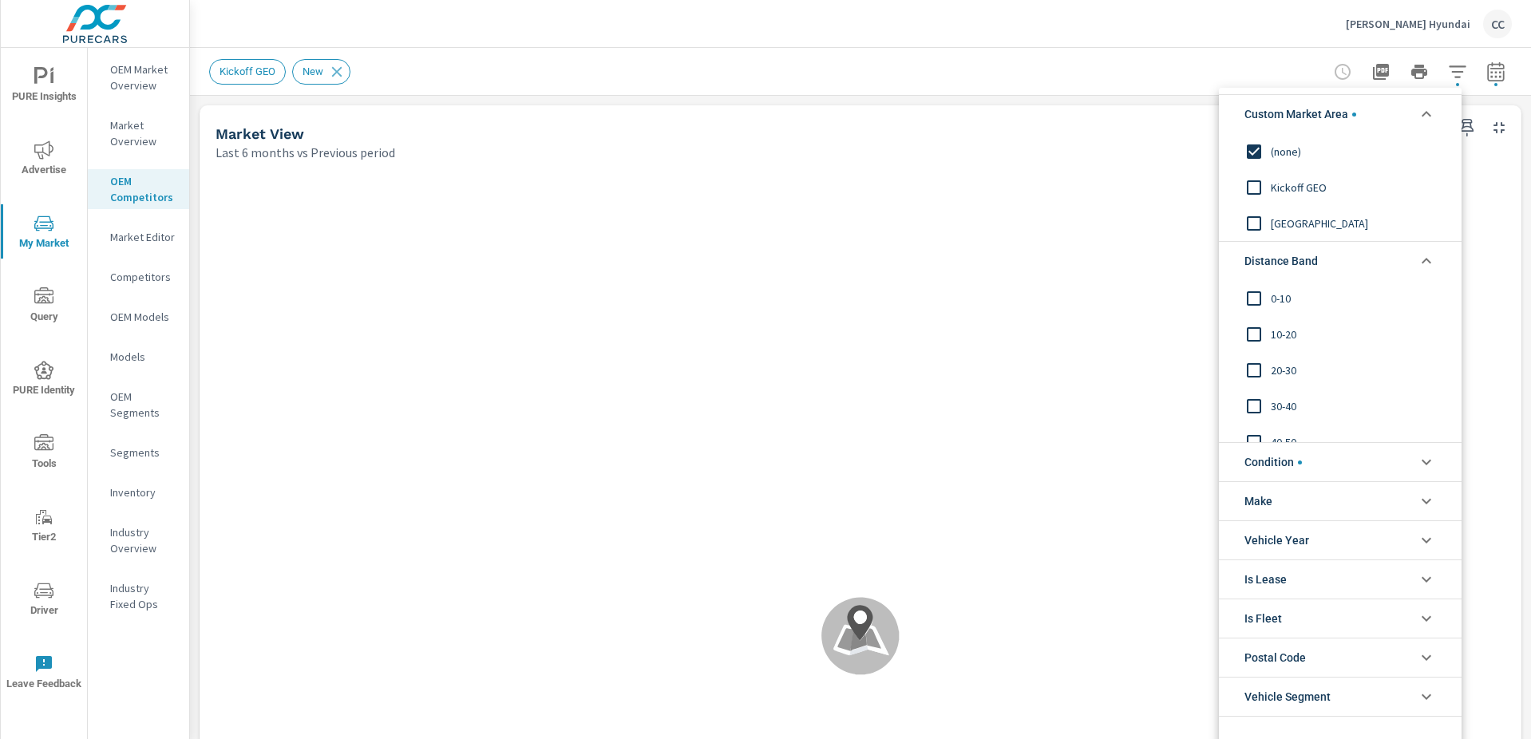
click at [1280, 302] on span "0-10" at bounding box center [1358, 298] width 175 height 19
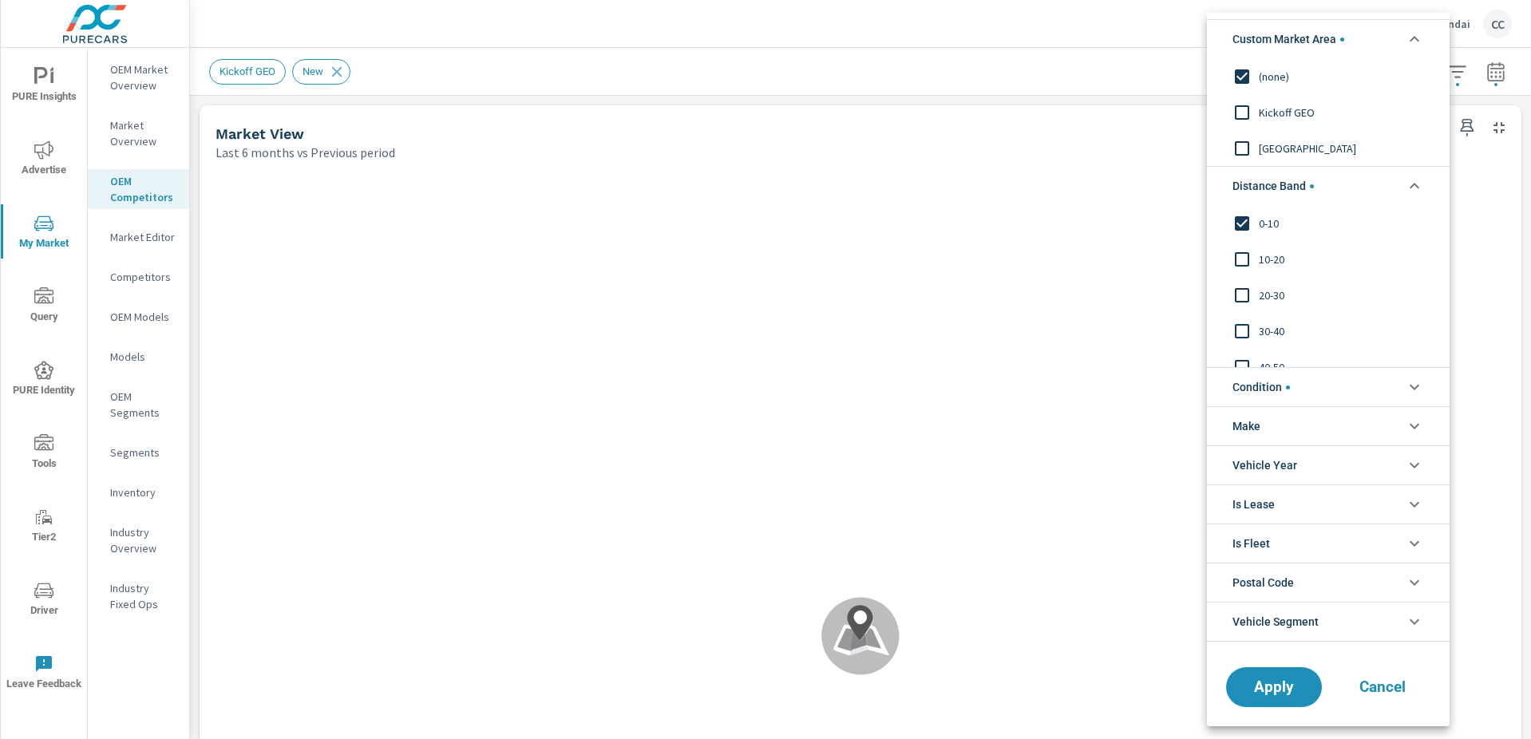
click at [1277, 331] on span "30-40" at bounding box center [1346, 331] width 175 height 19
click at [1276, 294] on span "20-30" at bounding box center [1346, 295] width 175 height 19
click at [1274, 267] on span "10-20" at bounding box center [1346, 259] width 175 height 19
click at [1283, 329] on span "30-40" at bounding box center [1346, 331] width 175 height 19
click at [1287, 330] on span "30-40" at bounding box center [1346, 331] width 175 height 19
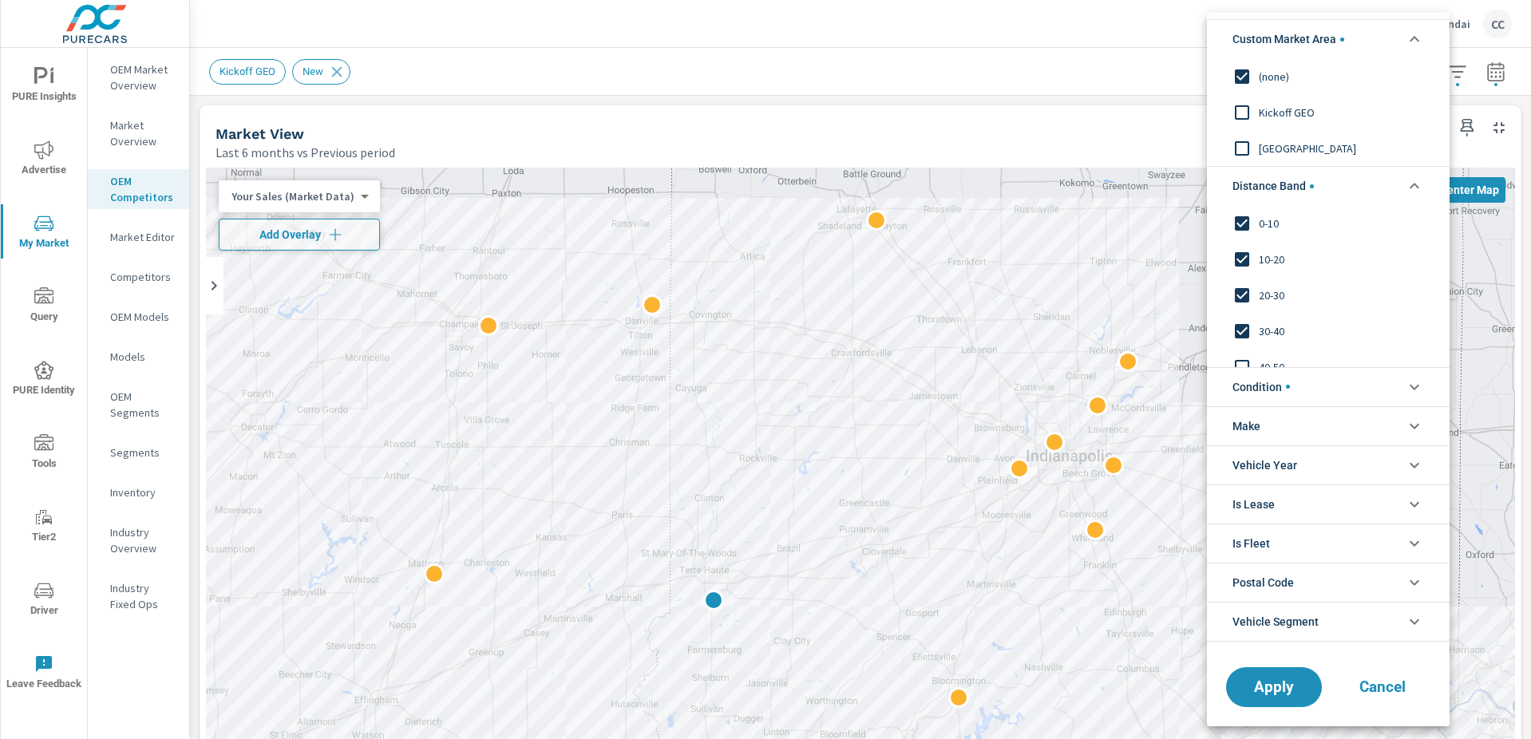
click at [1287, 331] on span "30-40" at bounding box center [1346, 331] width 175 height 19
click at [1290, 389] on span "Condition" at bounding box center [1260, 387] width 57 height 38
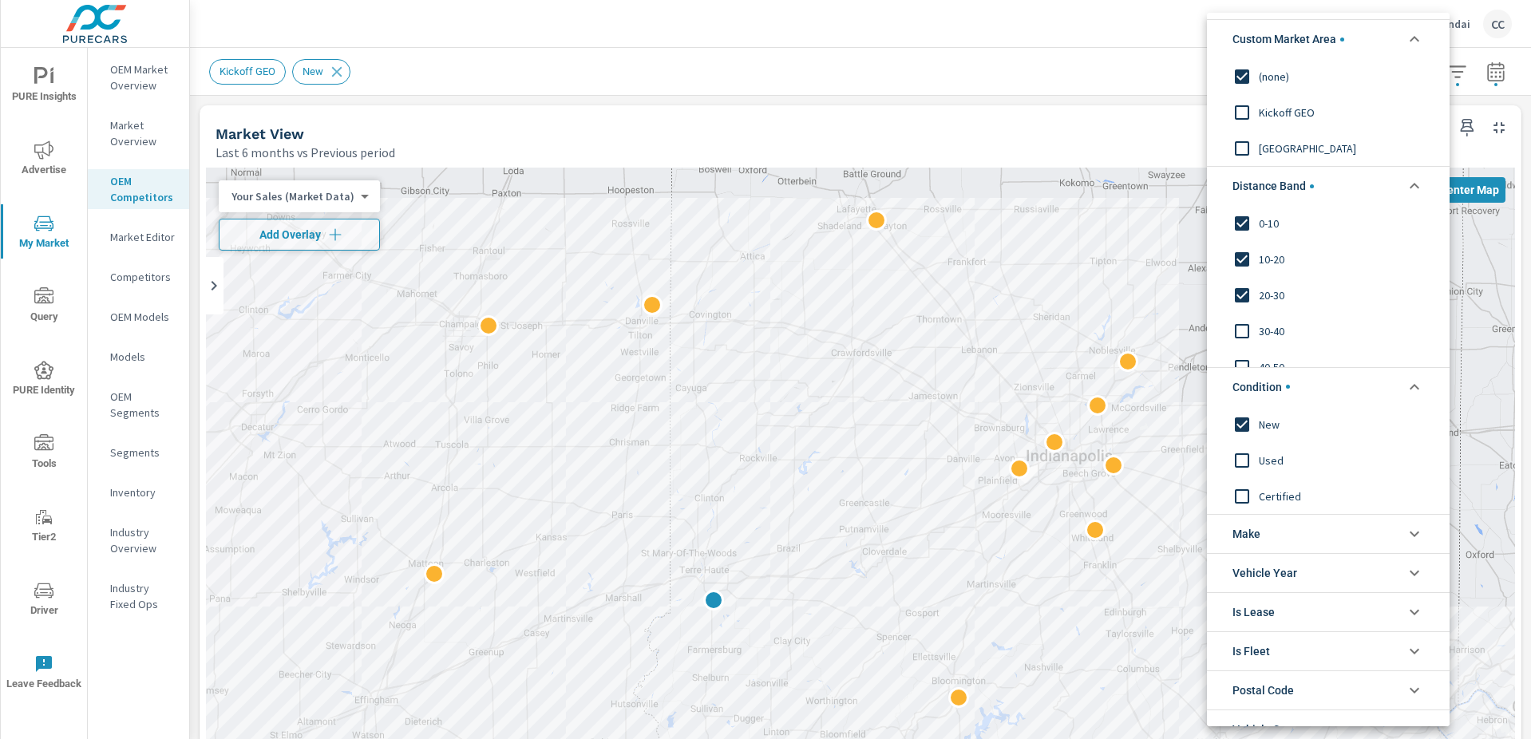
click at [1264, 538] on li "Make" at bounding box center [1328, 533] width 243 height 39
click at [1263, 575] on span "Hyundai" at bounding box center [1346, 570] width 175 height 19
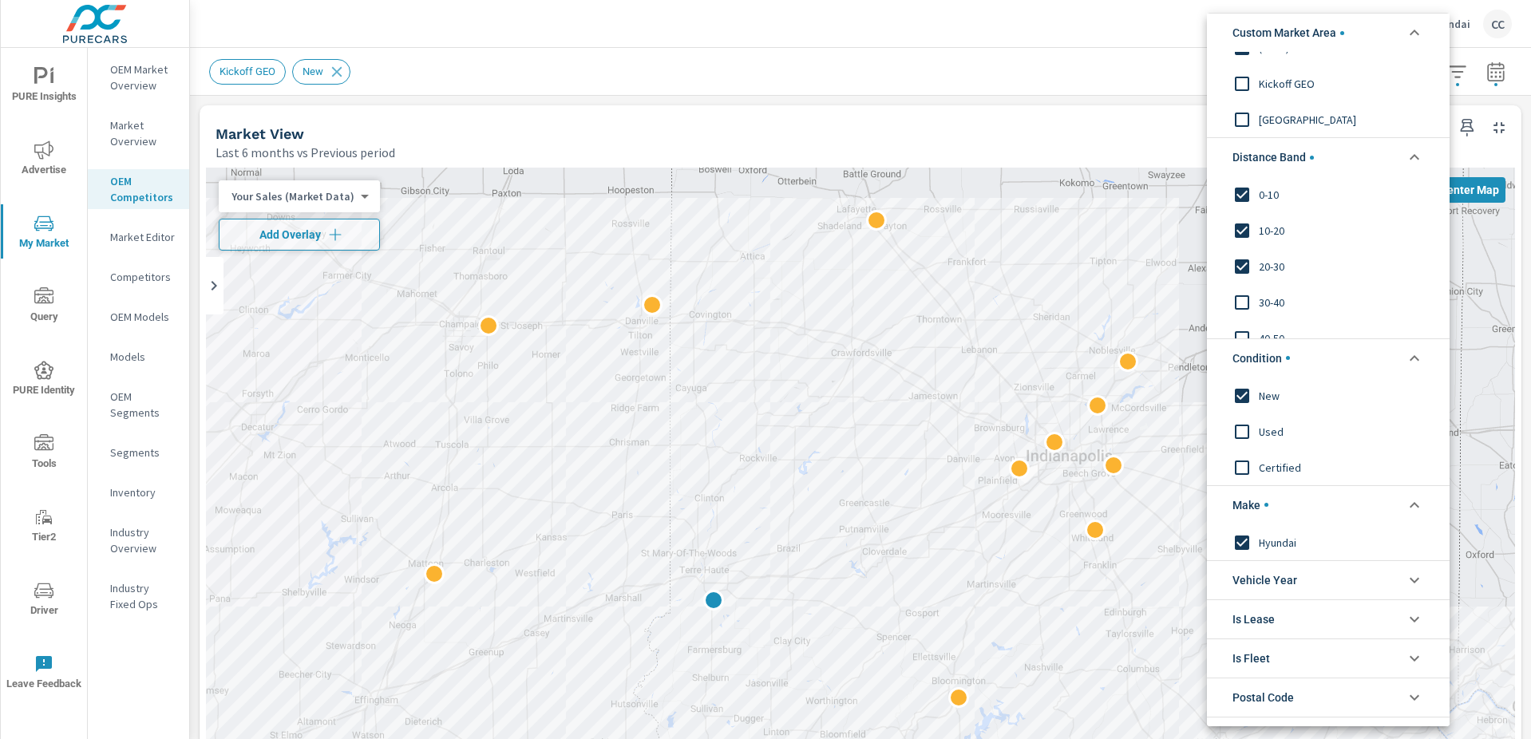
scroll to position [150, 0]
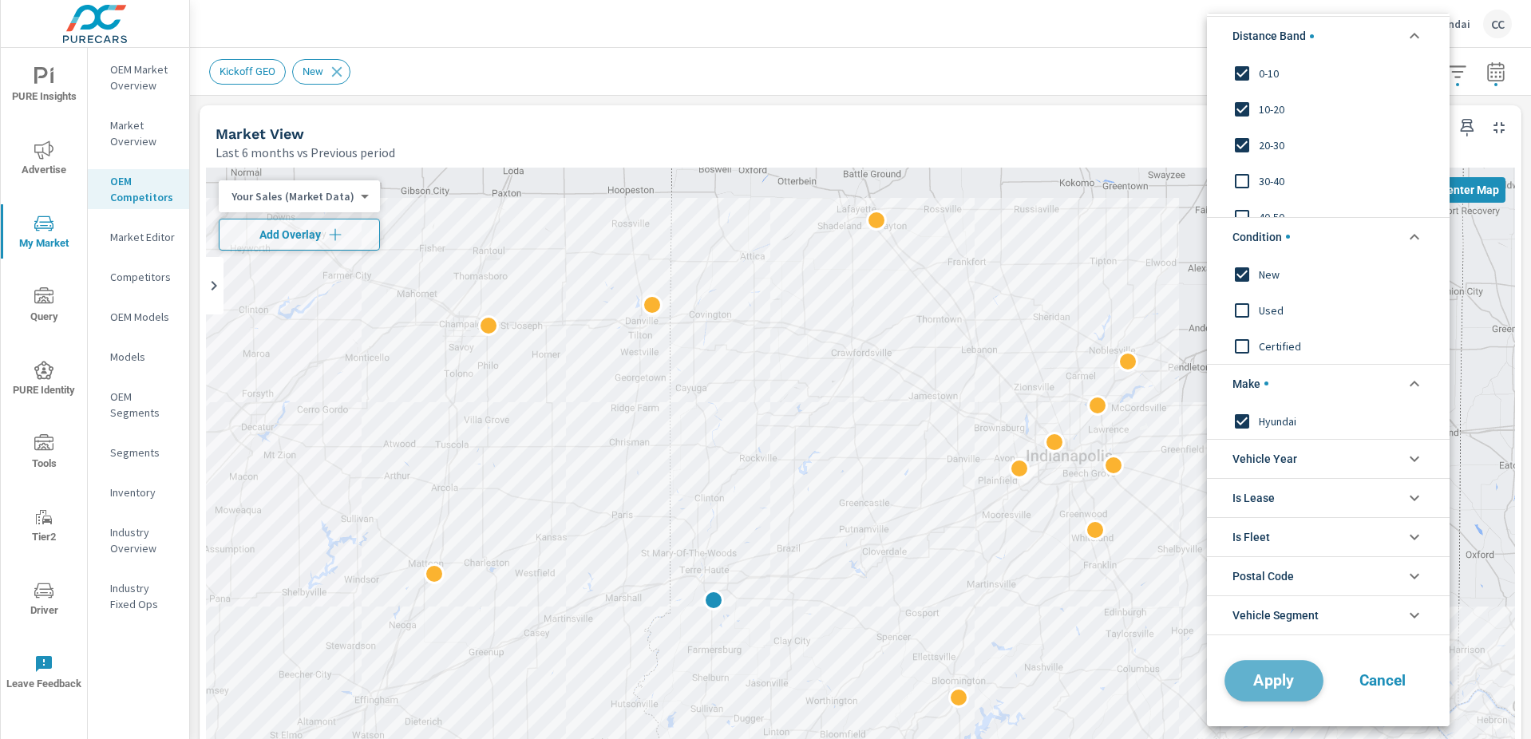
click at [1287, 685] on span "Apply" at bounding box center [1273, 680] width 65 height 15
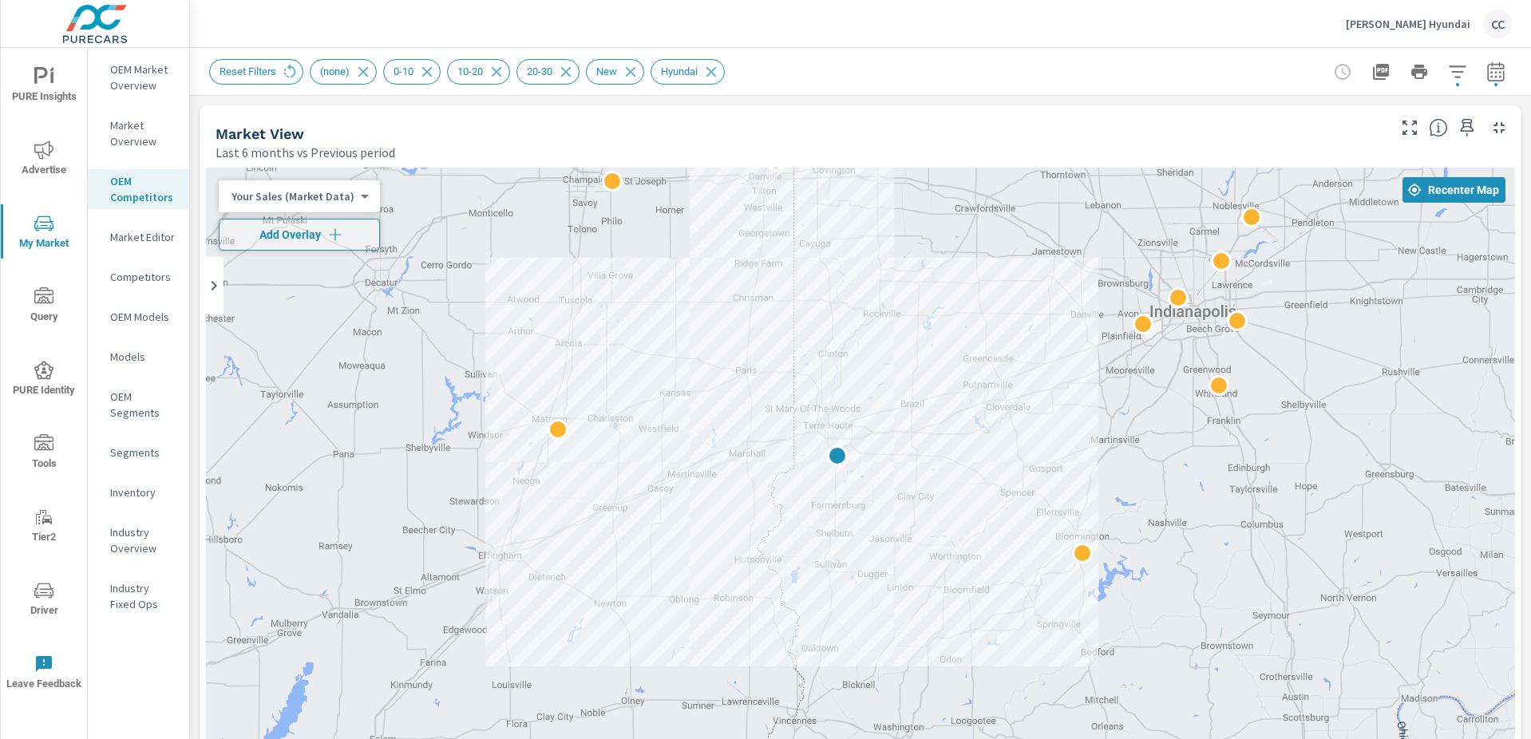
drag, startPoint x: 892, startPoint y: 447, endPoint x: 1032, endPoint y: 297, distance: 205.0
click at [1032, 297] on div at bounding box center [860, 612] width 1309 height 888
click at [329, 250] on button "Add Overlay" at bounding box center [299, 235] width 161 height 32
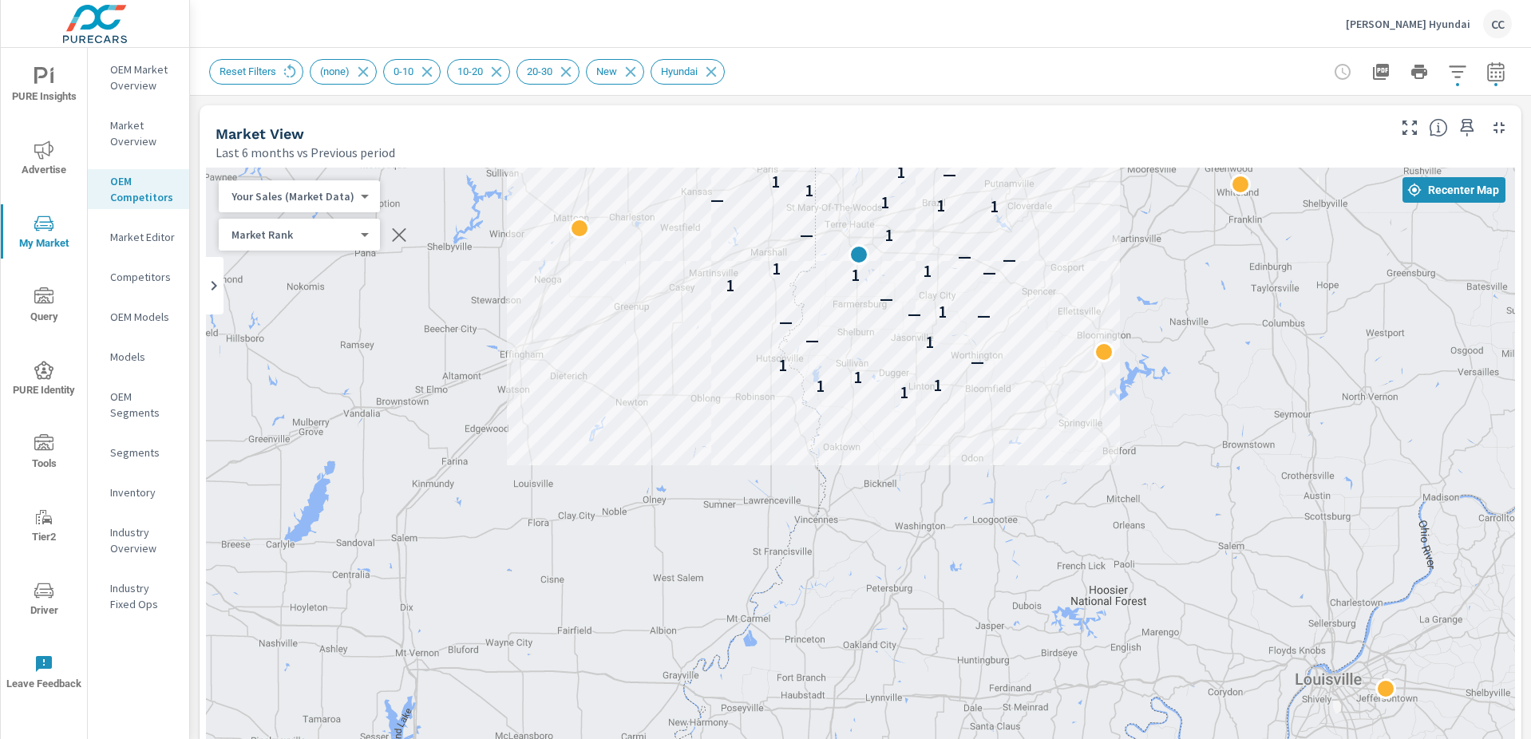
drag, startPoint x: 959, startPoint y: 478, endPoint x: 955, endPoint y: 280, distance: 198.0
click at [983, 277] on p "—" at bounding box center [990, 272] width 14 height 19
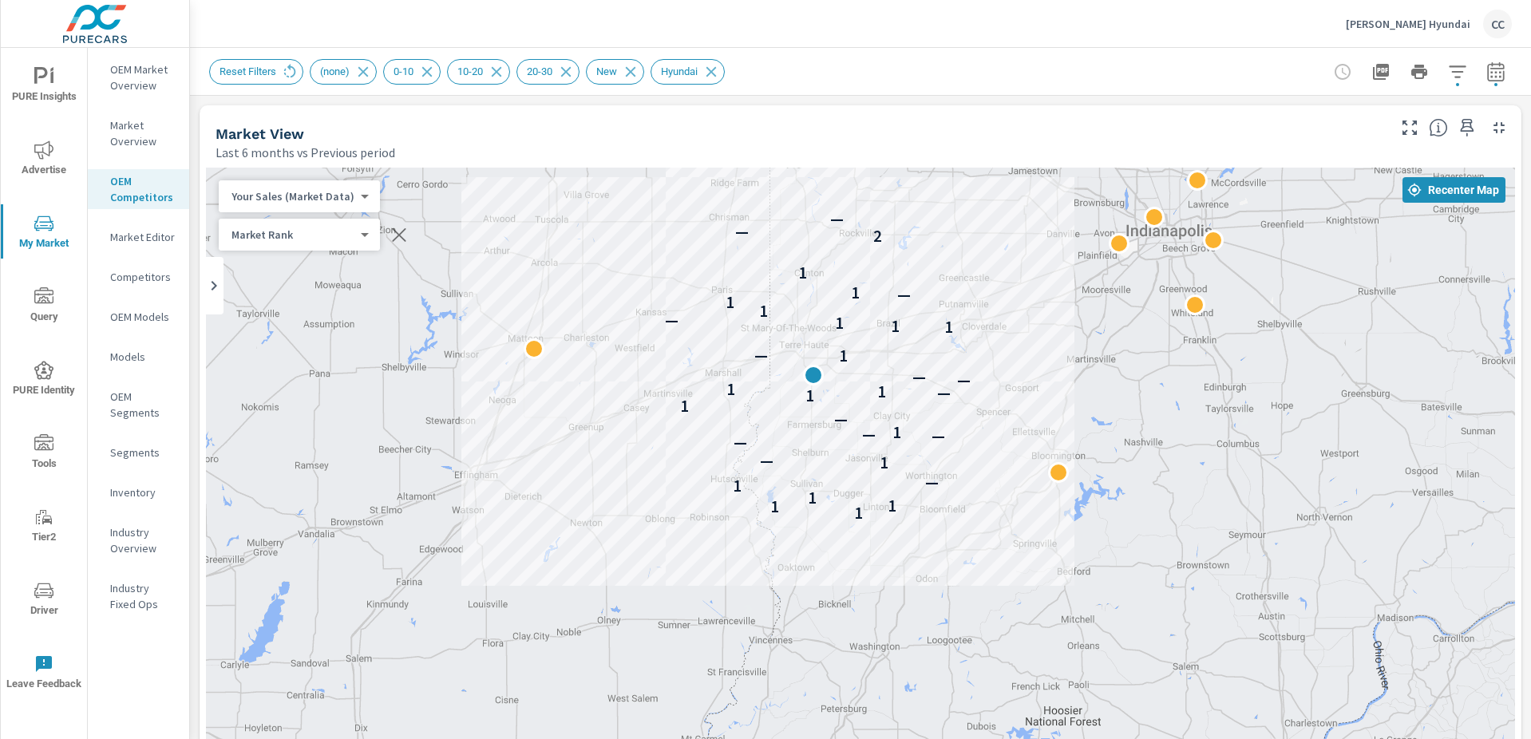
drag, startPoint x: 639, startPoint y: 347, endPoint x: 597, endPoint y: 475, distance: 134.5
click at [597, 475] on div "1 1 1 1 1 — 1 — — — — 1 — 1 1 — 1 1 — — 1 — 1 1 1 — 1 1 — 1 1 2 — —" at bounding box center [860, 612] width 1309 height 888
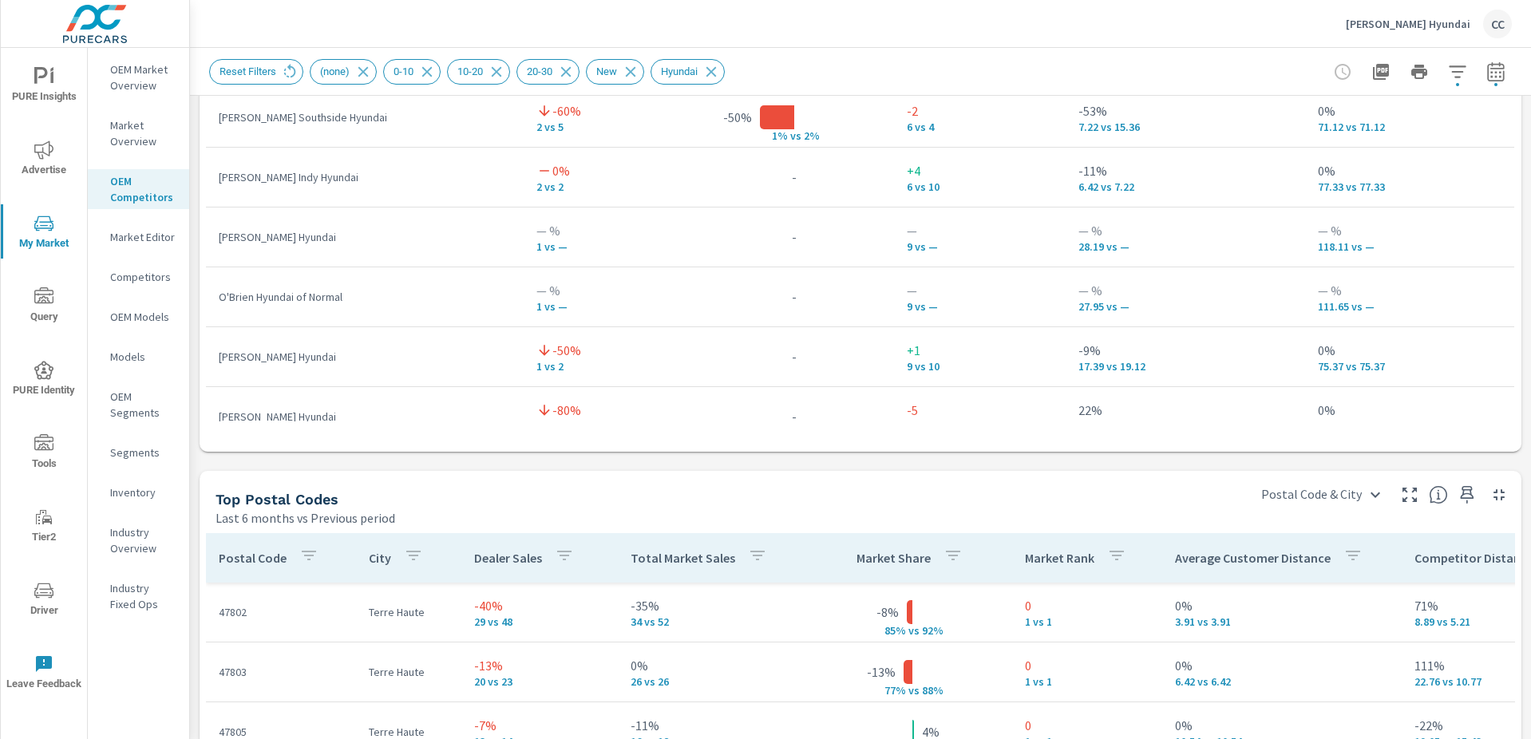
scroll to position [1762, 0]
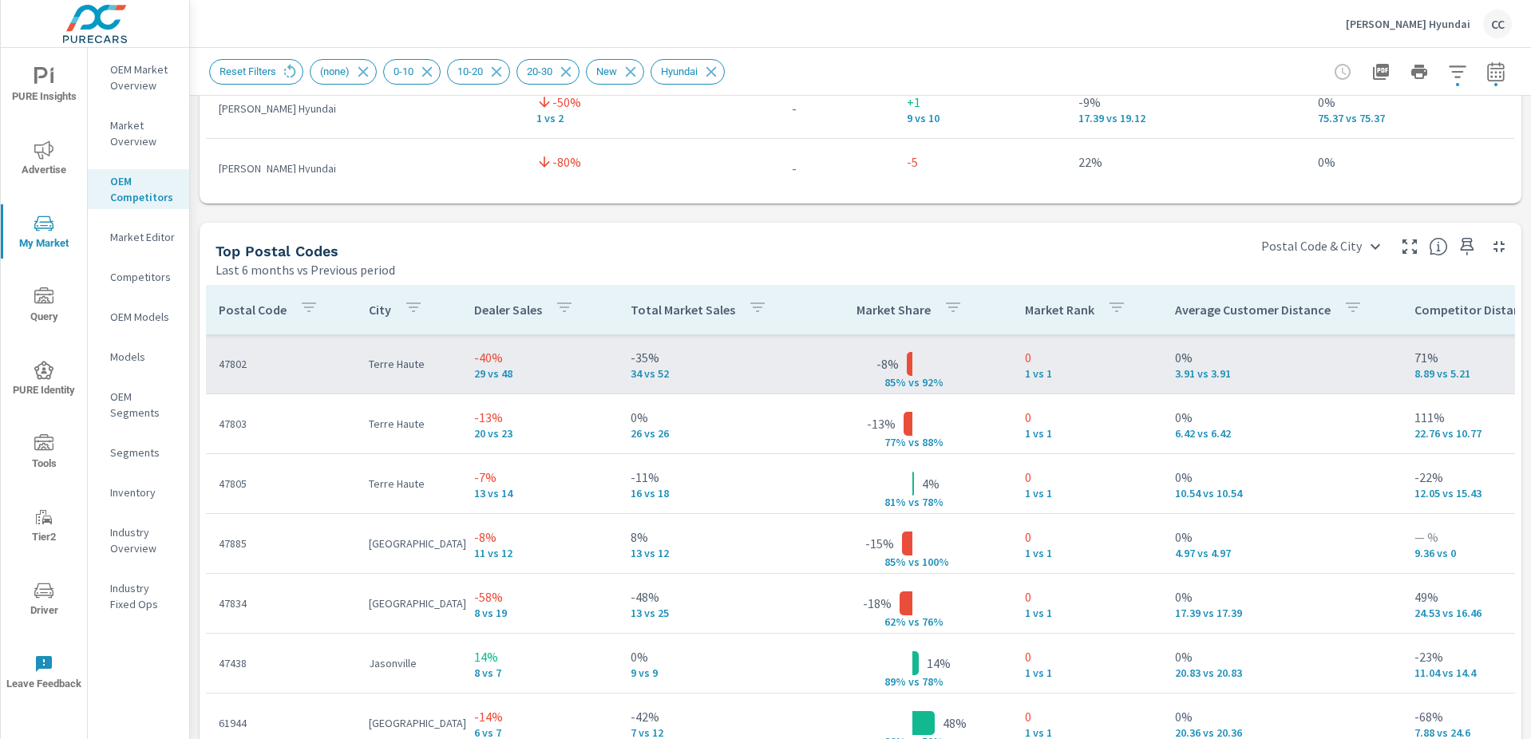
click at [739, 362] on p "-35%" at bounding box center [715, 357] width 169 height 19
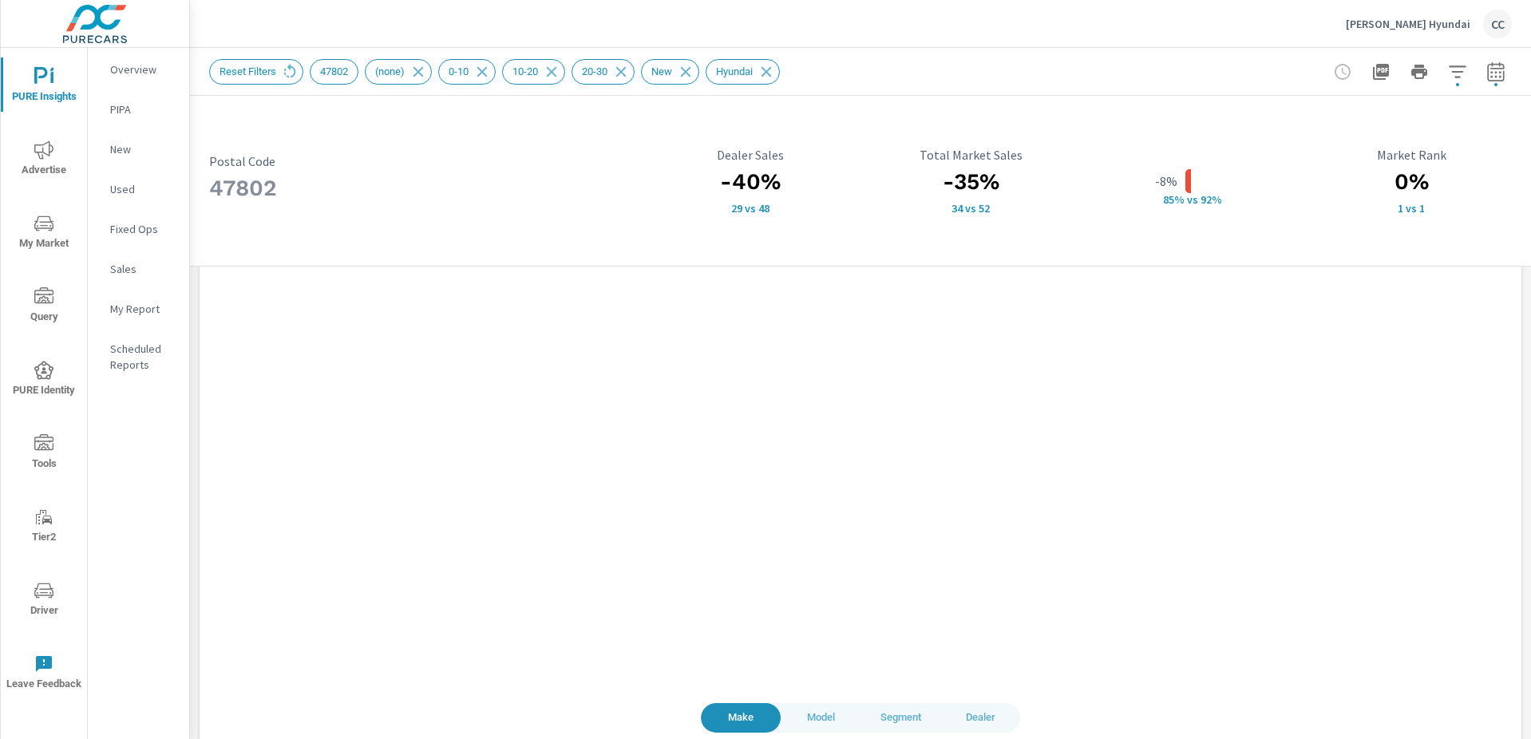
scroll to position [1406, 0]
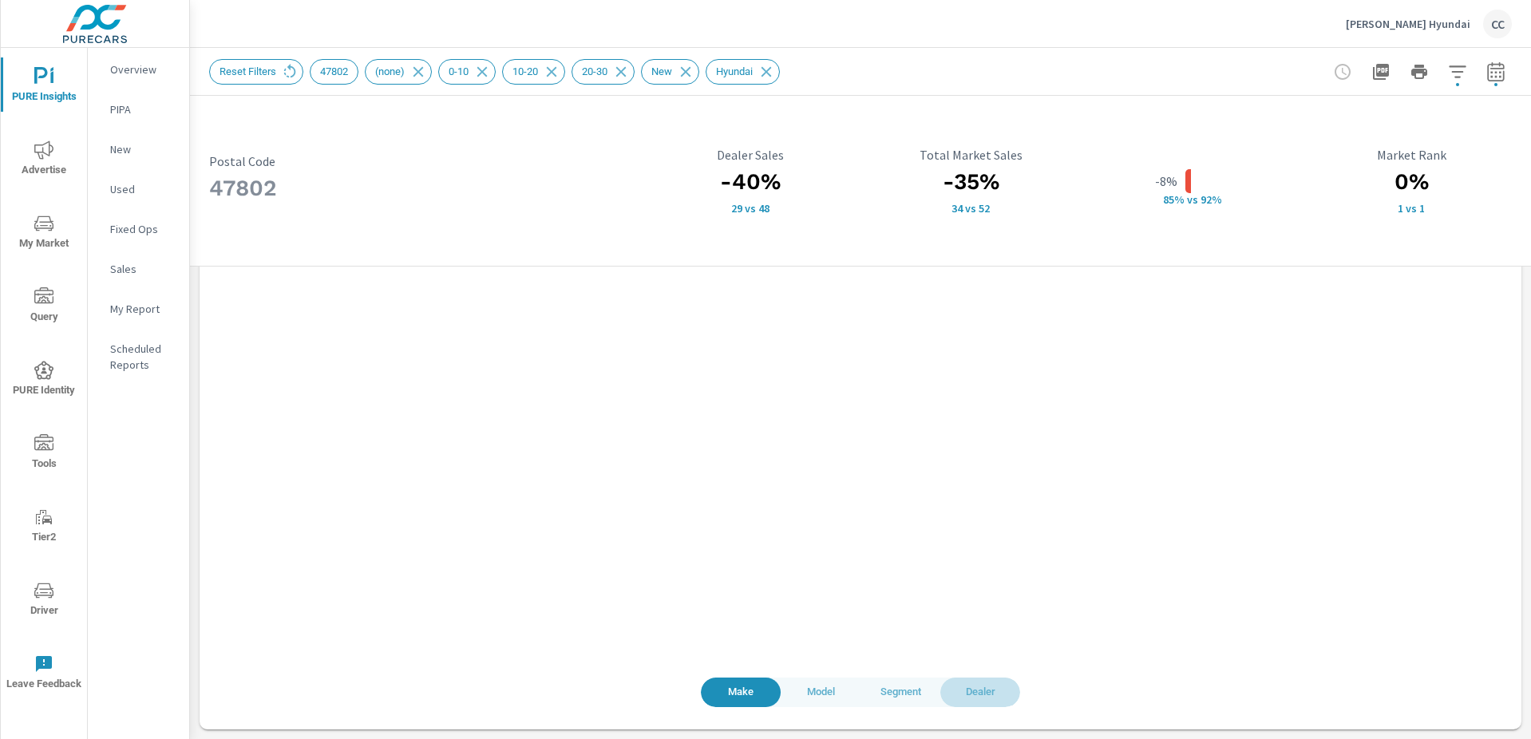
click at [970, 690] on span "Dealer" at bounding box center [980, 692] width 61 height 18
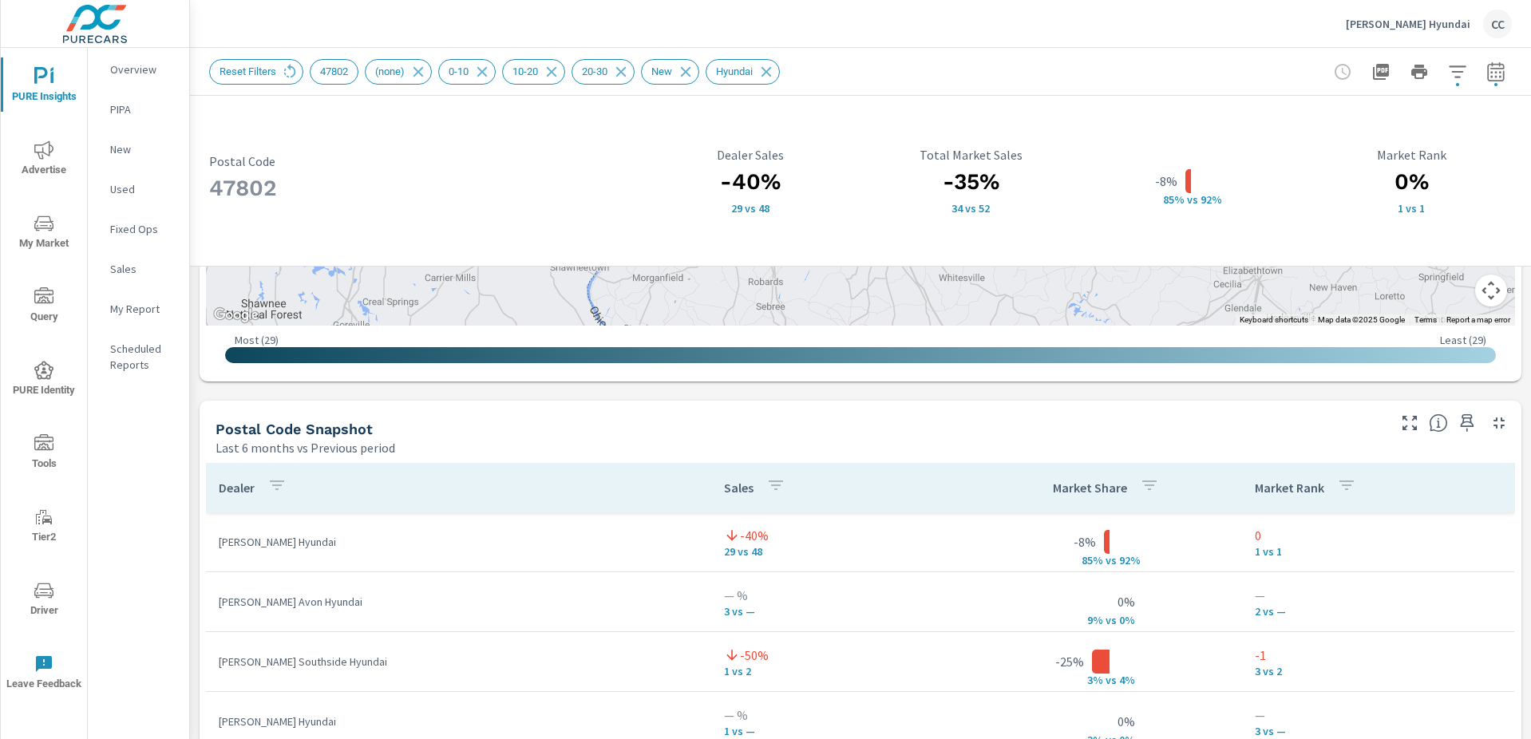
scroll to position [1000, 0]
